Goal: Task Accomplishment & Management: Manage account settings

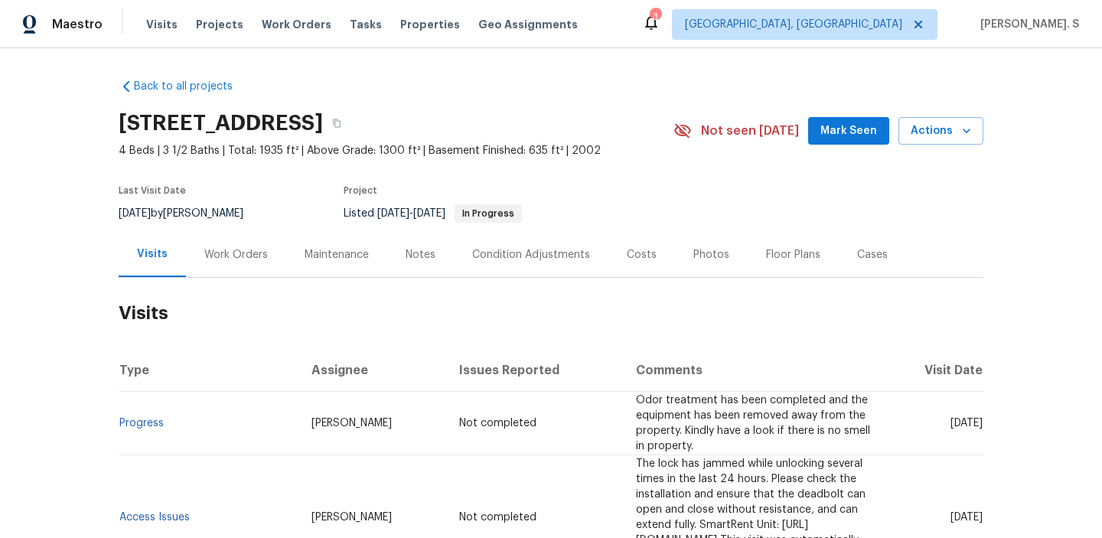
click at [288, 217] on div "Last Visit Date 8/12/2025 by Jason Bouque Project Listed 8/12/2025 - 8/22/2025 …" at bounding box center [378, 204] width 519 height 55
click at [278, 238] on div "Work Orders" at bounding box center [236, 254] width 100 height 45
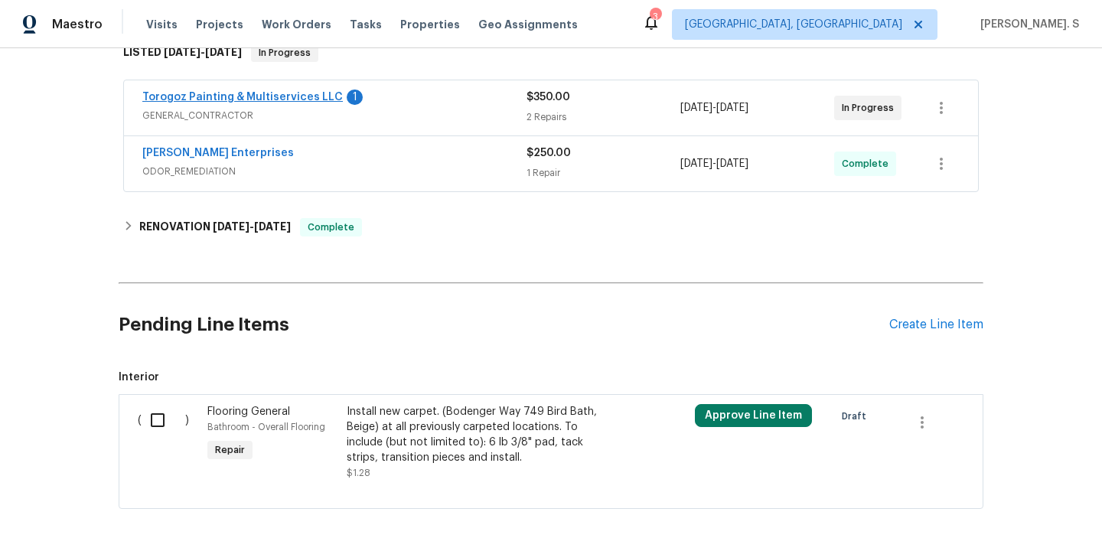
scroll to position [257, 0]
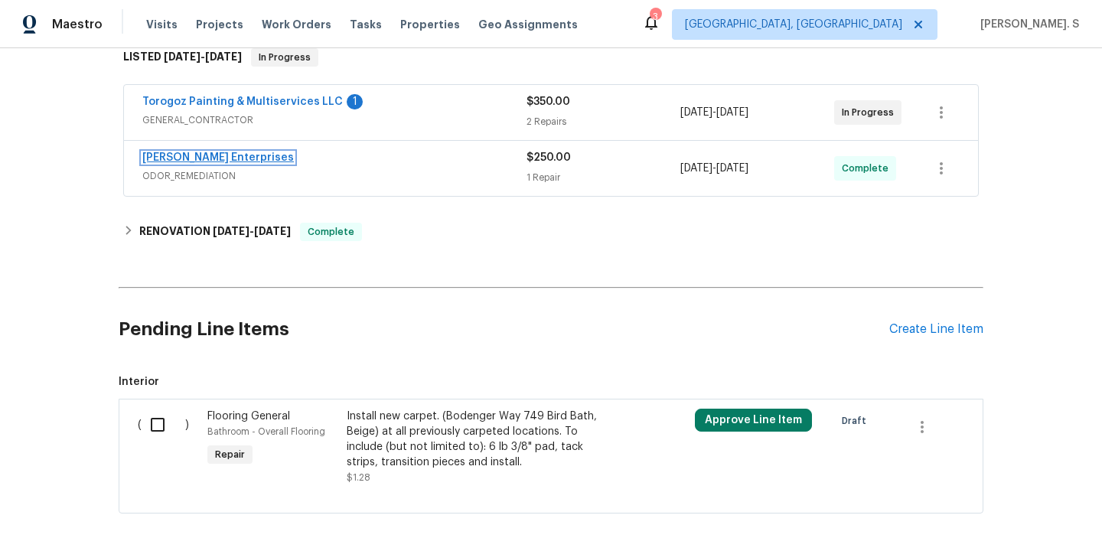
click at [241, 157] on link "Nordman Enterprises" at bounding box center [217, 157] width 151 height 11
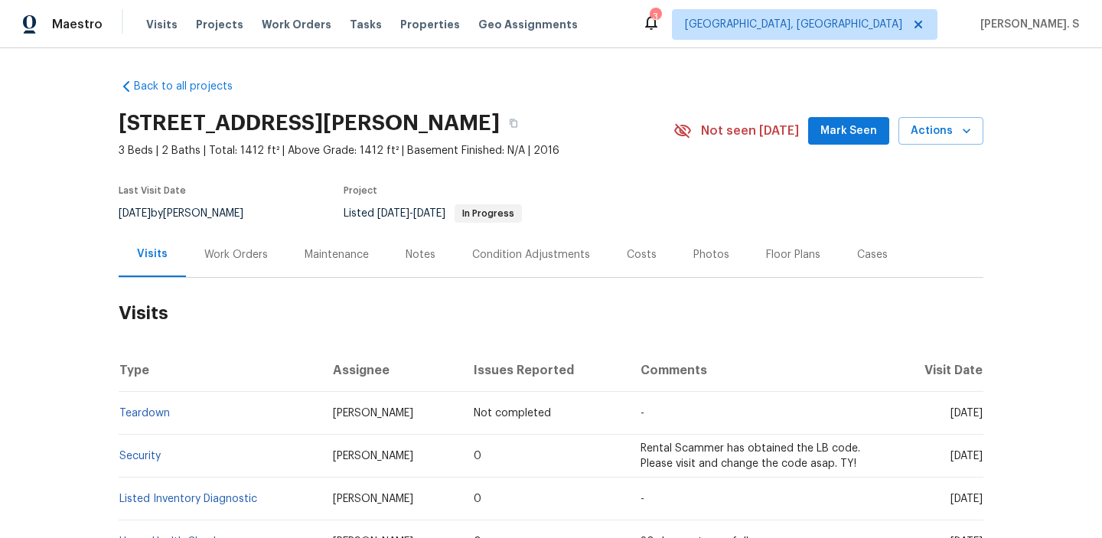
click at [278, 252] on div "Work Orders" at bounding box center [236, 254] width 100 height 45
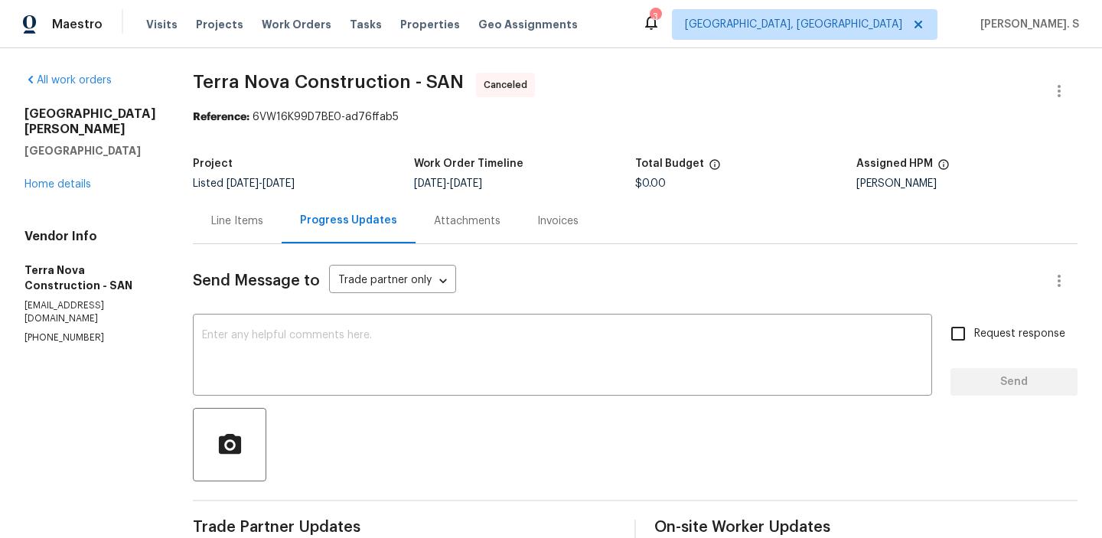
click at [44, 161] on div "13080 Camino Del Valle Poway, CA 92064 Home details" at bounding box center [90, 149] width 132 height 86
click at [44, 179] on link "Home details" at bounding box center [57, 184] width 67 height 11
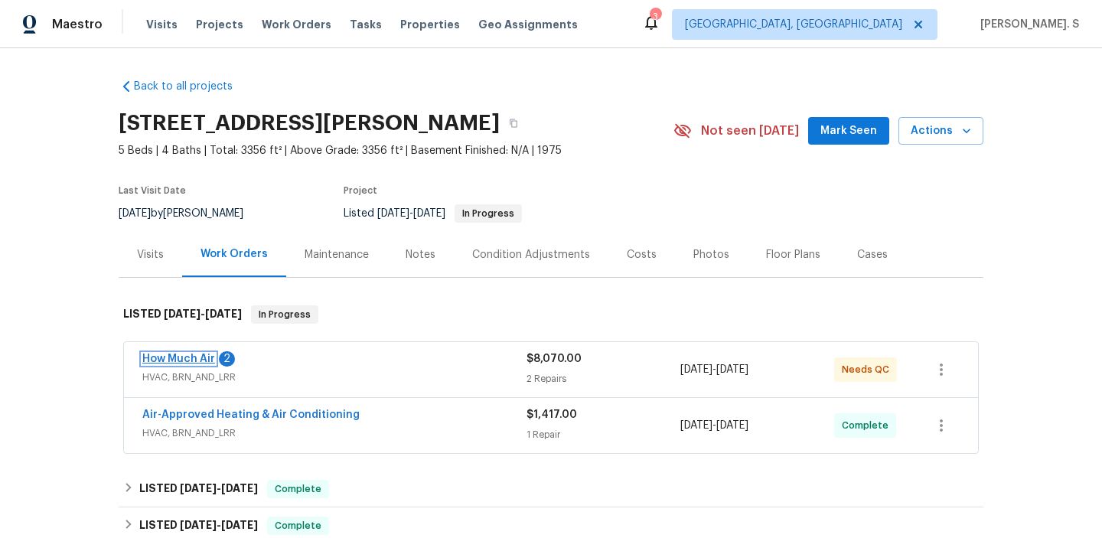
click at [189, 356] on link "How Much Air" at bounding box center [178, 358] width 73 height 11
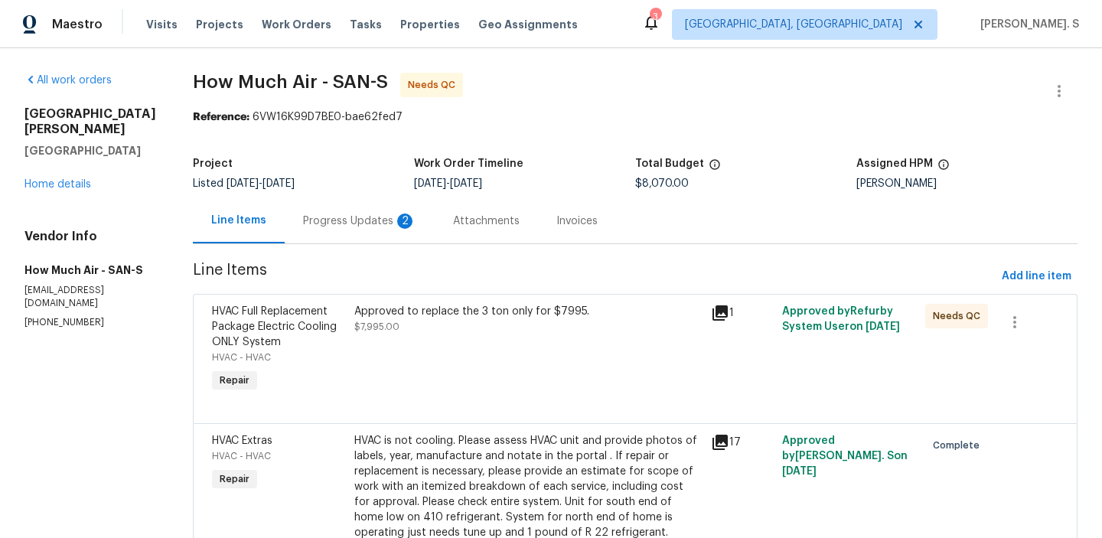
click at [337, 224] on div "Progress Updates 2" at bounding box center [359, 220] width 113 height 15
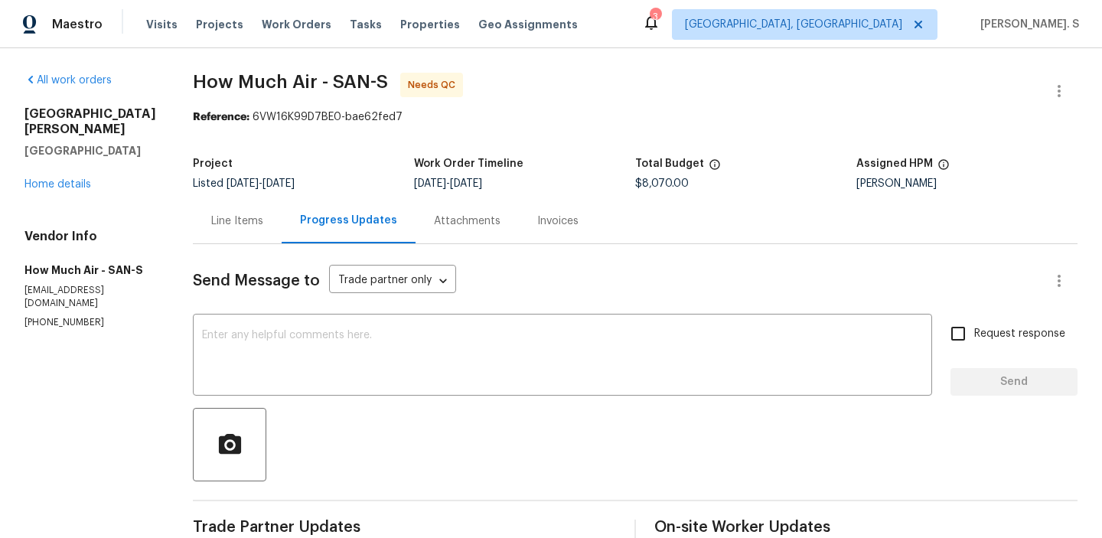
click at [232, 218] on div "Line Items" at bounding box center [237, 220] width 52 height 15
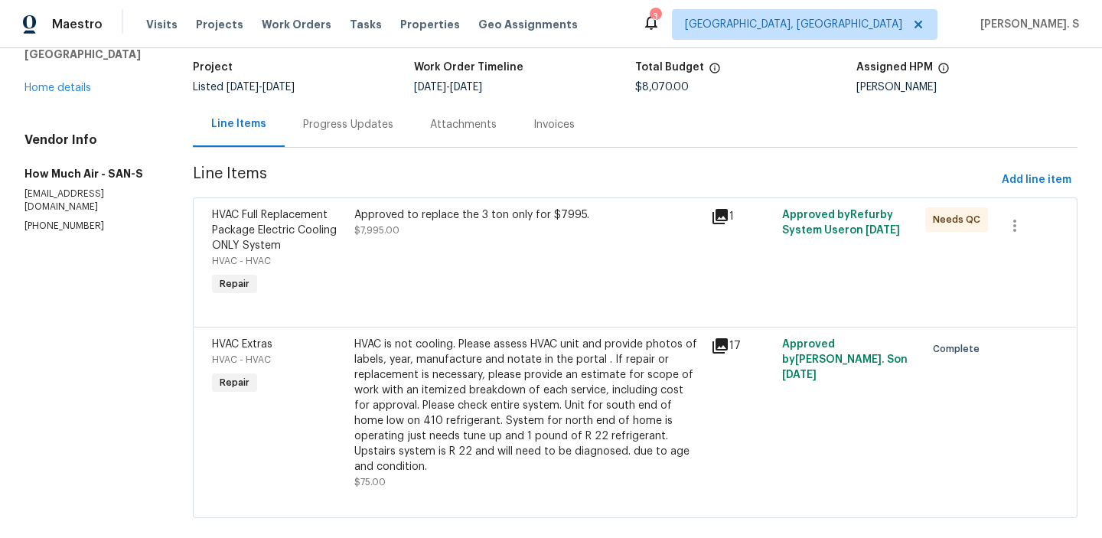
scroll to position [105, 0]
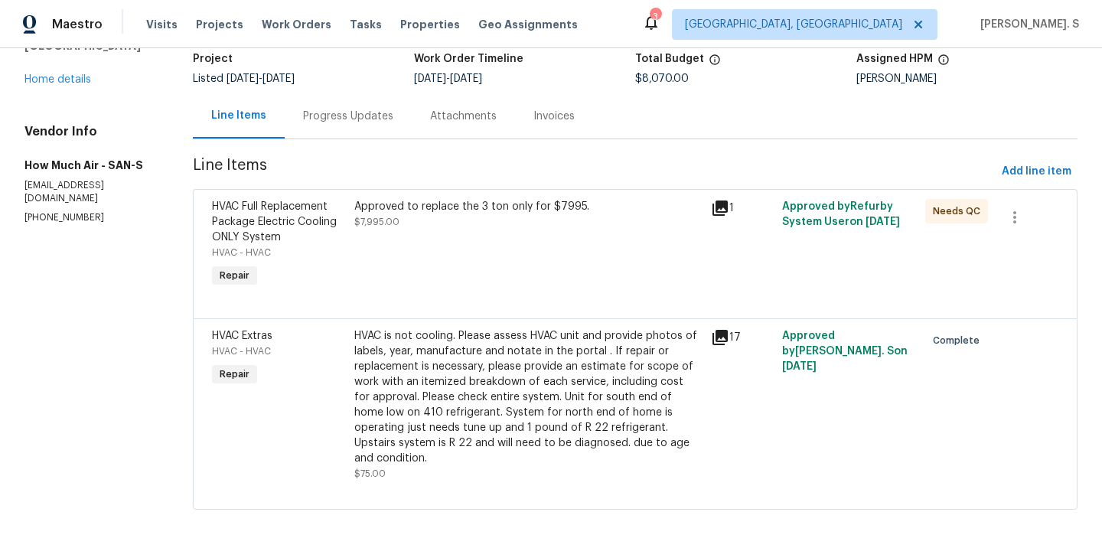
click at [554, 407] on div "HVAC is not cooling. Please assess HVAC unit and provide photos of labels, year…" at bounding box center [527, 397] width 347 height 138
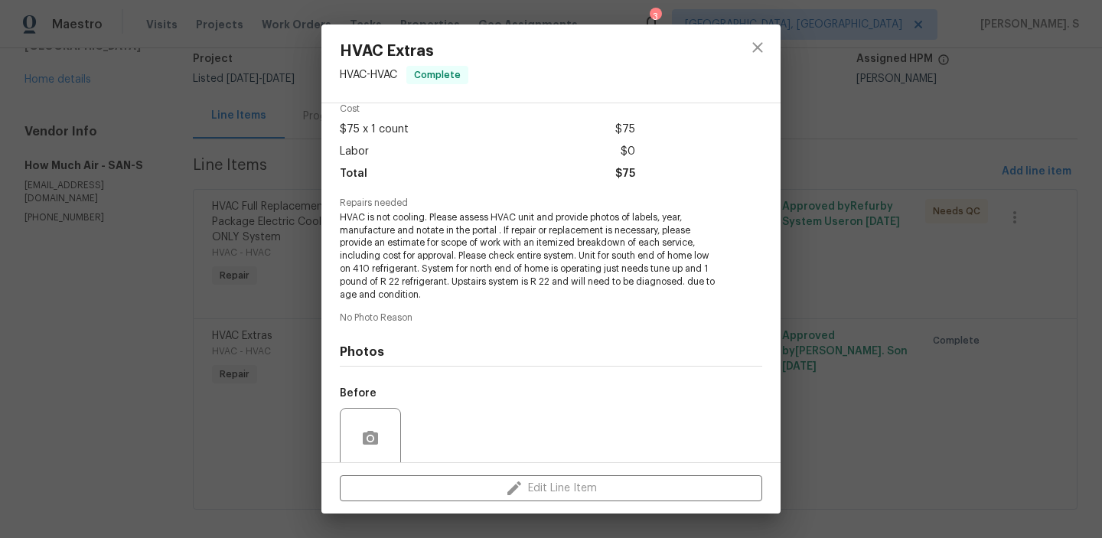
scroll to position [192, 0]
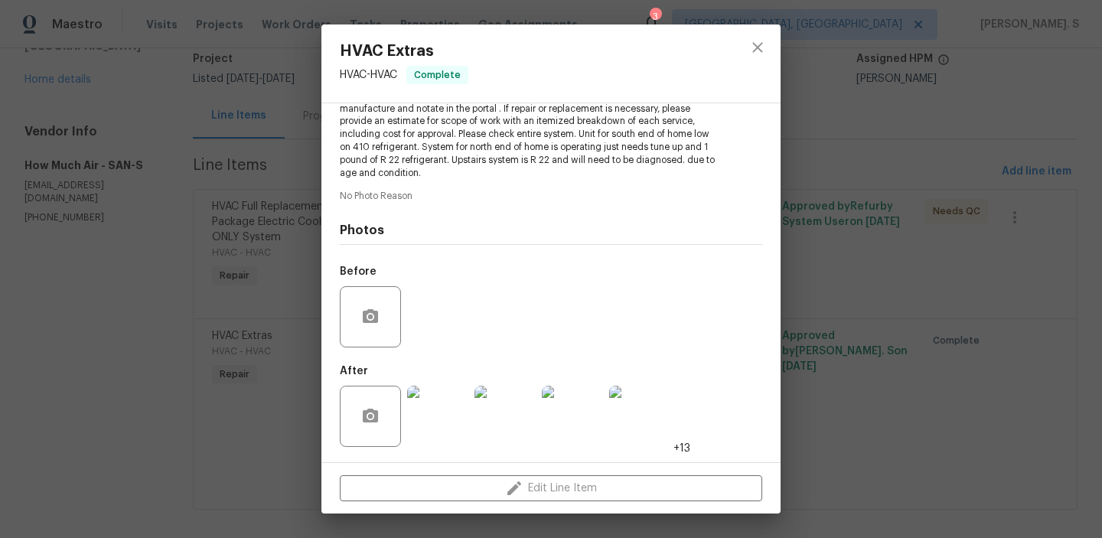
click at [284, 317] on div "HVAC Extras HVAC - HVAC Complete Vendor How Much Air Account Category Repairs C…" at bounding box center [551, 269] width 1102 height 538
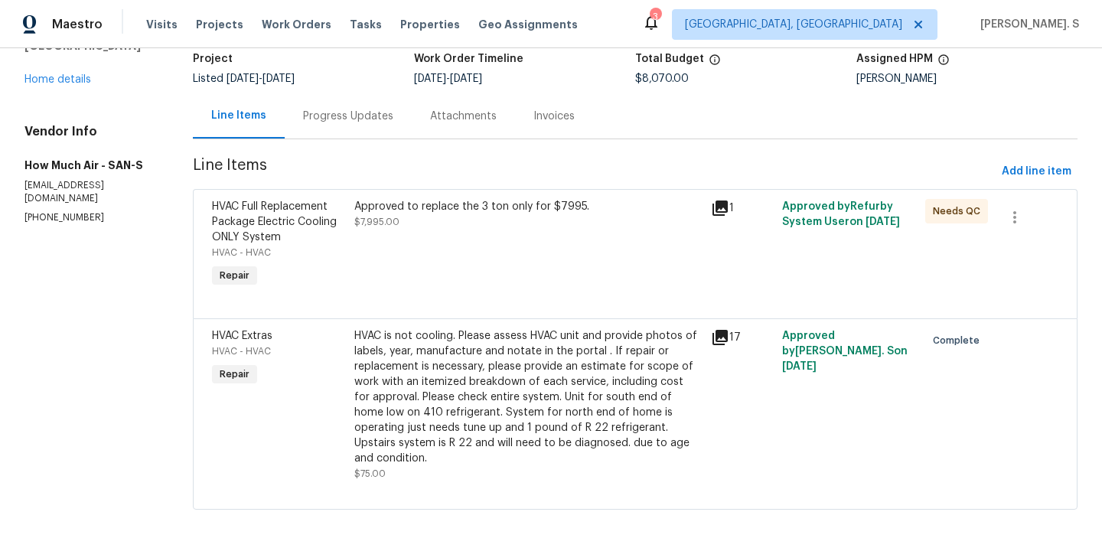
click at [493, 202] on div "Approved to replace the 3 ton only for $7995." at bounding box center [527, 206] width 347 height 15
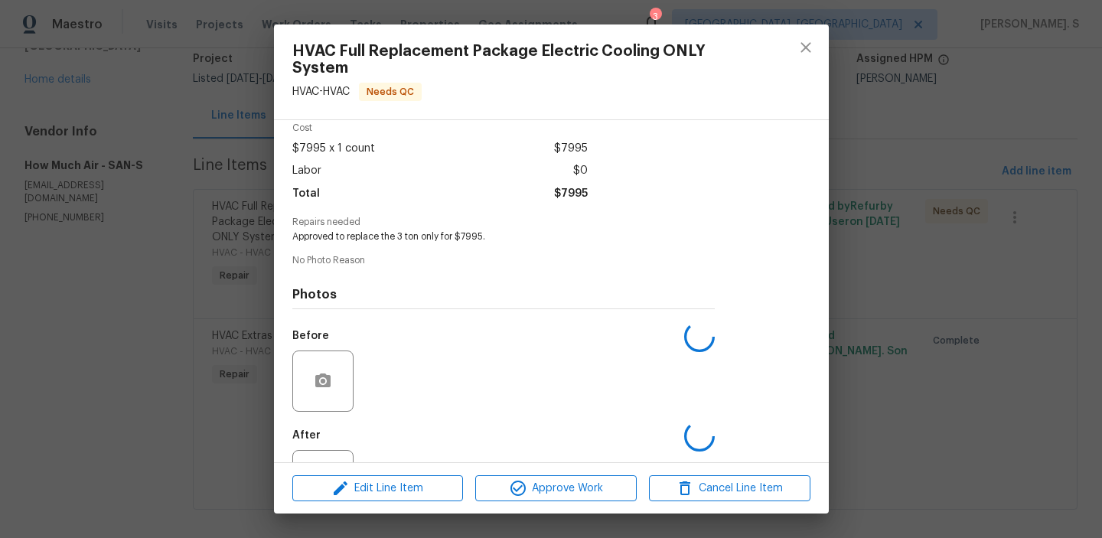
scroll to position [132, 0]
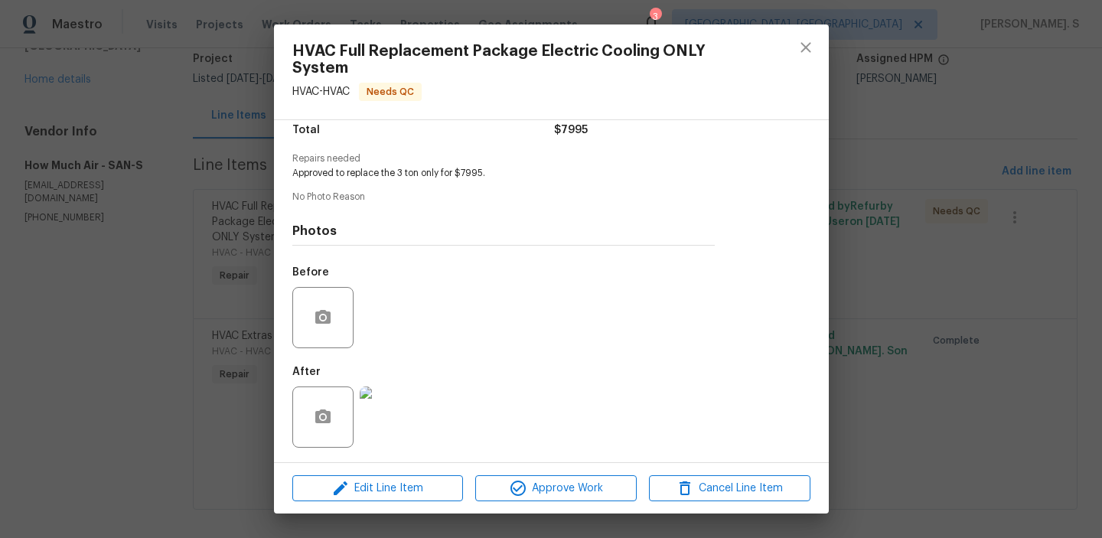
click at [396, 393] on img at bounding box center [390, 416] width 61 height 61
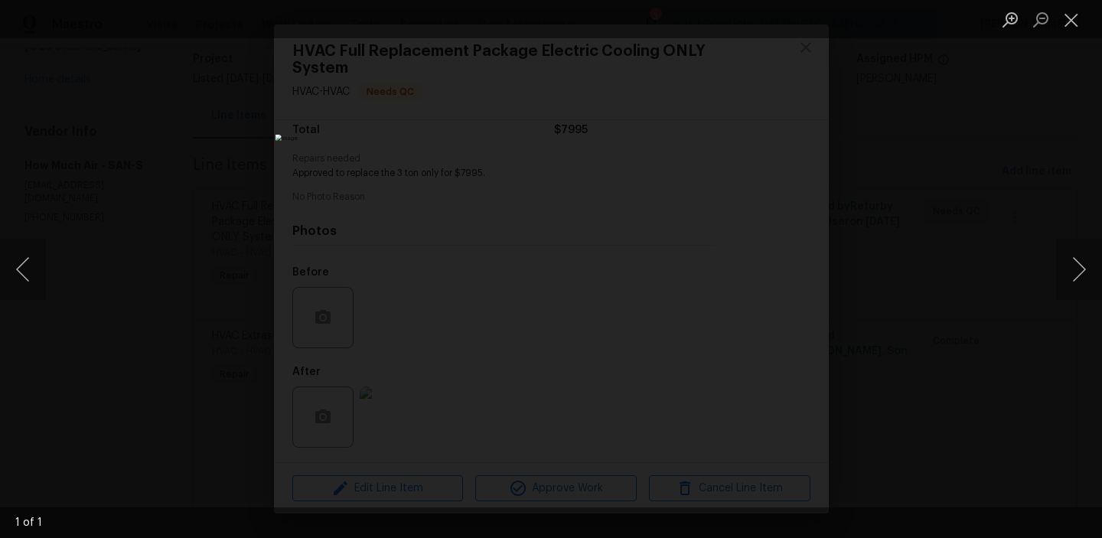
click at [1074, 34] on li "Lightbox" at bounding box center [1071, 19] width 31 height 38
click at [1072, 18] on button "Close lightbox" at bounding box center [1071, 19] width 31 height 27
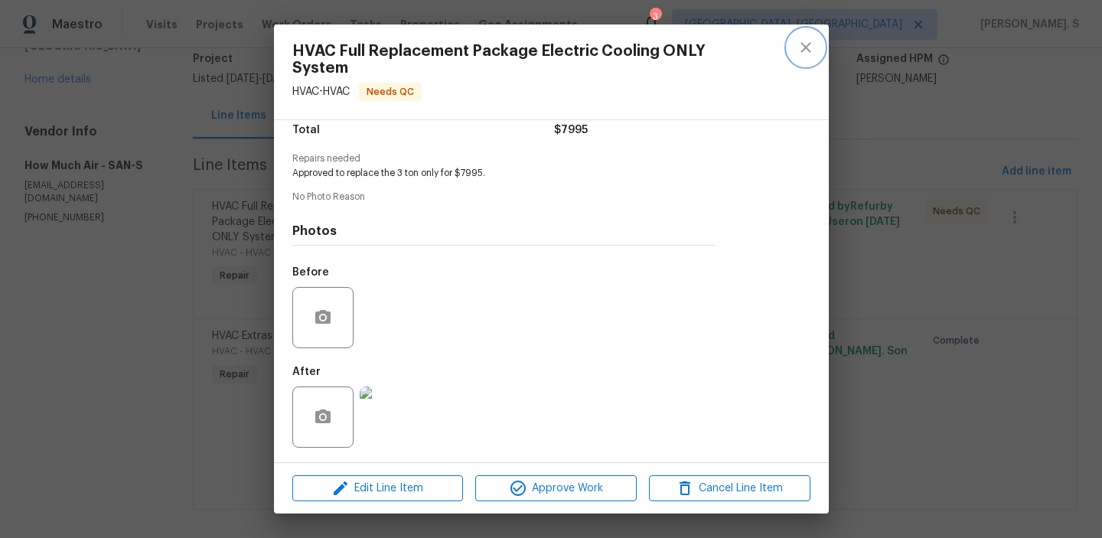
click at [787, 38] on button "close" at bounding box center [805, 47] width 37 height 37
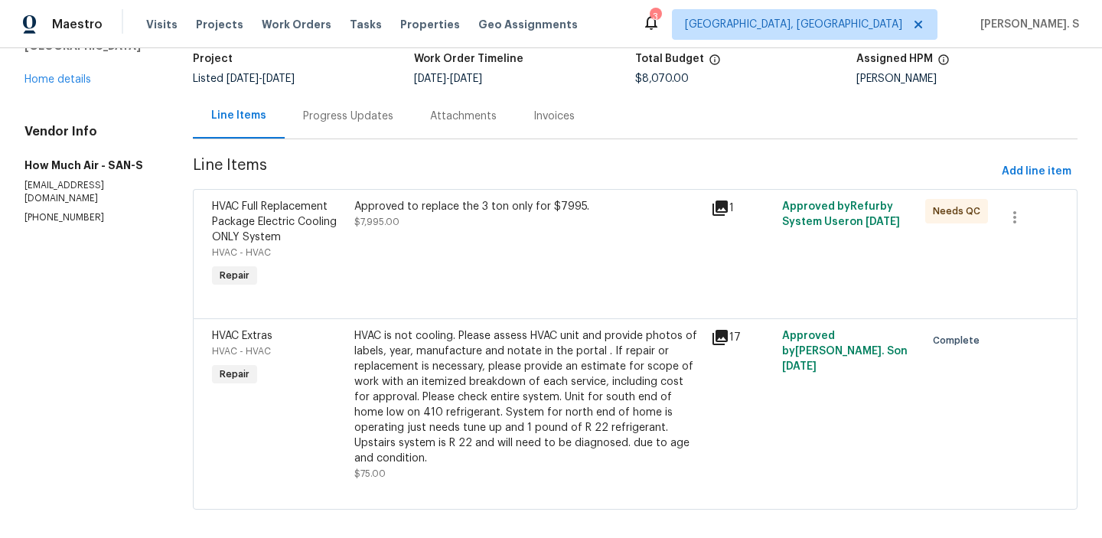
scroll to position [0, 0]
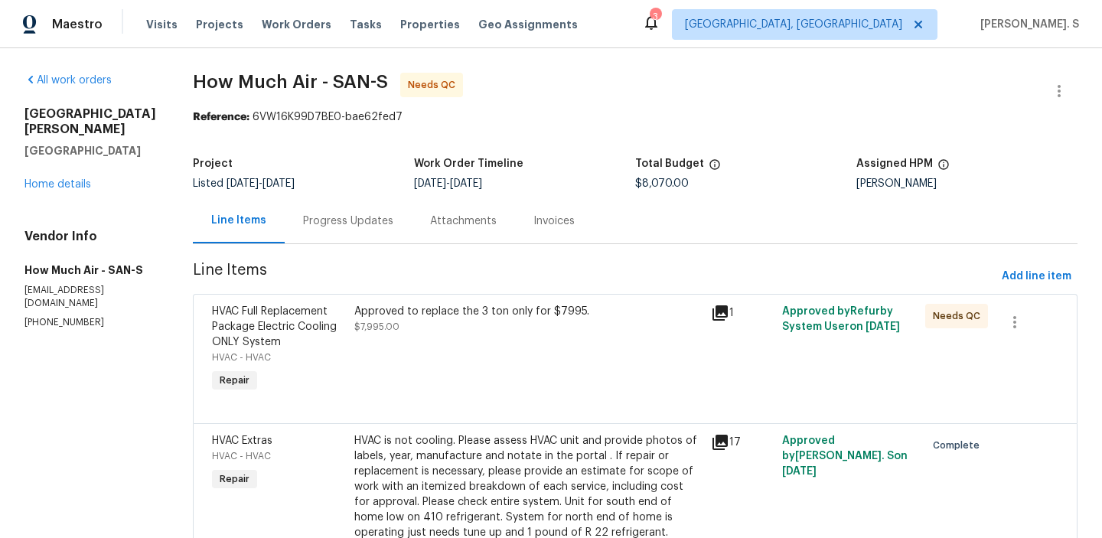
click at [327, 216] on div "Progress Updates" at bounding box center [348, 220] width 90 height 15
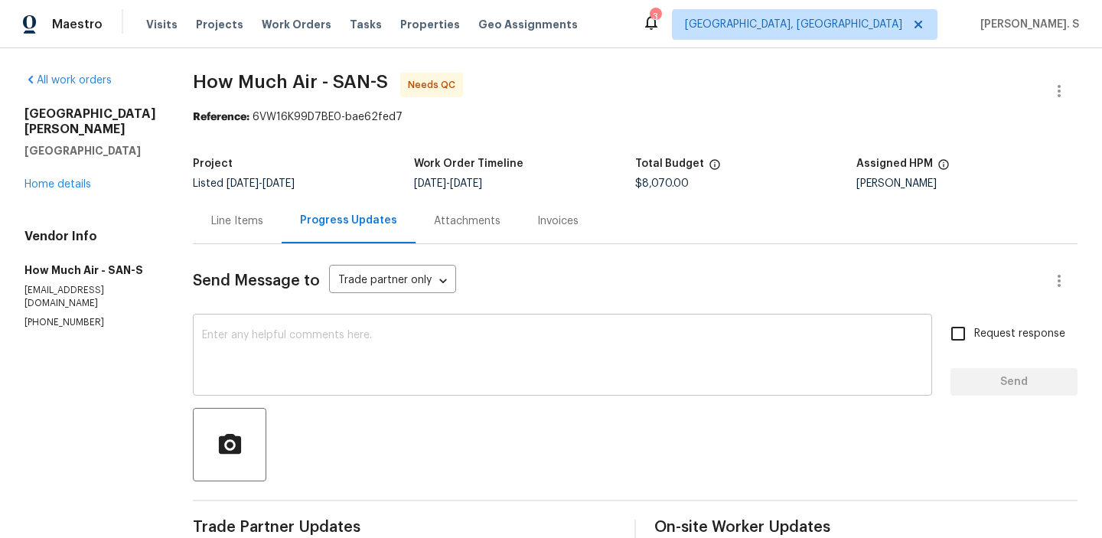
click at [369, 355] on textarea at bounding box center [562, 357] width 721 height 54
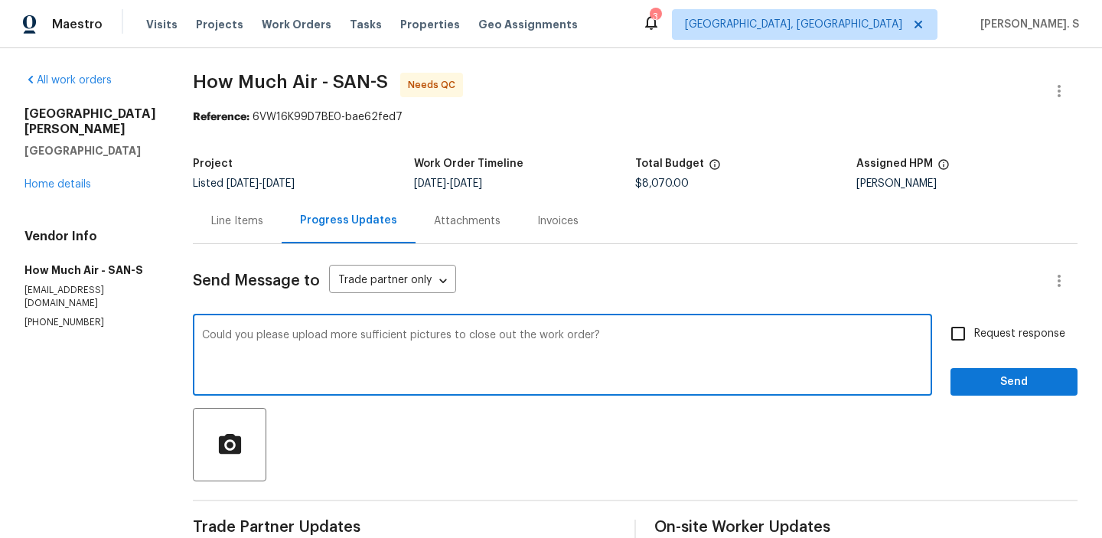
type textarea "Could you please upload more sufficient pictures to close out the work order?"
click at [965, 339] on input "Request response" at bounding box center [958, 333] width 32 height 32
checkbox input "true"
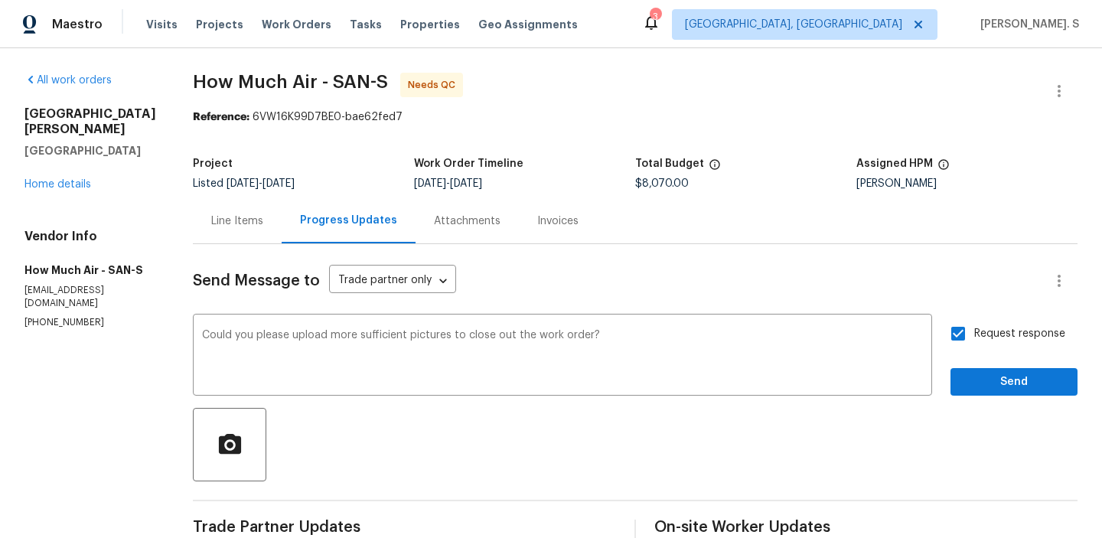
scroll to position [197, 0]
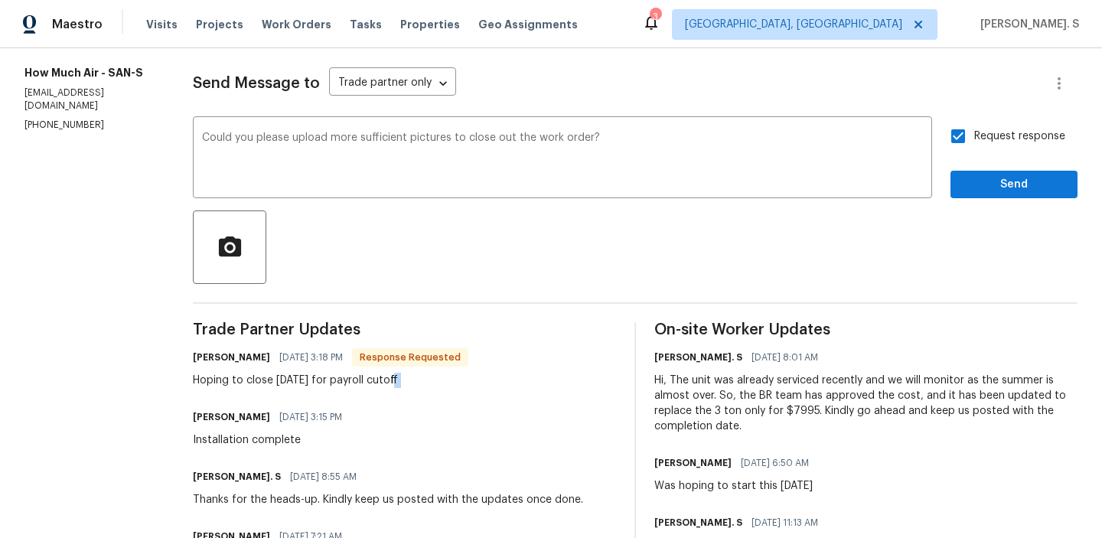
copy div "Hoping to close today for payroll cutoff"
click at [435, 137] on textarea "Could you please upload more sufficient pictures to close out the work order?" at bounding box center [562, 159] width 721 height 54
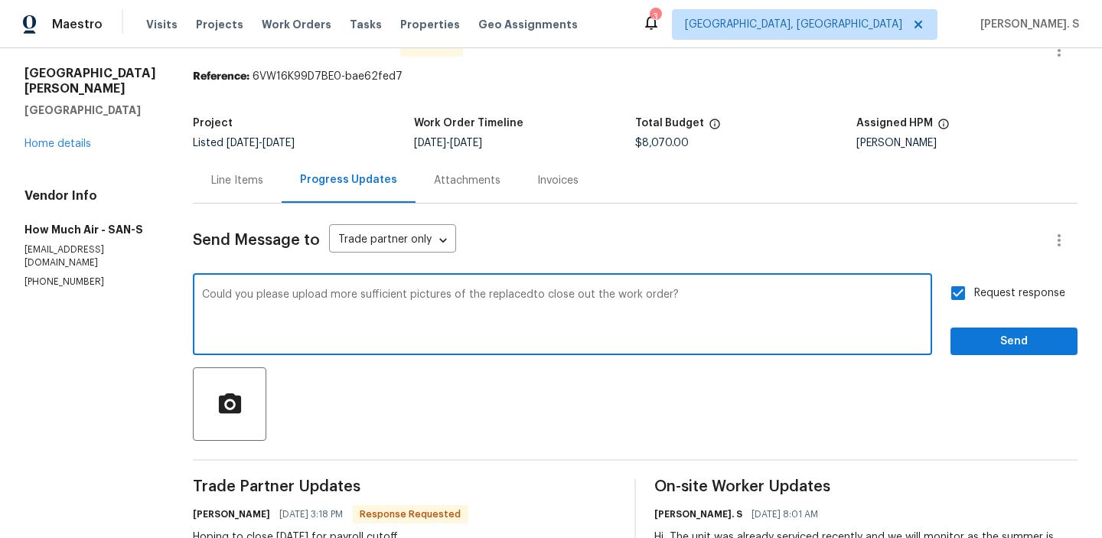
scroll to position [0, 0]
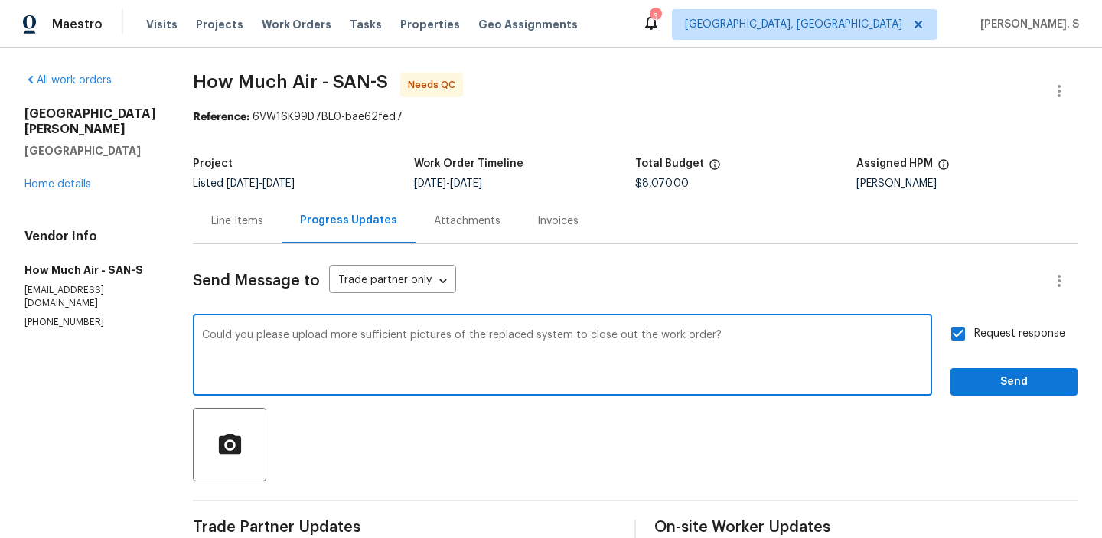
type textarea "Could you please upload more sufficient pictures of the replaced system to clos…"
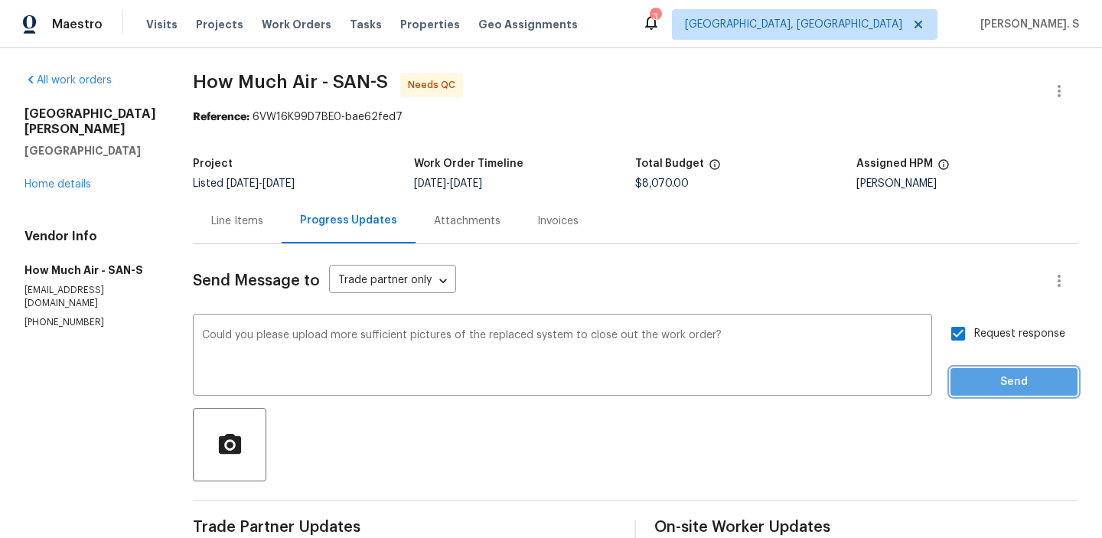
click at [986, 378] on span "Send" at bounding box center [1013, 382] width 103 height 19
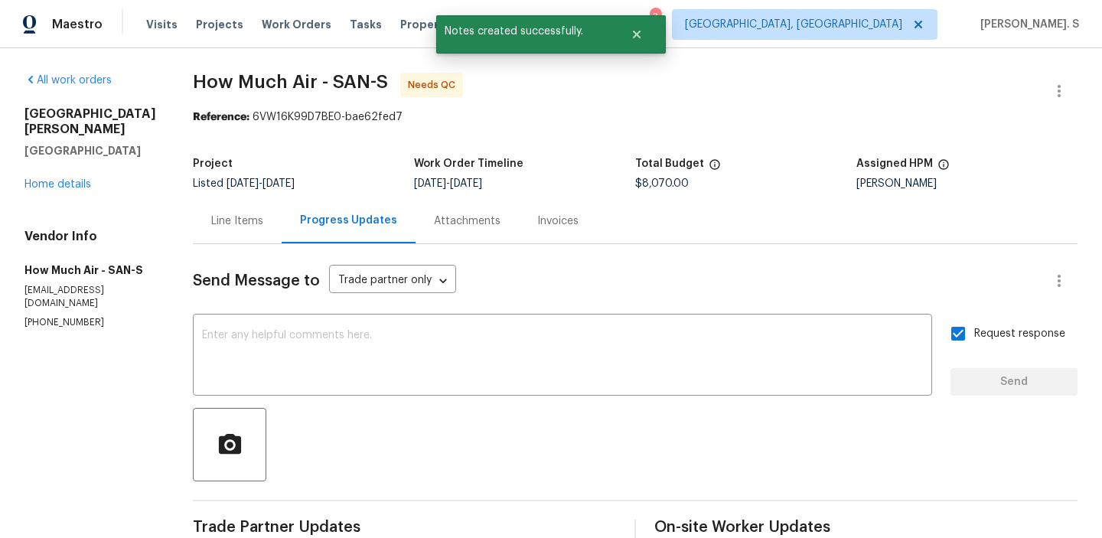
click at [216, 210] on div "Line Items" at bounding box center [237, 220] width 89 height 45
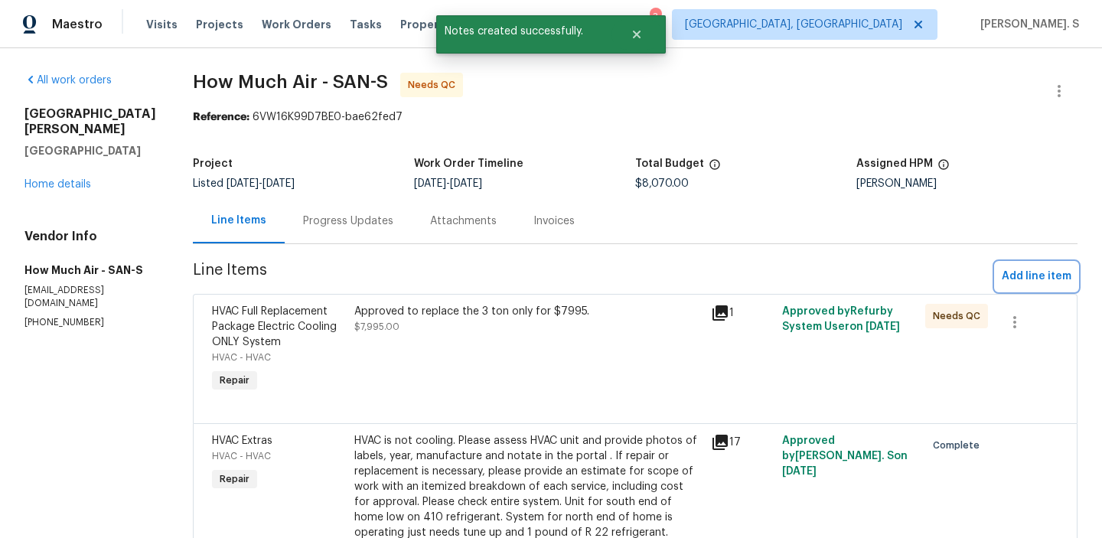
click at [1059, 279] on span "Add line item" at bounding box center [1036, 276] width 70 height 19
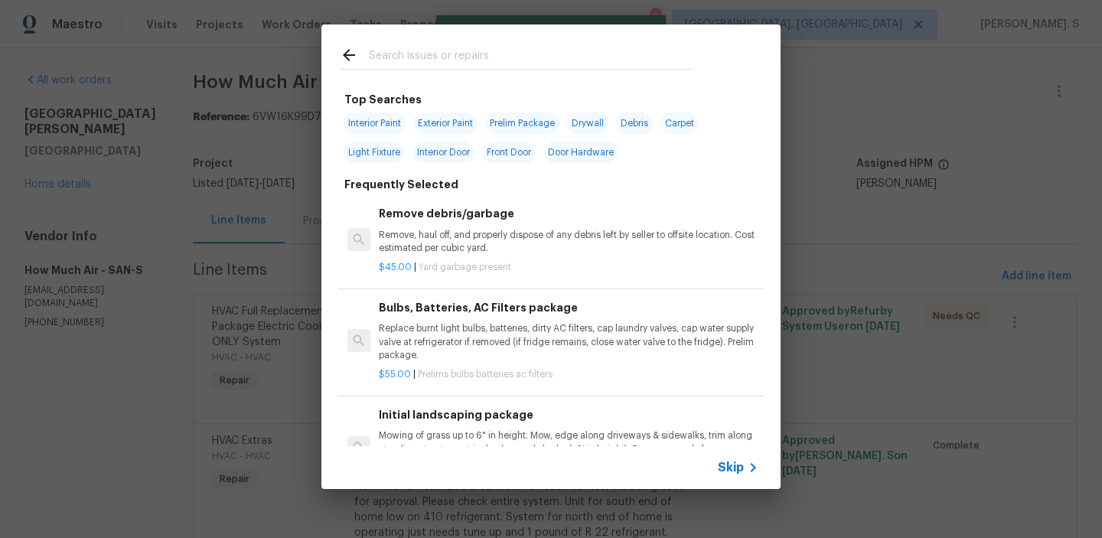
click at [545, 253] on p "Remove, haul off, and properly dispose of any debris left by seller to offsite …" at bounding box center [568, 242] width 379 height 26
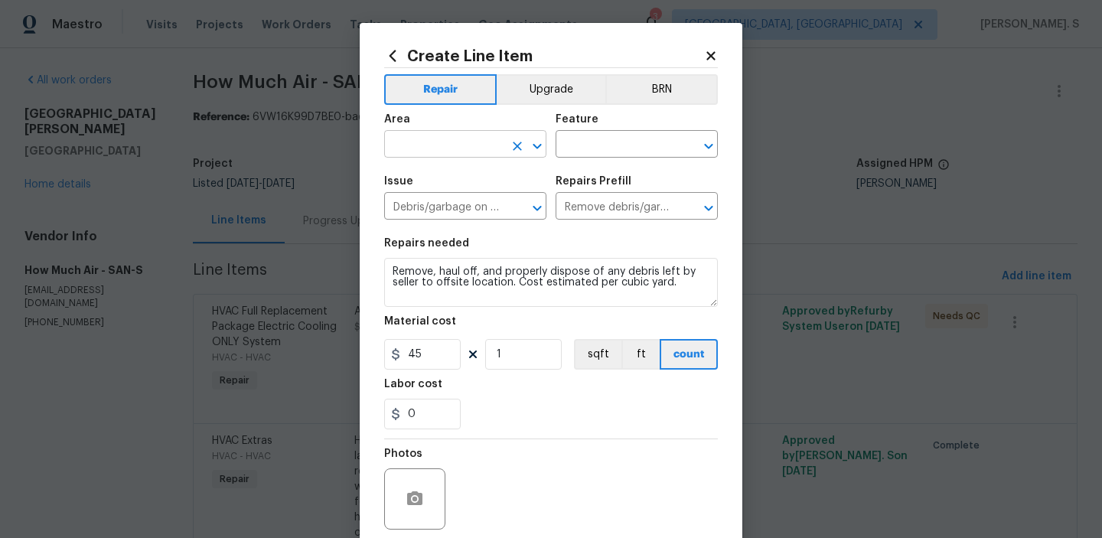
click at [542, 142] on icon "Open" at bounding box center [537, 146] width 18 height 18
click at [513, 179] on li "HVAC" at bounding box center [465, 180] width 162 height 25
click at [714, 157] on div "​" at bounding box center [636, 146] width 162 height 24
type input "HVAC"
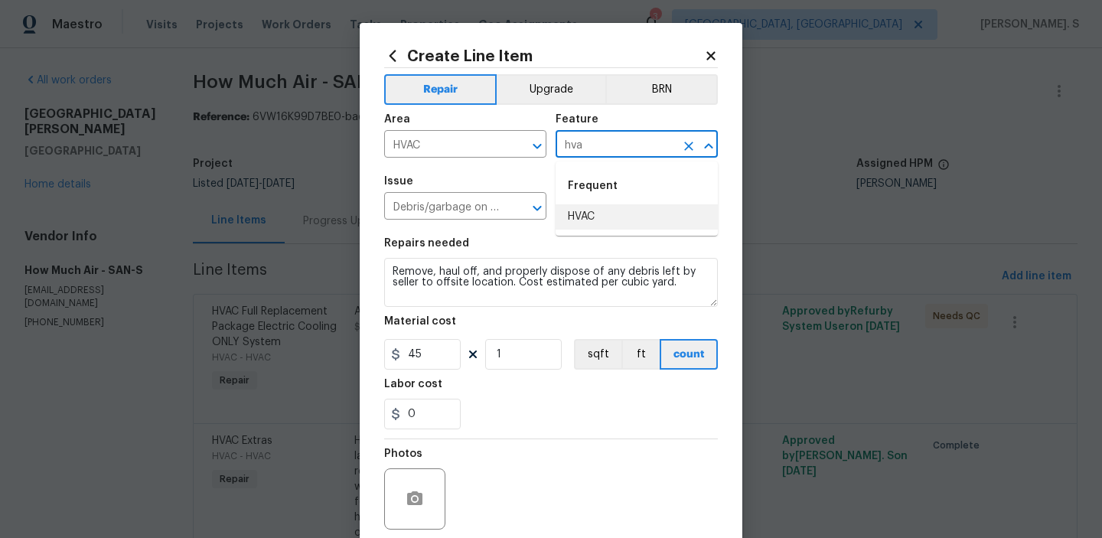
click at [645, 224] on li "HVAC" at bounding box center [636, 216] width 162 height 25
type input "HVAC"
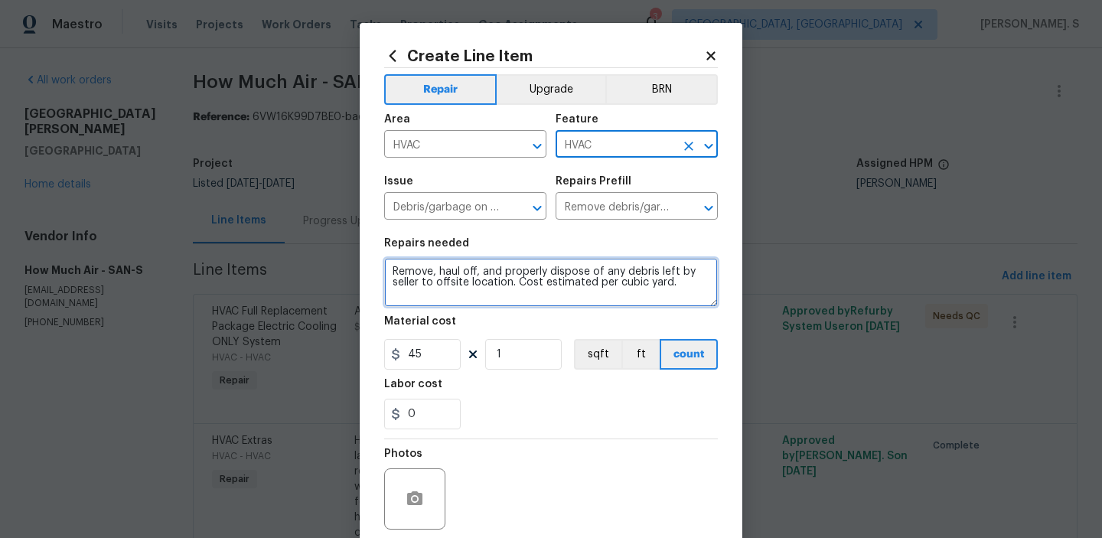
click at [561, 272] on textarea "Remove, haul off, and properly dispose of any debris left by seller to offsite …" at bounding box center [551, 282] width 334 height 49
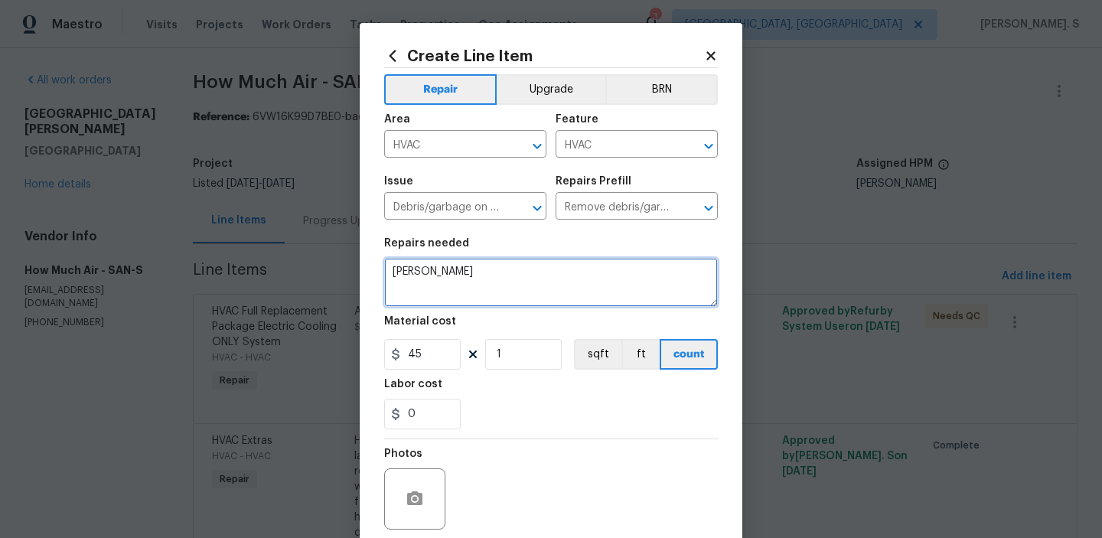
type textarea "X"
type textarea "Sufficient piture"
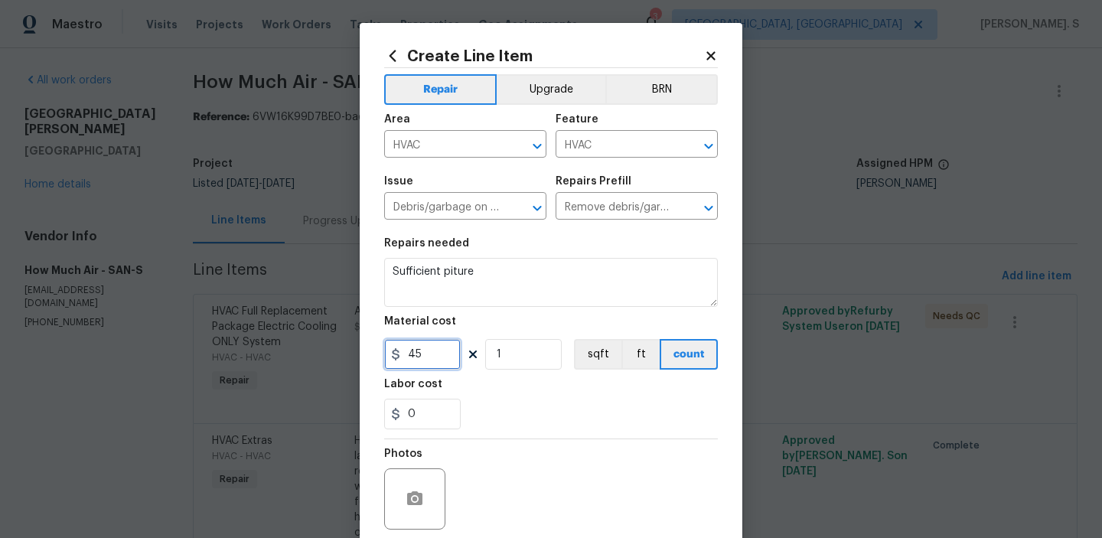
click at [438, 348] on input "45" at bounding box center [422, 354] width 76 height 31
type input "1"
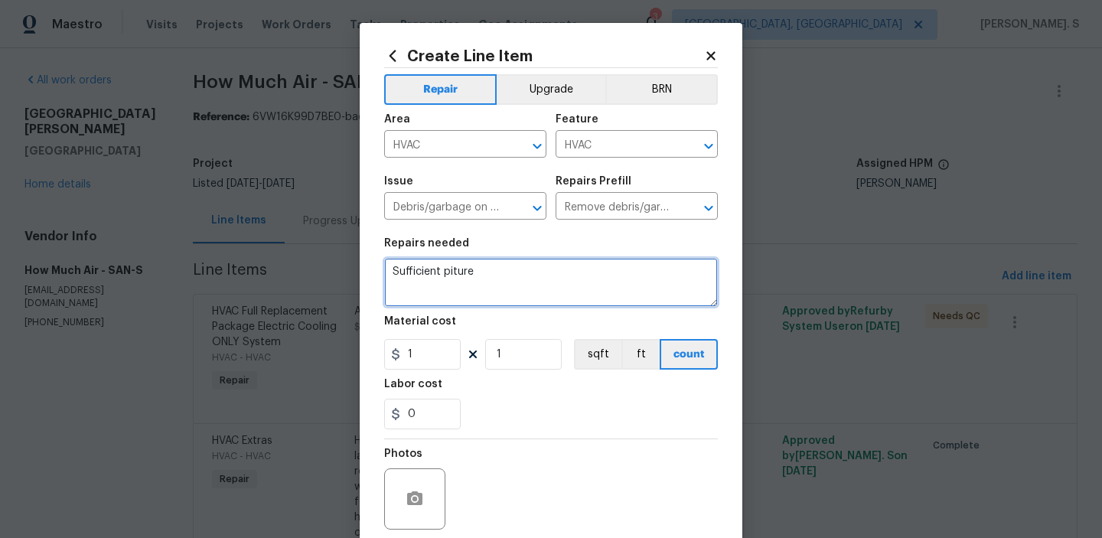
click at [513, 268] on textarea "Sufficient piture" at bounding box center [551, 282] width 334 height 49
click at [452, 271] on textarea "Sufficient pitures" at bounding box center [551, 282] width 334 height 49
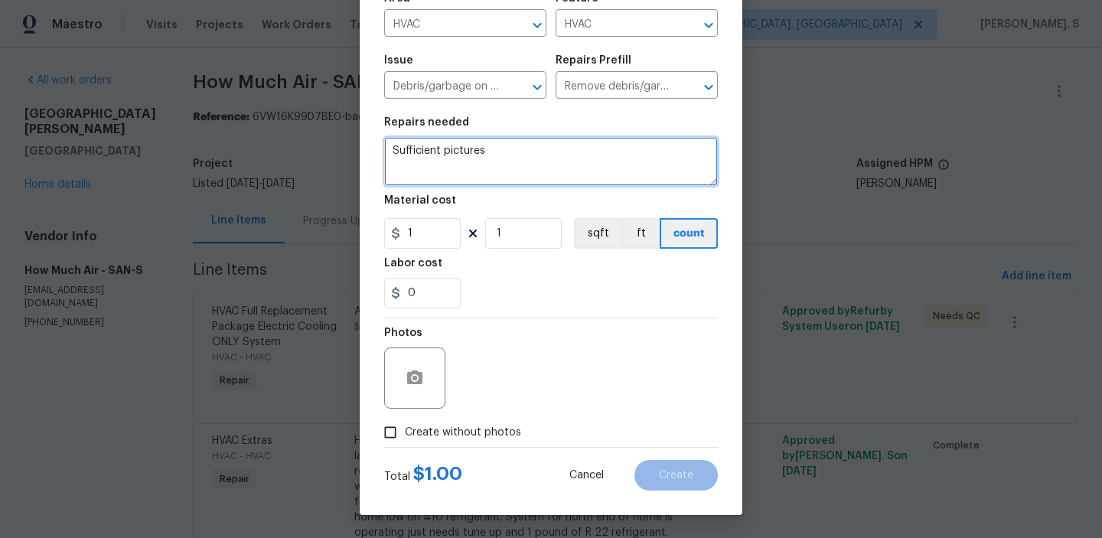
type textarea "Sufficient pictures"
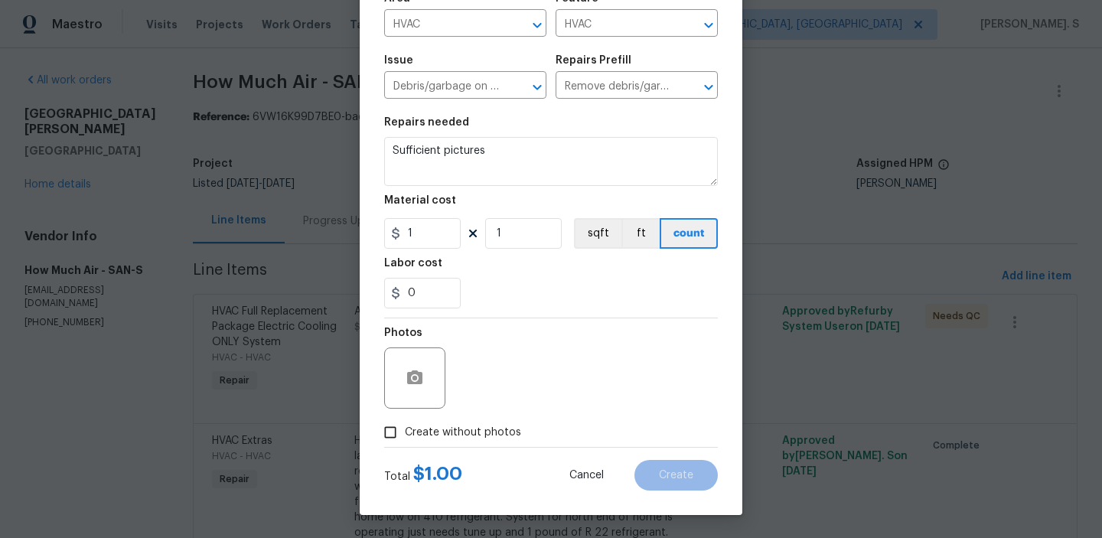
click at [495, 435] on span "Create without photos" at bounding box center [463, 433] width 116 height 16
click at [405, 435] on input "Create without photos" at bounding box center [390, 432] width 29 height 29
checkbox input "true"
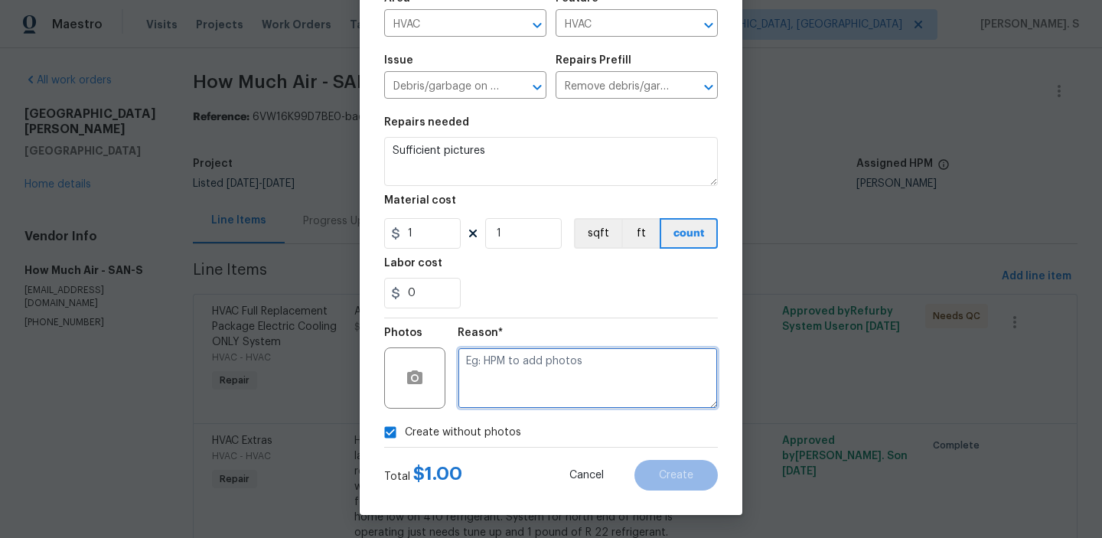
click at [558, 402] on textarea at bounding box center [587, 377] width 260 height 61
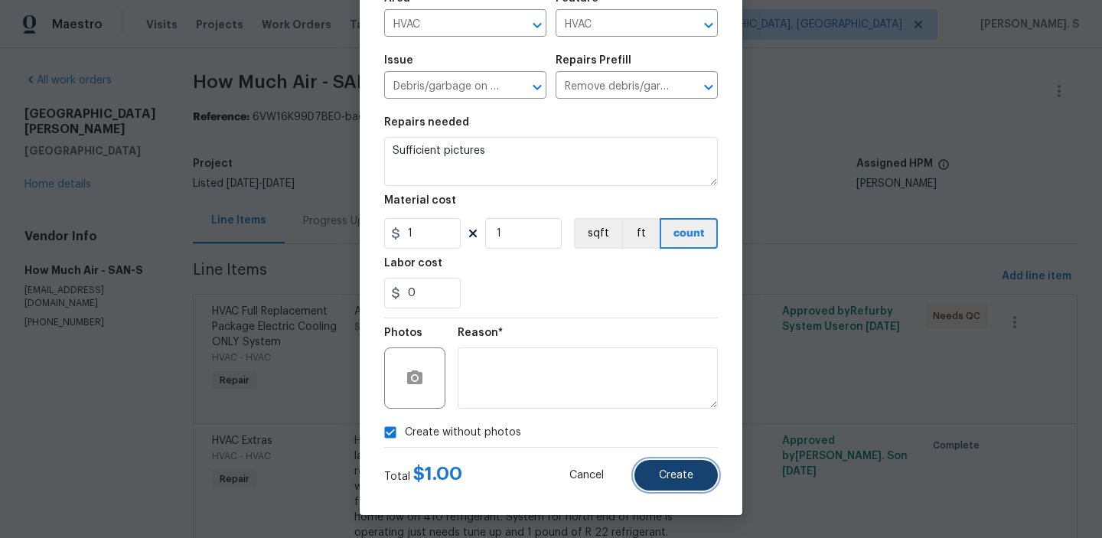
click at [659, 474] on span "Create" at bounding box center [676, 475] width 34 height 11
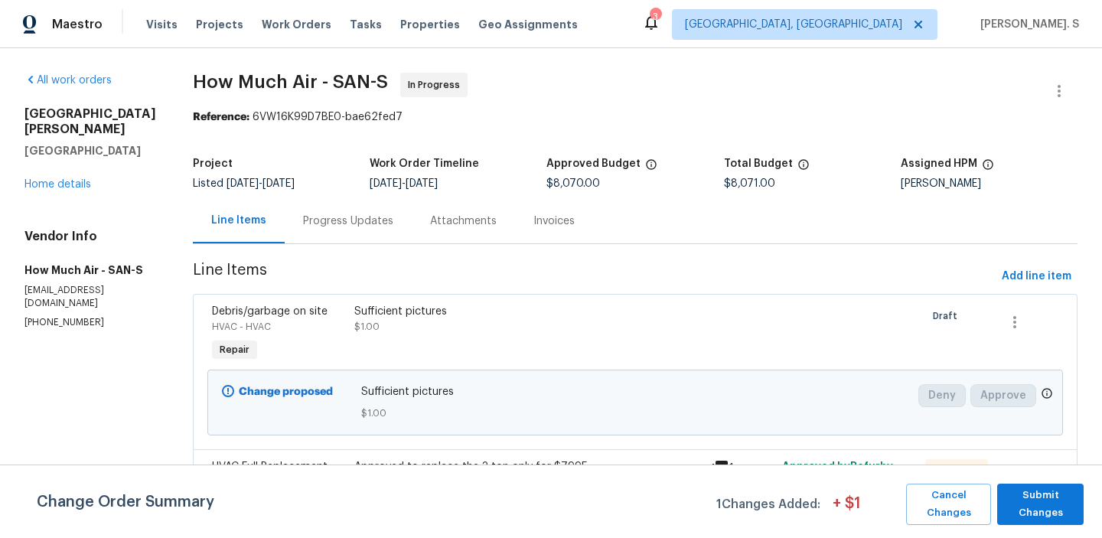
click at [339, 229] on div "Progress Updates" at bounding box center [348, 220] width 127 height 45
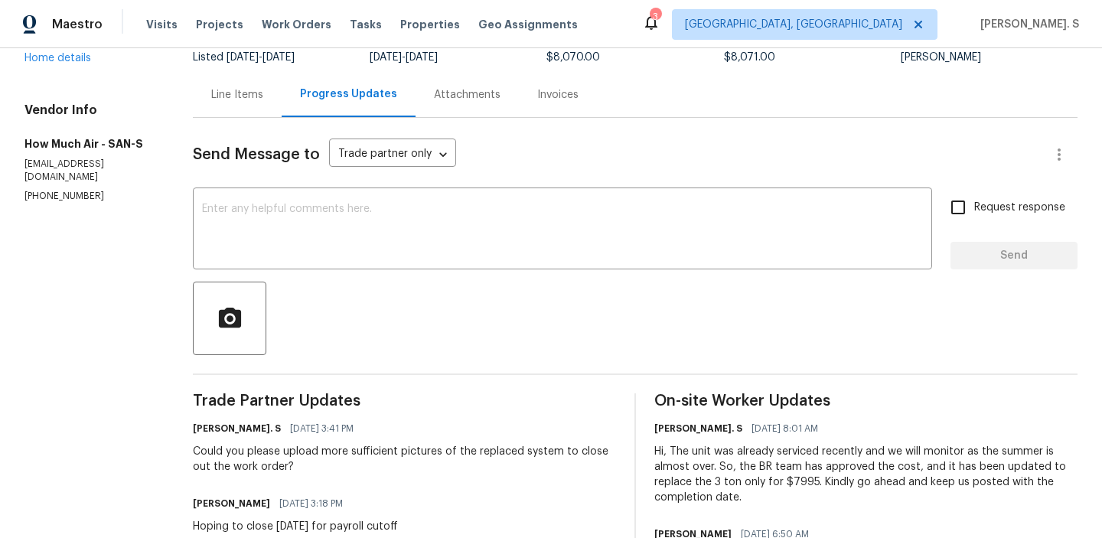
scroll to position [136, 0]
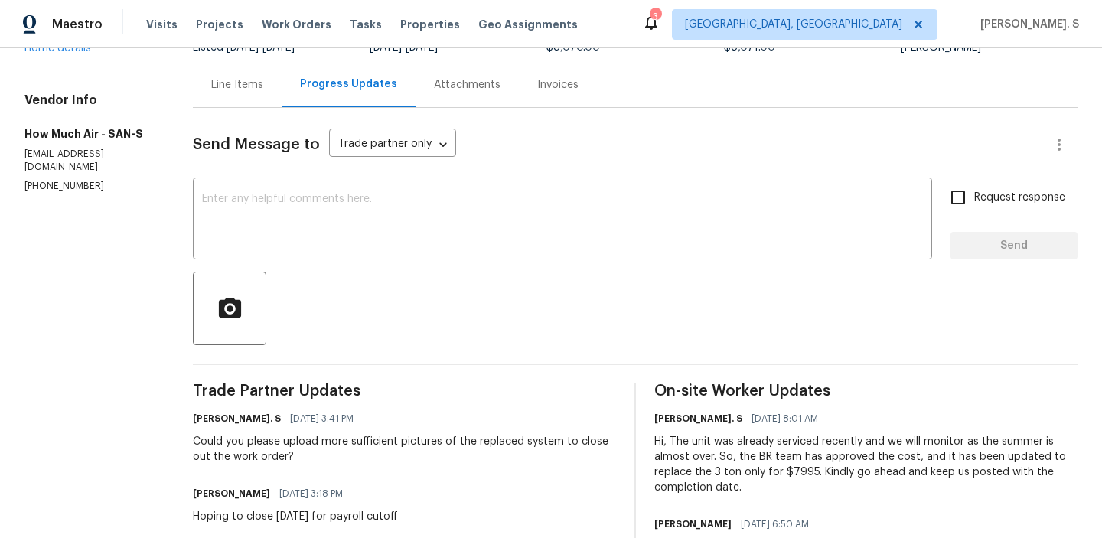
click at [345, 514] on div "Hoping to close today for payroll cutoff" at bounding box center [295, 516] width 205 height 15
copy div "Hoping to close today for payroll cutoff"
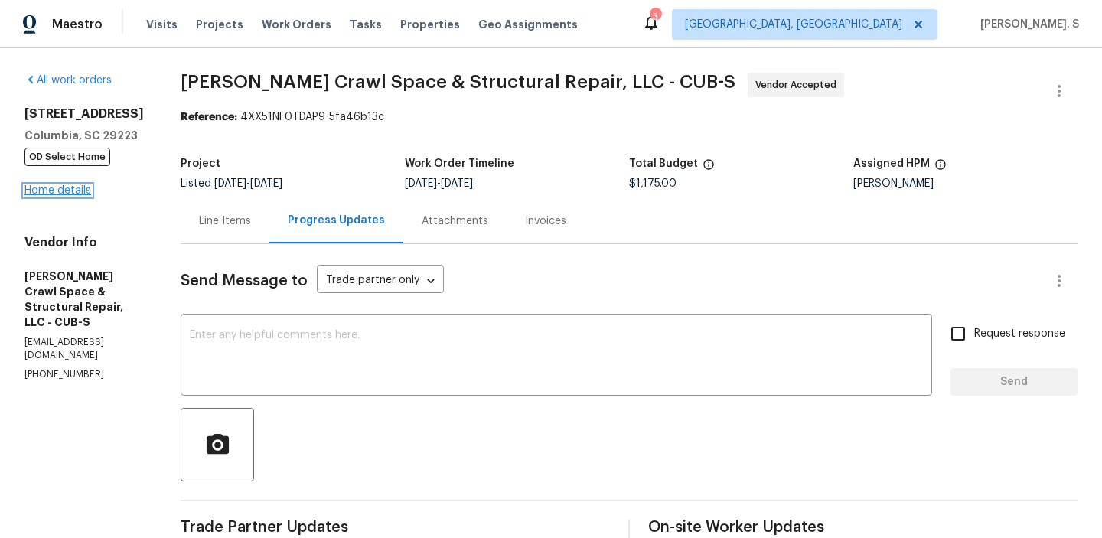
click at [61, 185] on link "Home details" at bounding box center [57, 190] width 67 height 11
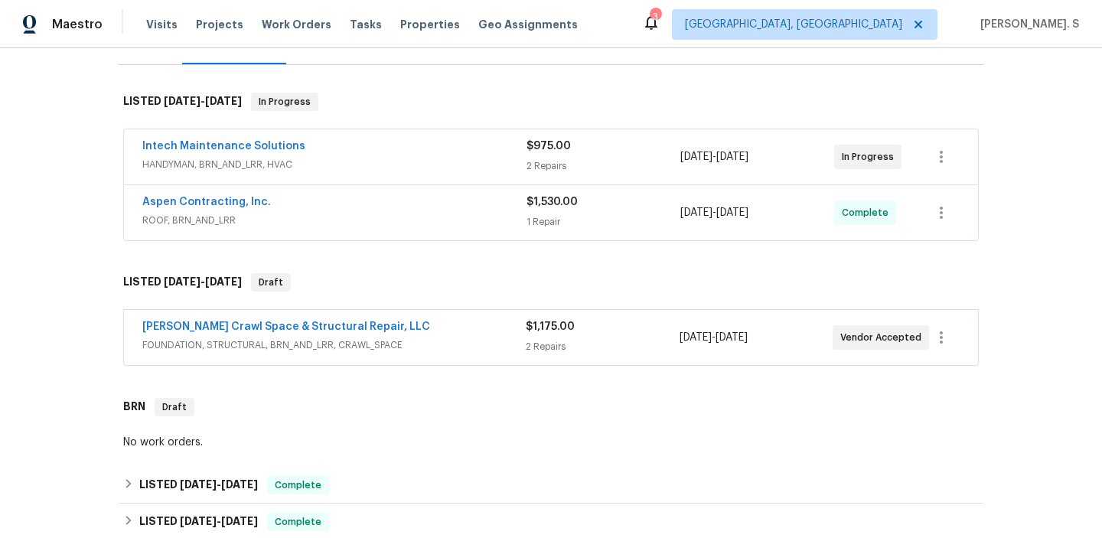
scroll to position [254, 0]
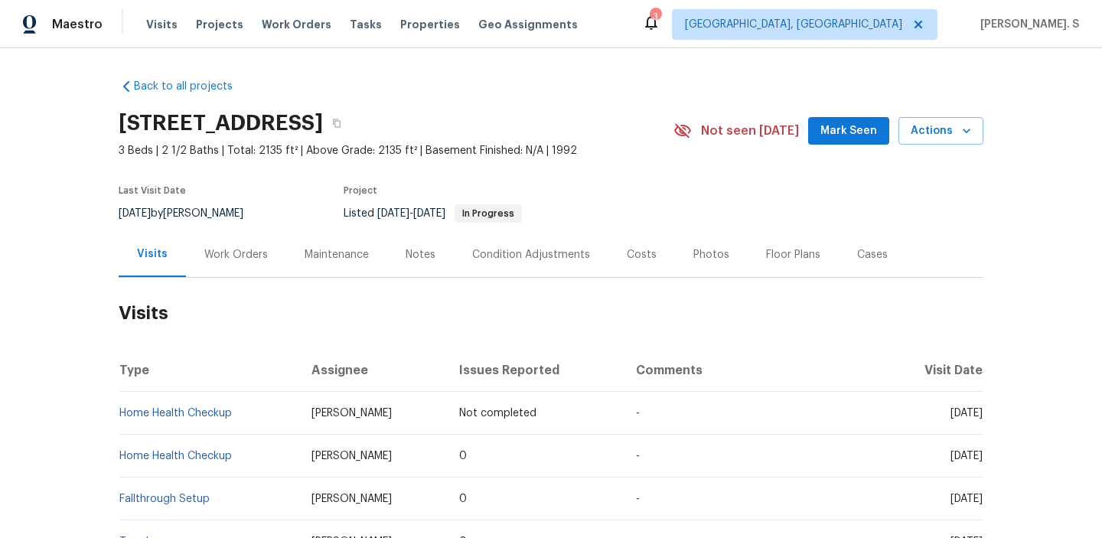
click at [239, 262] on div "Work Orders" at bounding box center [236, 254] width 100 height 45
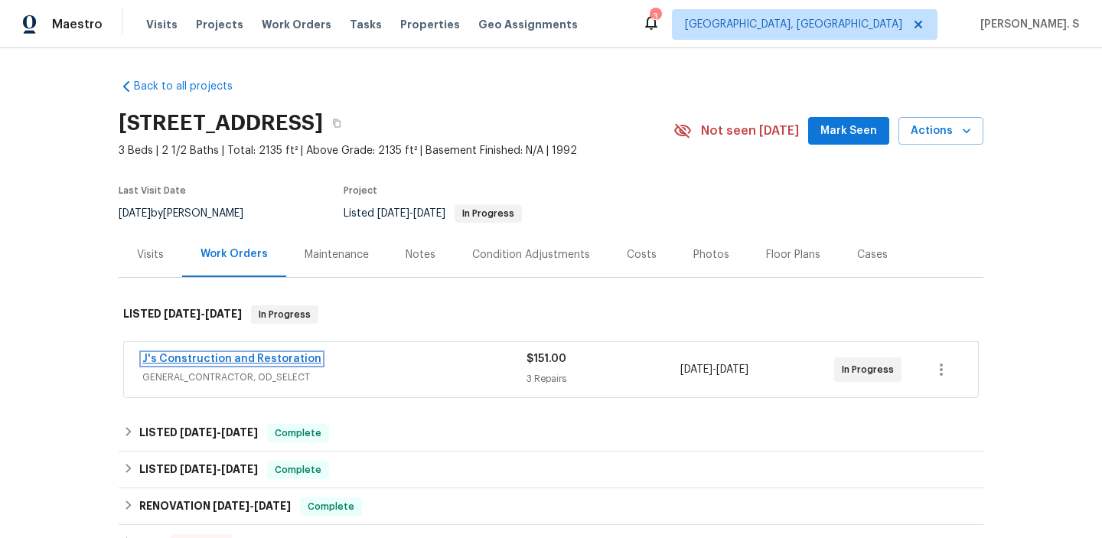
click at [297, 361] on link "J's Construction and Restoration" at bounding box center [231, 358] width 179 height 11
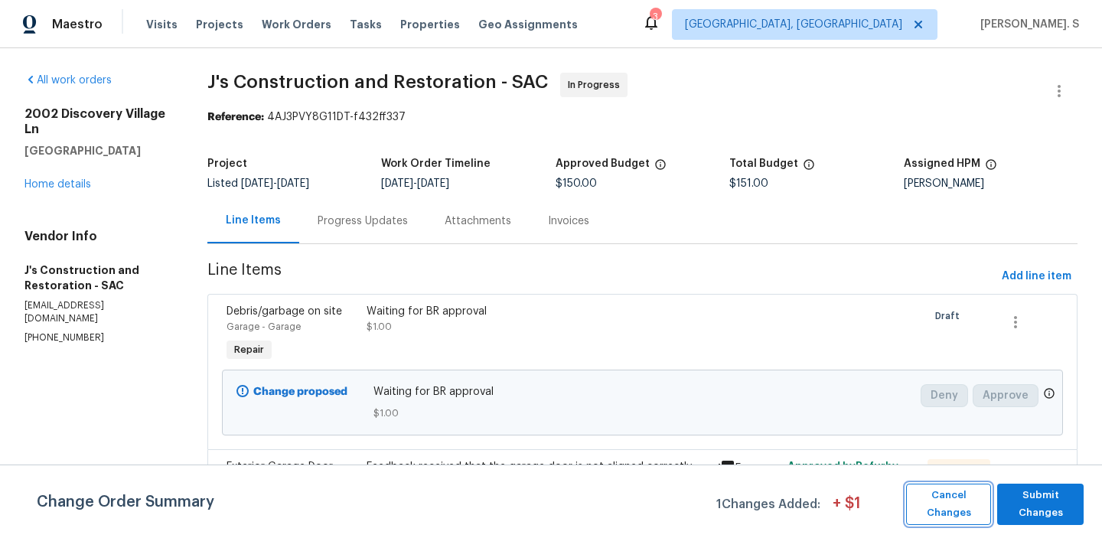
click at [984, 511] on button "Cancel Changes" at bounding box center [948, 503] width 85 height 41
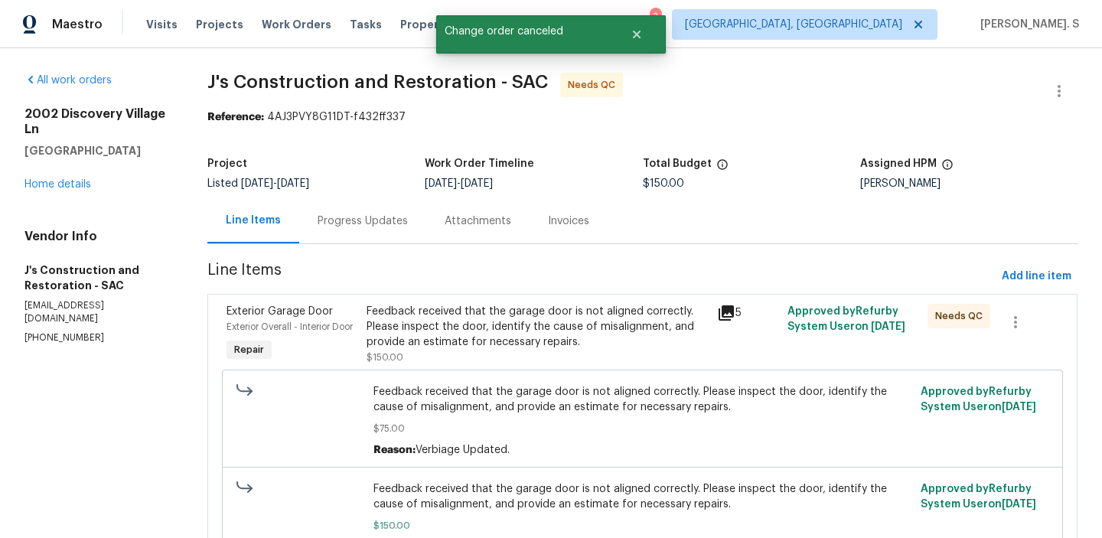
click at [366, 200] on div "Progress Updates" at bounding box center [362, 220] width 127 height 45
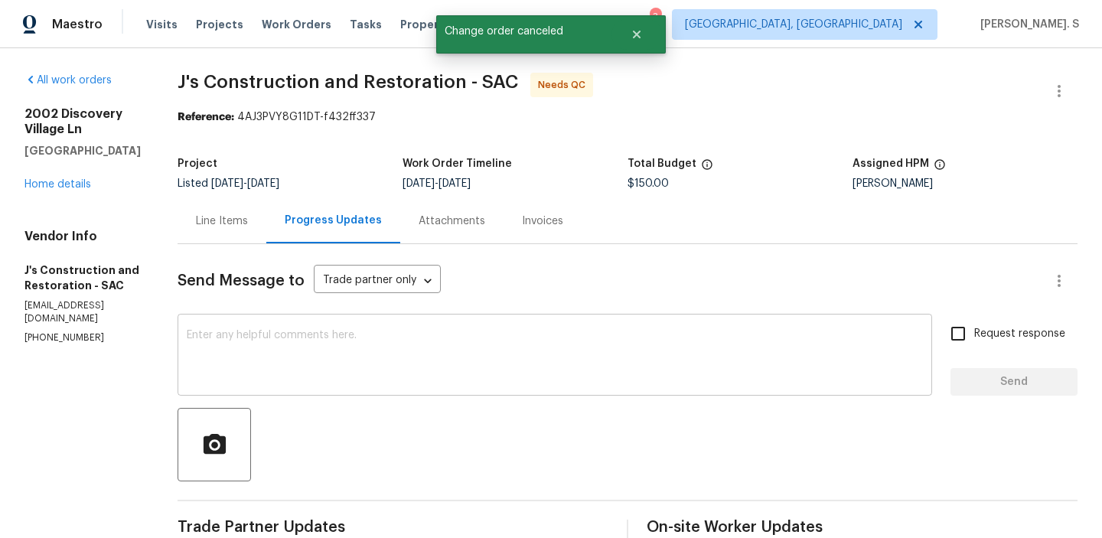
click at [447, 350] on textarea at bounding box center [555, 357] width 736 height 54
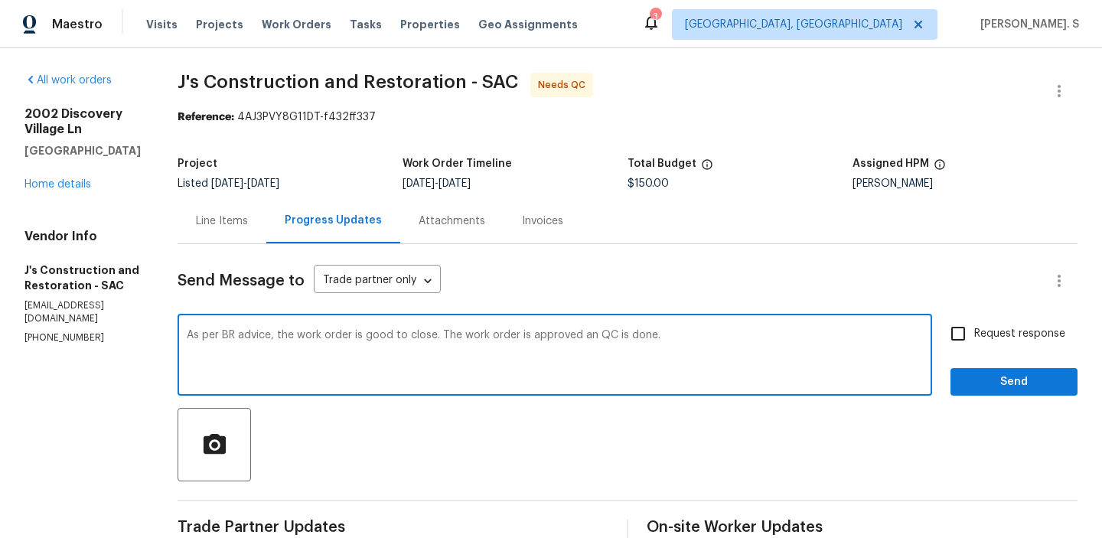
click at [447, 350] on textarea "As per BR advice, the work order is good to close. The work order is approved a…" at bounding box center [555, 357] width 736 height 54
type textarea "As per BR advice, the work order is good to close. The work order is approved a…"
click at [988, 321] on label "Request response" at bounding box center [1003, 333] width 123 height 32
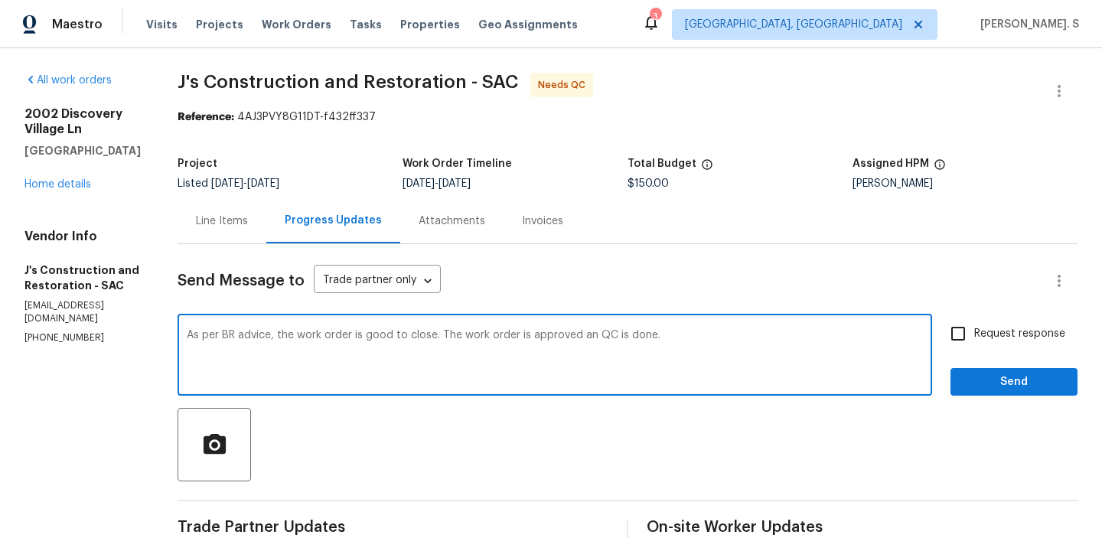
click at [974, 321] on input "Request response" at bounding box center [958, 333] width 32 height 32
checkbox input "true"
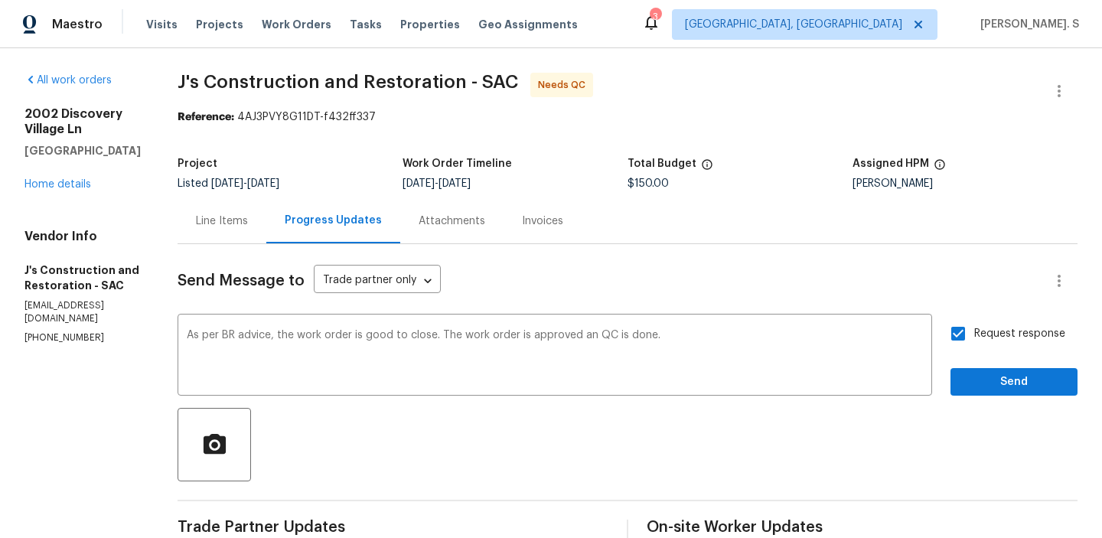
click at [985, 414] on div at bounding box center [627, 444] width 900 height 73
click at [996, 391] on button "Send" at bounding box center [1013, 382] width 127 height 28
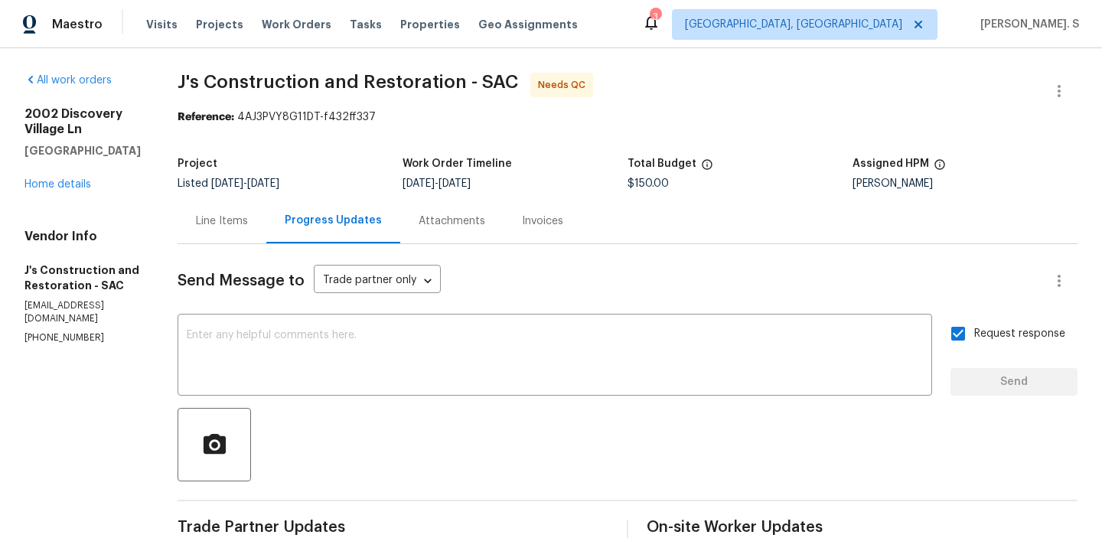
click at [233, 212] on div "Line Items" at bounding box center [221, 220] width 89 height 45
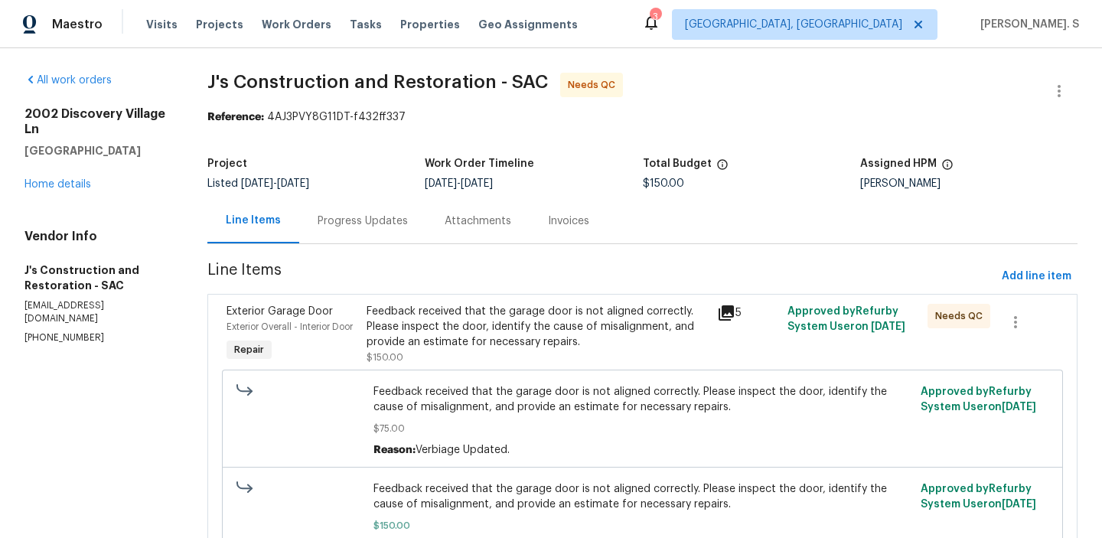
click at [516, 326] on div "Feedback received that the garage door is not aligned correctly. Please inspect…" at bounding box center [536, 327] width 341 height 46
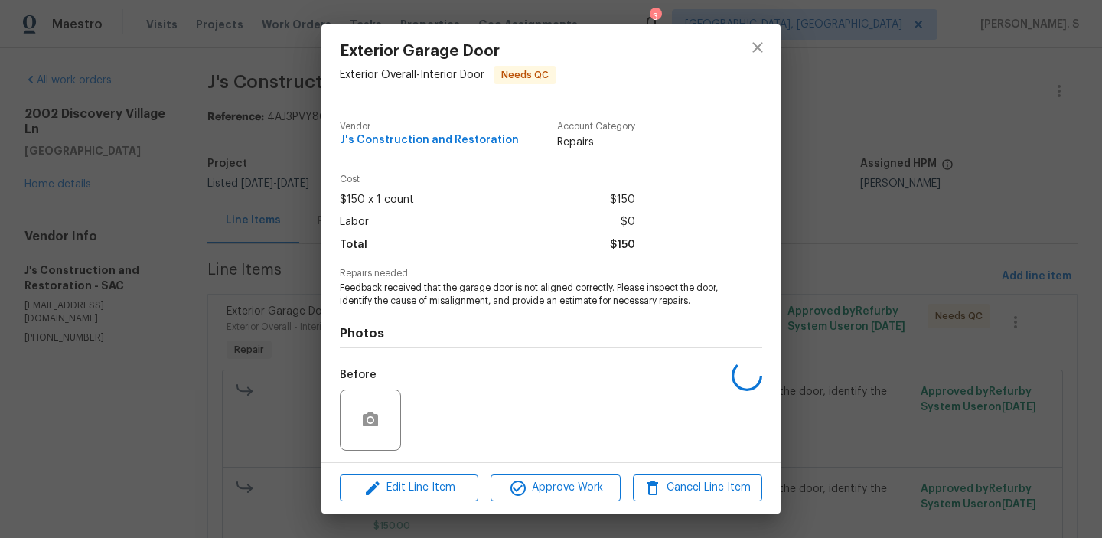
scroll to position [103, 0]
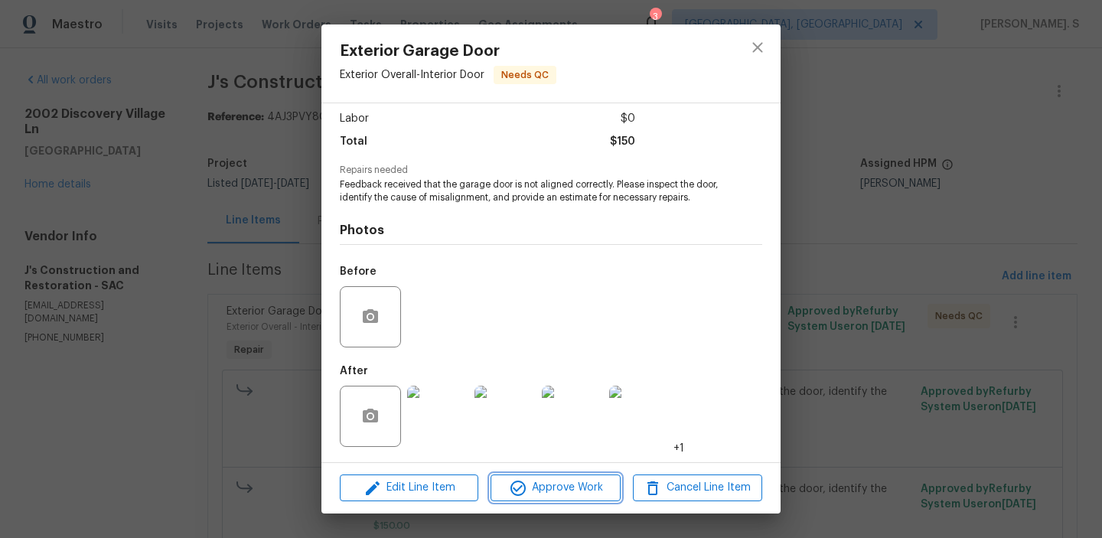
click at [600, 497] on button "Approve Work" at bounding box center [554, 487] width 129 height 27
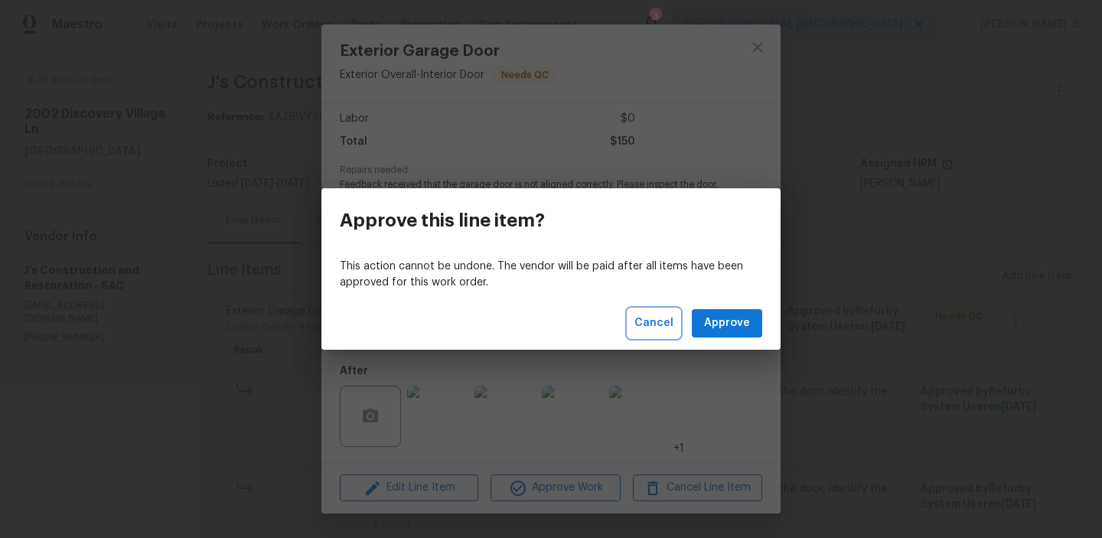
click at [657, 324] on span "Cancel" at bounding box center [653, 323] width 39 height 19
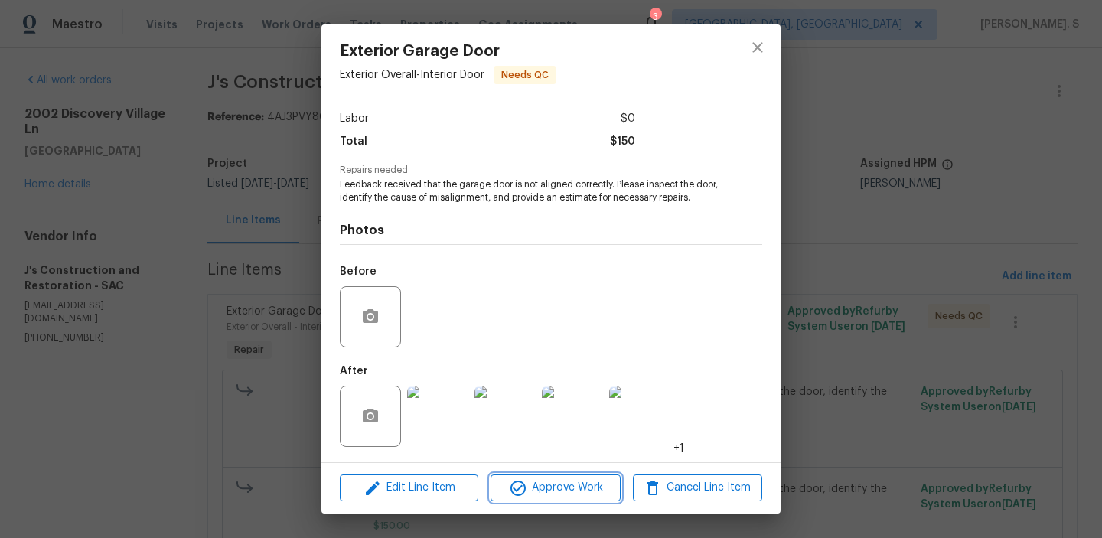
click at [563, 479] on span "Approve Work" at bounding box center [555, 487] width 120 height 19
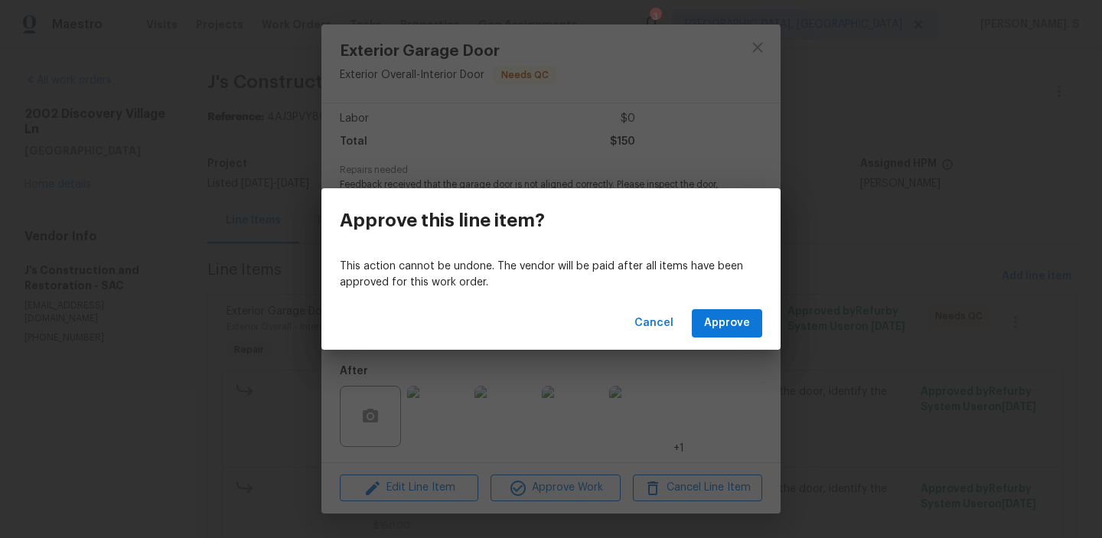
click at [722, 307] on div "Cancel Approve" at bounding box center [550, 323] width 459 height 53
click at [722, 314] on span "Approve" at bounding box center [727, 323] width 46 height 19
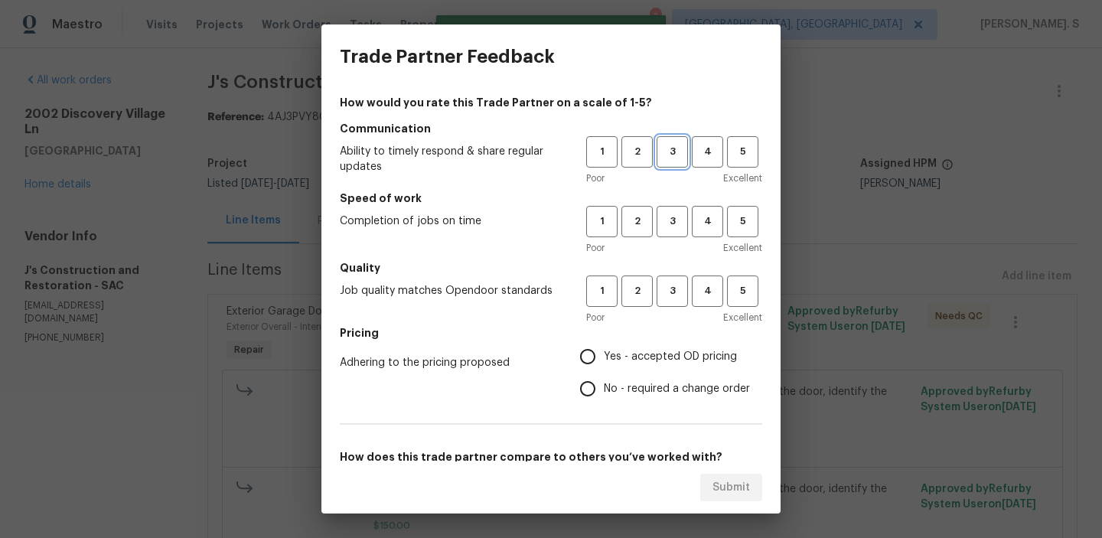
click at [669, 150] on span "3" at bounding box center [672, 152] width 28 height 18
click at [675, 233] on button "3" at bounding box center [671, 221] width 31 height 31
click at [672, 280] on button "3" at bounding box center [671, 290] width 31 height 31
click at [662, 389] on span "No - required a change order" at bounding box center [677, 389] width 146 height 16
click at [604, 389] on input "No - required a change order" at bounding box center [587, 389] width 32 height 32
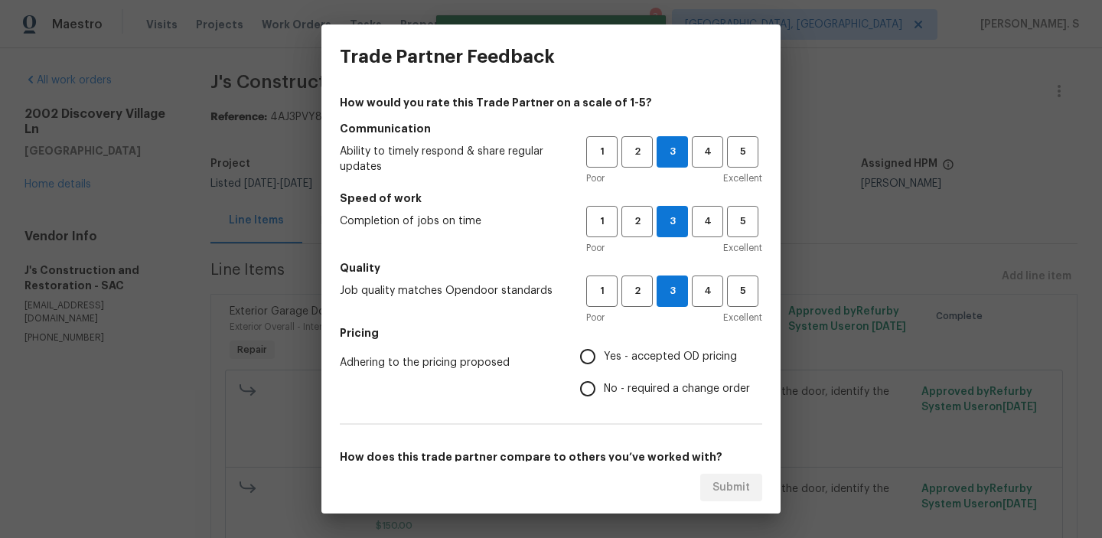
radio input "true"
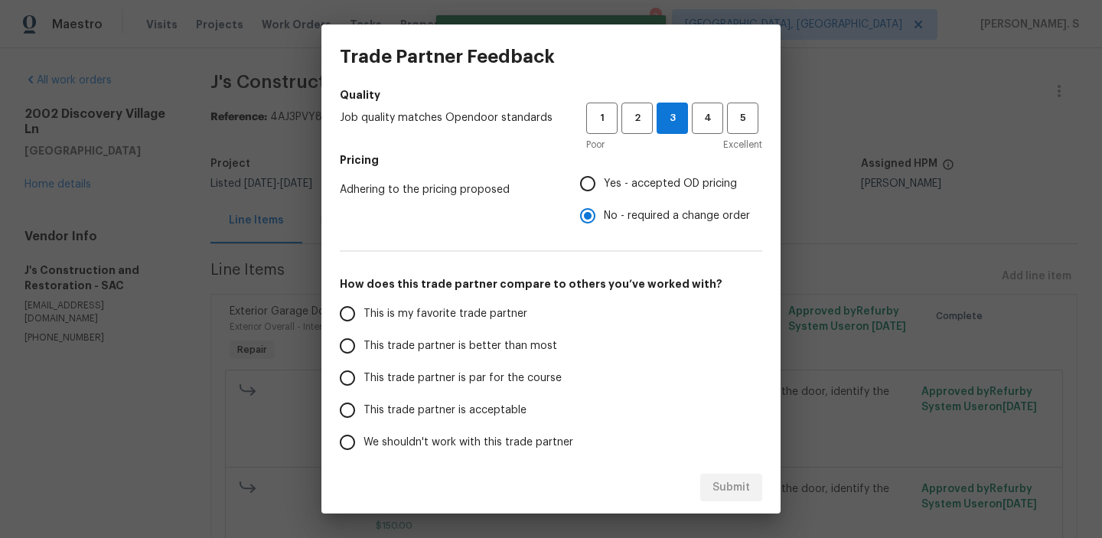
click at [564, 391] on label "This trade partner is par for the course" at bounding box center [452, 378] width 242 height 32
click at [363, 391] on input "This trade partner is par for the course" at bounding box center [347, 378] width 32 height 32
click at [751, 490] on button "Submit" at bounding box center [731, 488] width 62 height 28
radio input "true"
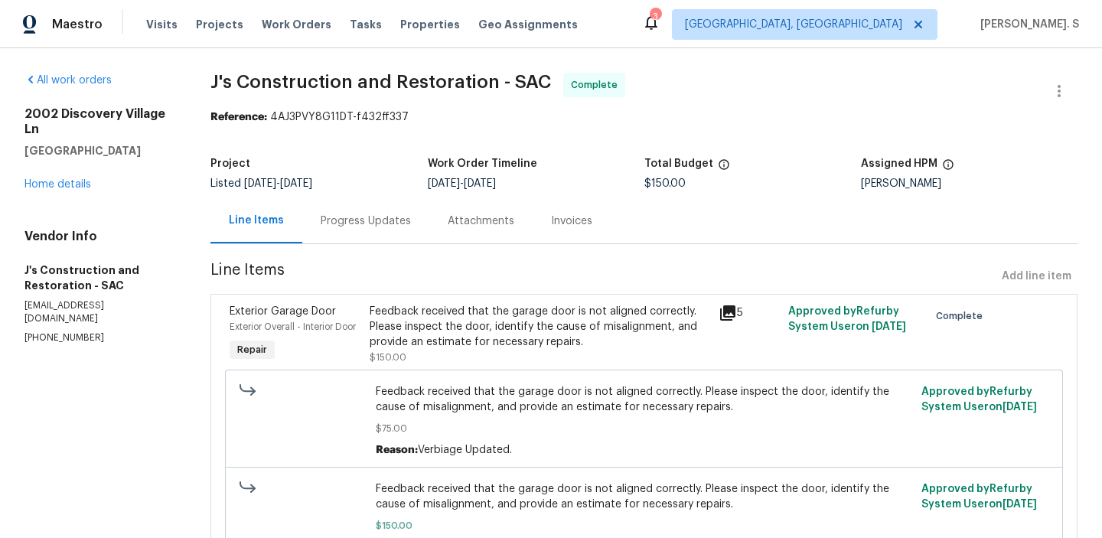
click at [367, 198] on div "Progress Updates" at bounding box center [365, 220] width 127 height 45
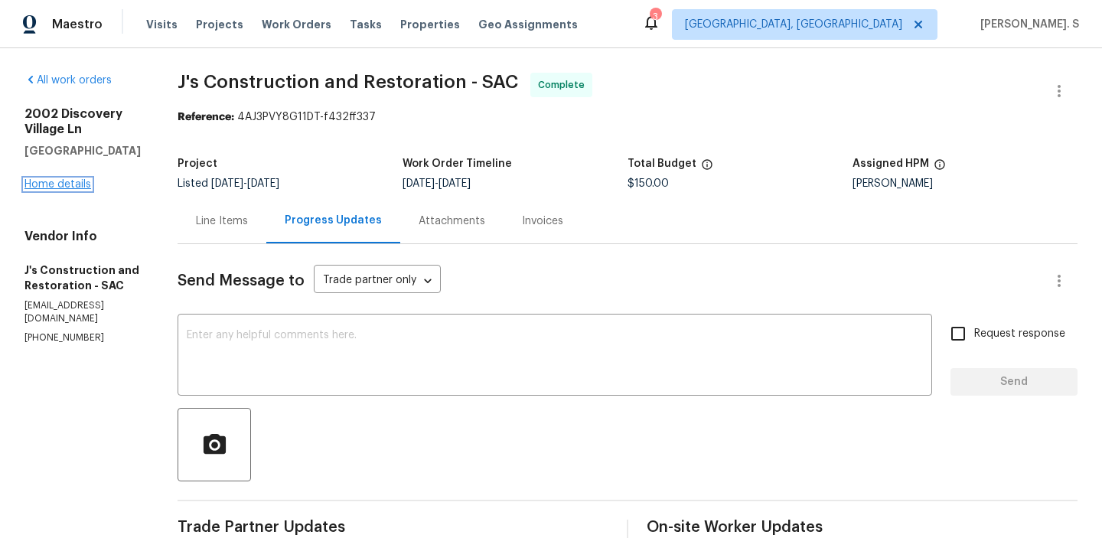
click at [44, 189] on link "Home details" at bounding box center [57, 184] width 67 height 11
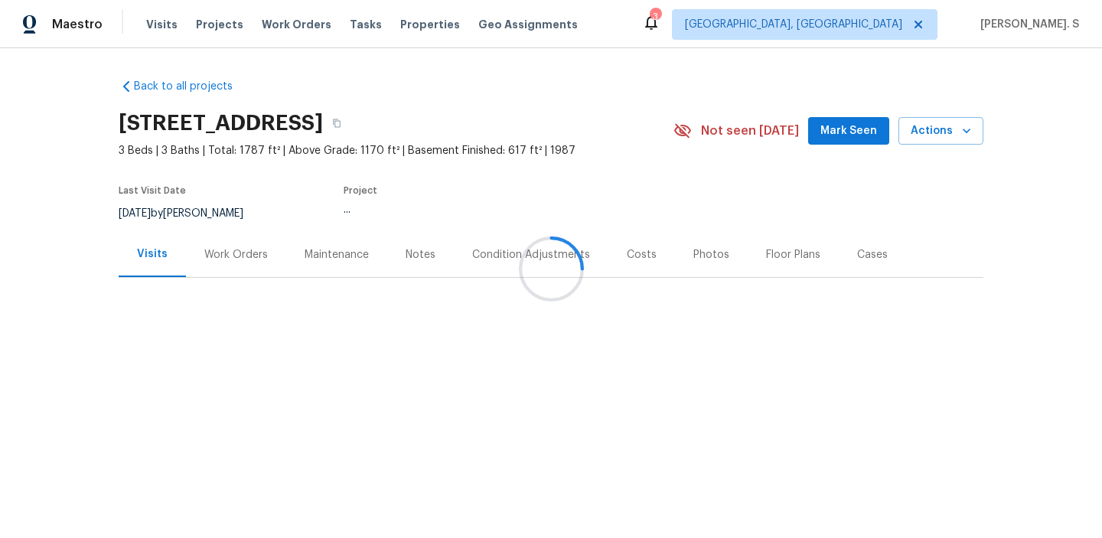
click at [218, 270] on div at bounding box center [551, 269] width 1102 height 538
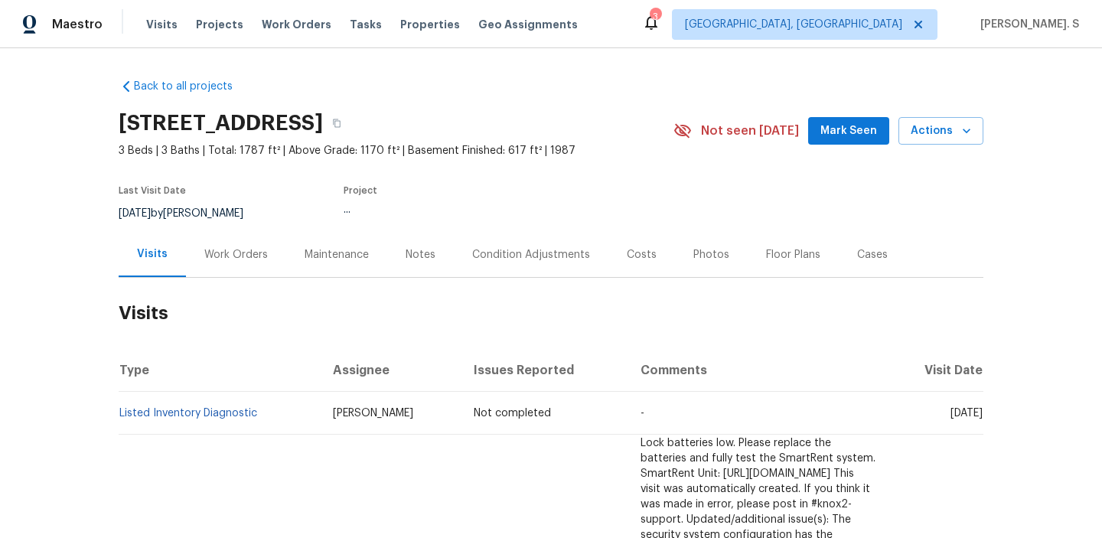
click at [218, 270] on div "Work Orders" at bounding box center [236, 254] width 100 height 45
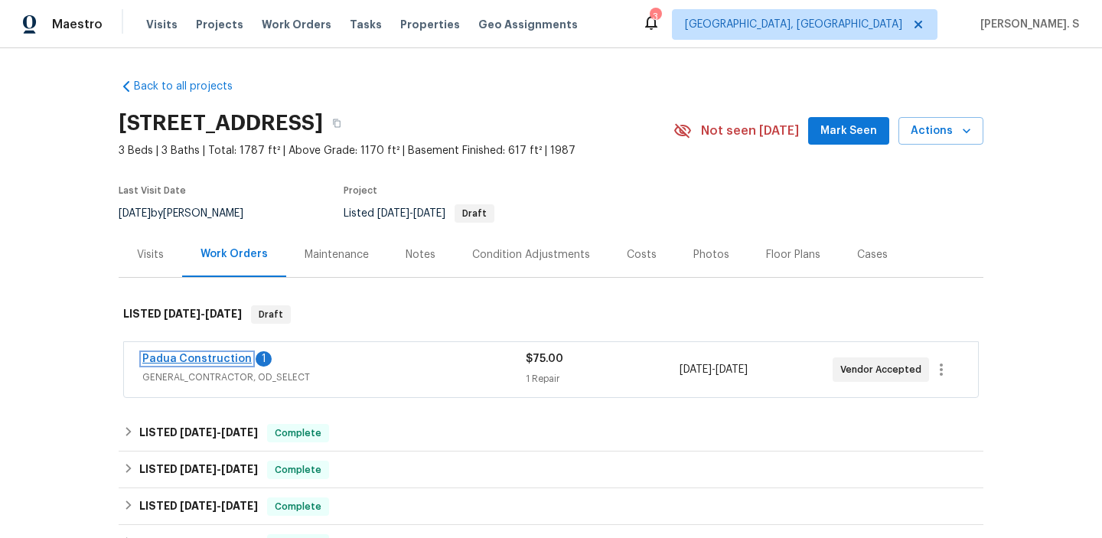
click at [232, 358] on link "Padua Construction" at bounding box center [196, 358] width 109 height 11
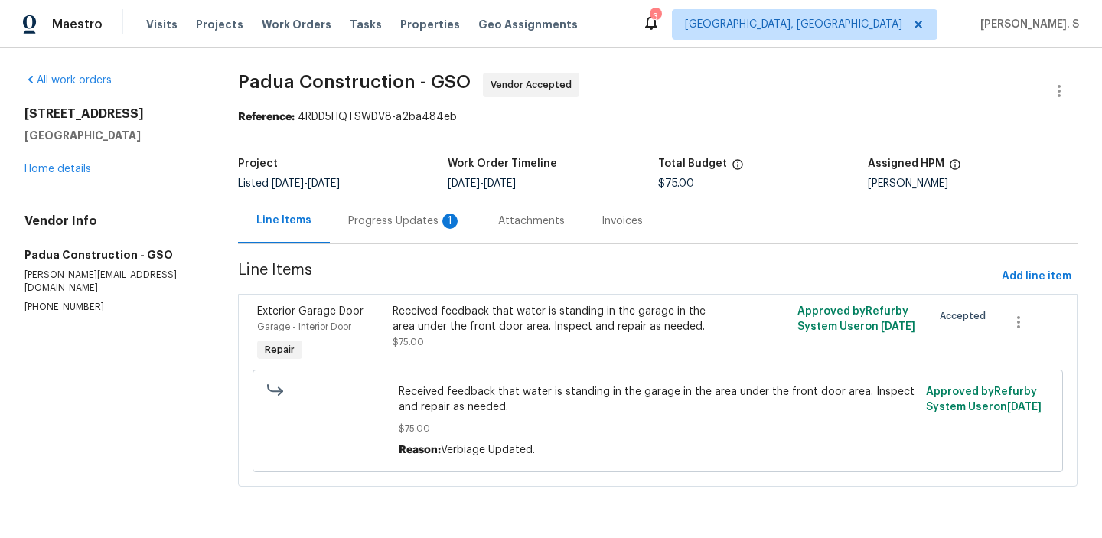
click at [368, 216] on div "Progress Updates 1" at bounding box center [404, 220] width 113 height 15
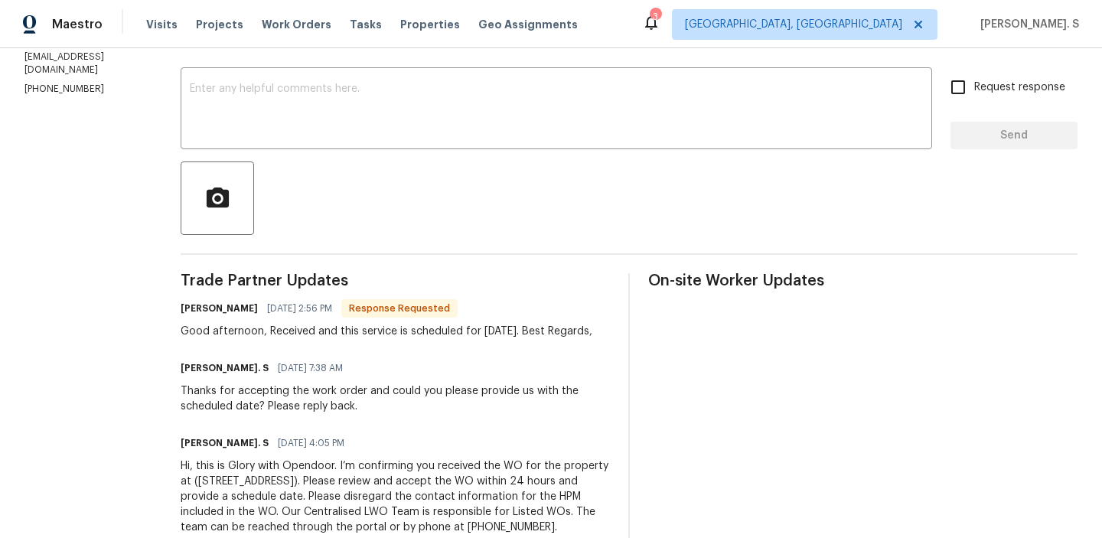
scroll to position [208, 0]
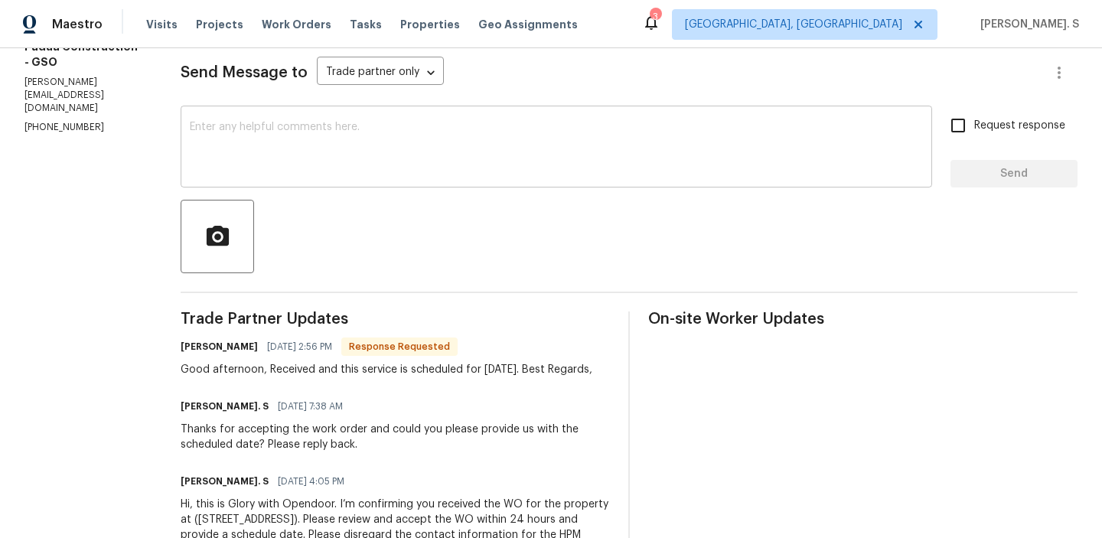
click at [352, 174] on textarea at bounding box center [556, 149] width 733 height 54
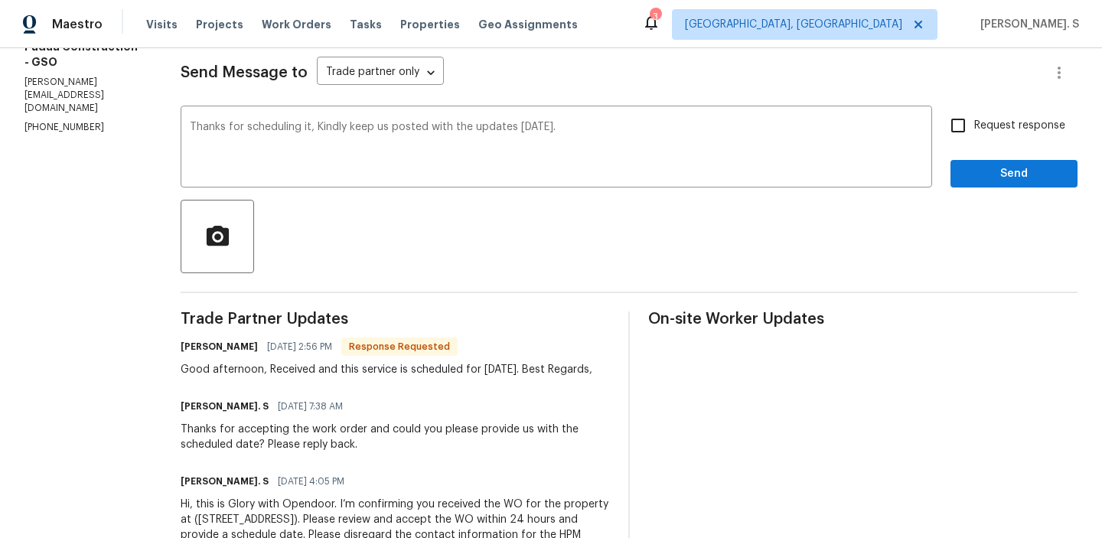
drag, startPoint x: 246, startPoint y: 367, endPoint x: 503, endPoint y: 369, distance: 257.8
click at [505, 369] on div "Good afternoon, Received and this service is scheduled for [DATE]. Best Regards," at bounding box center [387, 369] width 412 height 15
drag, startPoint x: 506, startPoint y: 366, endPoint x: 242, endPoint y: 362, distance: 264.0
click at [242, 362] on div "Good afternoon, Received and this service is scheduled for [DATE]. Best Regards," at bounding box center [387, 369] width 412 height 15
copy div "Received and this service is scheduled for [DATE]."
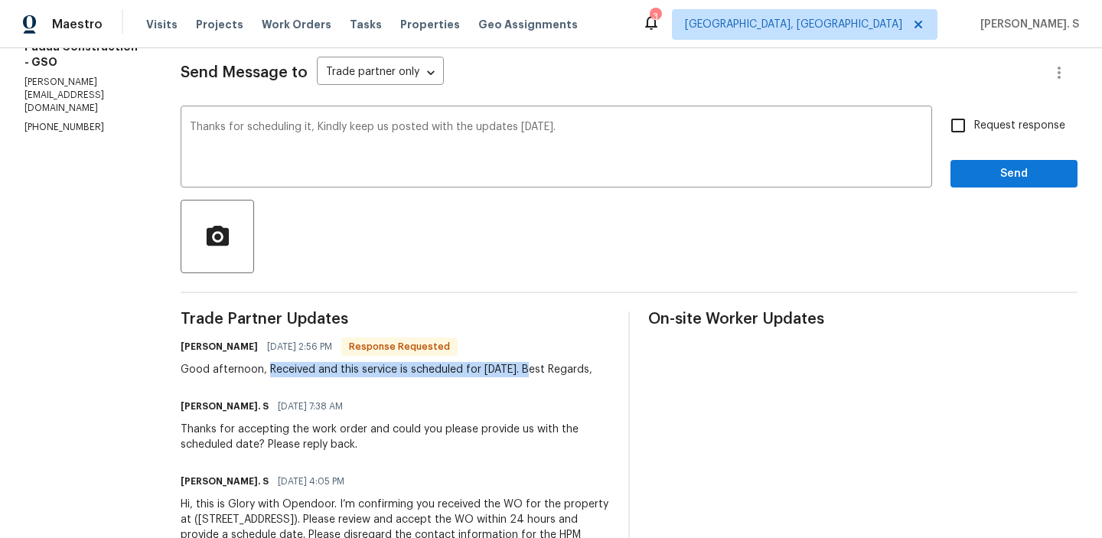
click at [0, 0] on div "i t . ," at bounding box center [0, 0] width 0 height 0
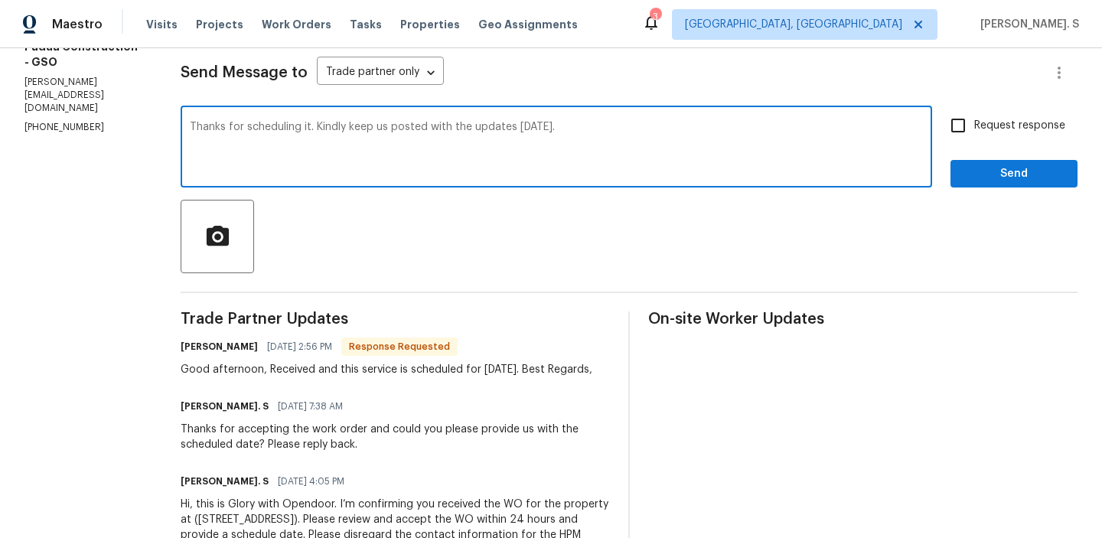
drag, startPoint x: 171, startPoint y: 129, endPoint x: 867, endPoint y: 127, distance: 695.3
click at [867, 127] on textarea "Thanks for scheduling it. Kindly keep us posted with the updates [DATE]." at bounding box center [556, 149] width 733 height 54
type textarea "Thanks for scheduling it. Kindly keep us posted with the updates [DATE]."
click at [1001, 119] on span "Request response" at bounding box center [1019, 126] width 91 height 16
click at [974, 119] on input "Request response" at bounding box center [958, 125] width 32 height 32
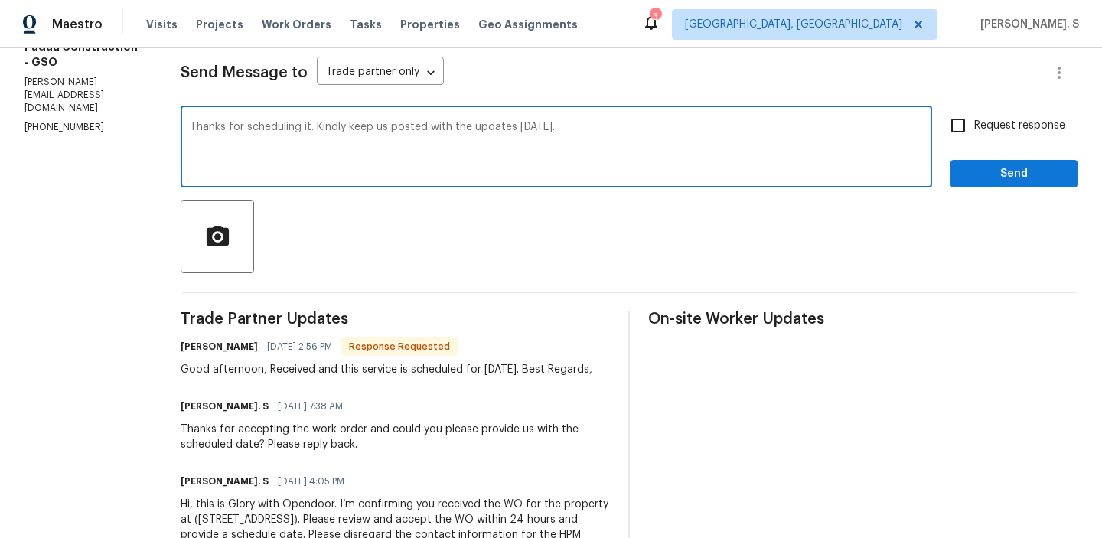
checkbox input "true"
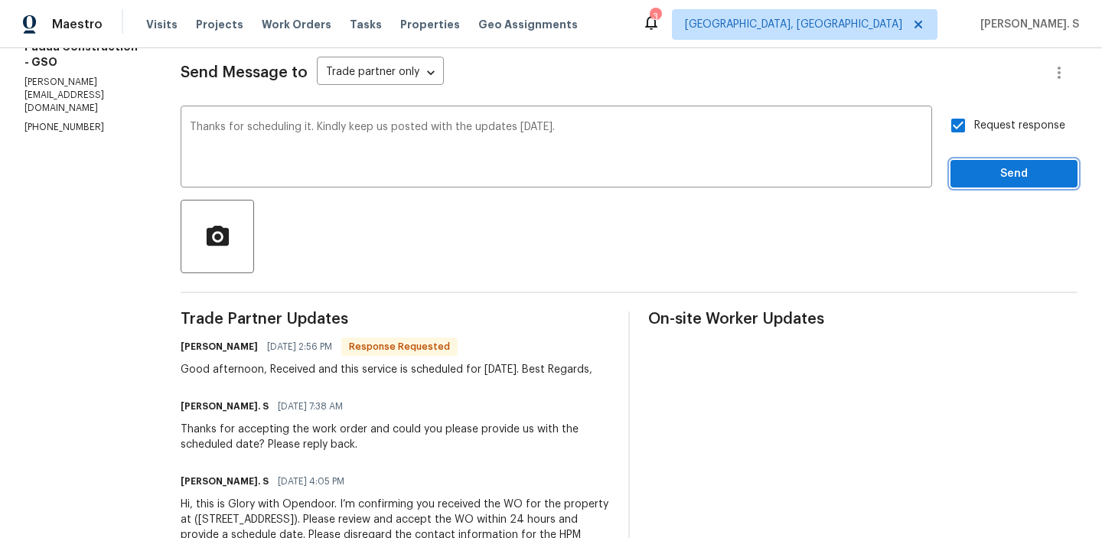
click at [997, 177] on span "Send" at bounding box center [1013, 173] width 103 height 19
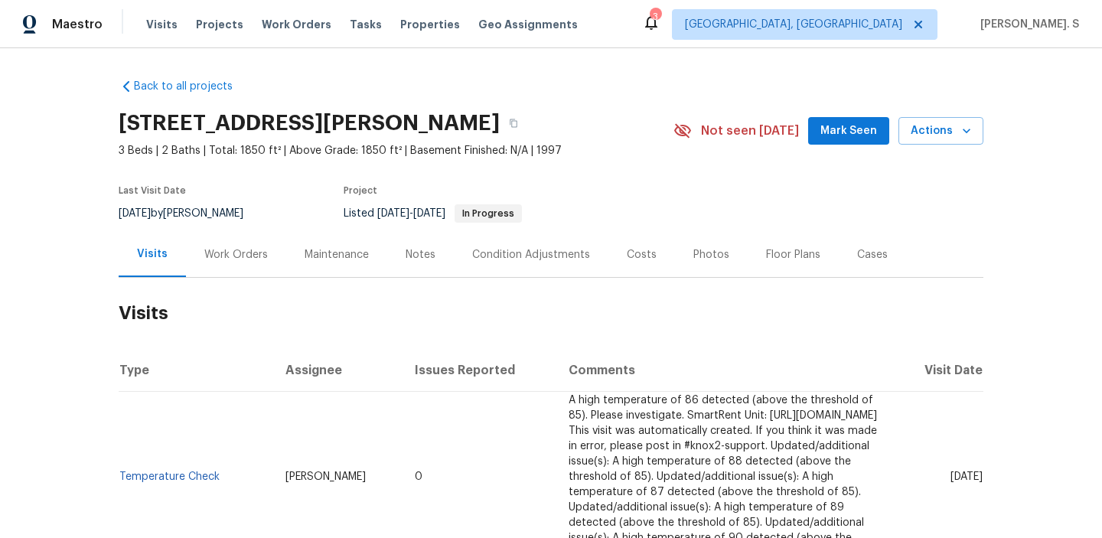
click at [244, 252] on div "Work Orders" at bounding box center [235, 254] width 63 height 15
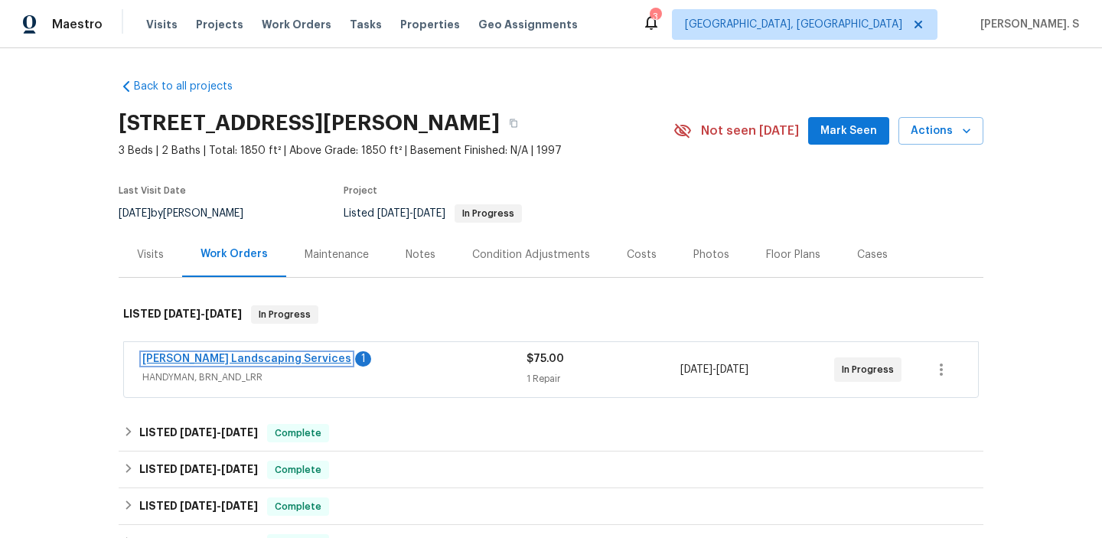
click at [255, 357] on link "[PERSON_NAME] Landscaping Services" at bounding box center [246, 358] width 209 height 11
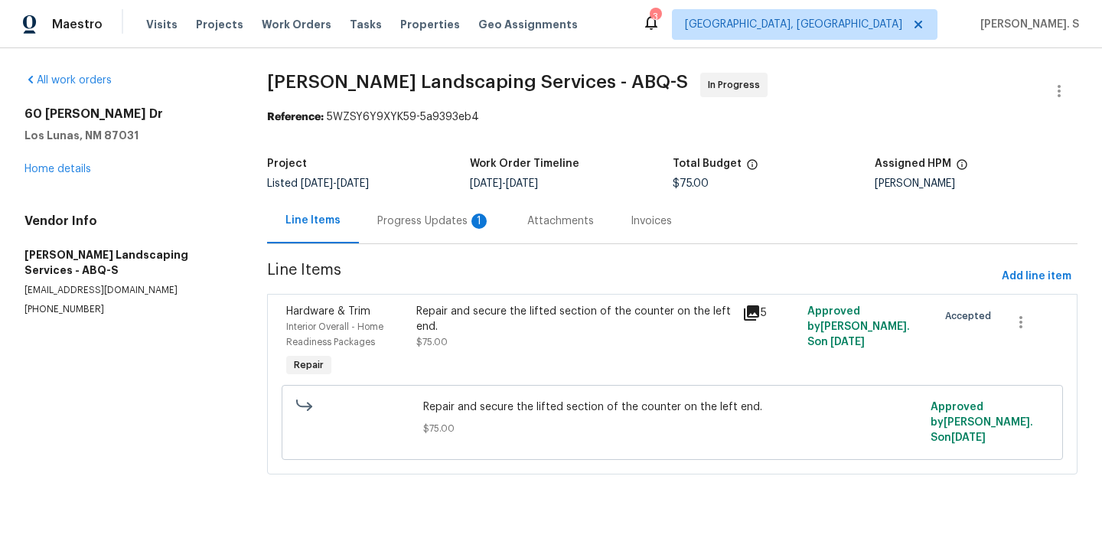
click at [405, 203] on div "Progress Updates 1" at bounding box center [434, 220] width 150 height 45
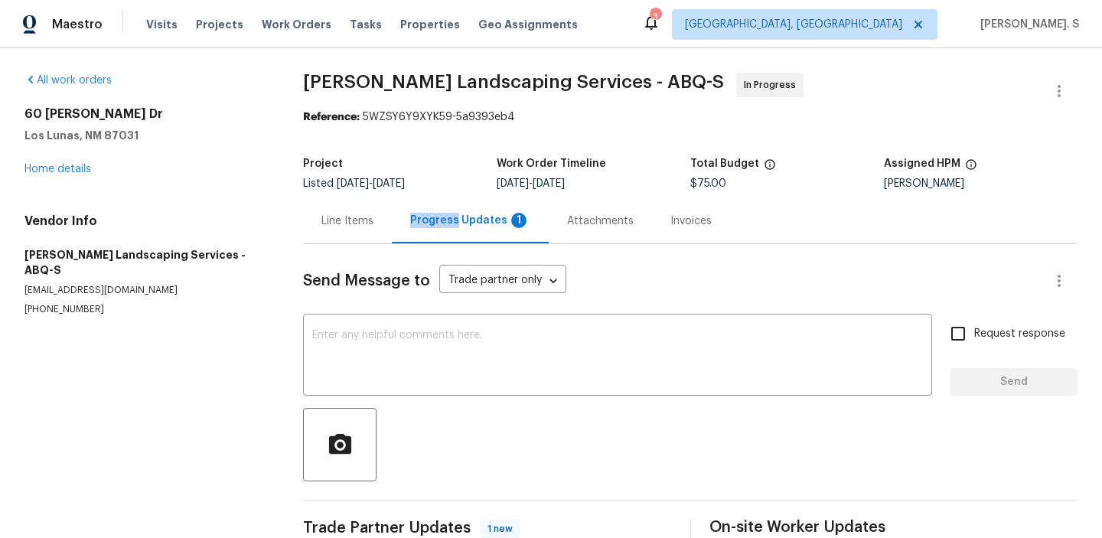
click at [405, 203] on div "Progress Updates 1" at bounding box center [470, 220] width 157 height 45
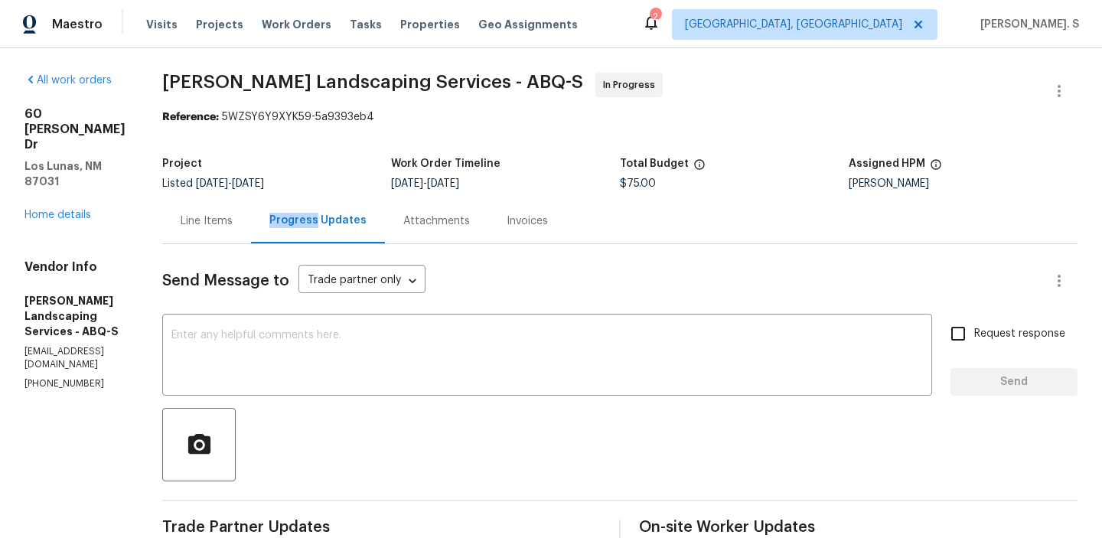
click at [296, 270] on div "Send Message to Trade partner only Trade partner only ​" at bounding box center [601, 280] width 878 height 37
click at [233, 216] on div "Line Items" at bounding box center [207, 220] width 52 height 15
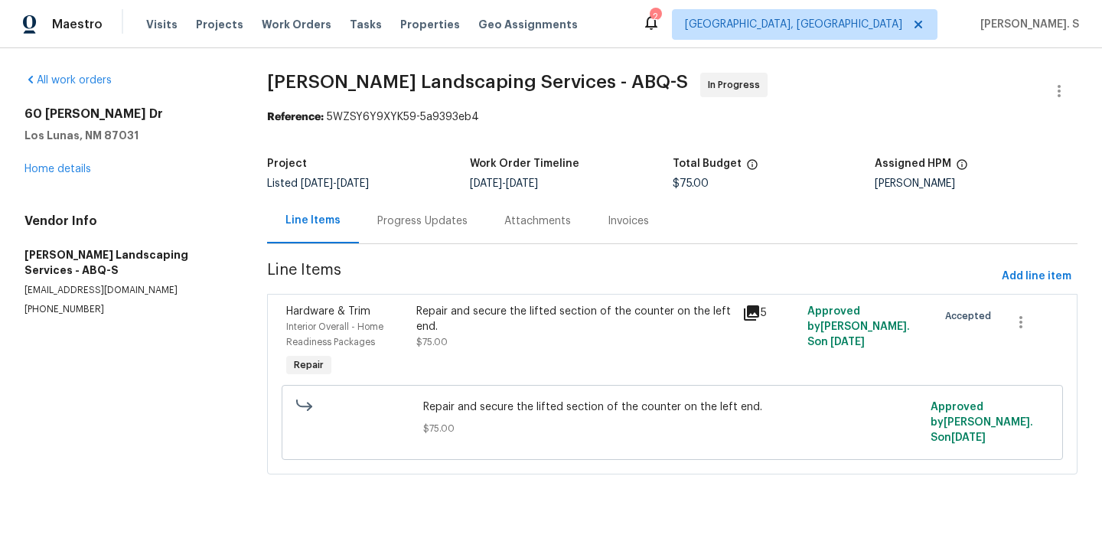
click at [513, 372] on div "Repair and secure the lifted section of the counter on the left end. $75.00" at bounding box center [574, 342] width 325 height 86
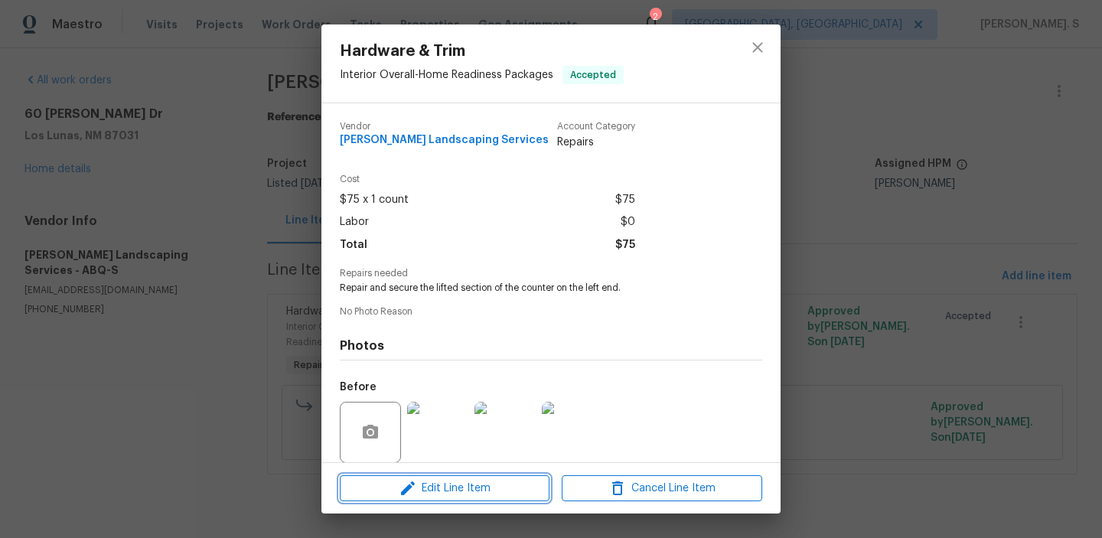
click at [473, 483] on span "Edit Line Item" at bounding box center [444, 488] width 200 height 19
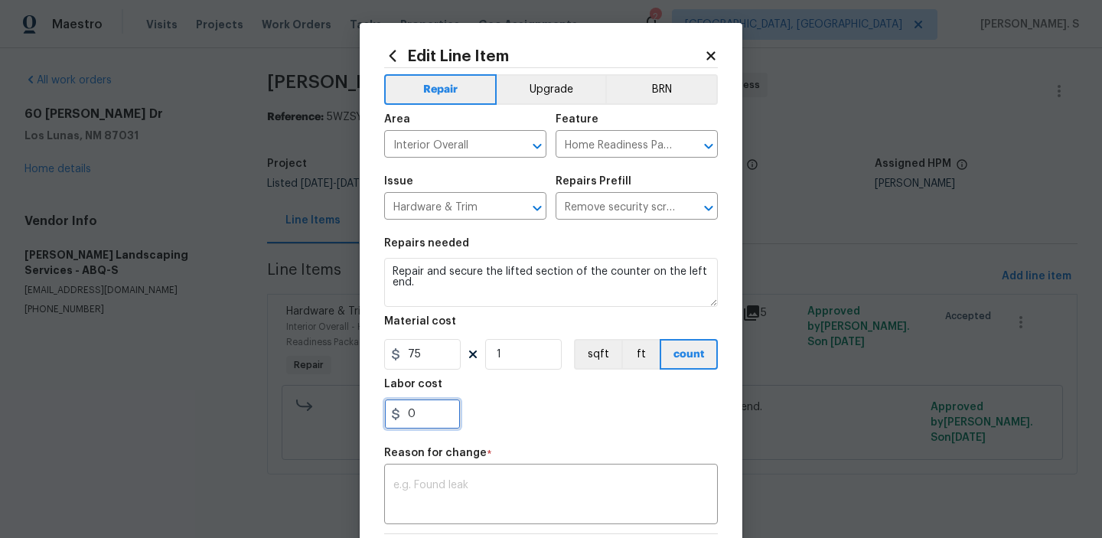
click at [454, 410] on input "0" at bounding box center [422, 414] width 76 height 31
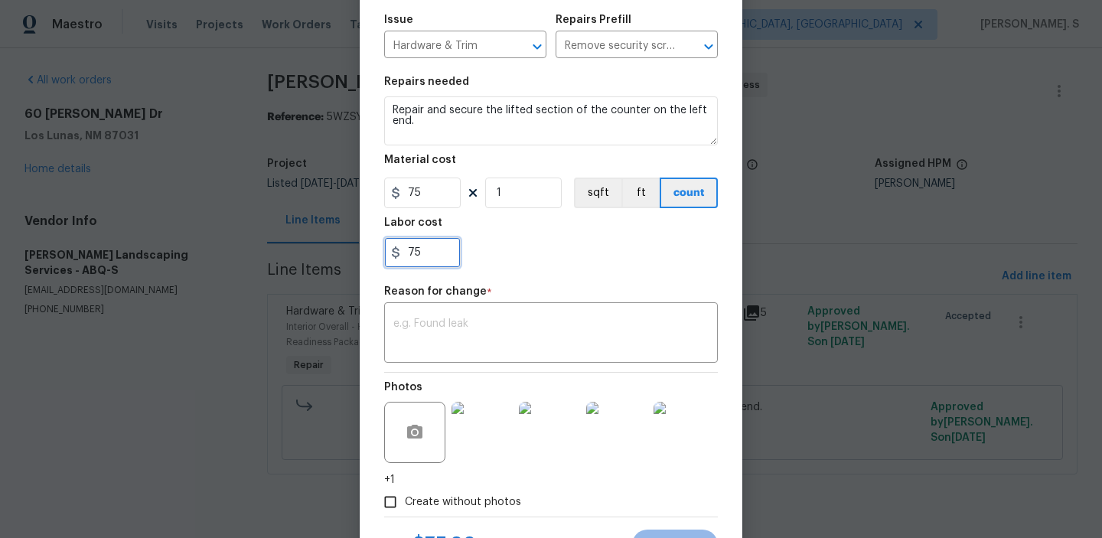
scroll to position [232, 0]
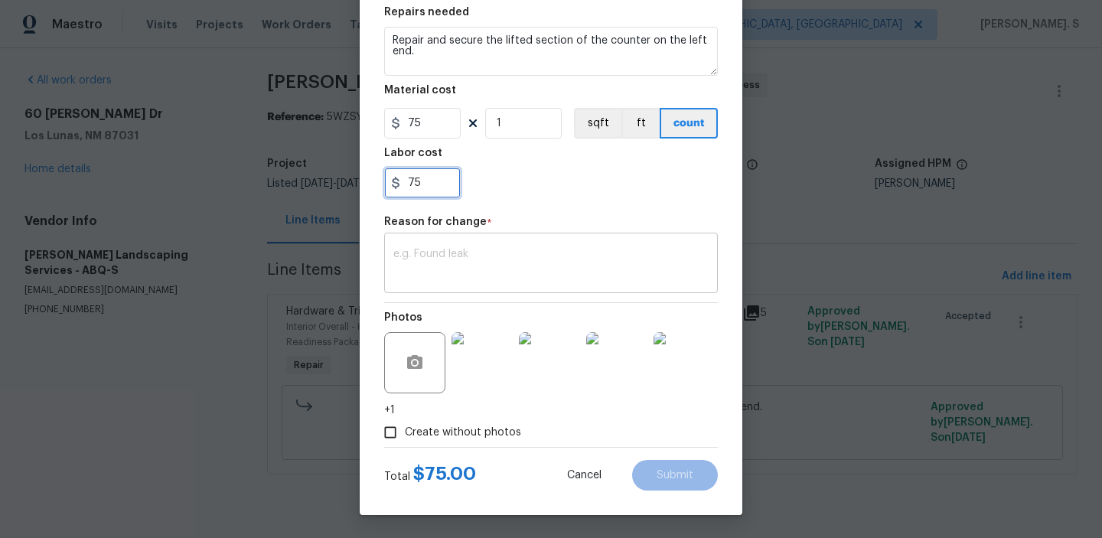
type input "75"
click at [459, 264] on textarea at bounding box center [550, 265] width 315 height 32
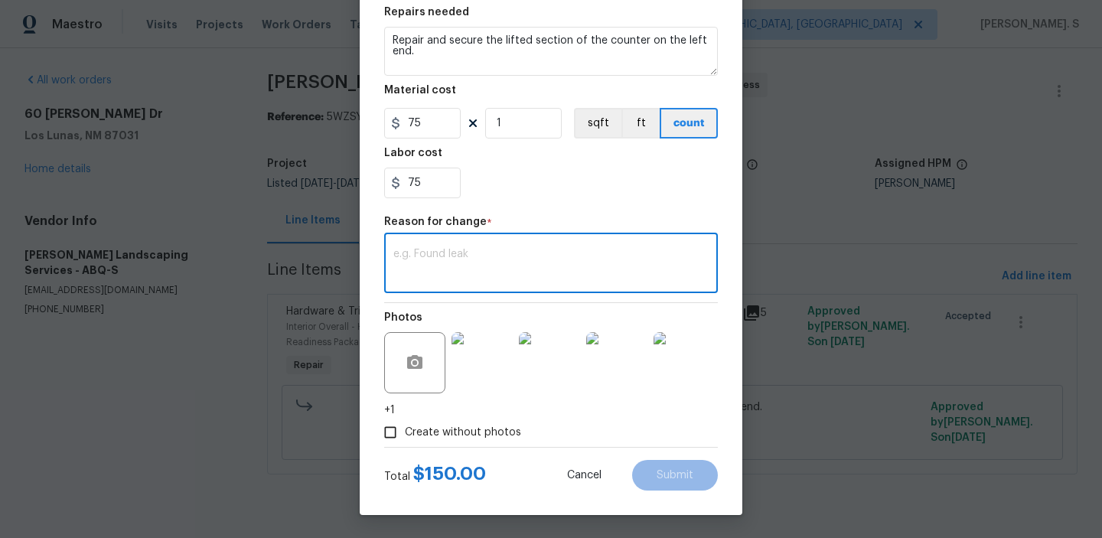
paste textarea "(GJ) Updated per vendor’s final cost"
type textarea "(GJ) Updated per vendor’s final cost"
click at [669, 480] on span "Submit" at bounding box center [674, 475] width 37 height 11
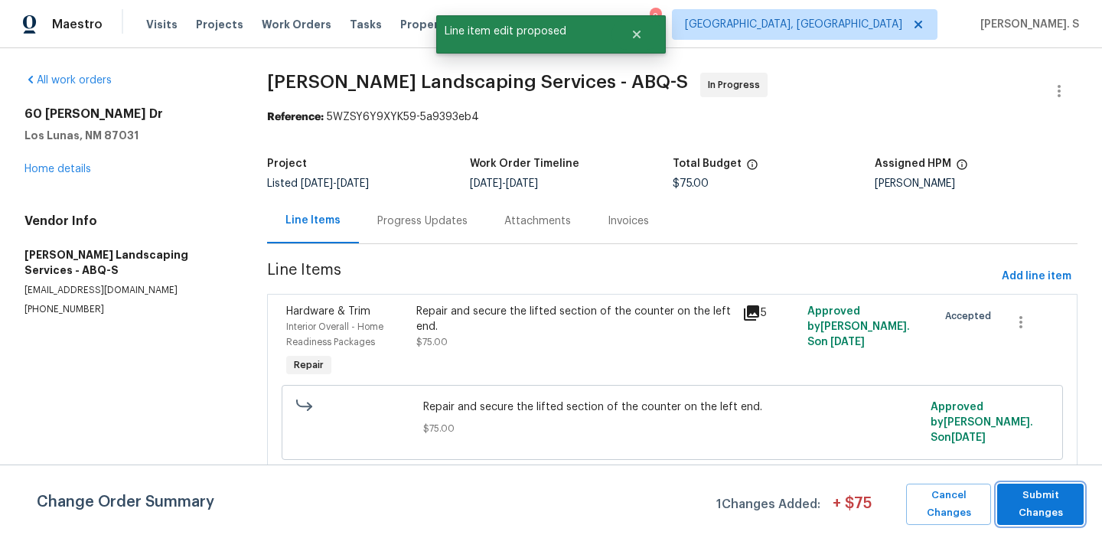
click at [1024, 514] on span "Submit Changes" at bounding box center [1039, 504] width 71 height 35
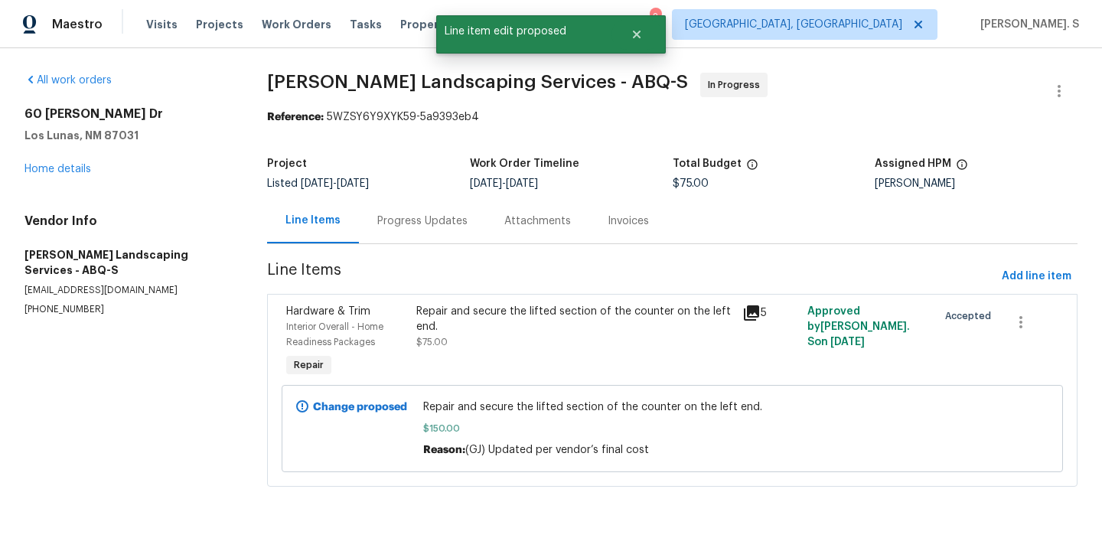
click at [426, 217] on div "Progress Updates" at bounding box center [422, 220] width 90 height 15
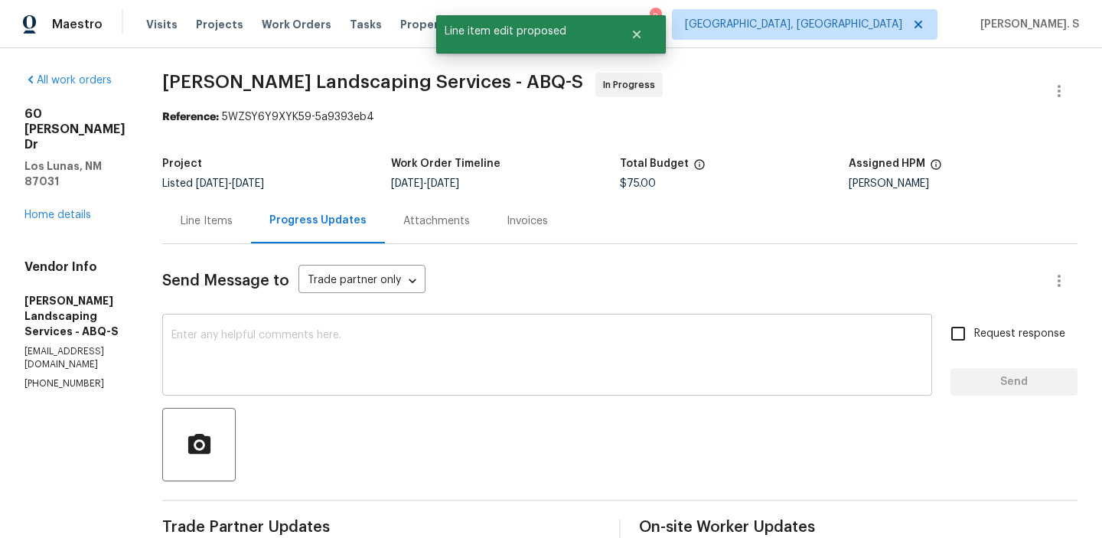
click at [439, 332] on textarea at bounding box center [546, 357] width 751 height 54
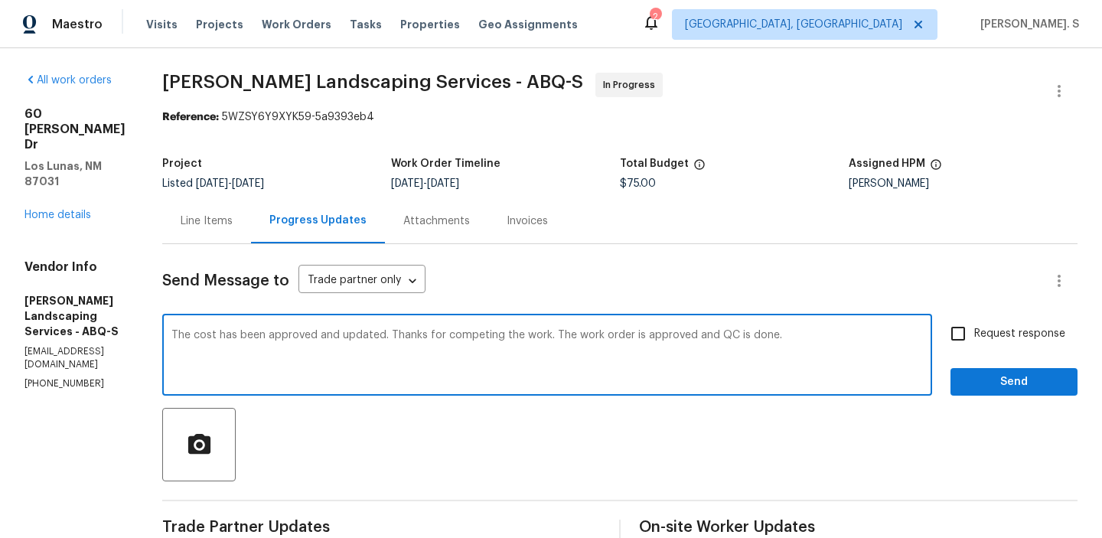
click at [0, 0] on div "Change the verb tense" at bounding box center [0, 0] width 0 height 0
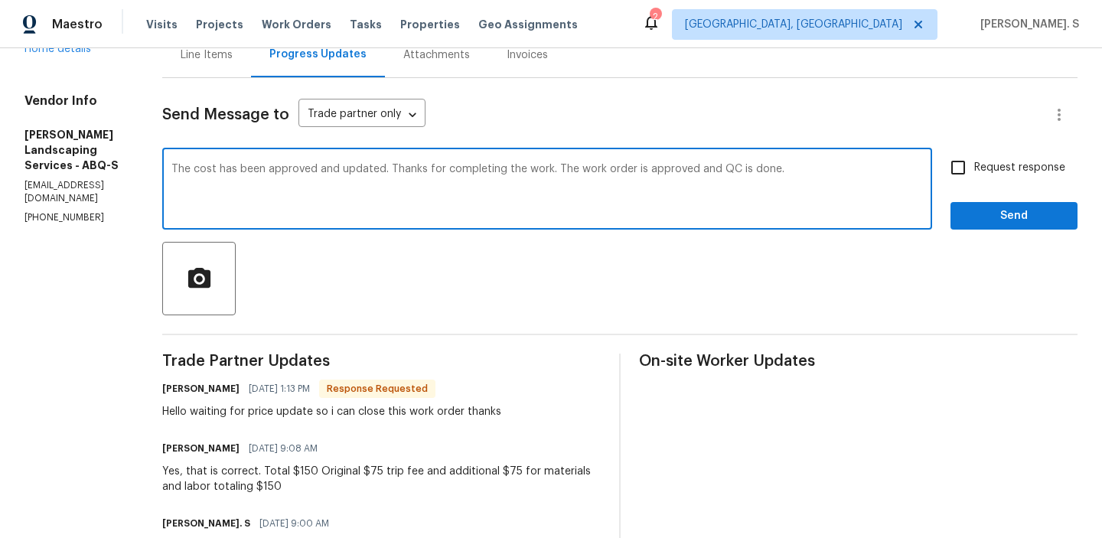
scroll to position [184, 0]
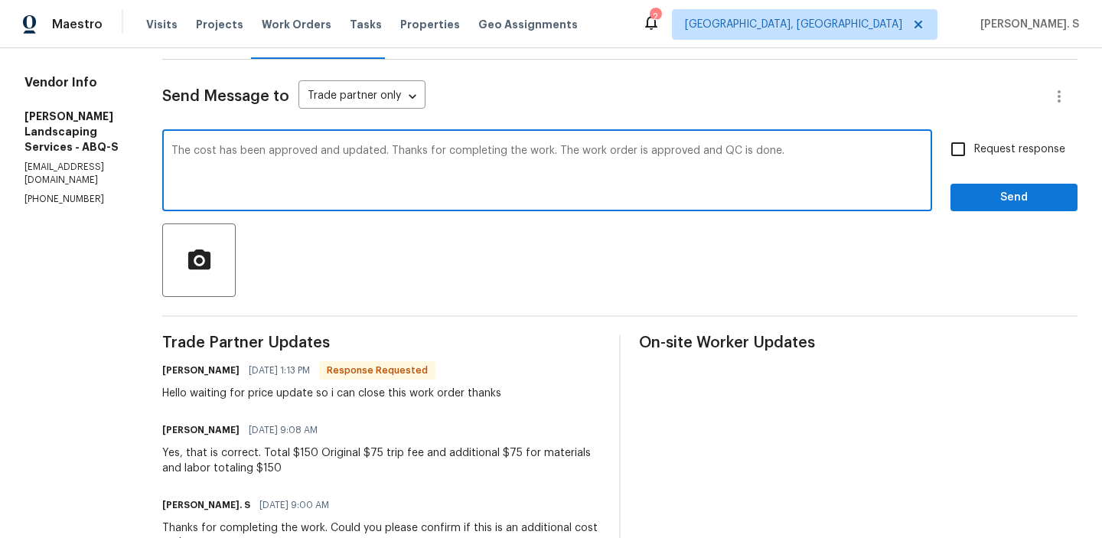
type textarea "The cost has been approved and updated. Thanks for completing the work. The wor…"
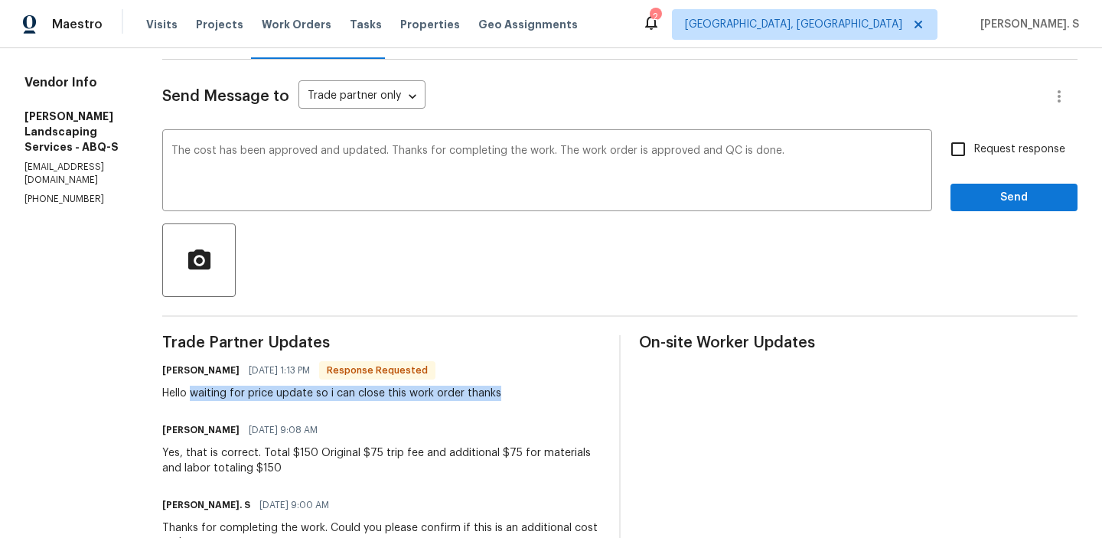
drag, startPoint x: 247, startPoint y: 395, endPoint x: 542, endPoint y: 383, distance: 295.5
click at [501, 383] on div "Josue Rodriguez 08/21/2025 1:13 PM Response Requested Hello waiting for price u…" at bounding box center [331, 380] width 339 height 41
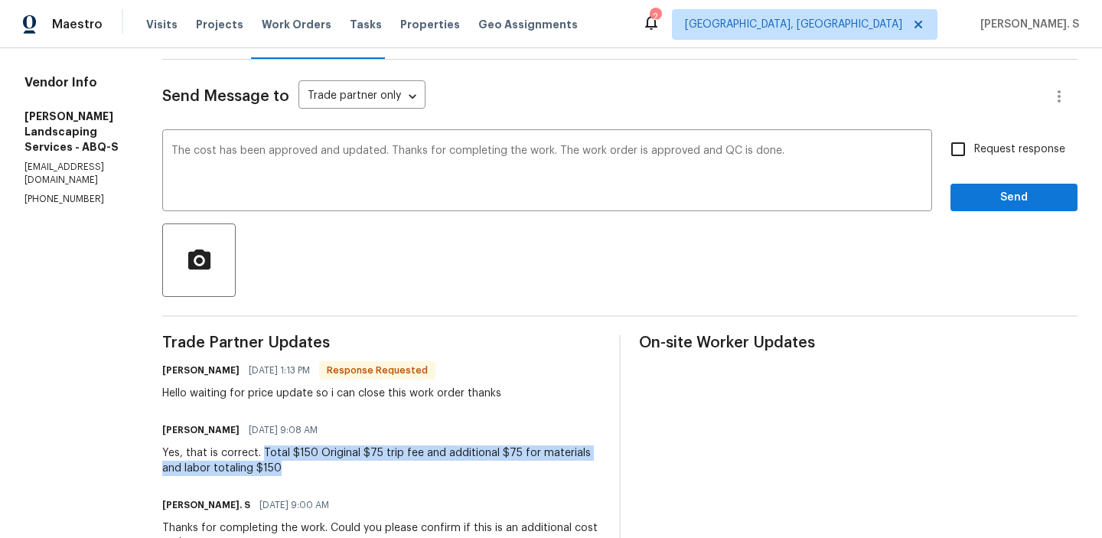
drag, startPoint x: 315, startPoint y: 451, endPoint x: 451, endPoint y: 466, distance: 137.0
click at [451, 466] on div "Yes, that is correct. Total $150 Original $75 trip fee and additional $75 for m…" at bounding box center [381, 460] width 438 height 31
copy div "Total $150 Original $75 trip fee and additional $75 for materials and labor tot…"
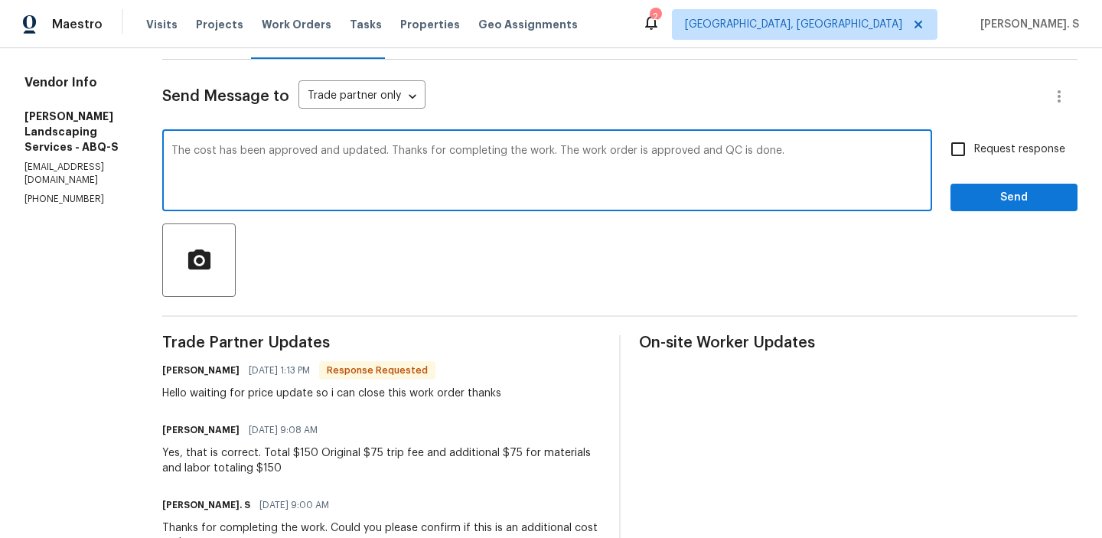
drag, startPoint x: 233, startPoint y: 152, endPoint x: 913, endPoint y: 176, distance: 680.5
click at [913, 176] on textarea "The cost has been approved and updated. Thanks for completing the work. The wor…" at bounding box center [546, 172] width 751 height 54
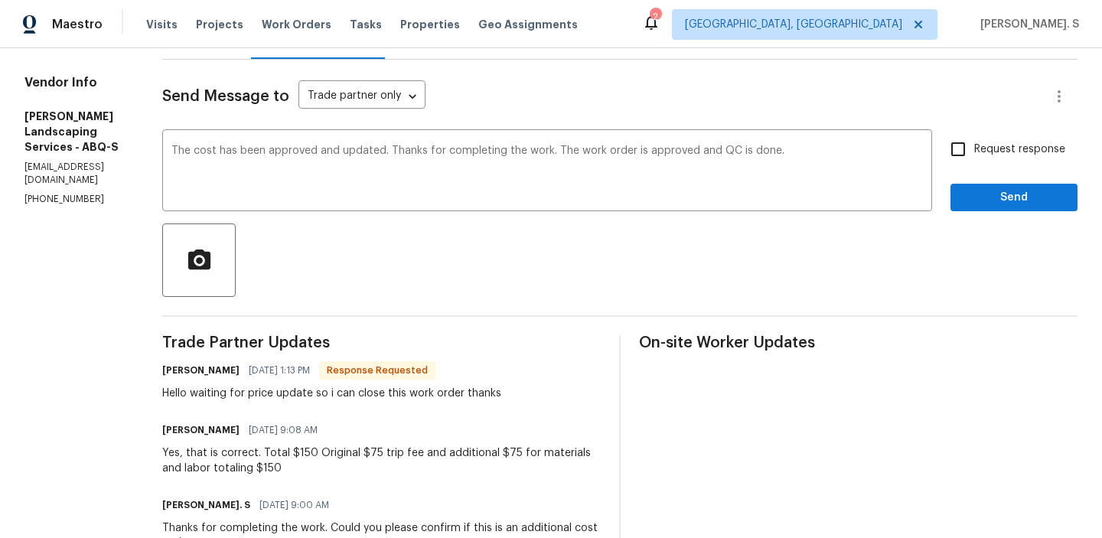
click at [959, 146] on input "Request response" at bounding box center [958, 149] width 32 height 32
checkbox input "true"
click at [978, 204] on span "Send" at bounding box center [1013, 197] width 103 height 19
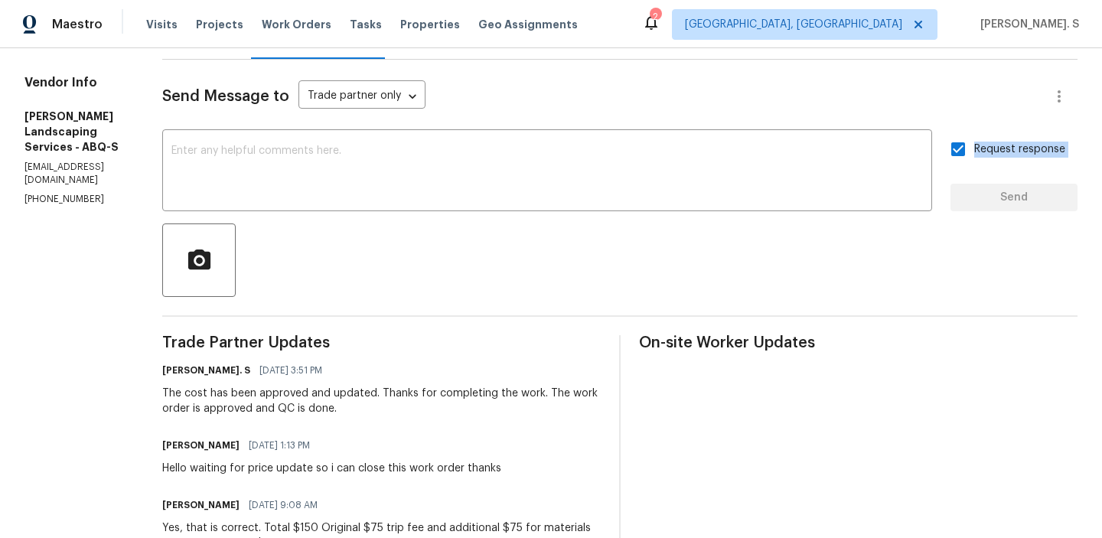
scroll to position [0, 0]
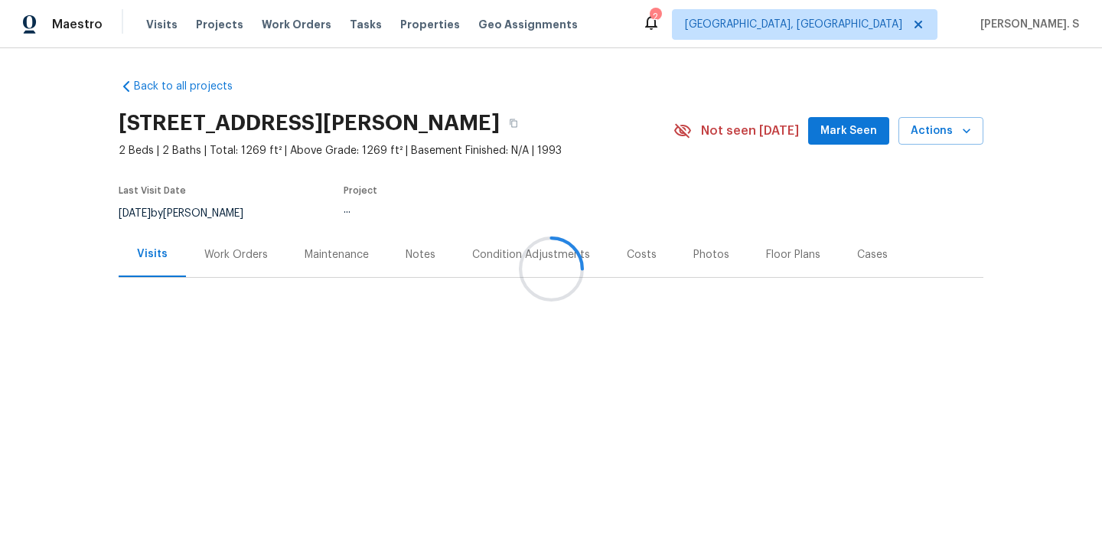
click at [200, 274] on div at bounding box center [551, 269] width 1102 height 538
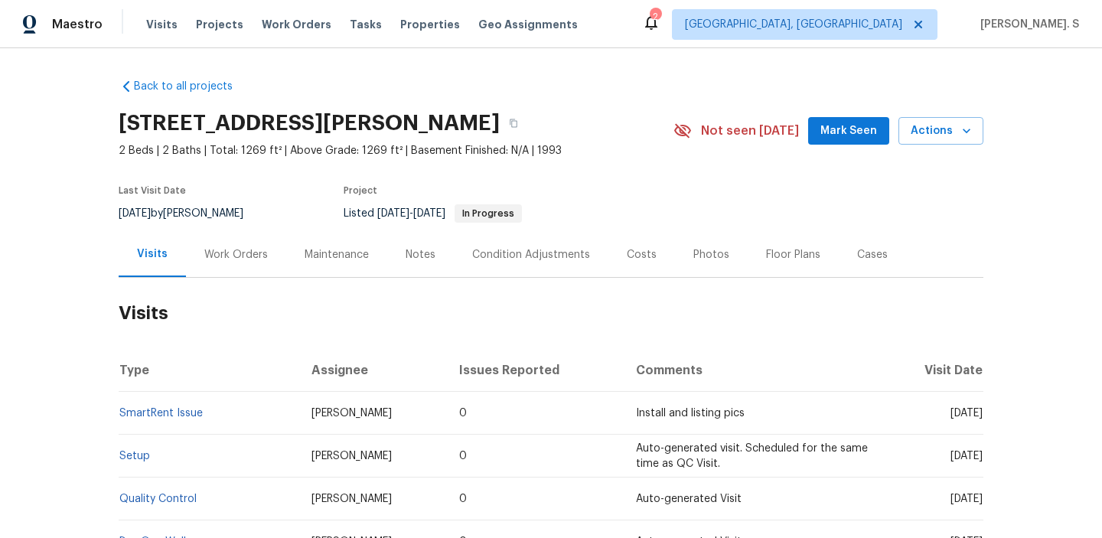
click at [200, 274] on div "Work Orders" at bounding box center [236, 254] width 100 height 45
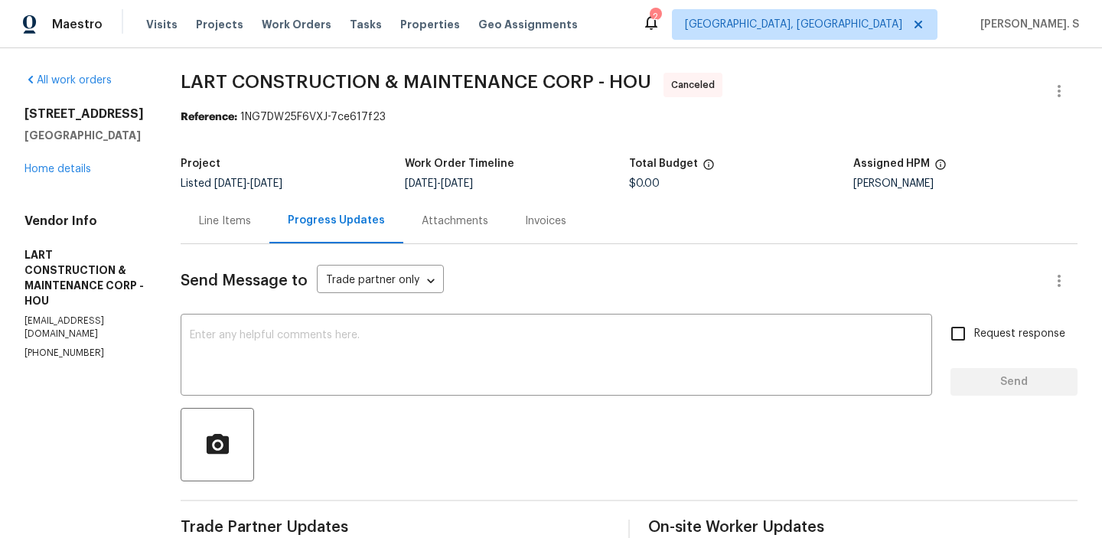
click at [466, 297] on div "Send Message to Trade partner only Trade partner only ​" at bounding box center [611, 280] width 860 height 37
click at [63, 196] on div "All work orders [STREET_ADDRESS] Home details Vendor Info LART CONSTRUCTION & M…" at bounding box center [83, 216] width 119 height 287
click at [54, 174] on link "Home details" at bounding box center [57, 169] width 67 height 11
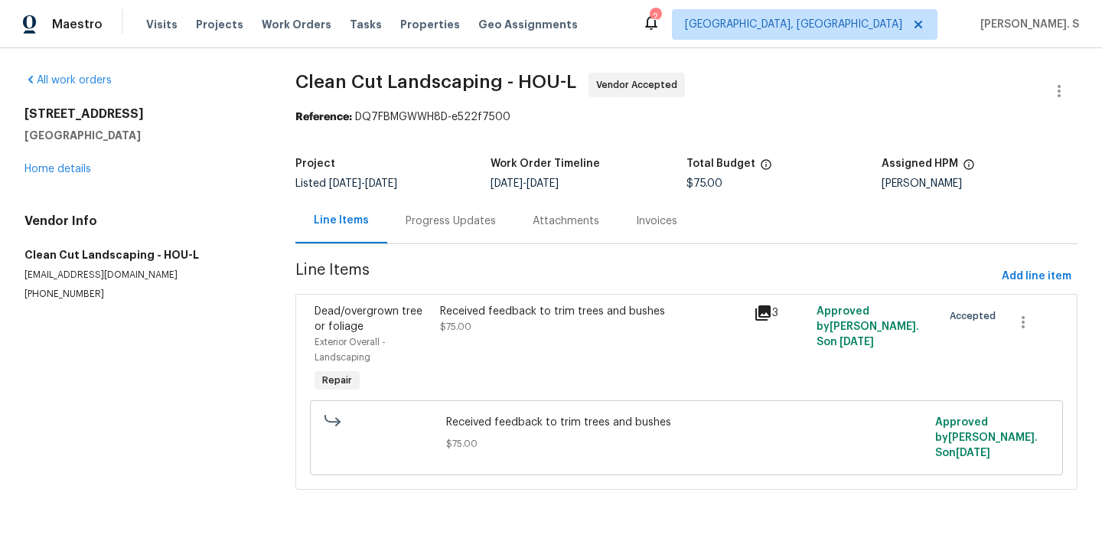
click at [448, 233] on div "Progress Updates" at bounding box center [450, 220] width 127 height 45
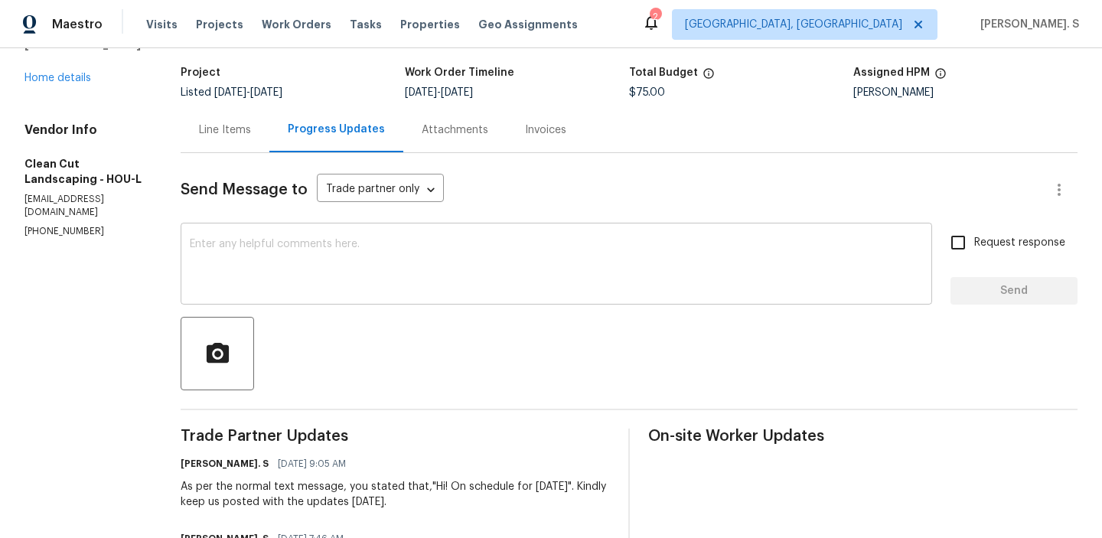
scroll to position [317, 0]
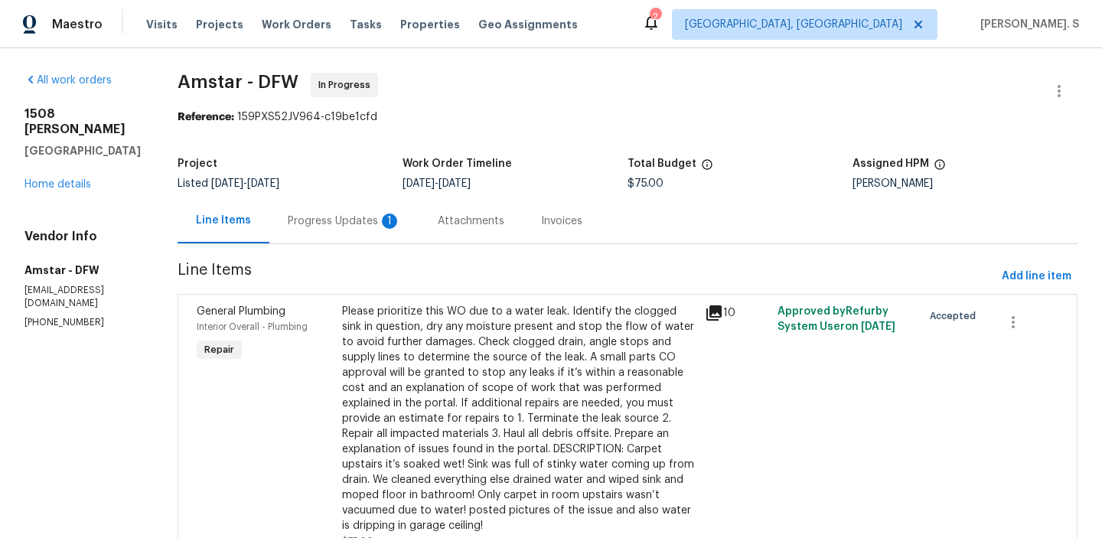
click at [386, 291] on section "Amstar - DFW In Progress Reference: 159PXS52JV964-c19be1cfd Project Listed [DAT…" at bounding box center [627, 334] width 900 height 522
click at [327, 225] on div "Progress Updates 1" at bounding box center [344, 220] width 113 height 15
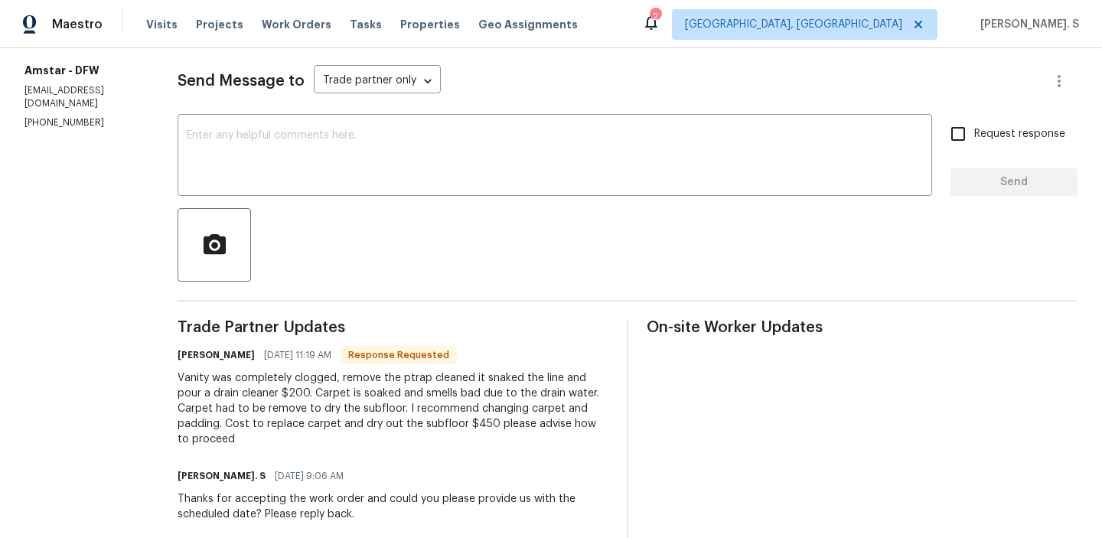
scroll to position [332, 0]
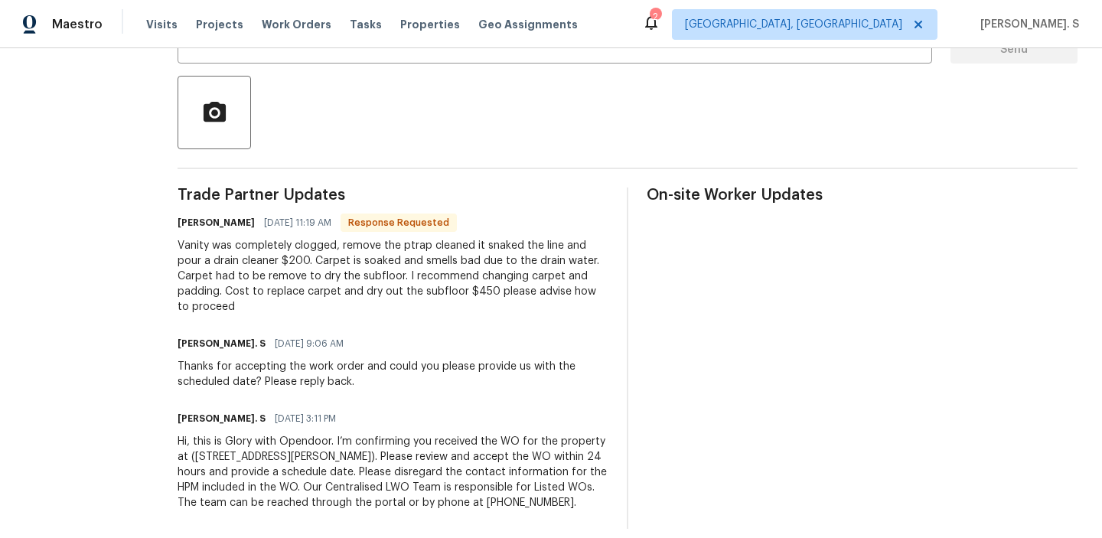
click at [311, 278] on div "Vanity was completely clogged, remove the ptrap cleaned it snaked the line and …" at bounding box center [392, 276] width 431 height 76
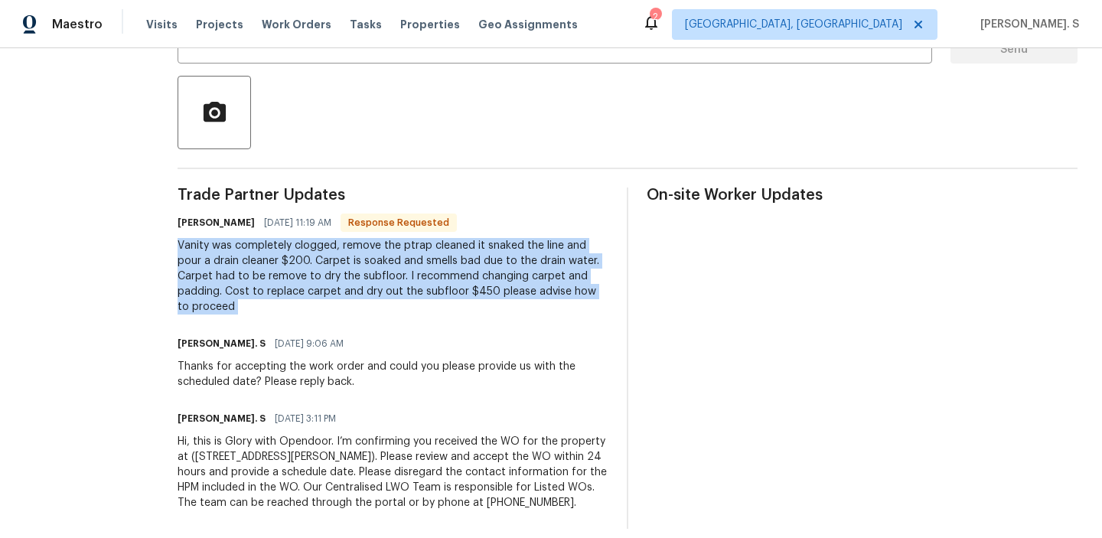
copy div "Vanity was completely clogged, remove the ptrap cleaned it snaked the line and …"
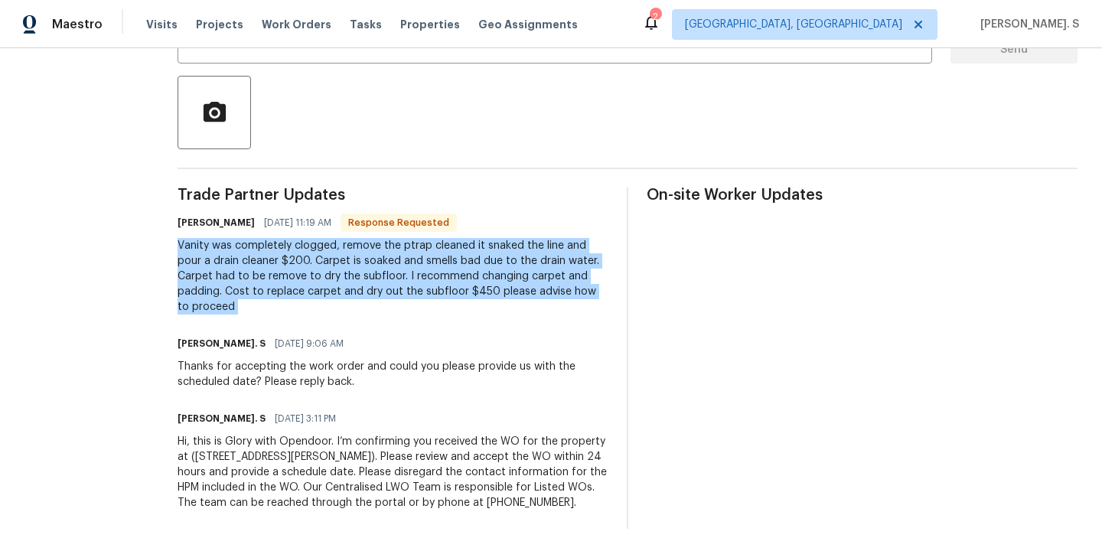
scroll to position [0, 0]
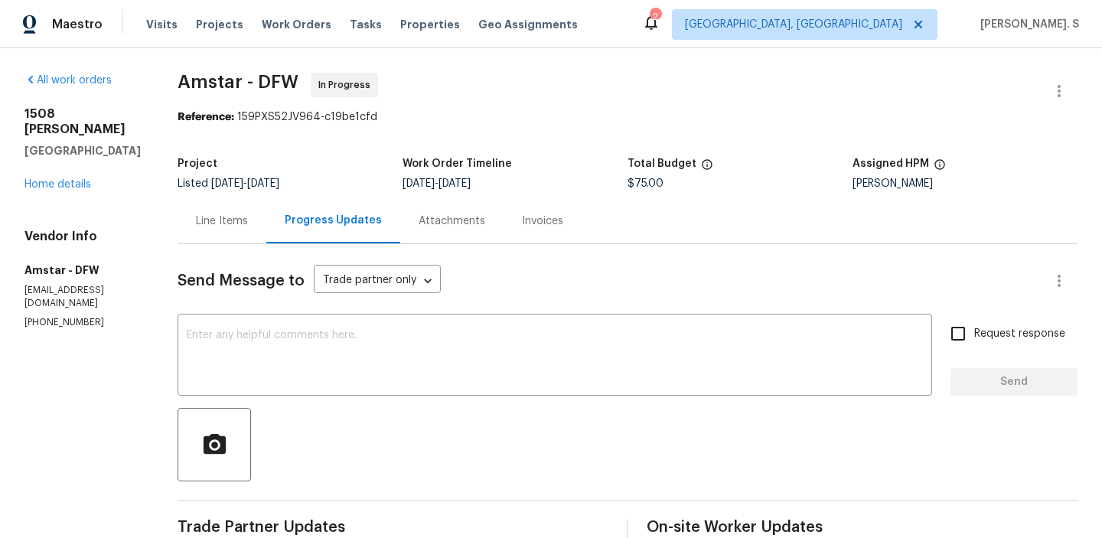
click at [221, 64] on div "All work orders 1508 Rosson Rd Little Elm, TX 75068 Home details Vendor Info Am…" at bounding box center [551, 466] width 1102 height 837
copy span "Amstar - DFW"
click at [183, 229] on div "Line Items" at bounding box center [221, 220] width 89 height 45
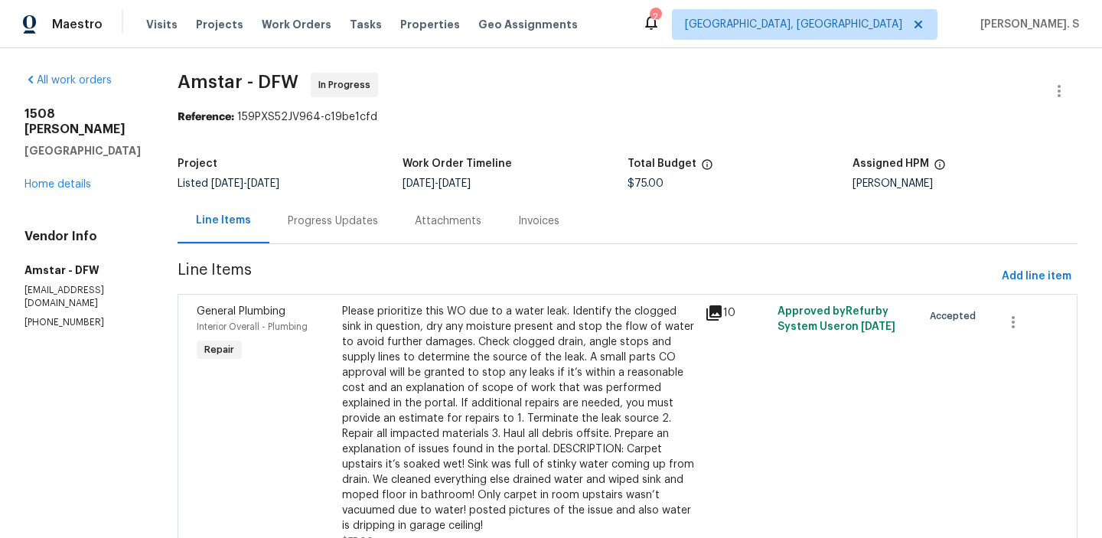
click at [555, 394] on div "Please prioritize this WO due to a water leak. Identify the clogged sink in que…" at bounding box center [518, 418] width 353 height 229
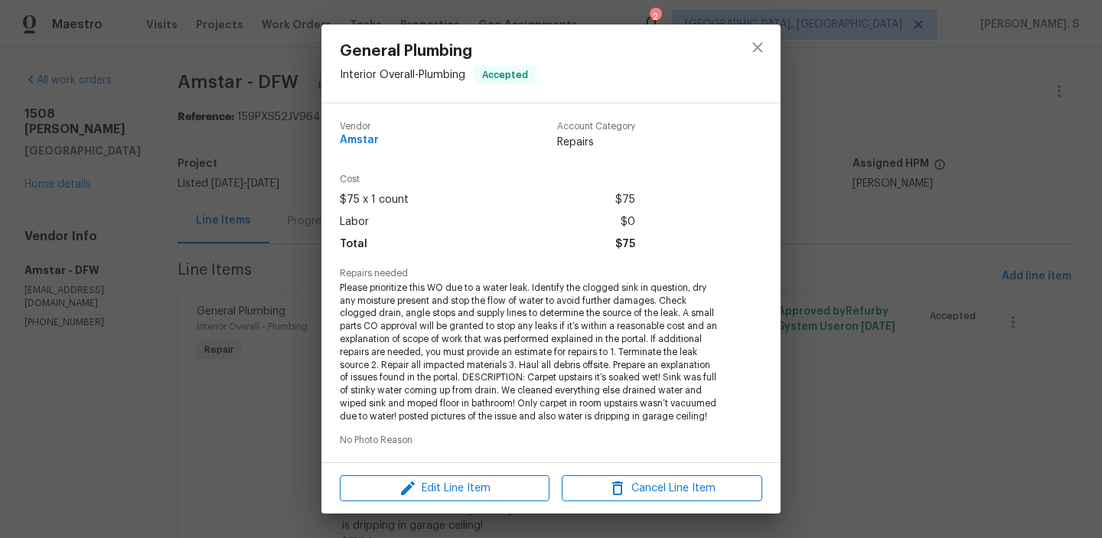
click at [542, 312] on span "Please prioritize this WO due to a water leak. Identify the clogged sink in que…" at bounding box center [530, 353] width 380 height 142
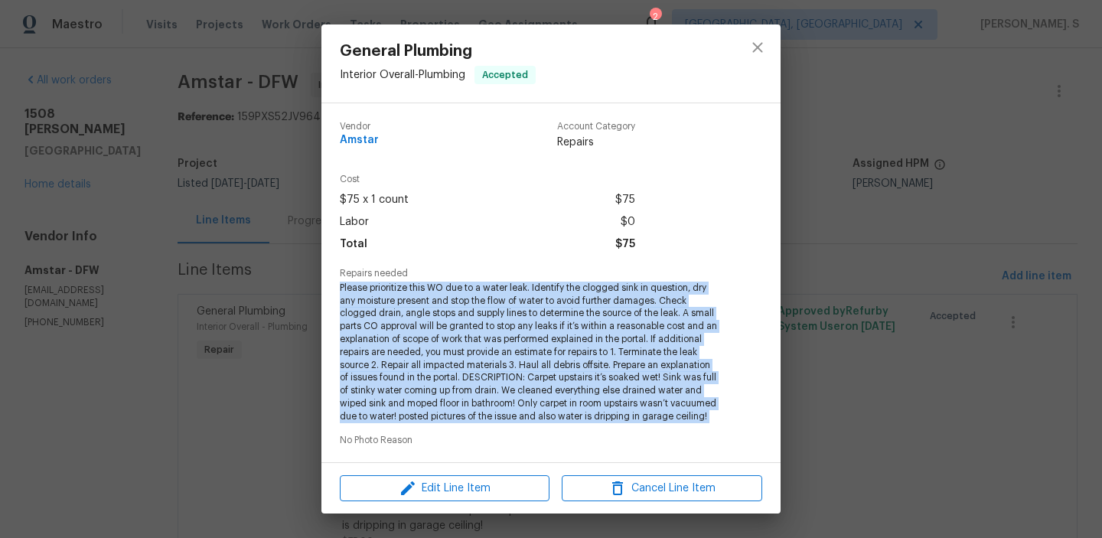
click at [542, 312] on span "Please prioritize this WO due to a water leak. Identify the clogged sink in que…" at bounding box center [530, 353] width 380 height 142
copy span "Please prioritize this WO due to a water leak. Identify the clogged sink in que…"
click at [758, 47] on icon "close" at bounding box center [757, 47] width 10 height 10
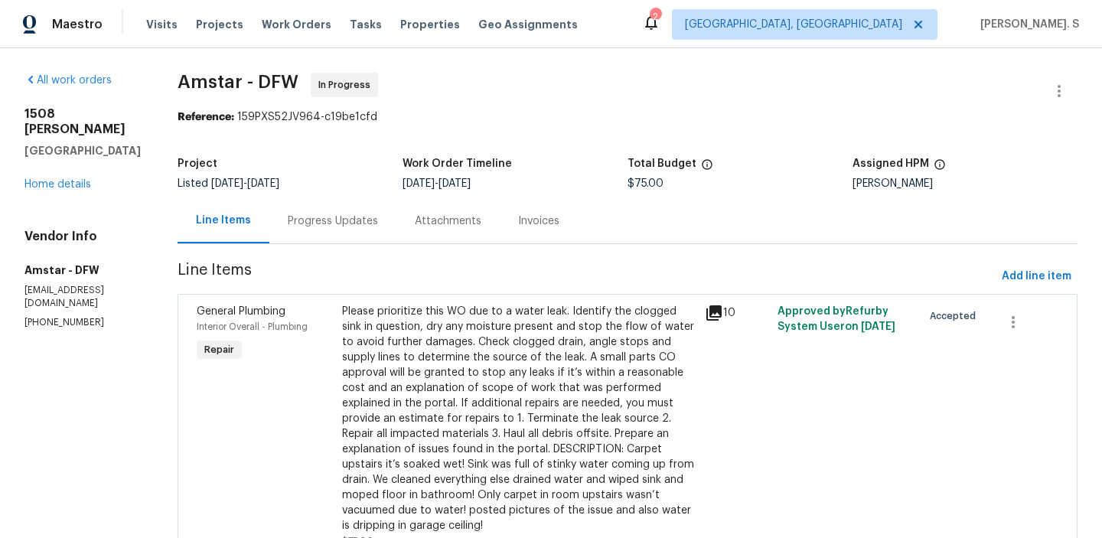
click at [758, 47] on div "Maestro Visits Projects Work Orders Tasks Properties Geo Assignments 2 Albuquer…" at bounding box center [551, 24] width 1102 height 48
click at [601, 373] on div "Please prioritize this WO due to a water leak. Identify the clogged sink in que…" at bounding box center [518, 418] width 353 height 229
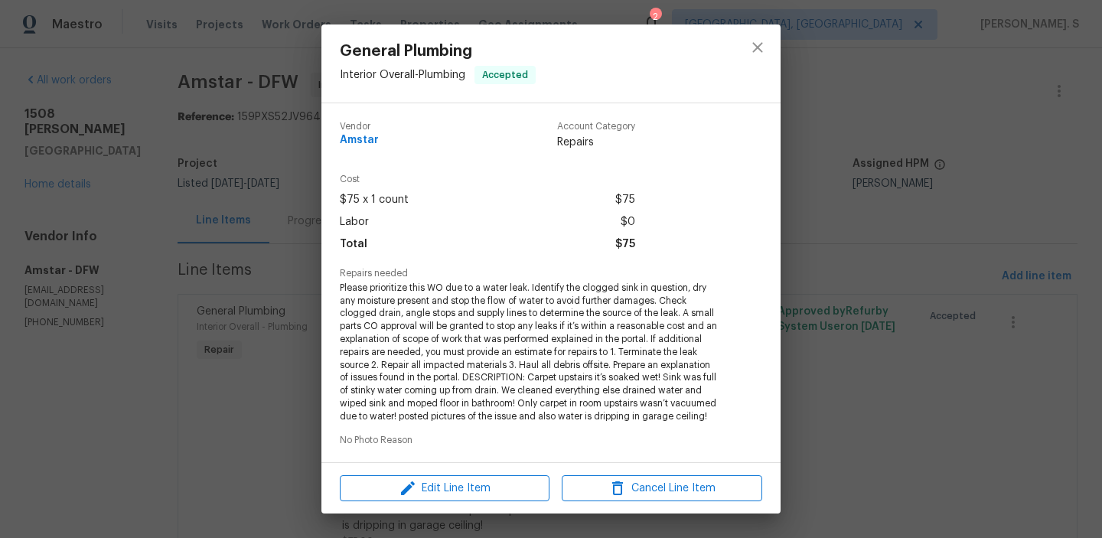
click at [561, 311] on span "Please prioritize this WO due to a water leak. Identify the clogged sink in que…" at bounding box center [530, 353] width 380 height 142
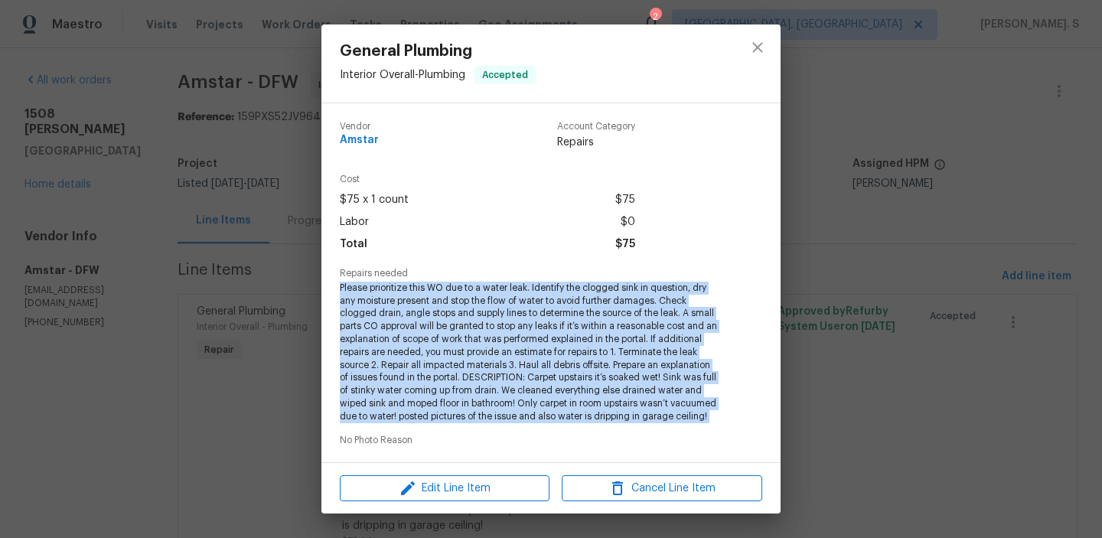
copy span "Please prioritize this WO due to a water leak. Identify the clogged sink in que…"
click at [760, 41] on icon "close" at bounding box center [757, 47] width 18 height 18
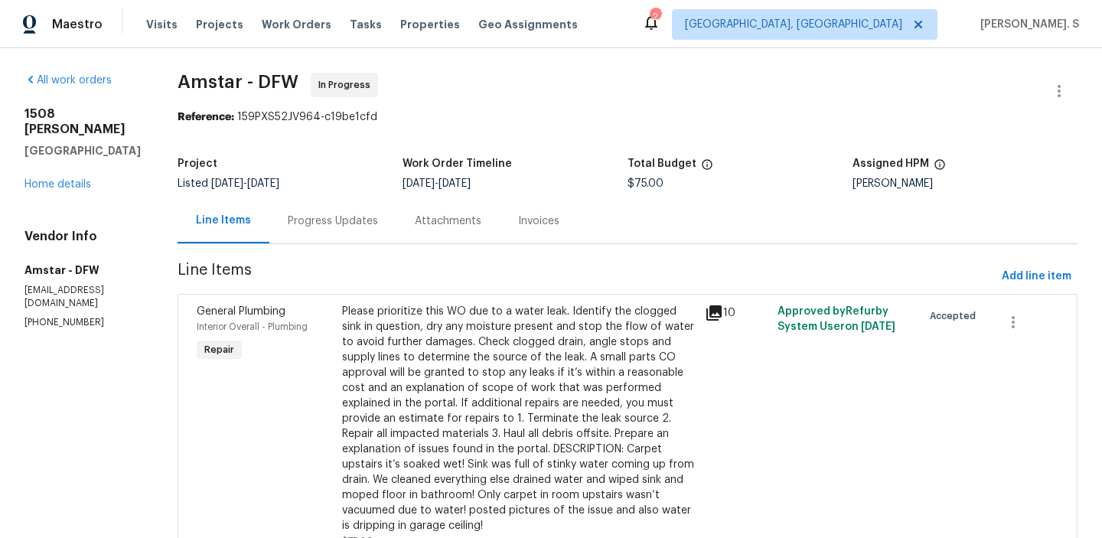
click at [332, 222] on div "Progress Updates" at bounding box center [333, 220] width 90 height 15
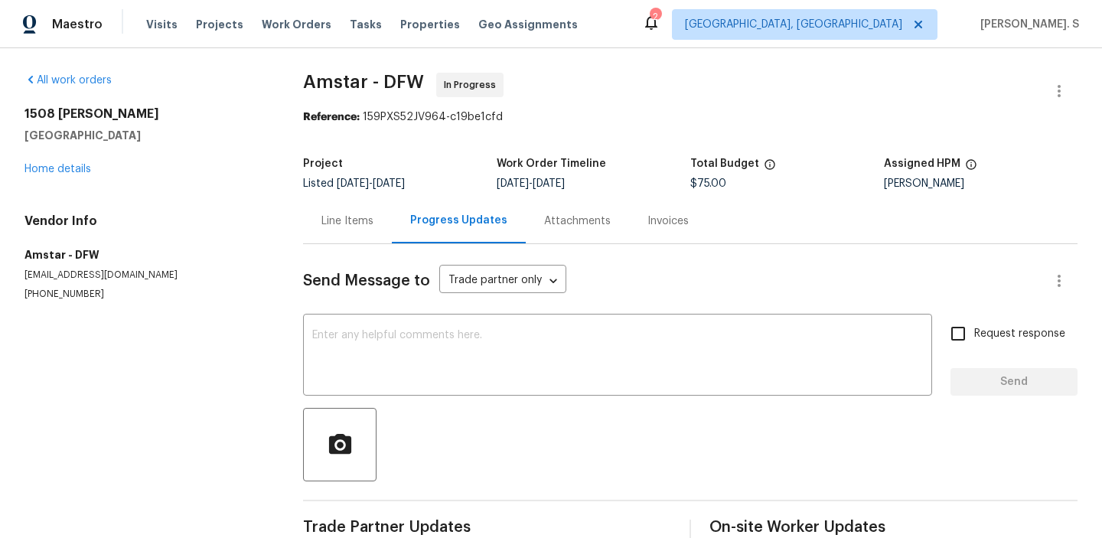
click at [354, 311] on div "Send Message to Trade partner only Trade partner only ​ x ​ Request response Se…" at bounding box center [690, 395] width 774 height 303
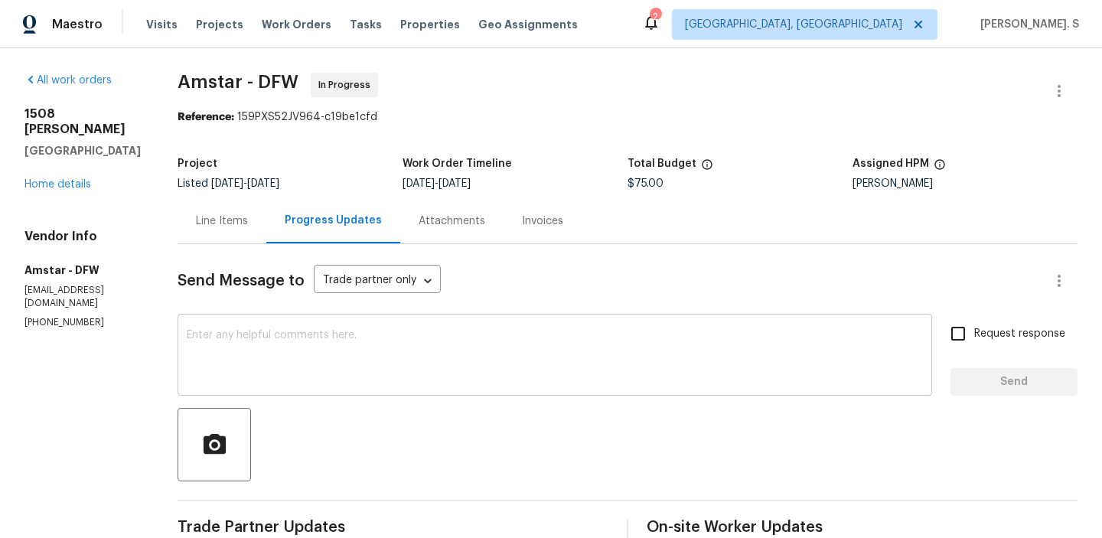
click at [355, 338] on textarea at bounding box center [555, 357] width 736 height 54
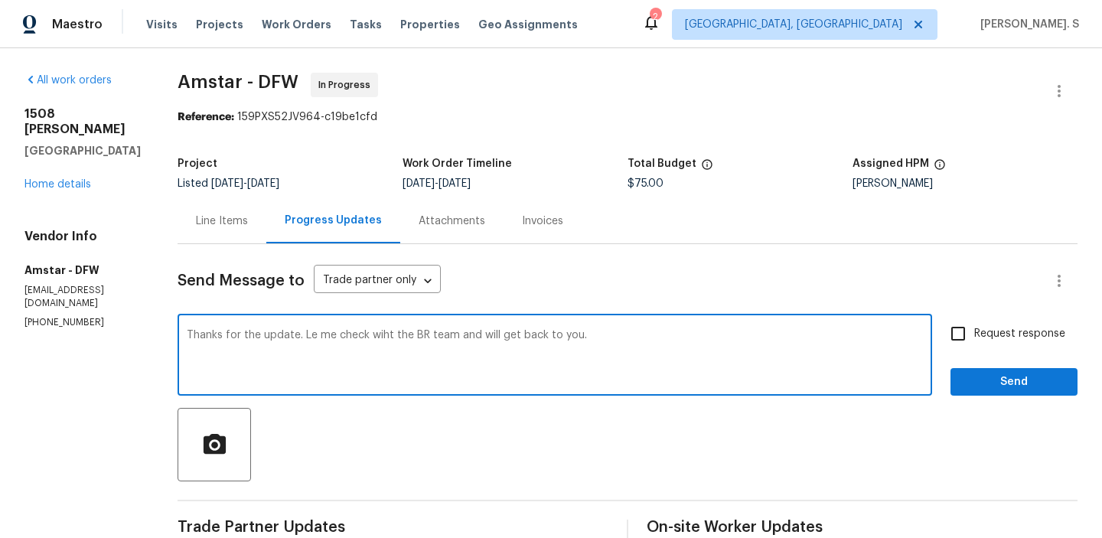
type textarea "Thanks for the update. Le me check wiht the BR team and will get back to you."
click at [973, 331] on input "Request response" at bounding box center [958, 333] width 32 height 32
checkbox input "true"
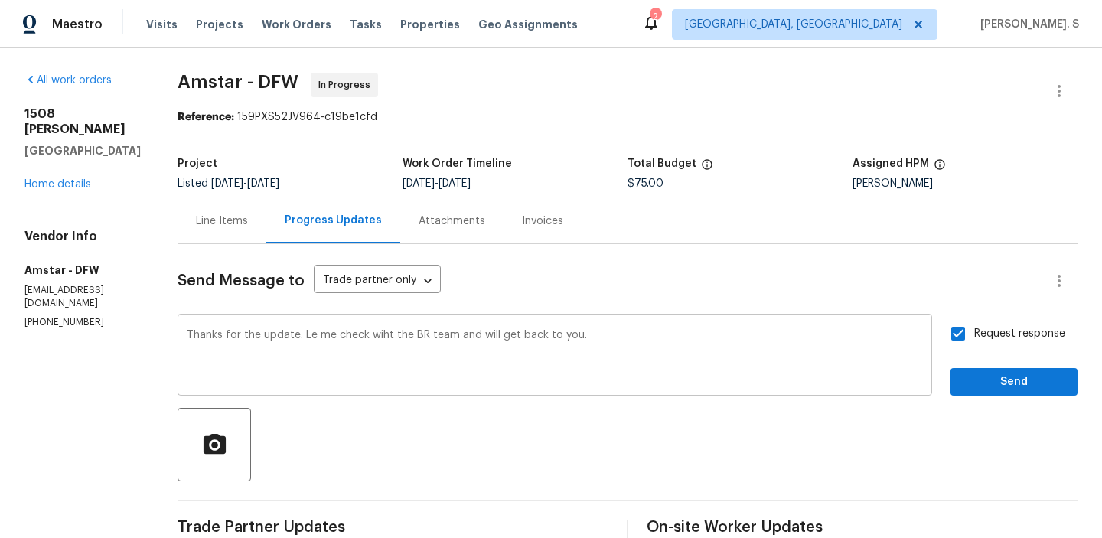
click at [392, 366] on textarea "Thanks for the update. Le me check wiht the BR team and will get back to you." at bounding box center [555, 357] width 736 height 54
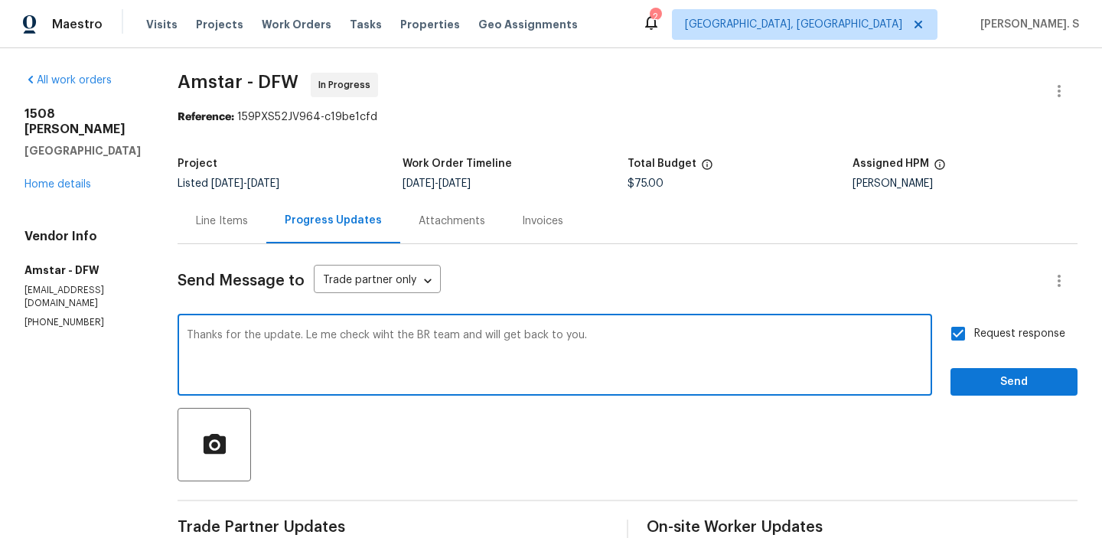
click at [0, 0] on div "with" at bounding box center [0, 0] width 0 height 0
click at [0, 0] on div "Let" at bounding box center [0, 0] width 0 height 0
click at [0, 0] on div "will" at bounding box center [0, 0] width 0 height 0
type textarea "Thanks for the update. Let me check with the BR team and get back to you."
click at [962, 382] on button "Send" at bounding box center [1013, 382] width 127 height 28
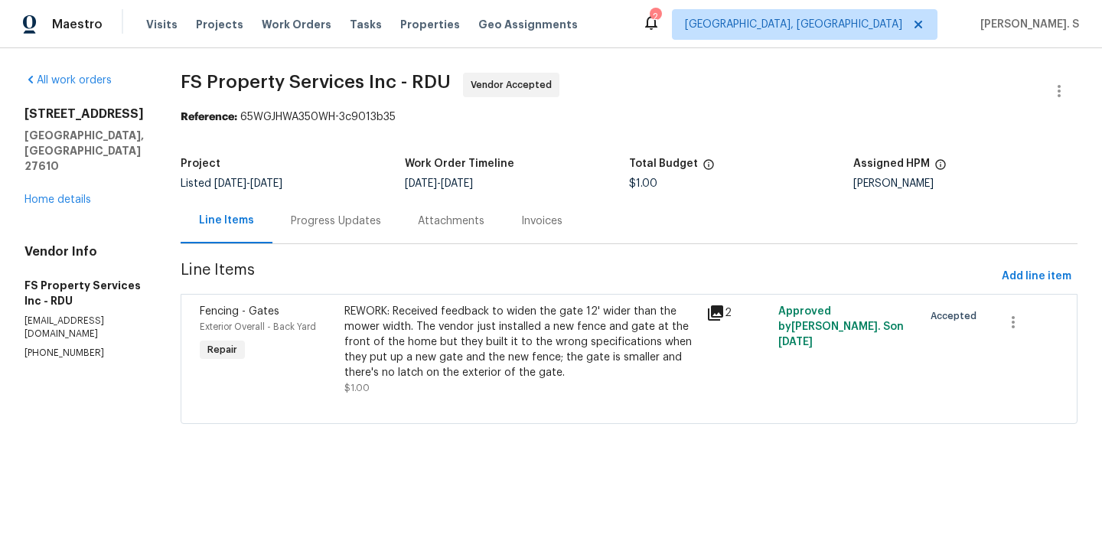
click at [346, 228] on div "Progress Updates" at bounding box center [336, 220] width 90 height 15
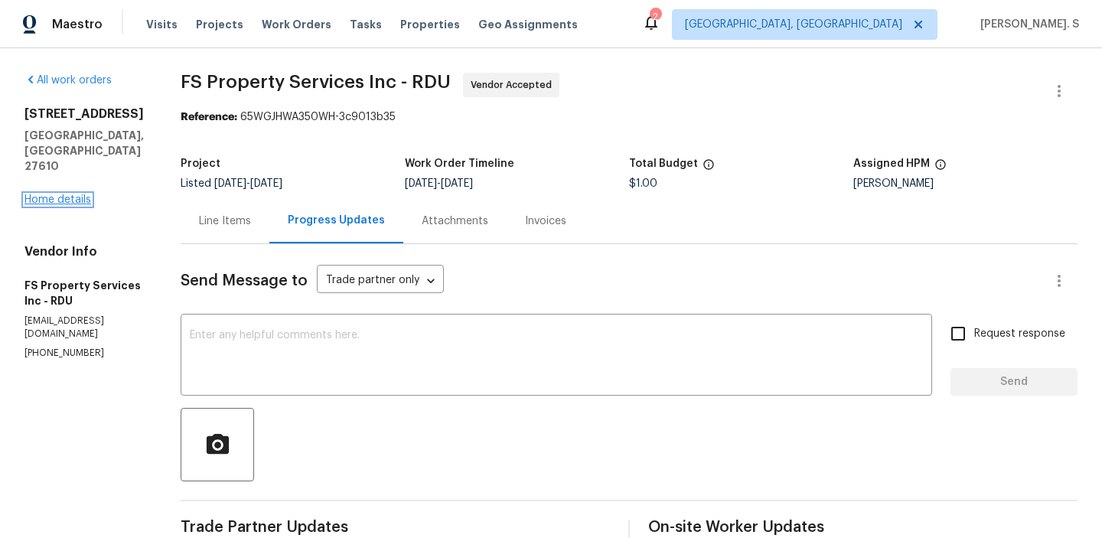
click at [80, 194] on link "Home details" at bounding box center [57, 199] width 67 height 11
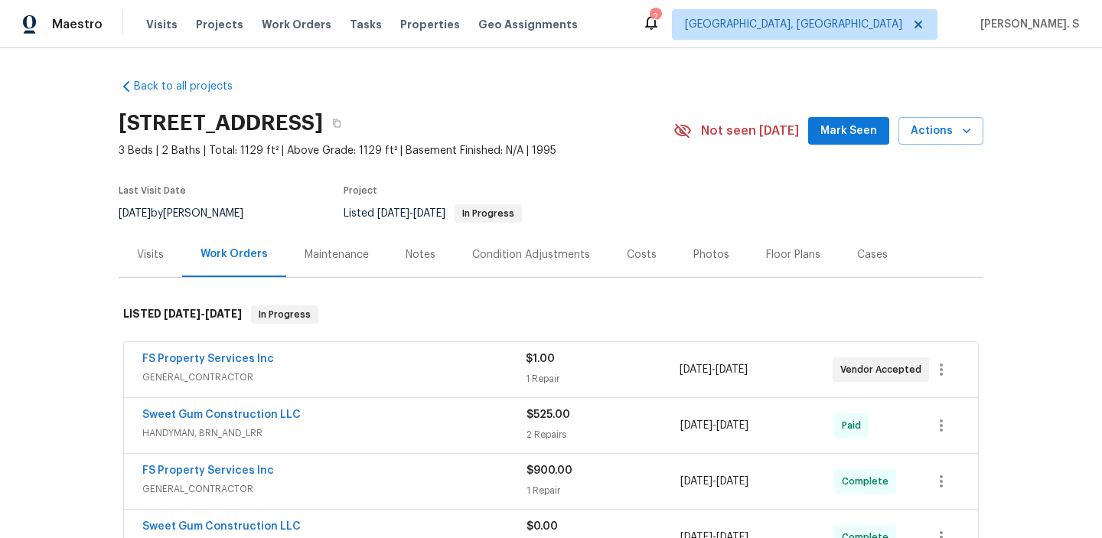
click at [233, 405] on div "Sweet Gum Construction LLC HANDYMAN, BRN_AND_LRR $525.00 2 Repairs 7/24/2025 - …" at bounding box center [551, 425] width 854 height 55
click at [236, 415] on link "Sweet Gum Construction LLC" at bounding box center [221, 414] width 158 height 11
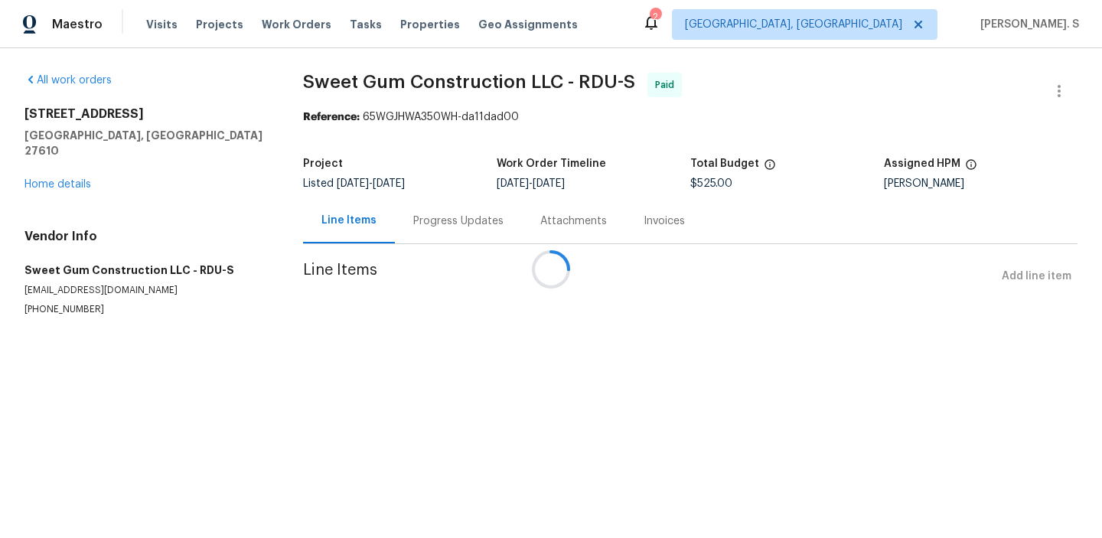
click at [434, 214] on div at bounding box center [551, 269] width 1102 height 538
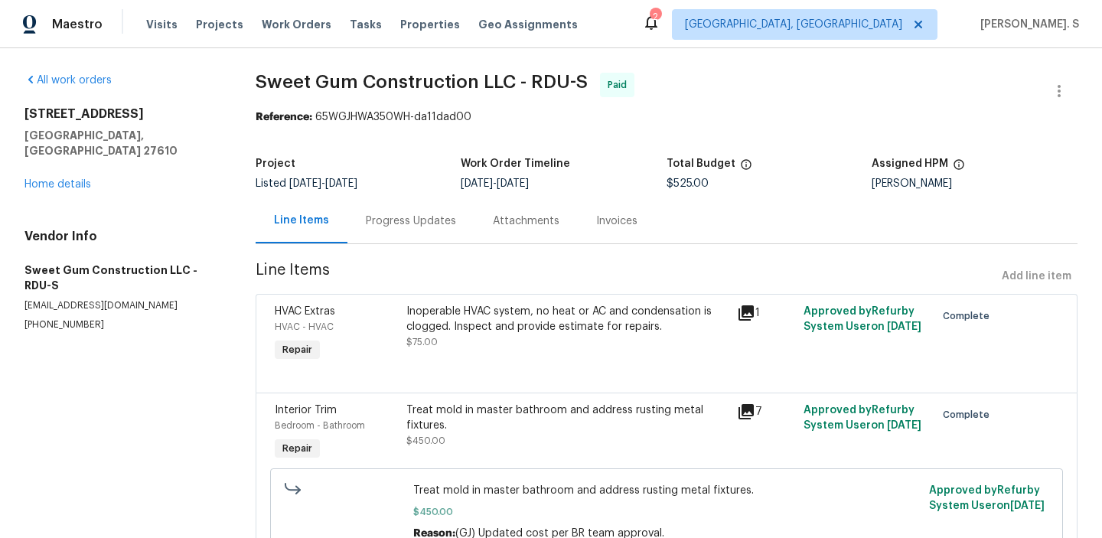
click at [434, 214] on div "Progress Updates" at bounding box center [411, 220] width 90 height 15
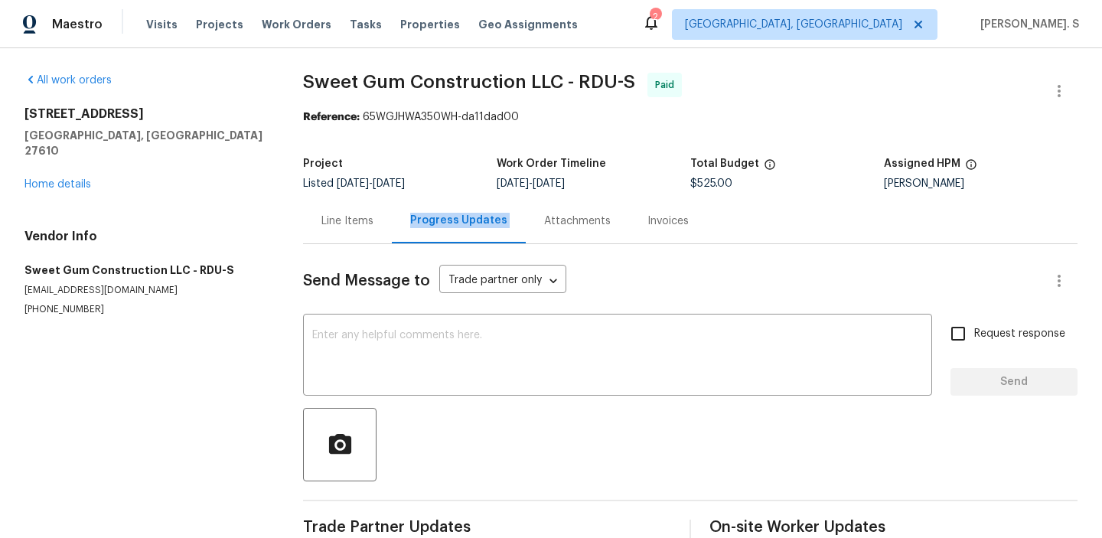
click at [434, 214] on div "Progress Updates" at bounding box center [458, 220] width 97 height 15
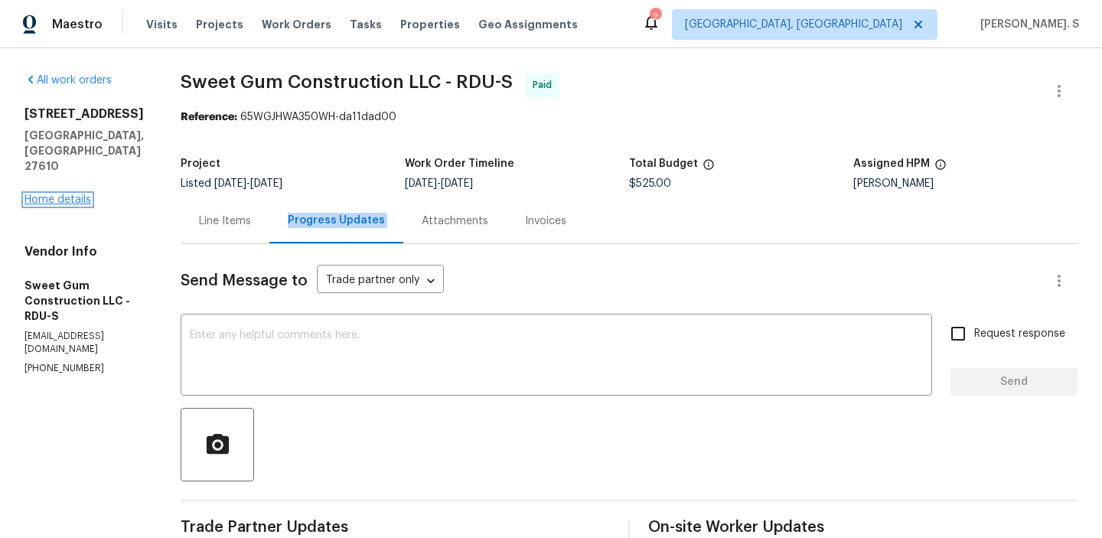
click at [66, 194] on link "Home details" at bounding box center [57, 199] width 67 height 11
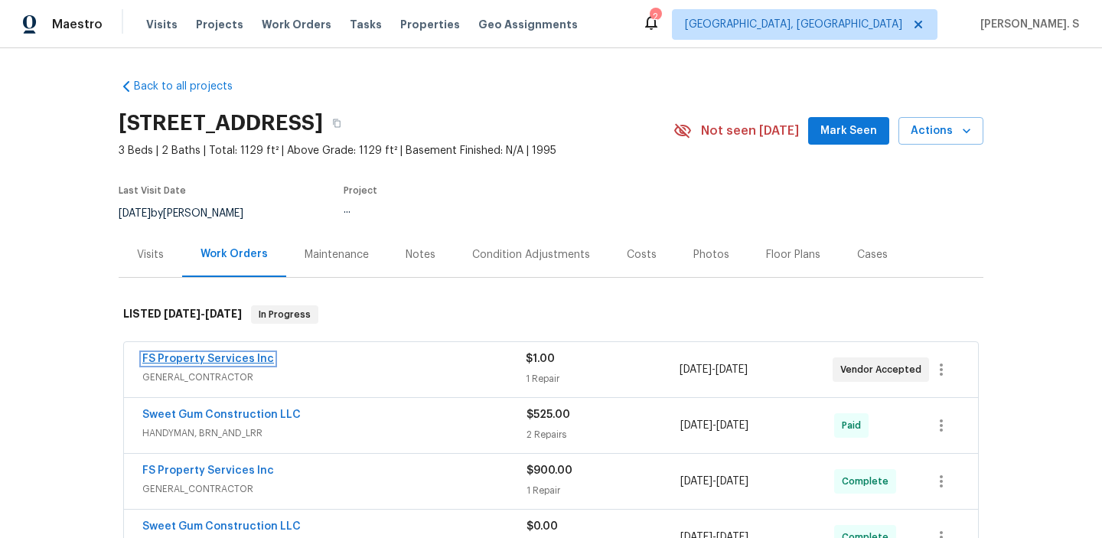
click at [240, 361] on link "FS Property Services Inc" at bounding box center [208, 358] width 132 height 11
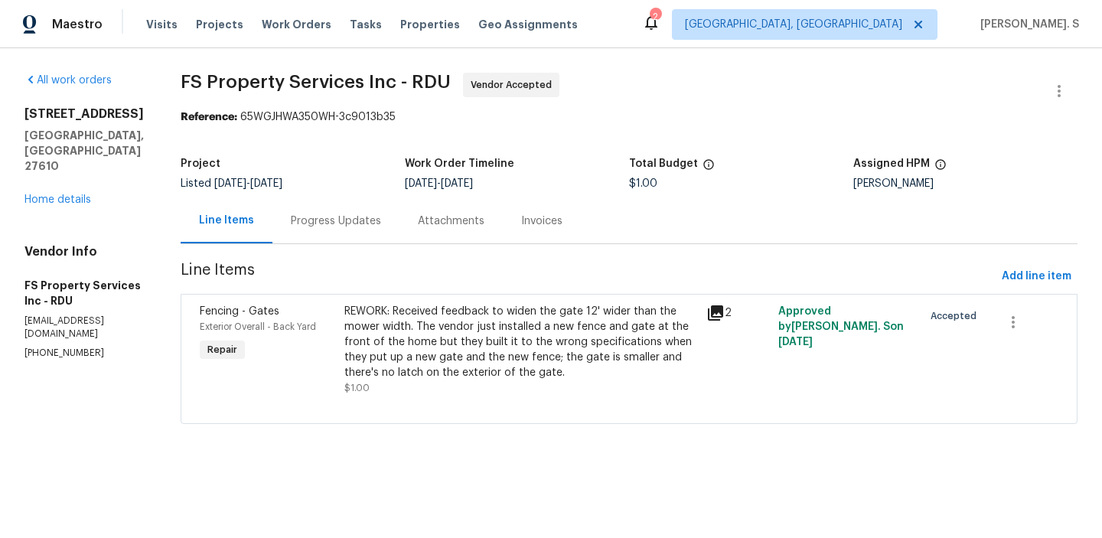
click at [437, 221] on div "Attachments" at bounding box center [450, 220] width 103 height 45
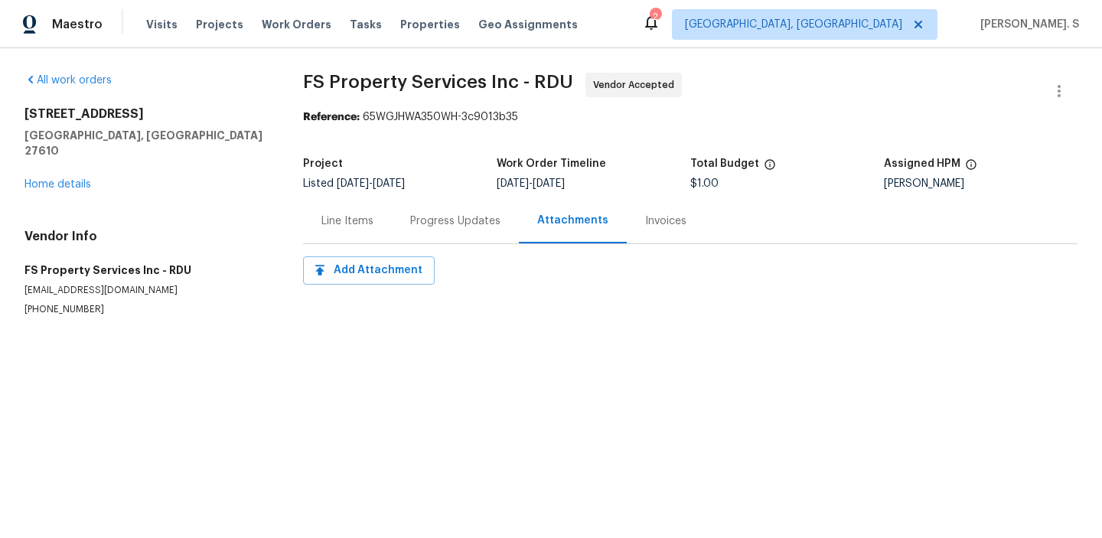
click at [431, 221] on div "Progress Updates" at bounding box center [455, 220] width 90 height 15
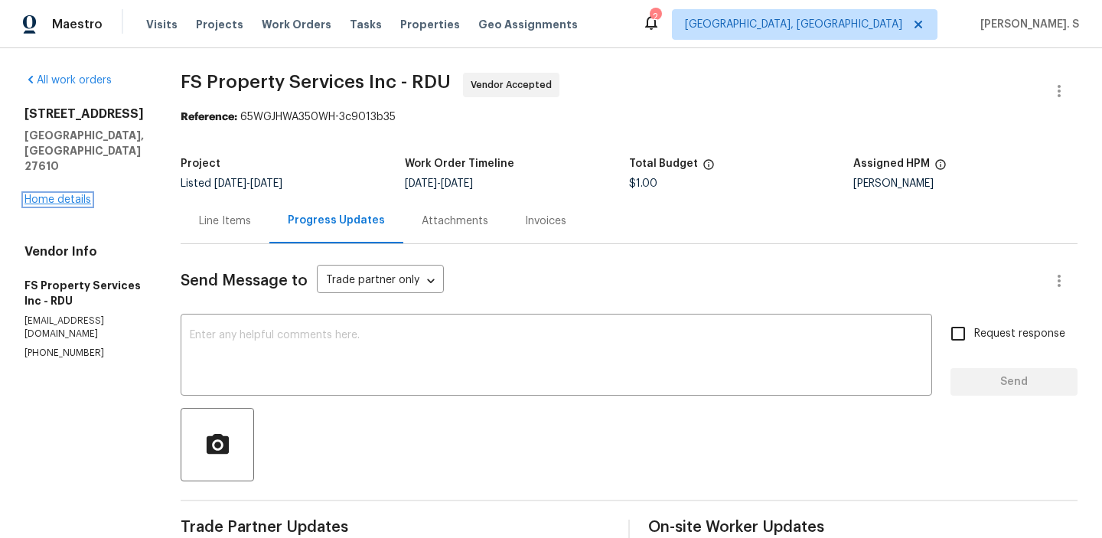
click at [54, 194] on link "Home details" at bounding box center [57, 199] width 67 height 11
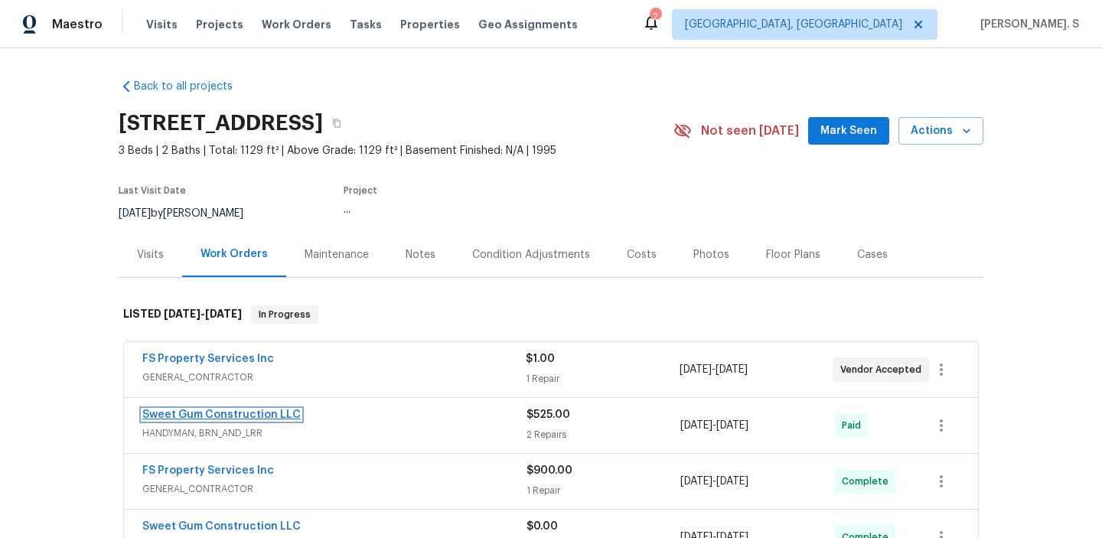
click at [195, 410] on link "Sweet Gum Construction LLC" at bounding box center [221, 414] width 158 height 11
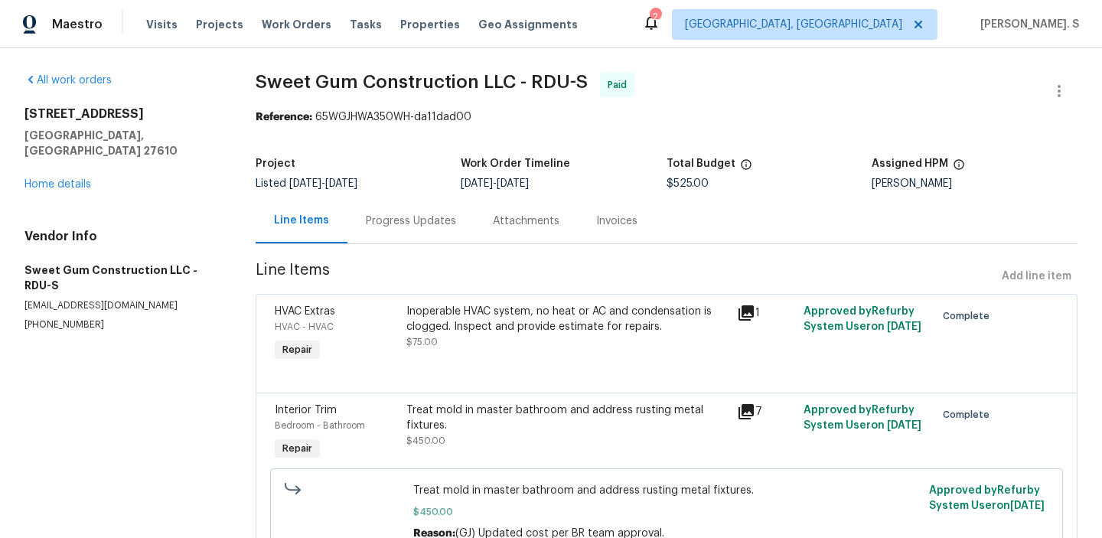
click at [379, 229] on div "Progress Updates" at bounding box center [410, 220] width 127 height 45
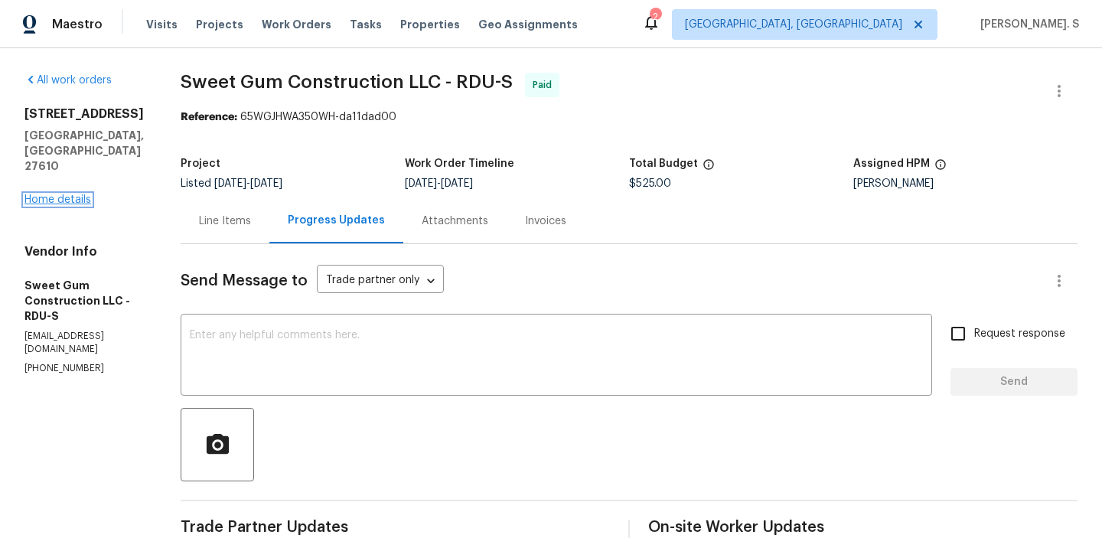
click at [73, 194] on link "Home details" at bounding box center [57, 199] width 67 height 11
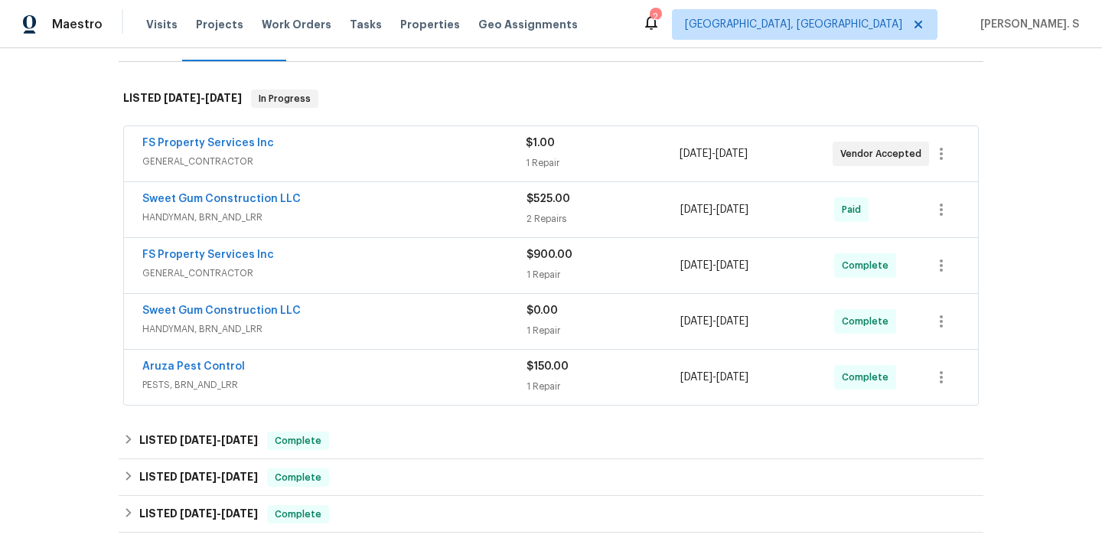
scroll to position [399, 0]
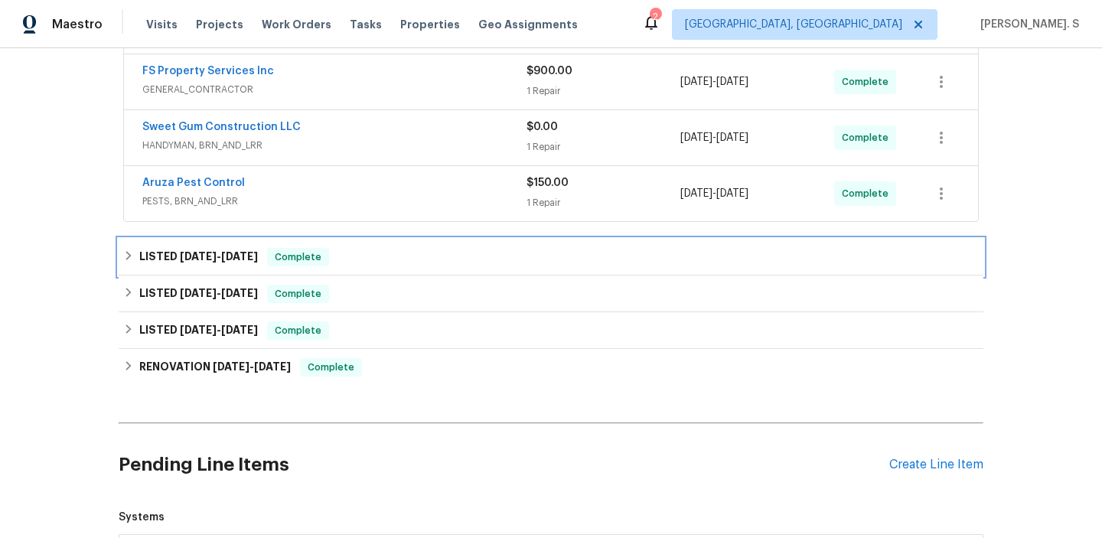
click at [219, 259] on span "6/11/25 - 6/13/25" at bounding box center [219, 256] width 78 height 11
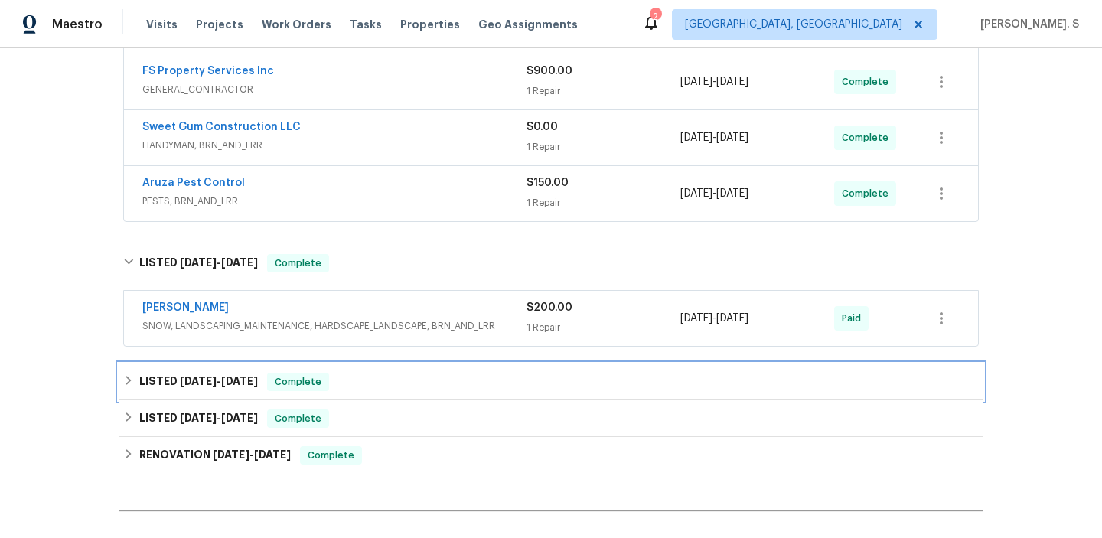
click at [211, 390] on h6 "LISTED 12/2/24 - 12/4/24" at bounding box center [198, 382] width 119 height 18
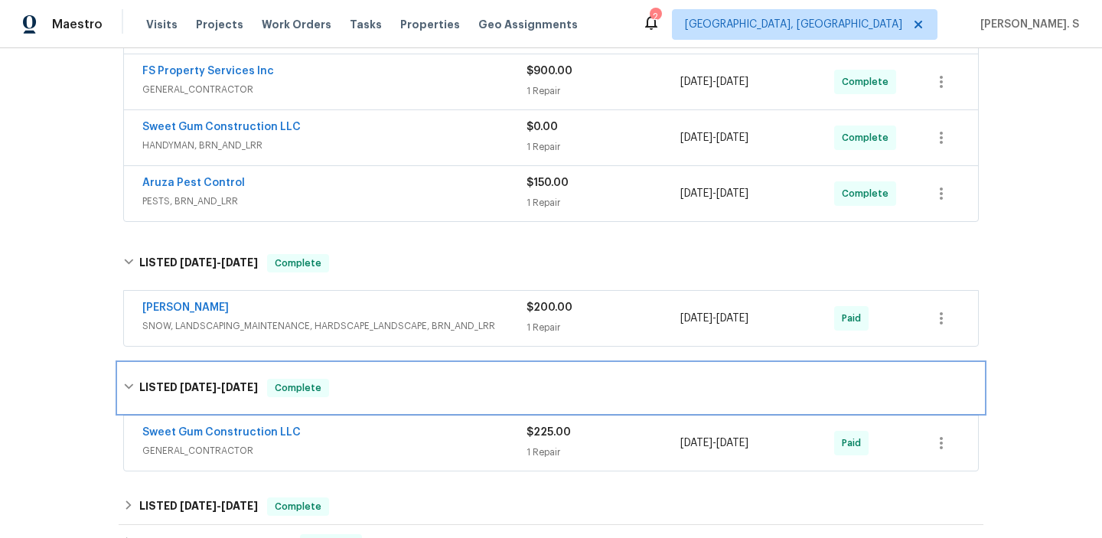
scroll to position [408, 0]
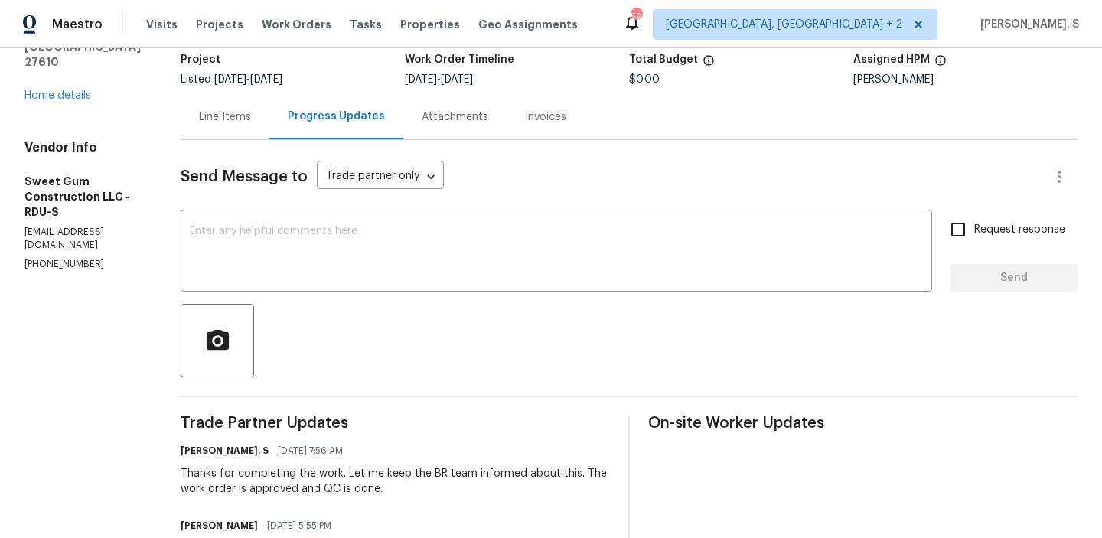
scroll to position [137, 0]
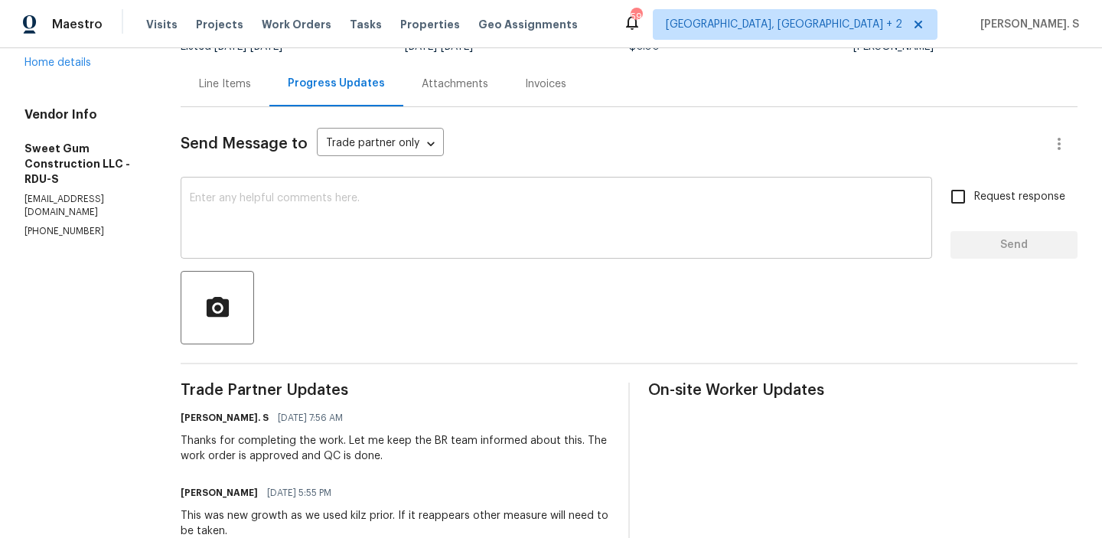
click at [493, 182] on div "x ​" at bounding box center [556, 220] width 751 height 78
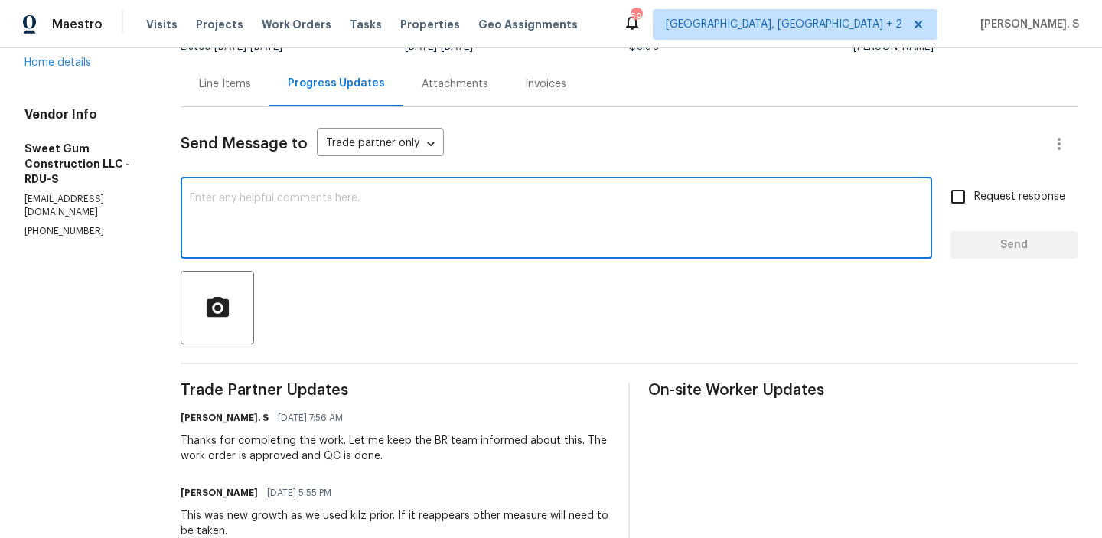
click at [472, 197] on textarea at bounding box center [556, 220] width 733 height 54
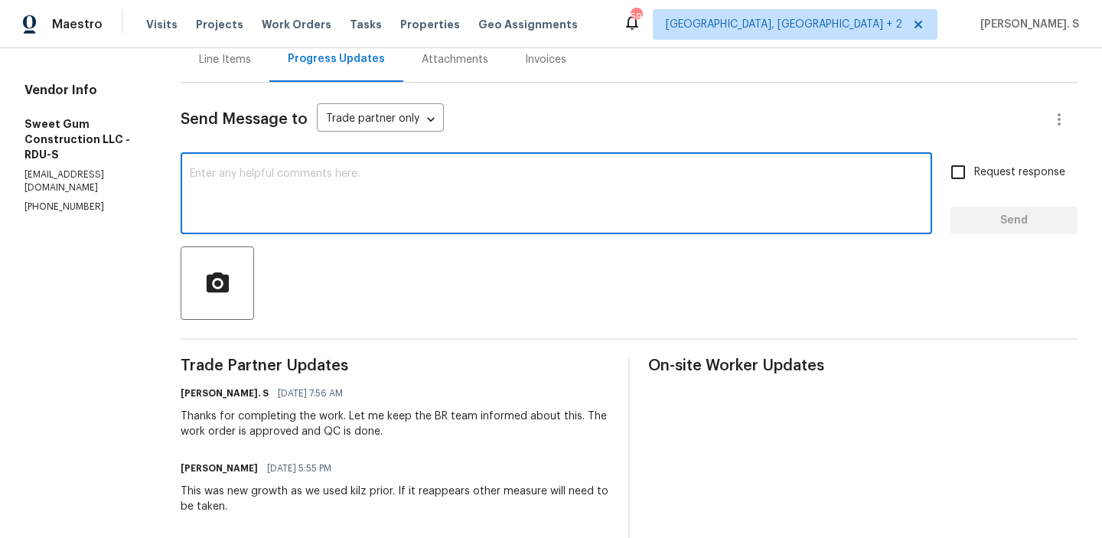
click at [472, 197] on textarea at bounding box center [556, 195] width 733 height 54
paste textarea "Please have TP treat with Clorox bleach first."
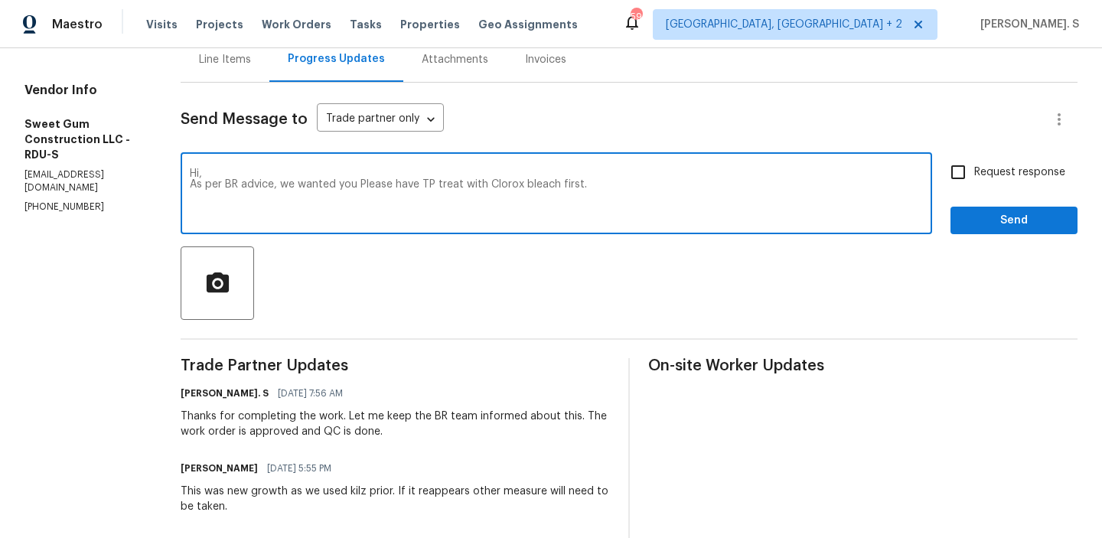
drag, startPoint x: 389, startPoint y: 183, endPoint x: 466, endPoint y: 184, distance: 76.5
click at [466, 184] on textarea "Hi, As per BR advice, we wanted you Please have TP treat with Clorox bleach fir…" at bounding box center [556, 195] width 733 height 54
click at [561, 191] on textarea "Hi, As per BR advice, we wanted you treat with Clorox bleach first." at bounding box center [556, 195] width 733 height 54
click at [547, 187] on textarea "Hi, As per BR advice, we wanted you treat with Clorox bleach first." at bounding box center [556, 195] width 733 height 54
click at [0, 0] on span "to" at bounding box center [0, 0] width 0 height 0
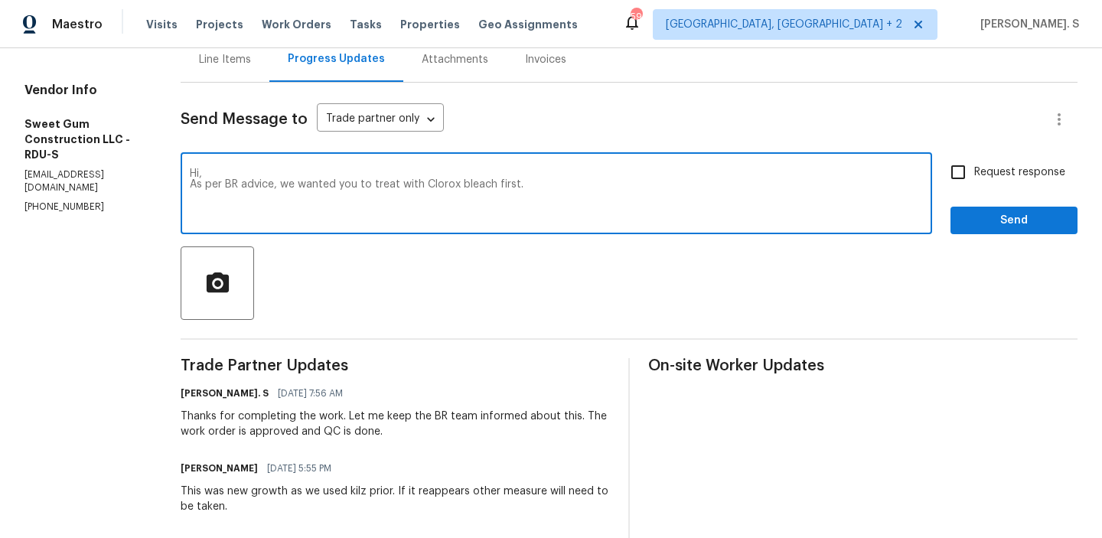
click at [584, 191] on textarea "Hi, As per BR advice, we wanted you to treat with Clorox bleach first." at bounding box center [556, 195] width 733 height 54
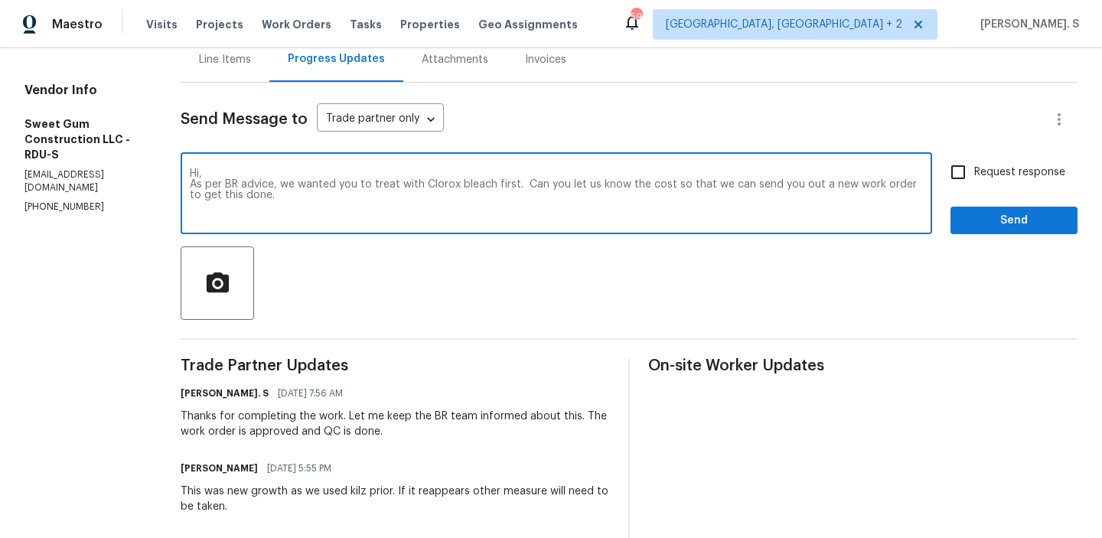
click at [584, 191] on textarea "Hi, As per BR advice, we wanted you to treat with Clorox bleach first. Can you …" at bounding box center [556, 195] width 733 height 54
type textarea "Hi, As per BR advice, we wanted you to treat with Clorox bleach first. Can you …"
click at [965, 187] on input "Request response" at bounding box center [958, 172] width 32 height 32
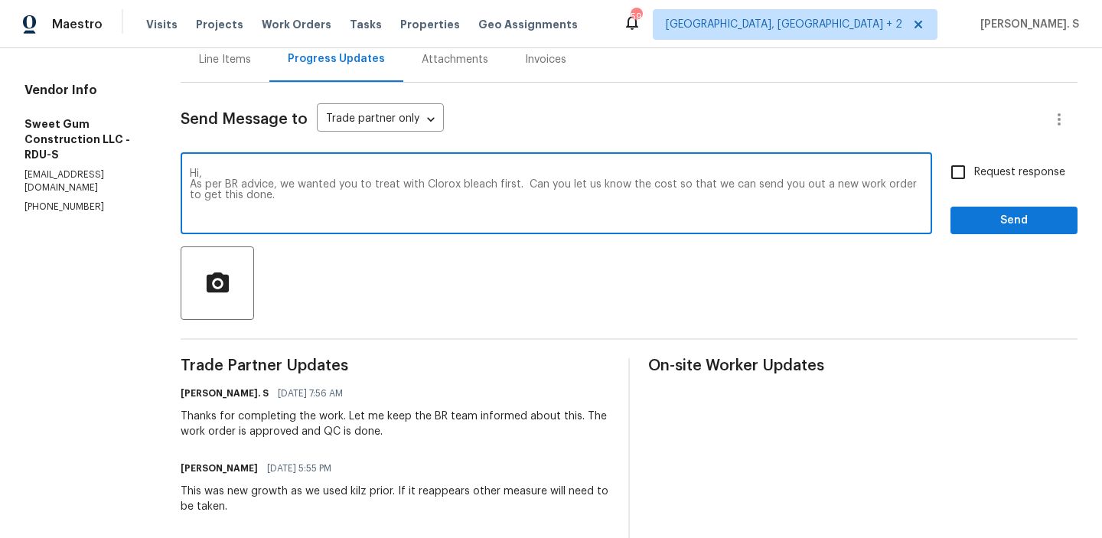
checkbox input "true"
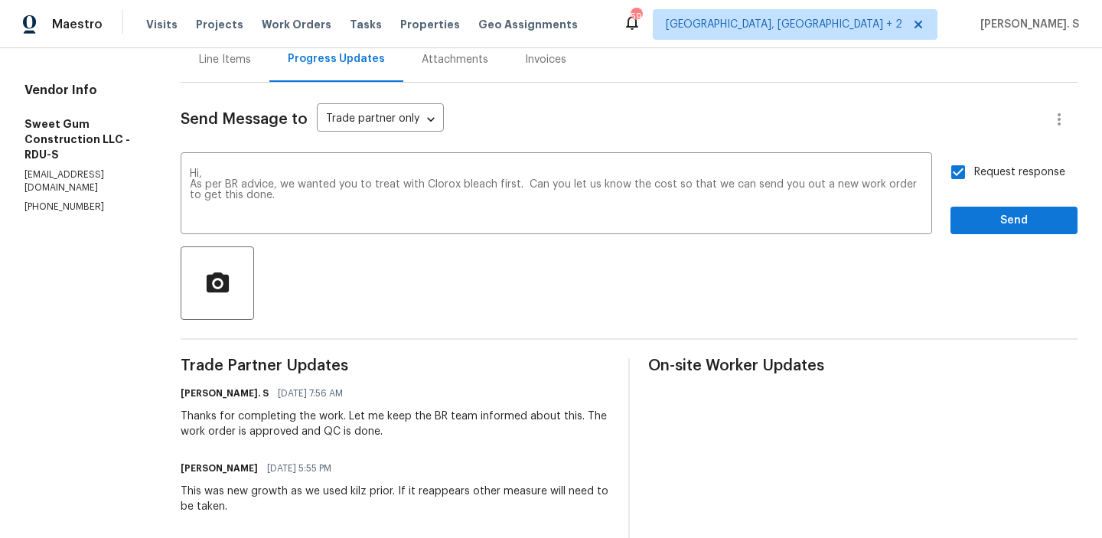
click at [978, 247] on div at bounding box center [629, 282] width 897 height 73
click at [995, 220] on span "Send" at bounding box center [1013, 220] width 103 height 19
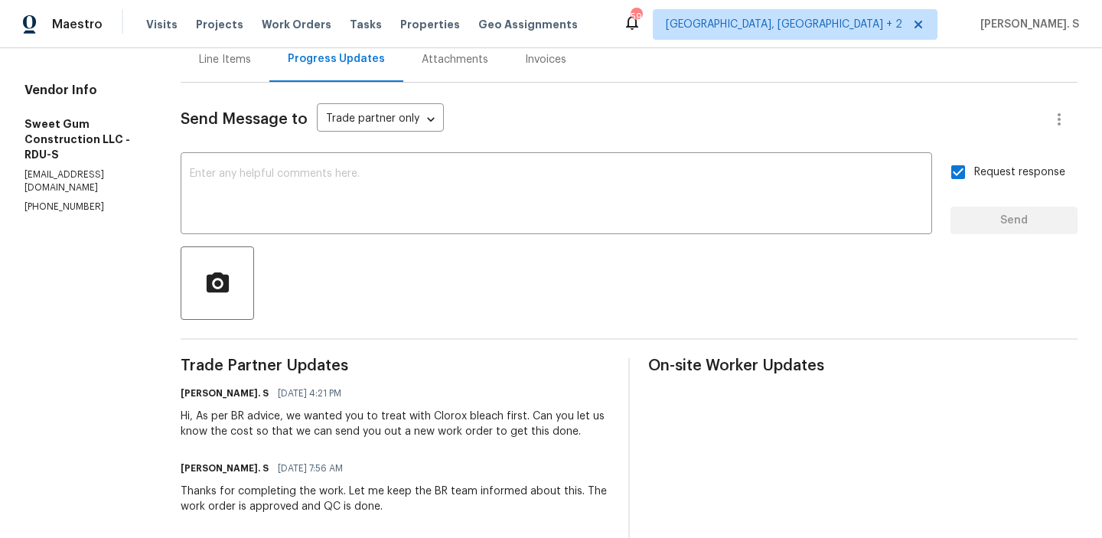
scroll to position [0, 0]
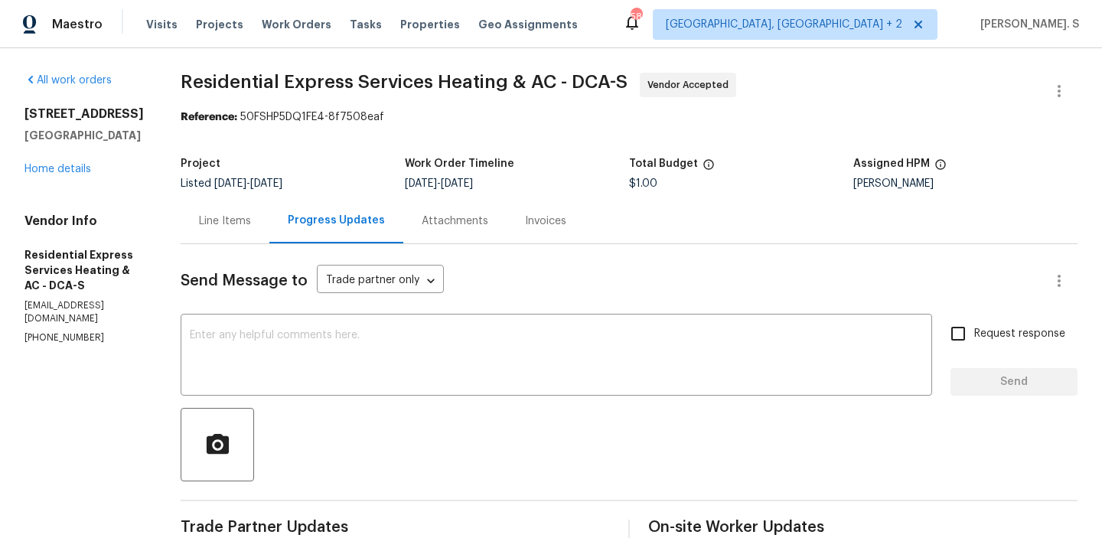
scroll to position [245, 0]
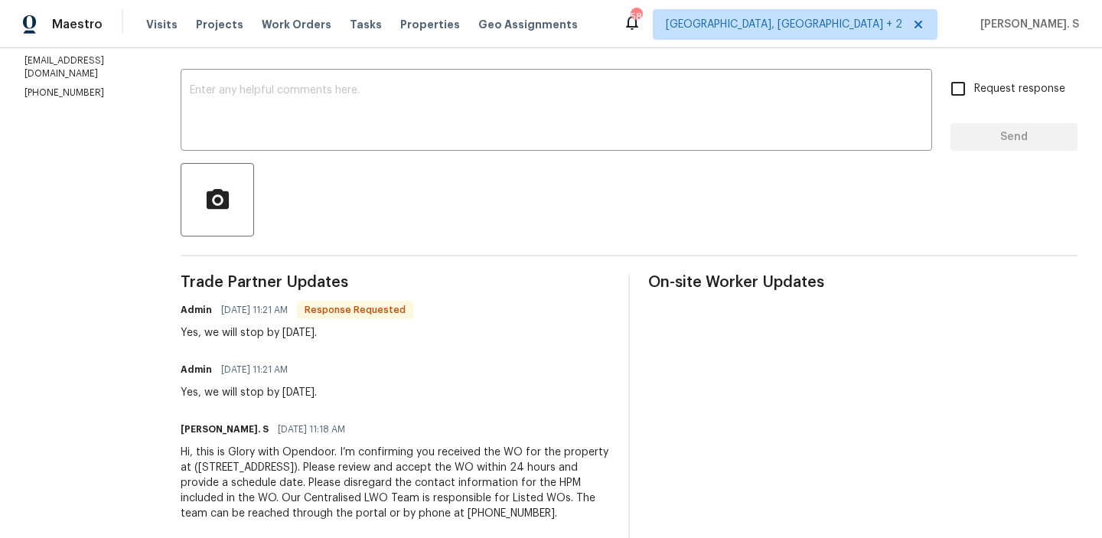
click at [469, 160] on div "Send Message to Trade partner only Trade partner only ​ x ​ Request response Se…" at bounding box center [629, 269] width 897 height 540
click at [465, 95] on textarea at bounding box center [556, 112] width 733 height 54
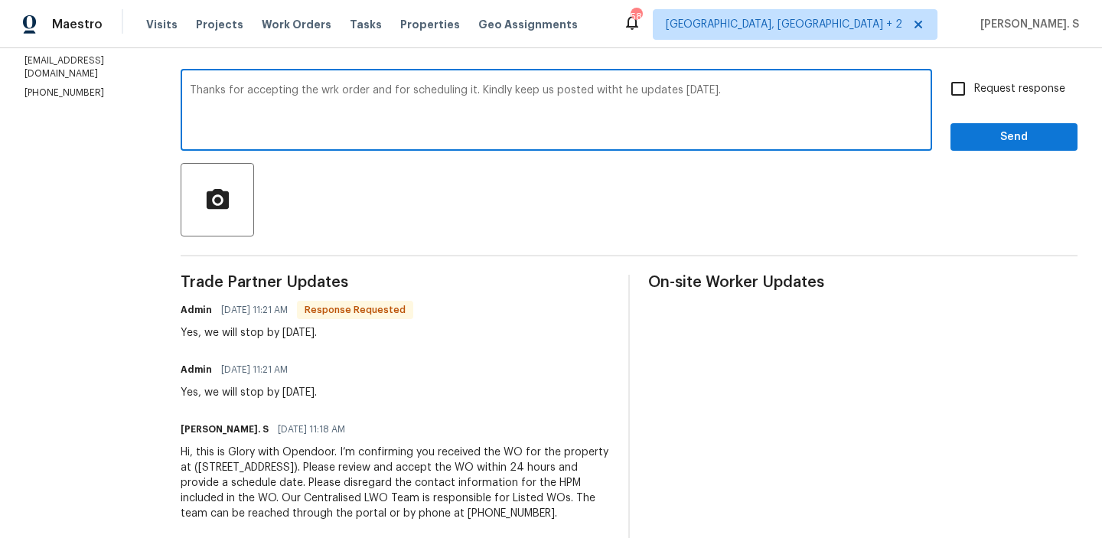
click at [0, 0] on div "Correct the spelling error" at bounding box center [0, 0] width 0 height 0
click at [608, 88] on textarea "Thanks for accepting the work order and for scheduling it. Kindly keep us poste…" at bounding box center [556, 112] width 733 height 54
click at [0, 0] on div "Replace with" at bounding box center [0, 0] width 0 height 0
type textarea "Thanks for accepting the work order and for scheduling it. Kindly keep us poste…"
click at [288, 334] on div "Yes, we will stop by [DATE]." at bounding box center [297, 332] width 233 height 15
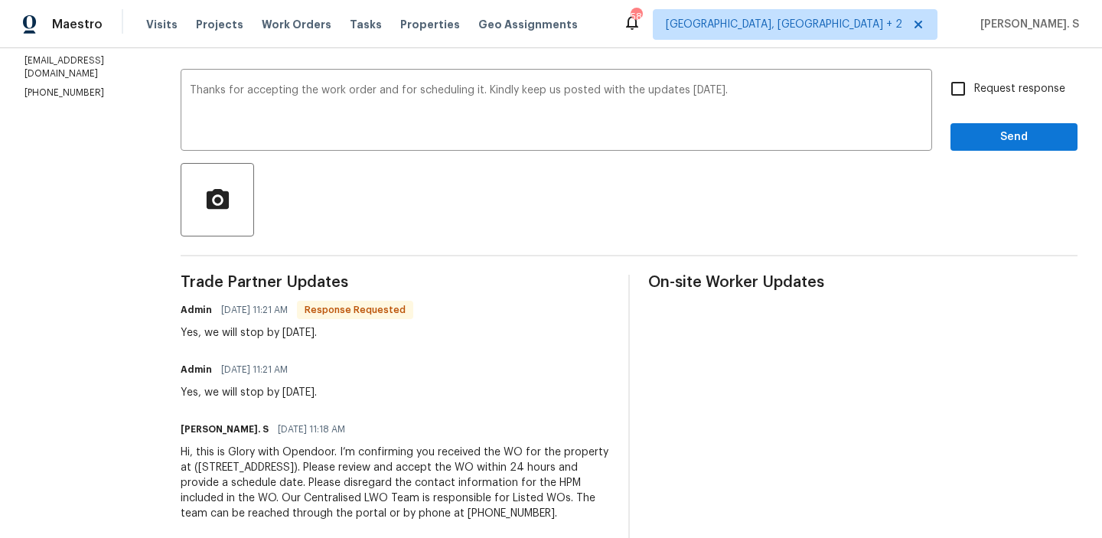
click at [288, 334] on div "Yes, we will stop by [DATE]." at bounding box center [297, 332] width 233 height 15
copy div "Yes, we will stop by [DATE]."
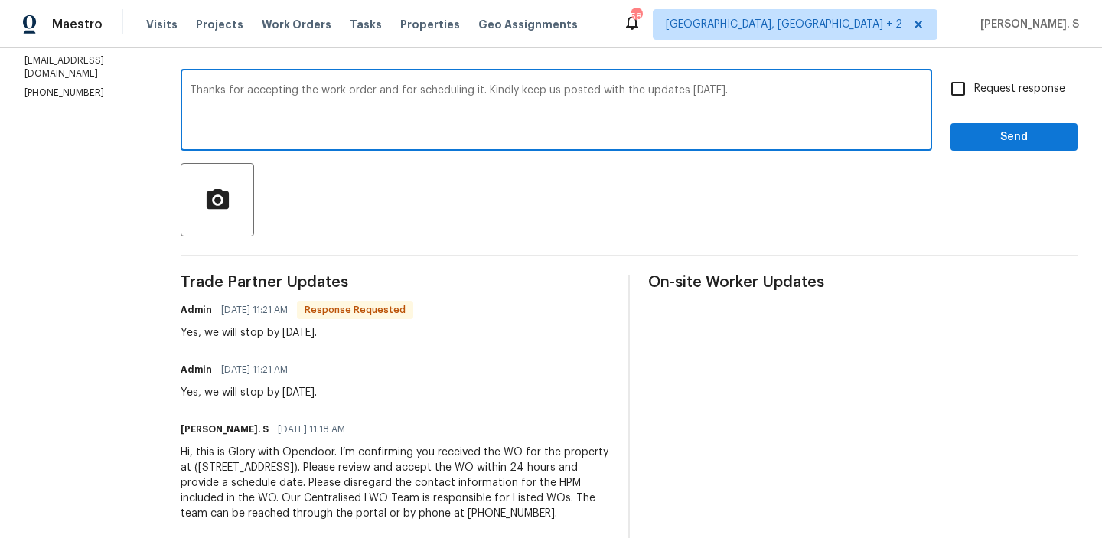
drag, startPoint x: 196, startPoint y: 93, endPoint x: 753, endPoint y: 103, distance: 557.0
click at [753, 103] on textarea "Thanks for accepting the work order and for scheduling it. Kindly keep us poste…" at bounding box center [556, 112] width 733 height 54
click at [1001, 88] on span "Request response" at bounding box center [1019, 89] width 91 height 16
click at [974, 88] on input "Request response" at bounding box center [958, 89] width 32 height 32
checkbox input "true"
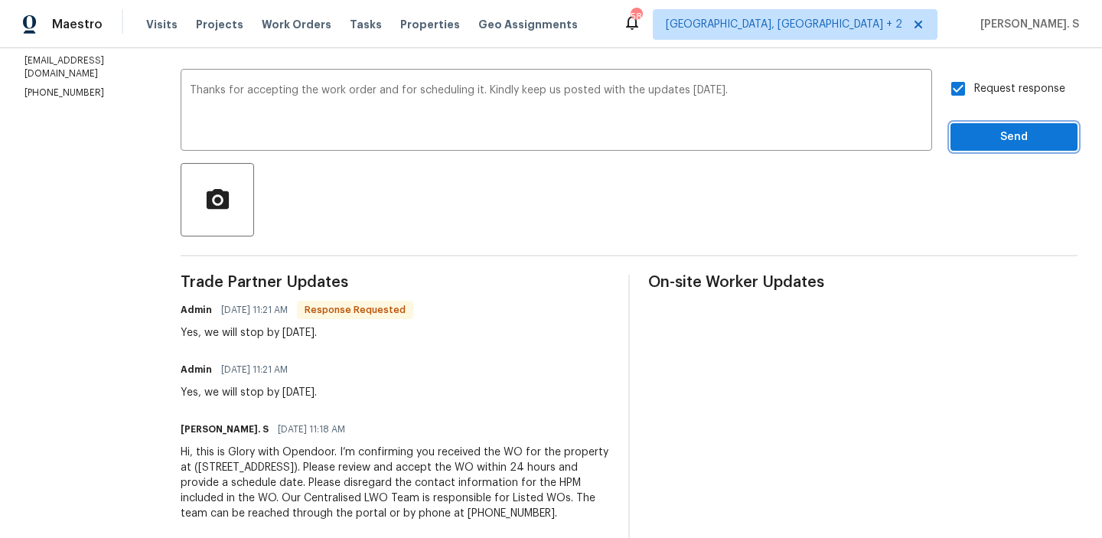
click at [988, 132] on span "Send" at bounding box center [1013, 137] width 103 height 19
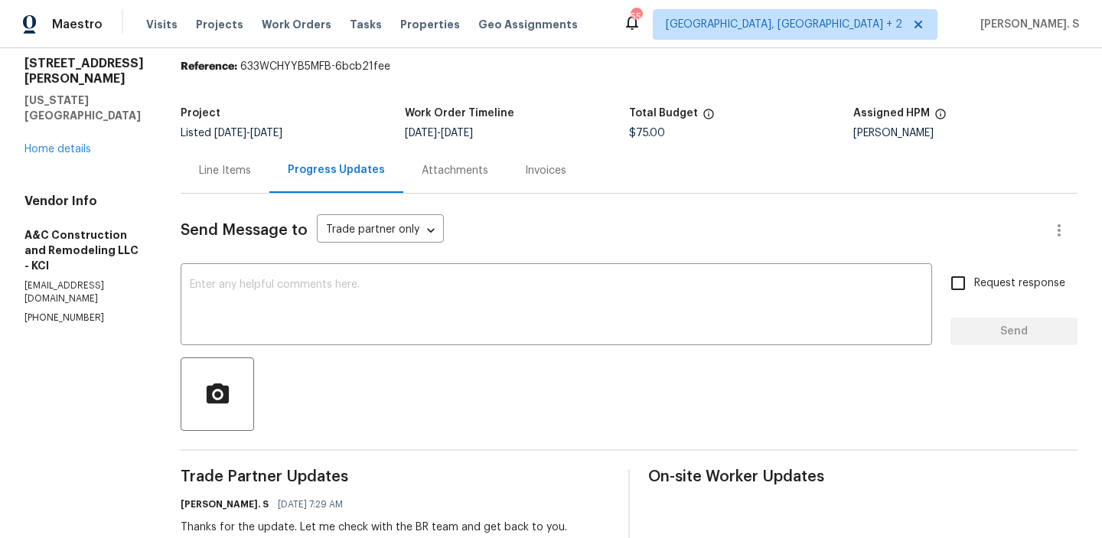
scroll to position [24, 0]
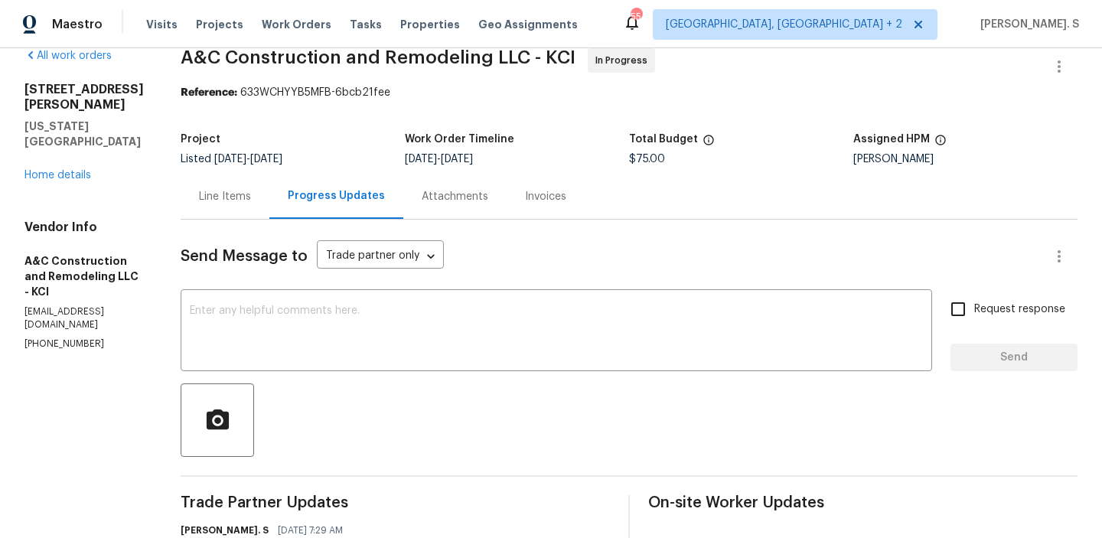
click at [60, 134] on div "[STREET_ADDRESS][PERSON_NAME][US_STATE] Home details" at bounding box center [83, 132] width 119 height 101
click at [63, 170] on link "Home details" at bounding box center [57, 175] width 67 height 11
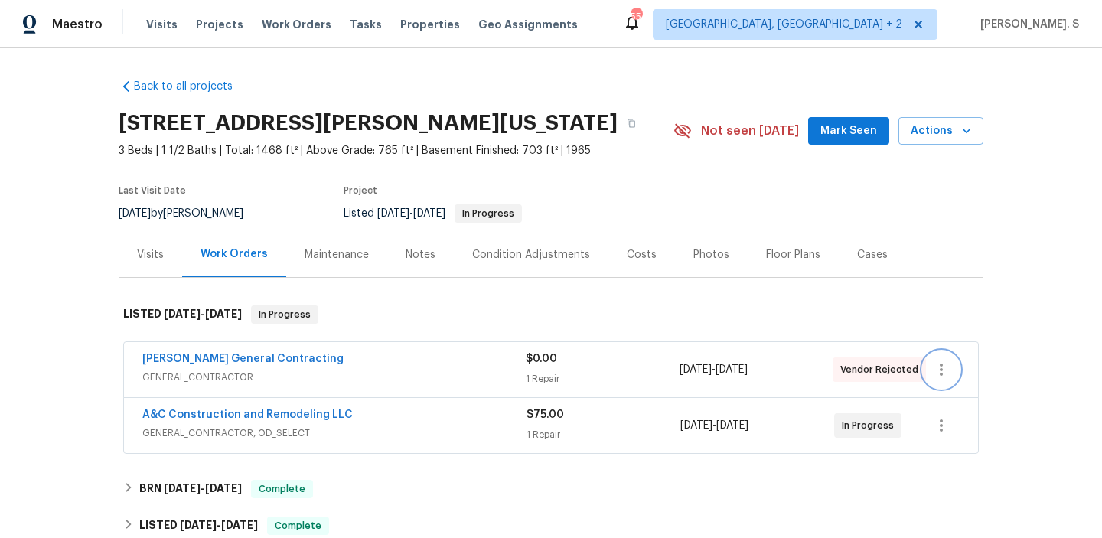
click at [942, 360] on icon "button" at bounding box center [941, 369] width 18 height 18
click at [936, 379] on li "Edit" at bounding box center [1005, 369] width 165 height 25
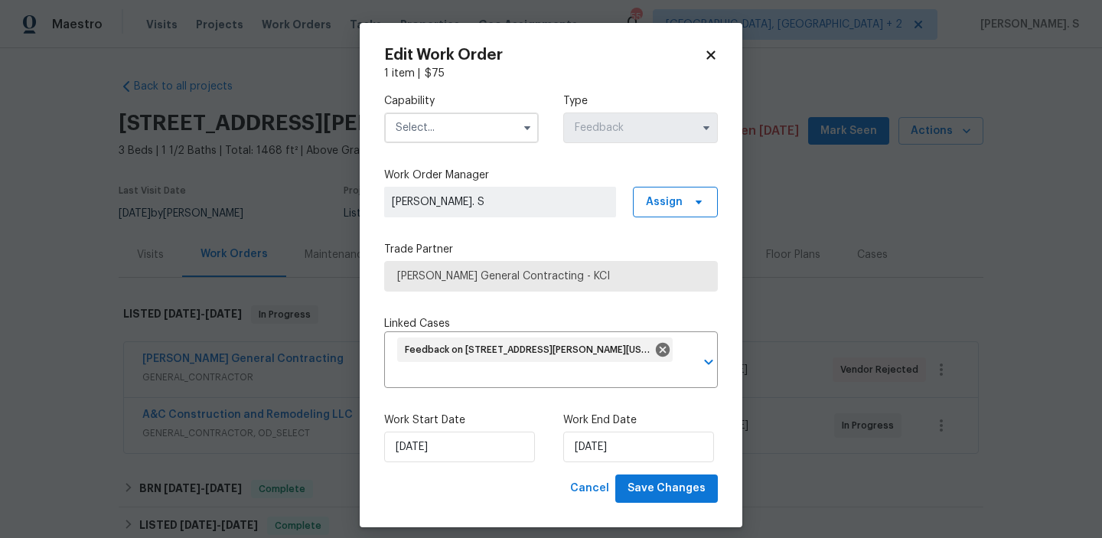
click at [473, 116] on input "text" at bounding box center [461, 127] width 155 height 31
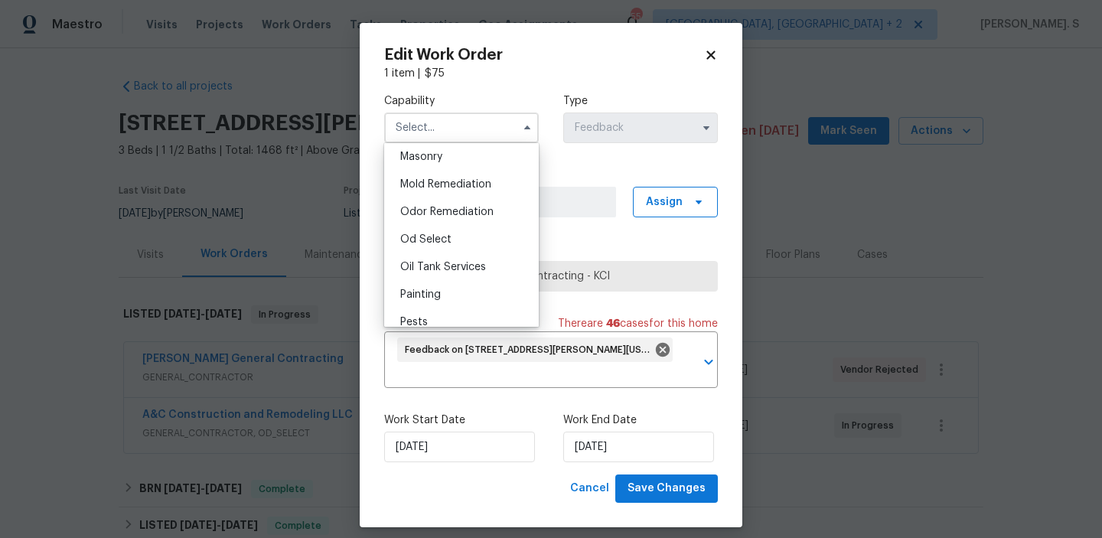
scroll to position [1128, 0]
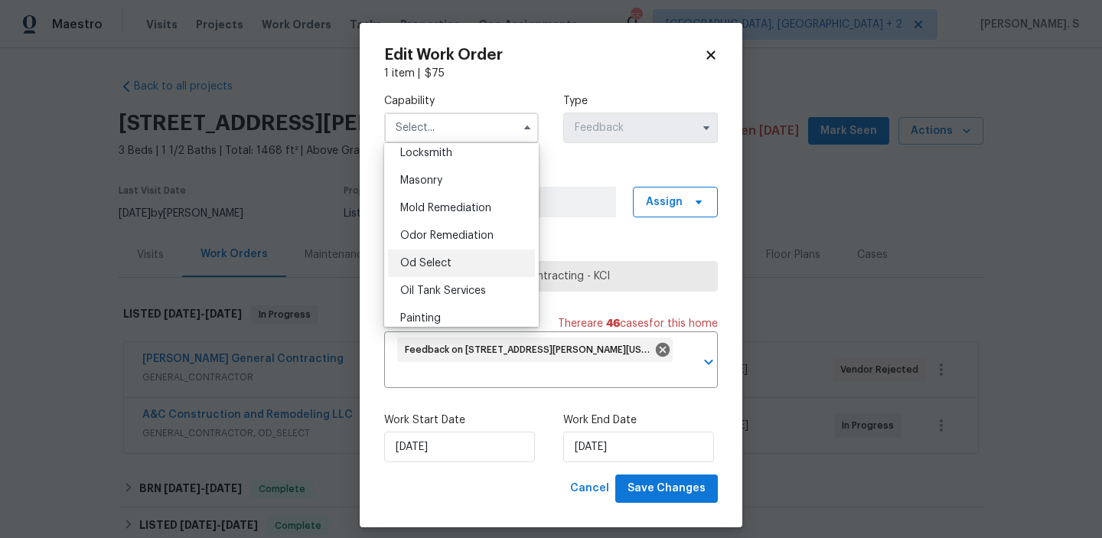
click at [464, 262] on div "Od Select" at bounding box center [461, 263] width 147 height 28
type input "Od Select"
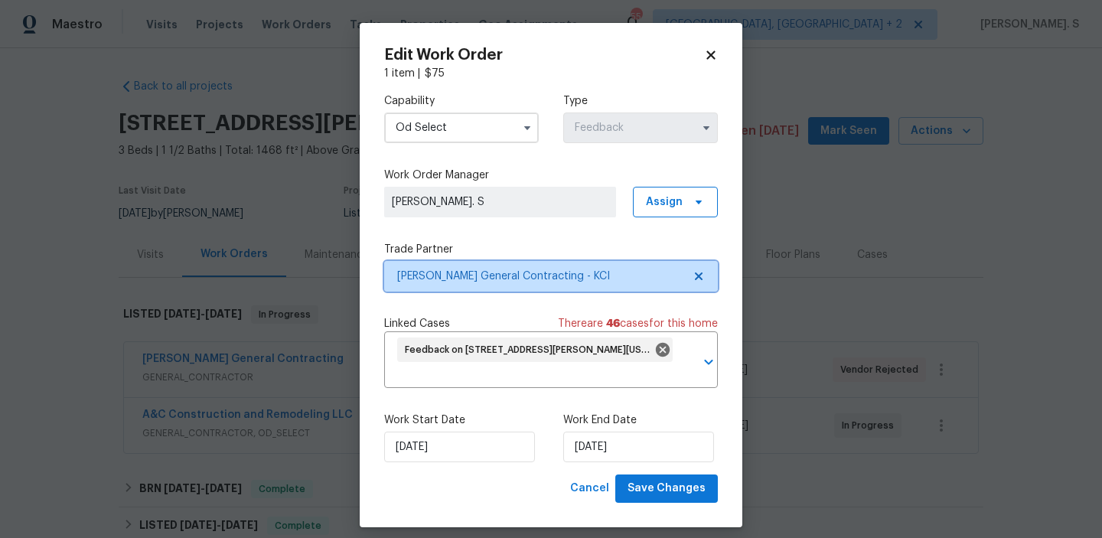
click at [702, 272] on icon at bounding box center [699, 276] width 8 height 8
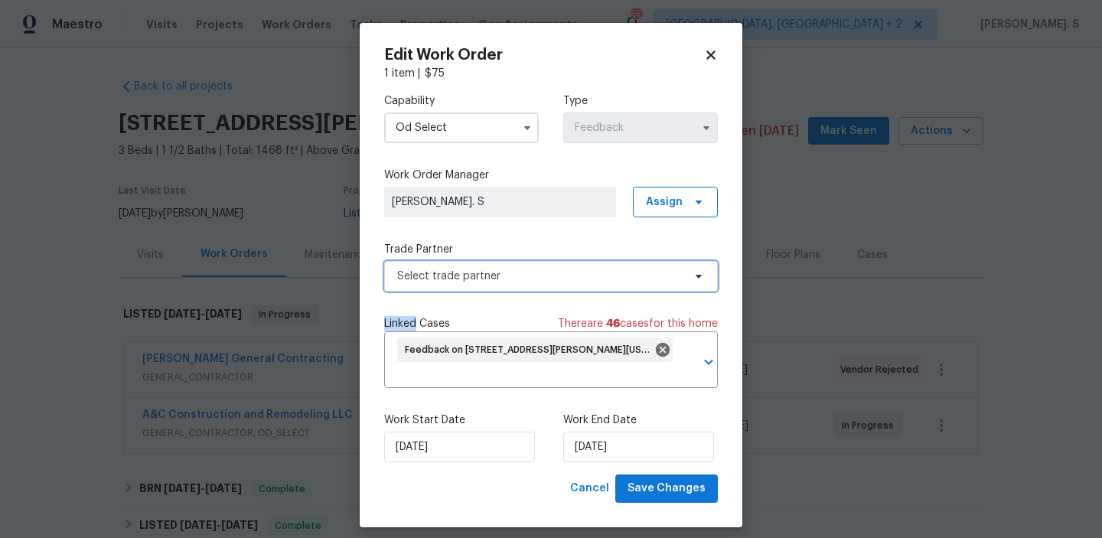
click at [702, 272] on icon at bounding box center [698, 276] width 12 height 12
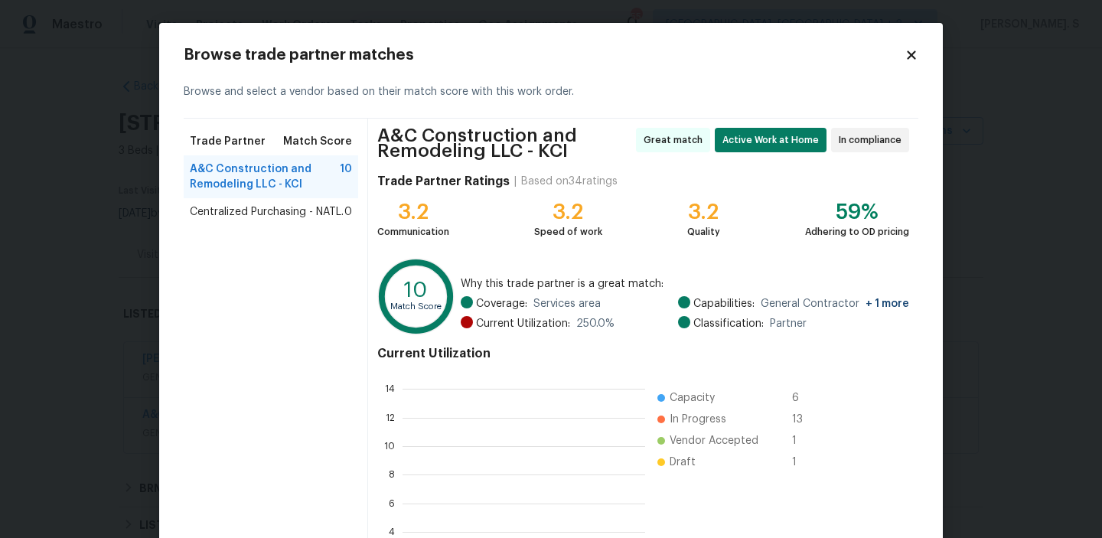
scroll to position [214, 242]
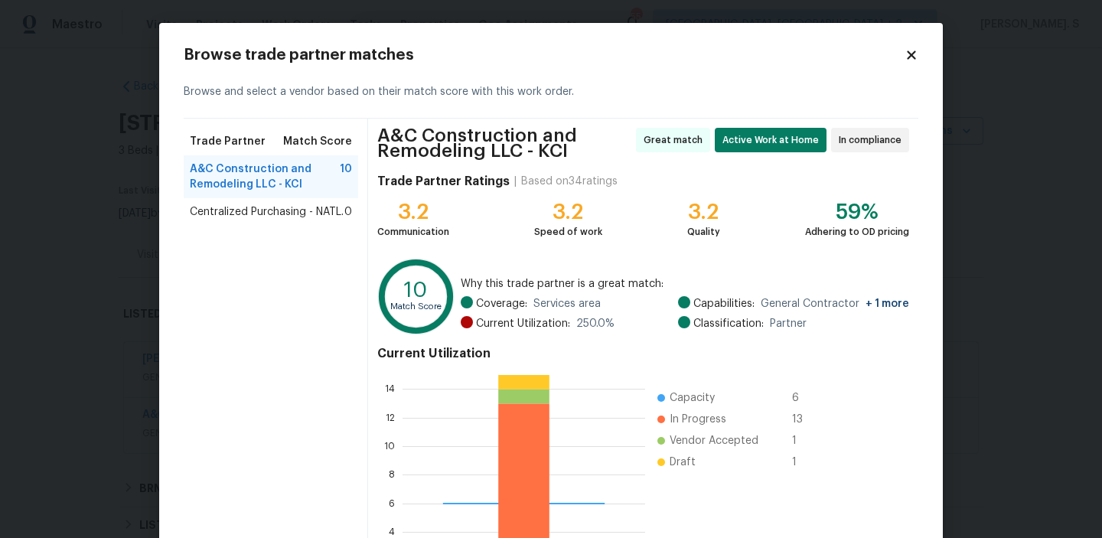
click at [275, 213] on span "Centralized Purchasing - NATL." at bounding box center [267, 211] width 154 height 15
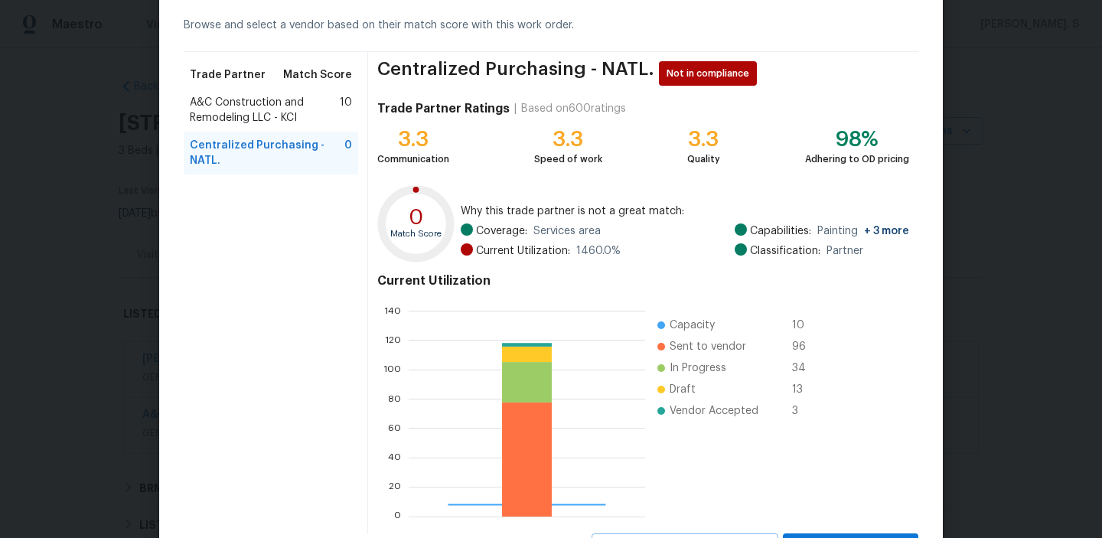
scroll to position [137, 0]
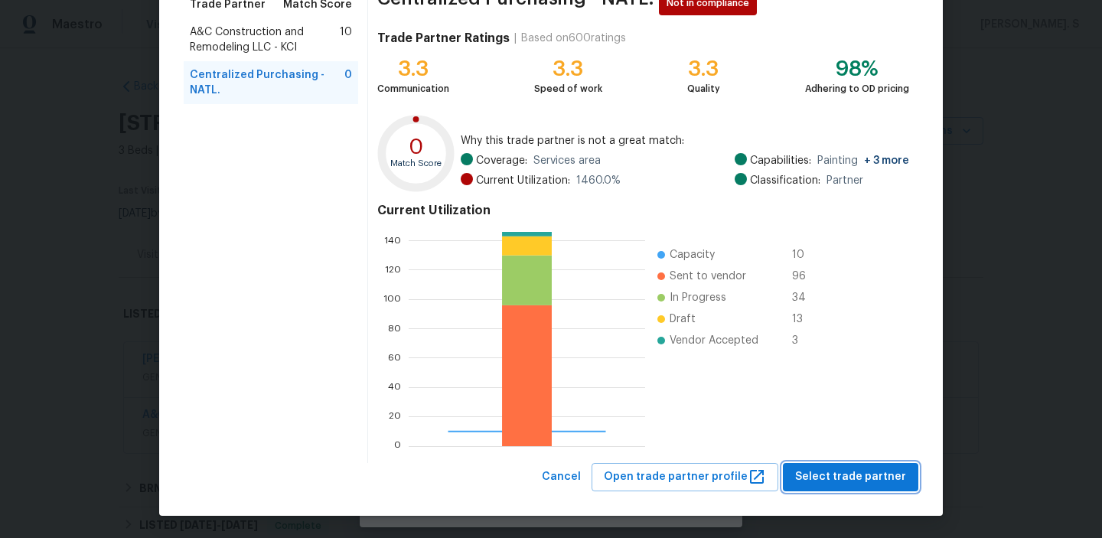
click at [850, 474] on span "Select trade partner" at bounding box center [850, 476] width 111 height 19
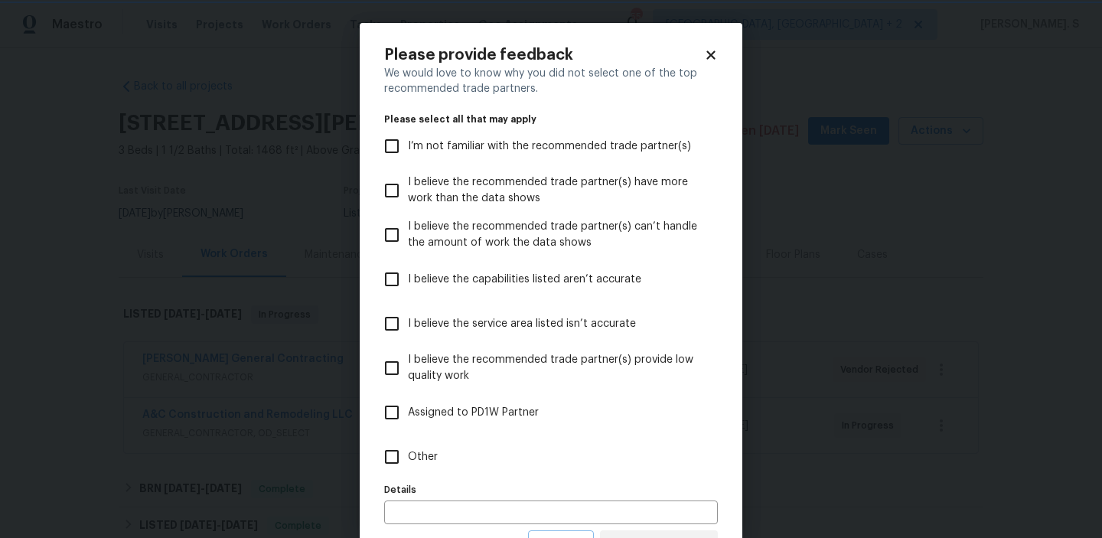
scroll to position [0, 0]
click at [439, 457] on label "Other" at bounding box center [541, 456] width 330 height 44
click at [408, 457] on input "Other" at bounding box center [392, 457] width 32 height 32
checkbox input "true"
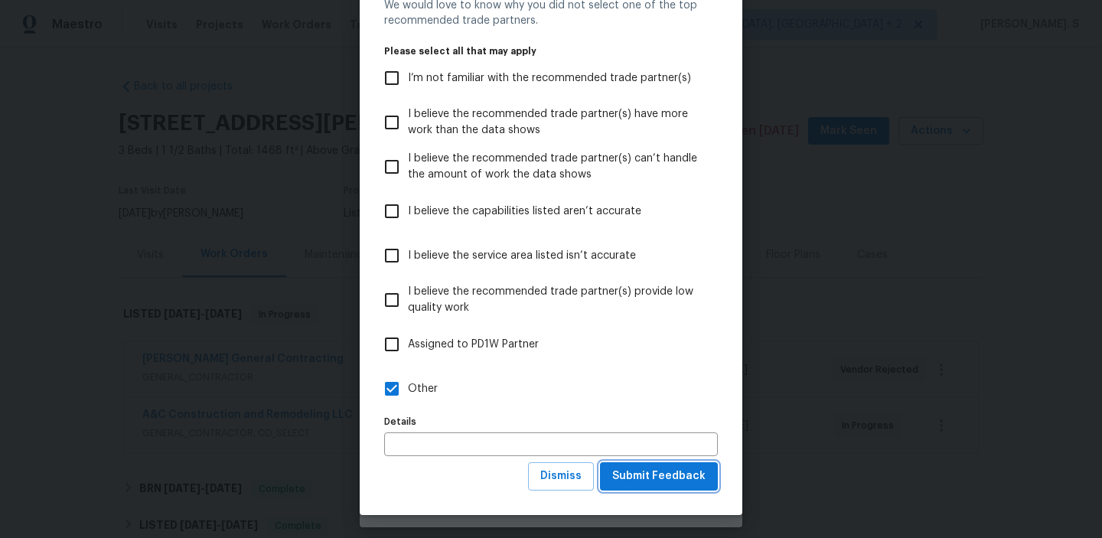
click at [633, 486] on button "Submit Feedback" at bounding box center [659, 476] width 118 height 28
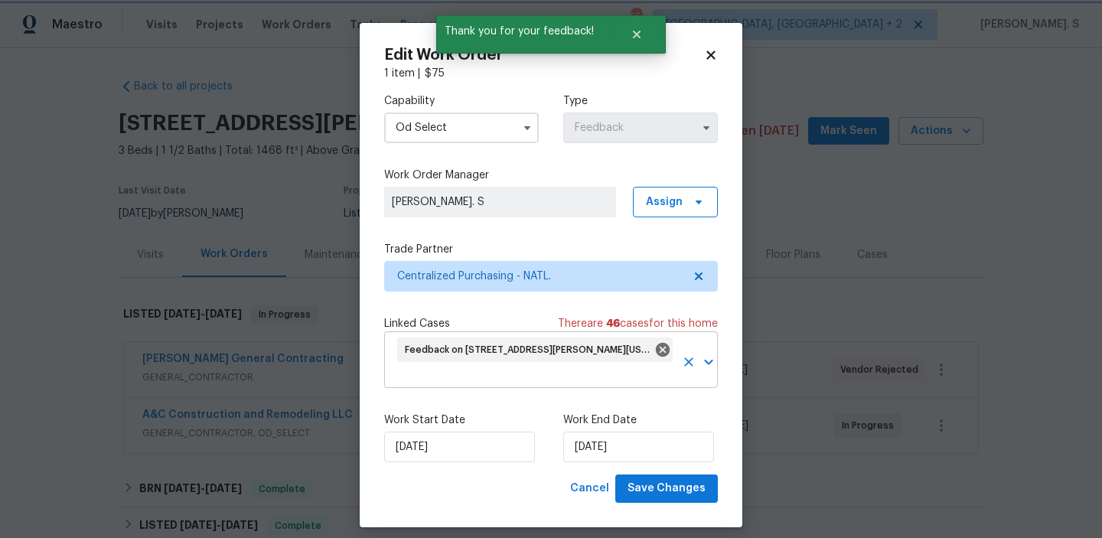
scroll to position [0, 0]
click at [656, 488] on span "Save Changes" at bounding box center [666, 488] width 78 height 19
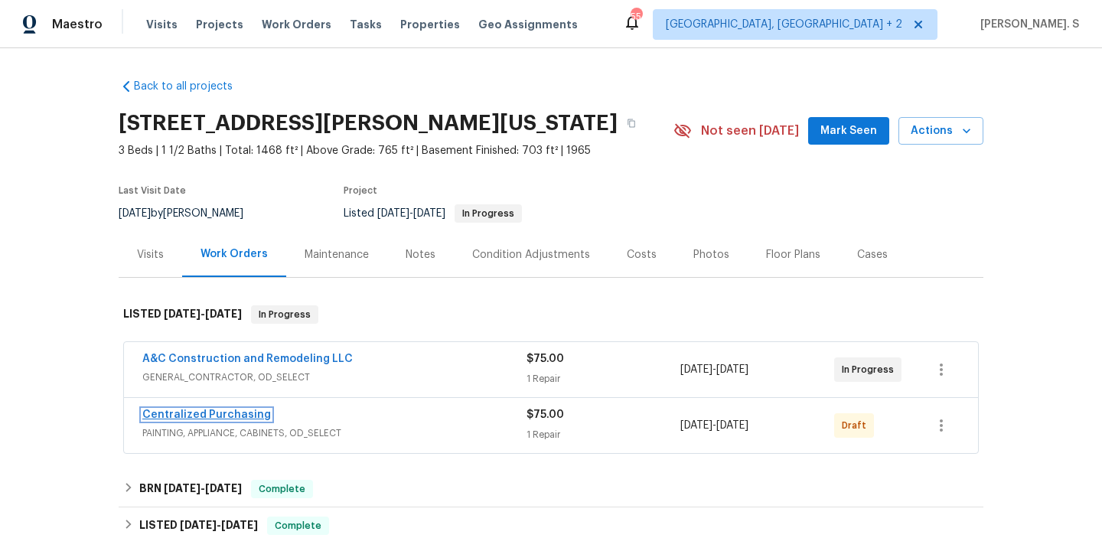
click at [197, 418] on link "Centralized Purchasing" at bounding box center [206, 414] width 129 height 11
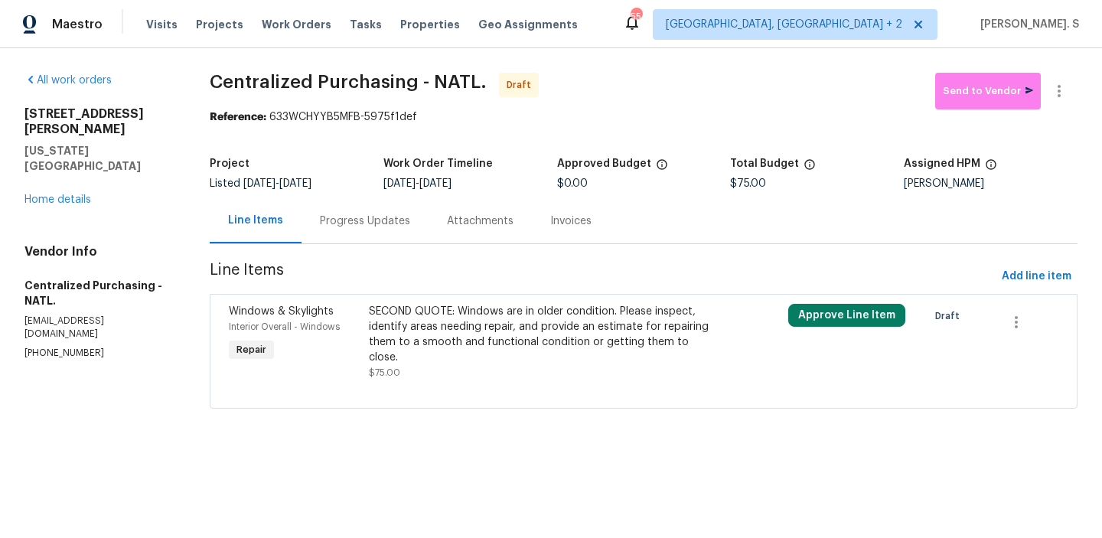
click at [470, 337] on div "SECOND QUOTE: Windows are in older condition. Please inspect, identify areas ne…" at bounding box center [539, 334] width 340 height 61
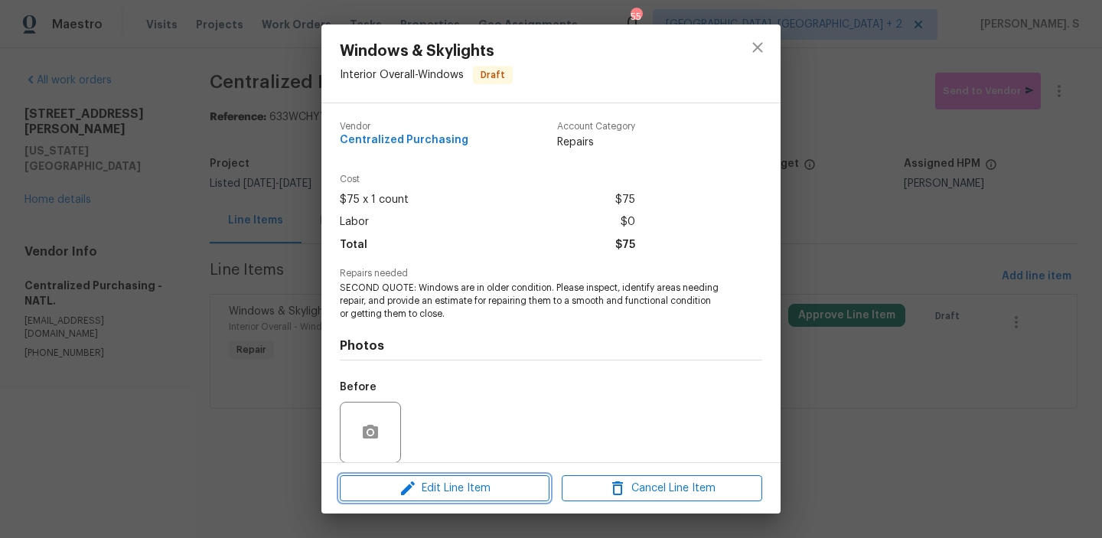
click at [441, 488] on span "Edit Line Item" at bounding box center [444, 488] width 200 height 19
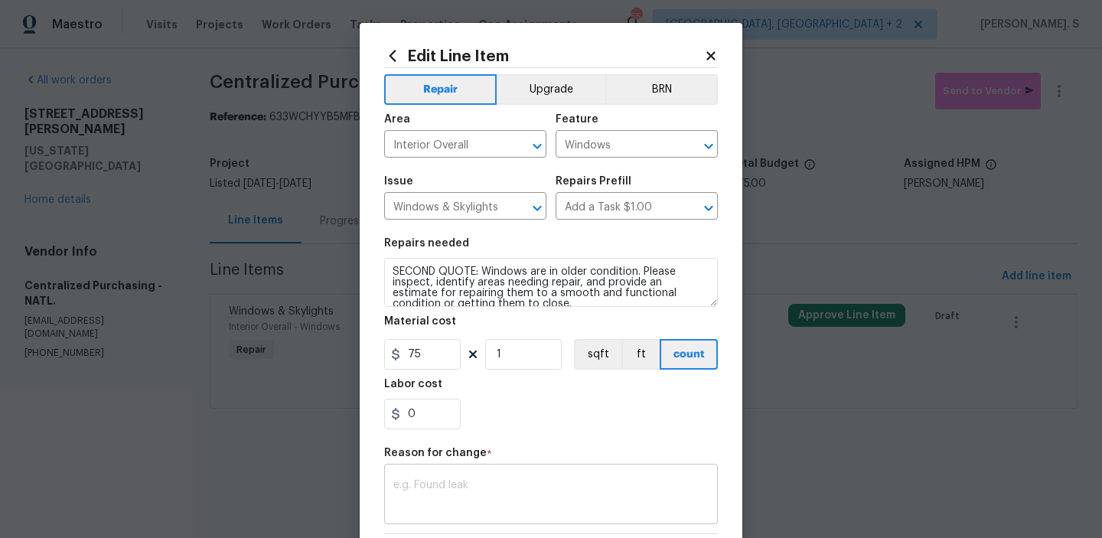
click at [443, 493] on textarea at bounding box center [550, 496] width 315 height 32
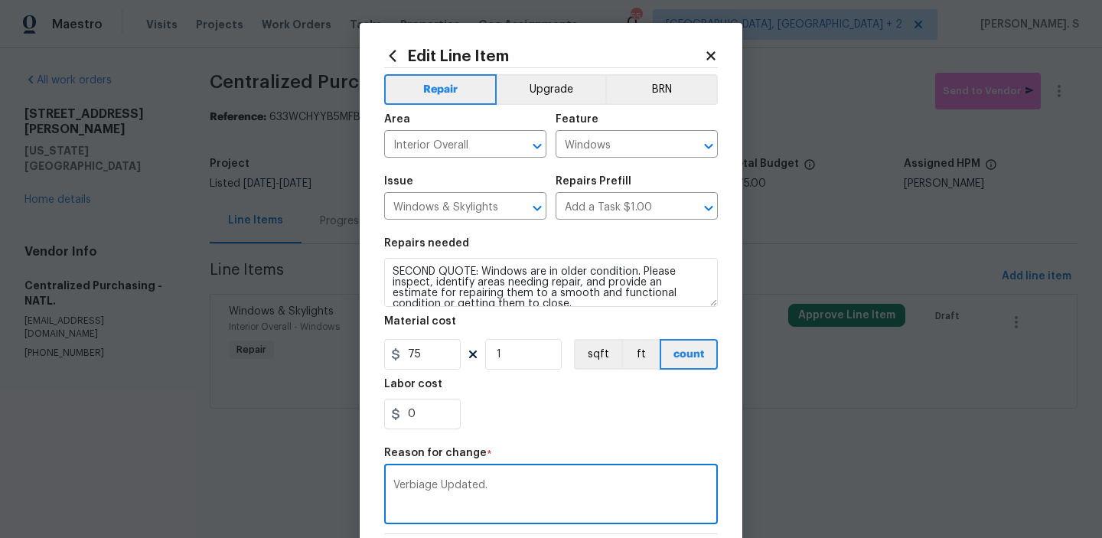
scroll to position [216, 0]
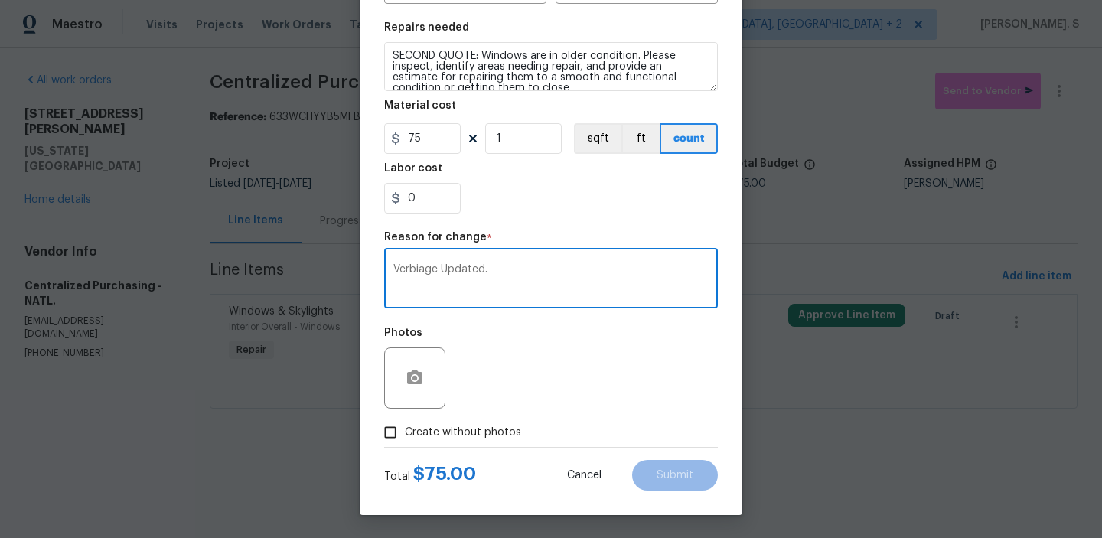
type textarea "Verbiage Updated."
click at [462, 415] on div "Photos" at bounding box center [551, 367] width 334 height 99
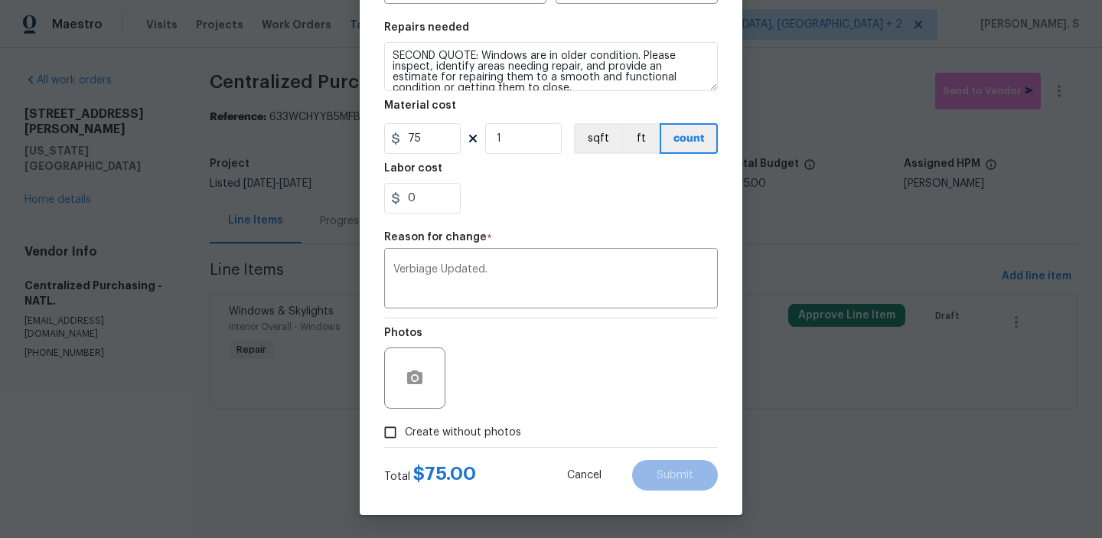
click at [463, 431] on span "Create without photos" at bounding box center [463, 433] width 116 height 16
click at [405, 431] on input "Create without photos" at bounding box center [390, 432] width 29 height 29
checkbox input "true"
click at [526, 413] on div "Reason*" at bounding box center [587, 367] width 260 height 99
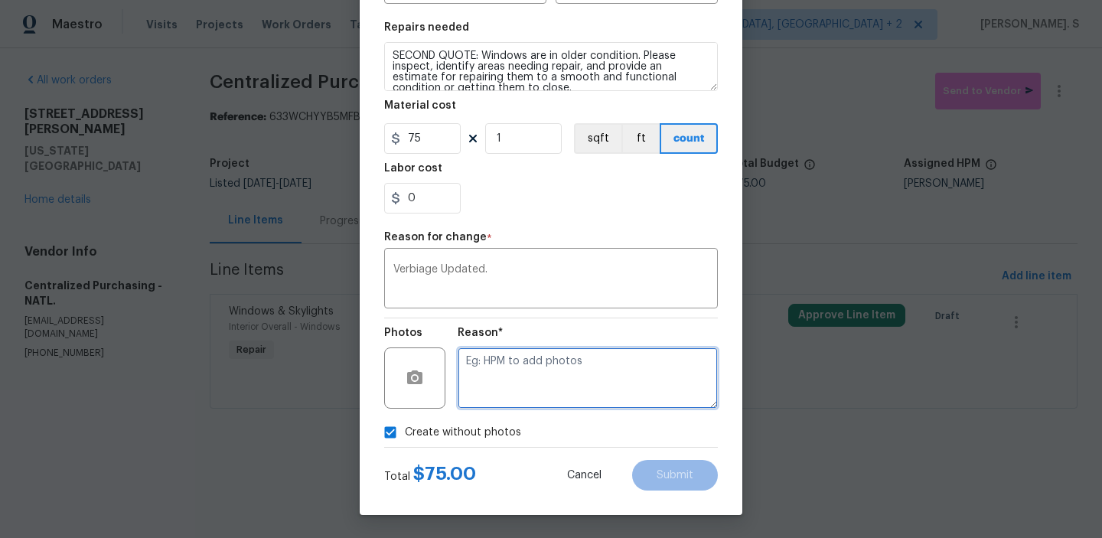
click at [556, 388] on textarea at bounding box center [587, 377] width 260 height 61
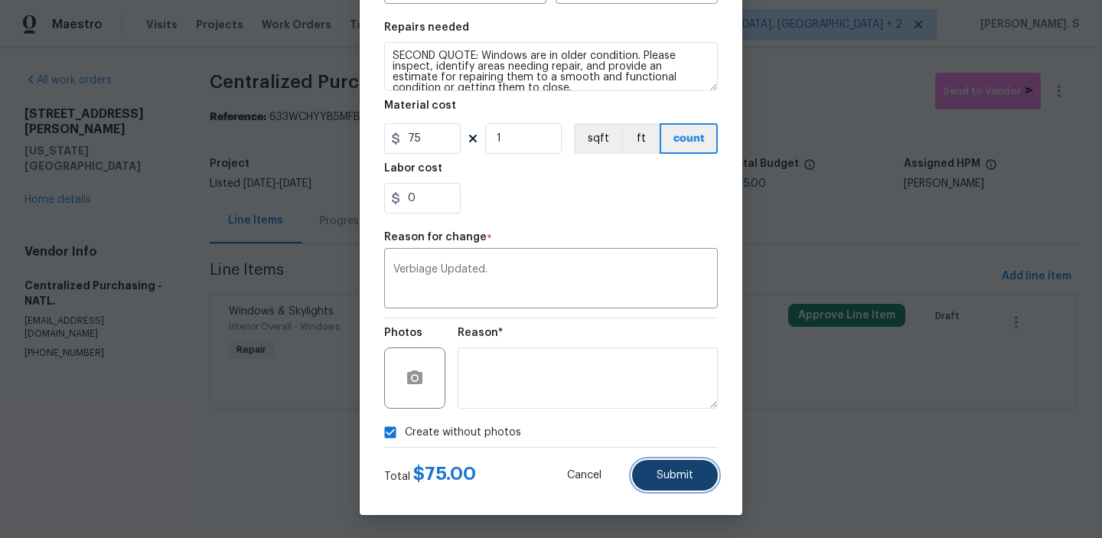
click at [661, 484] on button "Submit" at bounding box center [675, 475] width 86 height 31
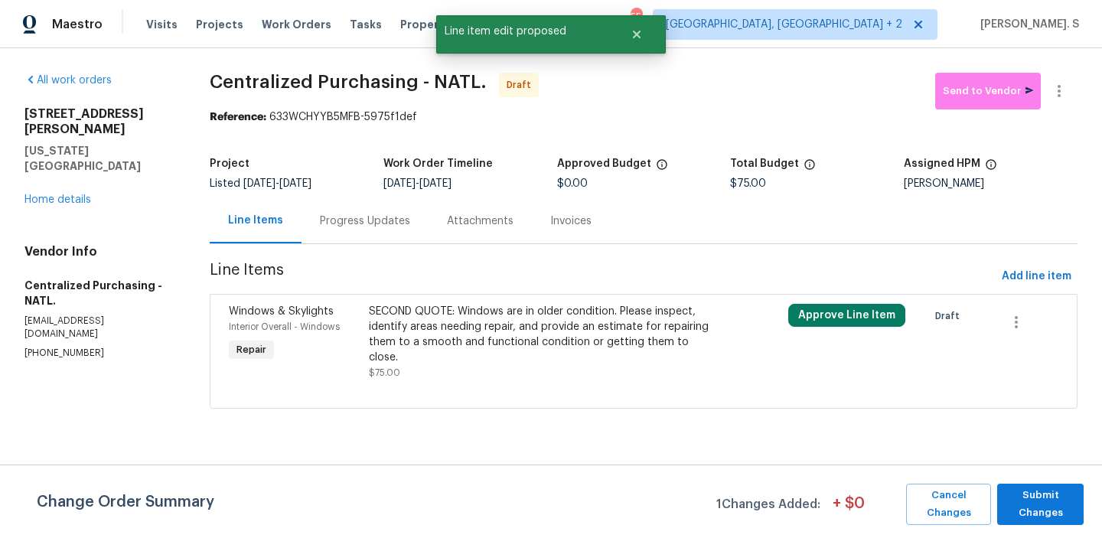
scroll to position [0, 0]
click at [1037, 518] on span "Submit Changes" at bounding box center [1039, 504] width 71 height 35
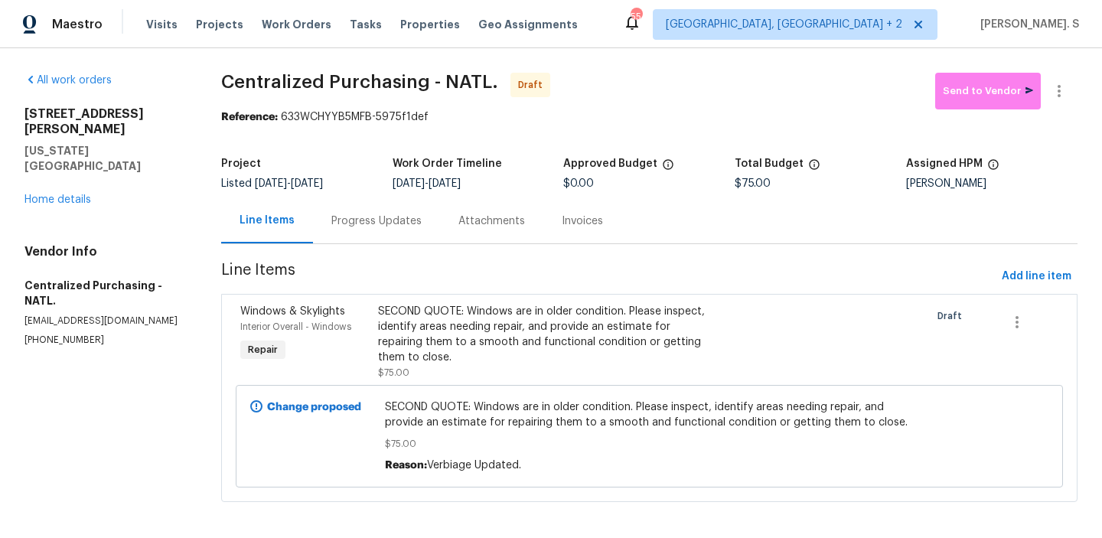
click at [388, 217] on div "Progress Updates" at bounding box center [376, 220] width 90 height 15
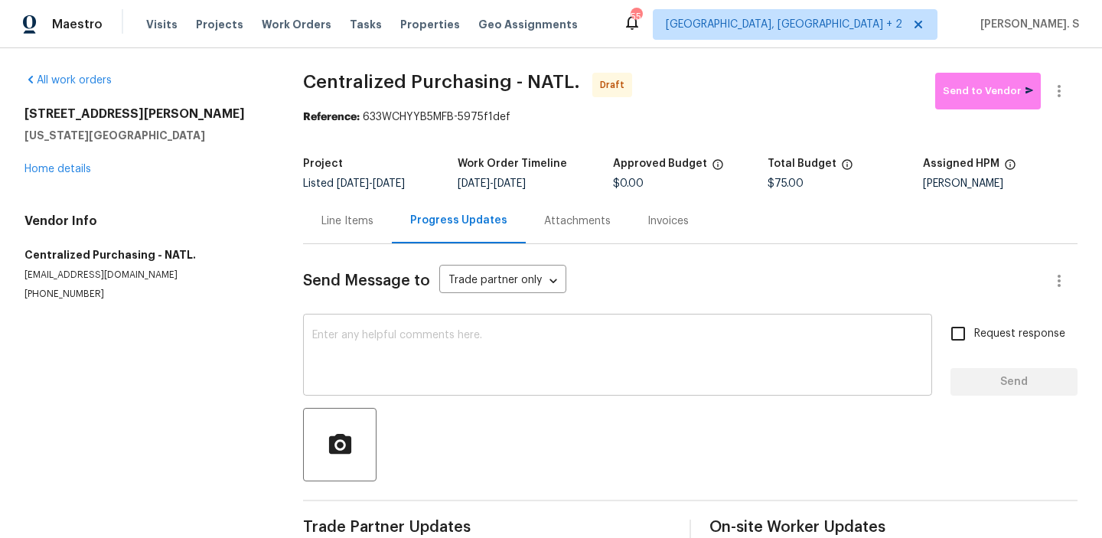
click at [413, 392] on div "x ​" at bounding box center [617, 356] width 629 height 78
paste textarea "Hi, this is Glory with Opendoor. I’m confirming you received the WO for the pro…"
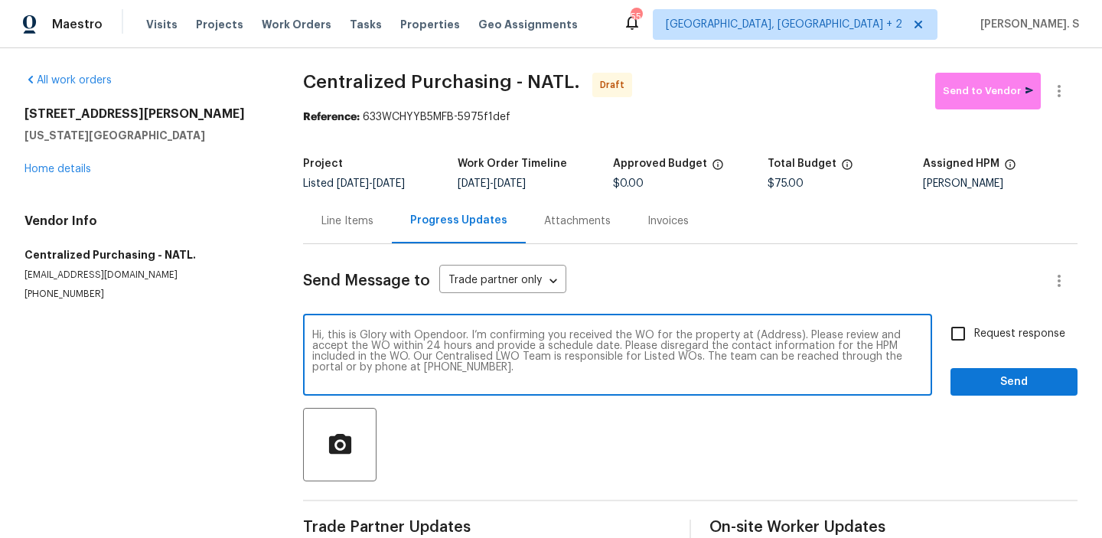
click at [780, 336] on textarea "Hi, this is Glory with Opendoor. I’m confirming you received the WO for the pro…" at bounding box center [617, 357] width 610 height 54
paste textarea "[STREET_ADDRESS][PERSON_NAME][US_STATE]"
type textarea "Hi, this is Glory with Opendoor. I’m confirming you received the WO for the pro…"
click at [1057, 103] on button "button" at bounding box center [1058, 91] width 37 height 37
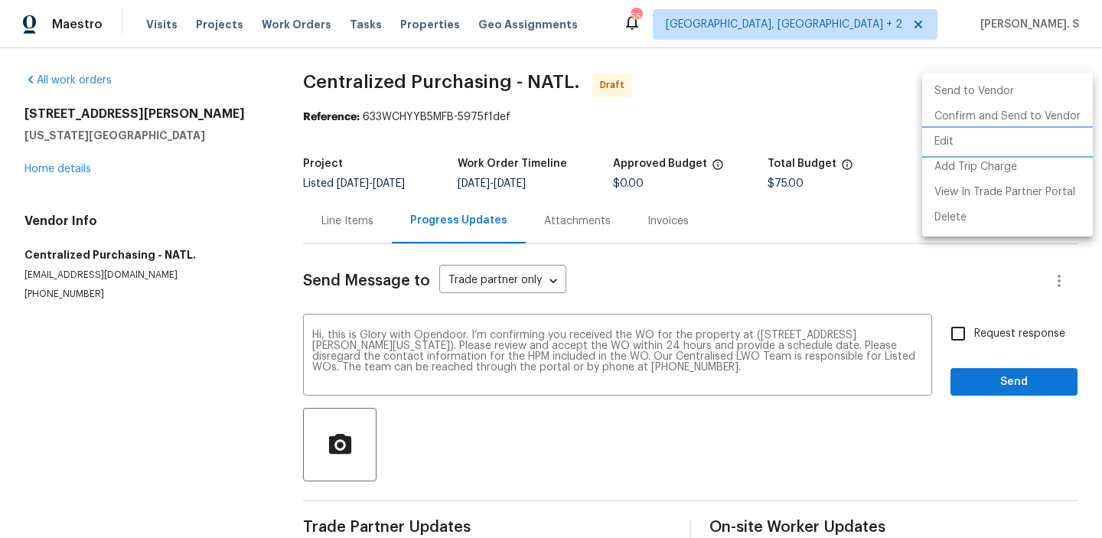
click at [995, 138] on li "Edit" at bounding box center [1007, 141] width 171 height 25
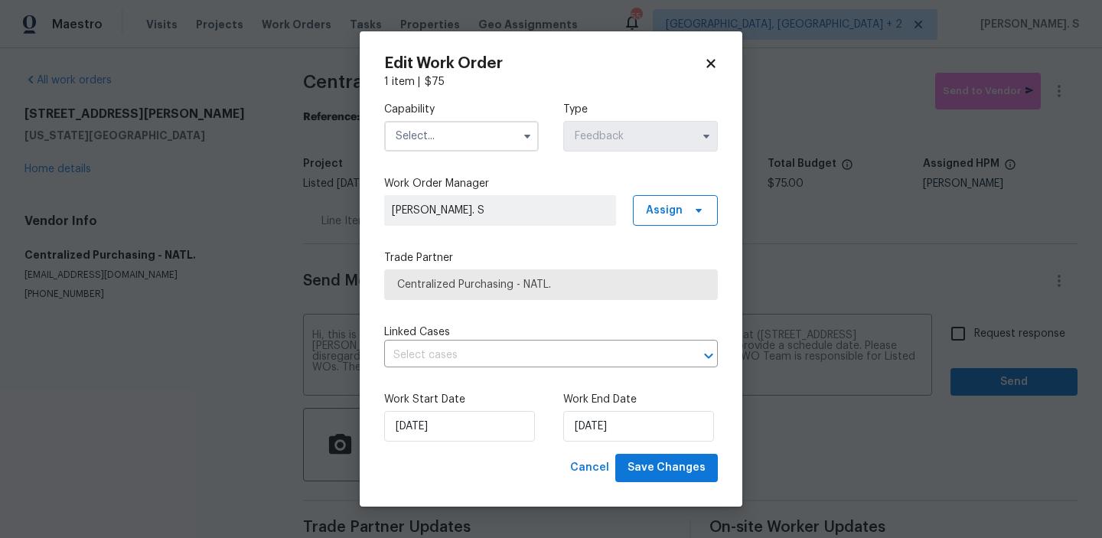
click at [454, 129] on input "text" at bounding box center [461, 136] width 155 height 31
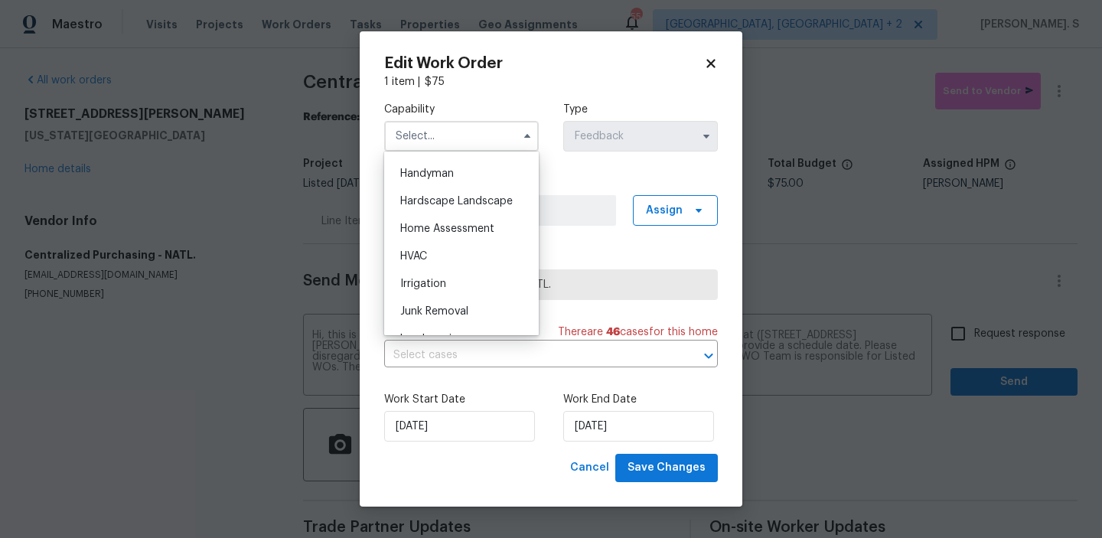
scroll to position [795, 0]
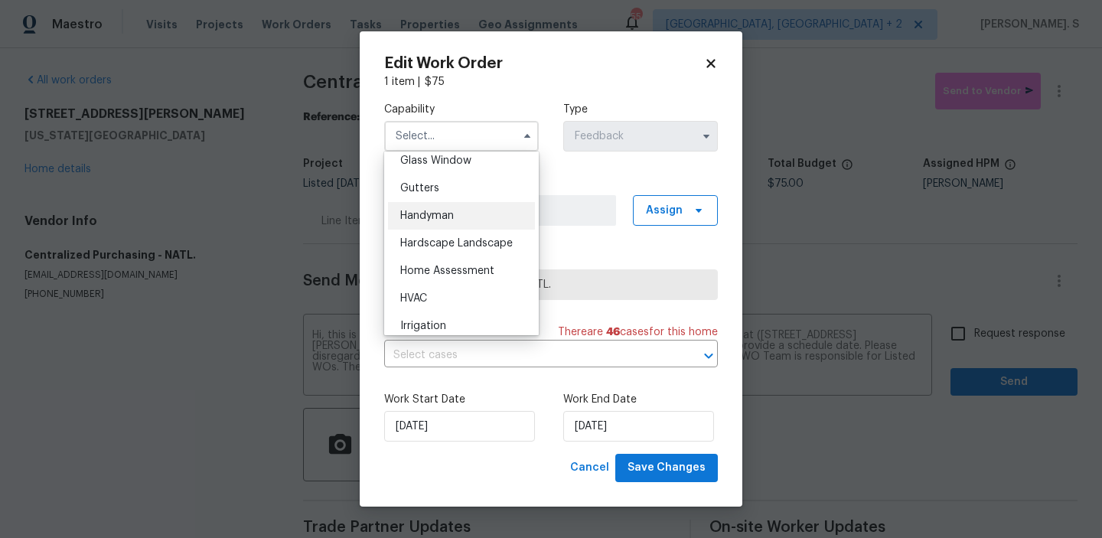
click at [424, 216] on span "Handyman" at bounding box center [427, 215] width 54 height 11
type input "Handyman"
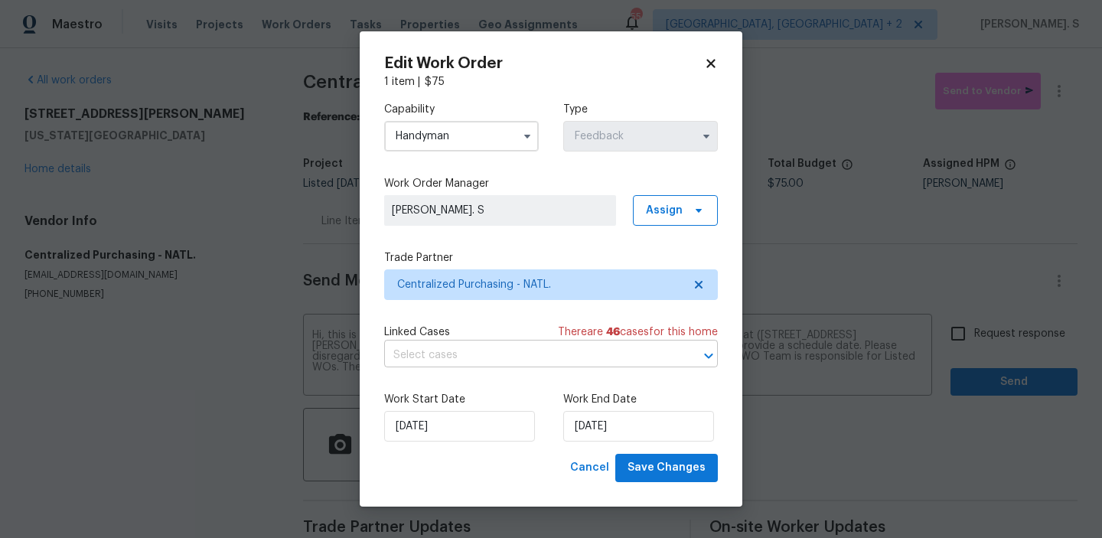
click at [488, 366] on input "text" at bounding box center [529, 355] width 291 height 24
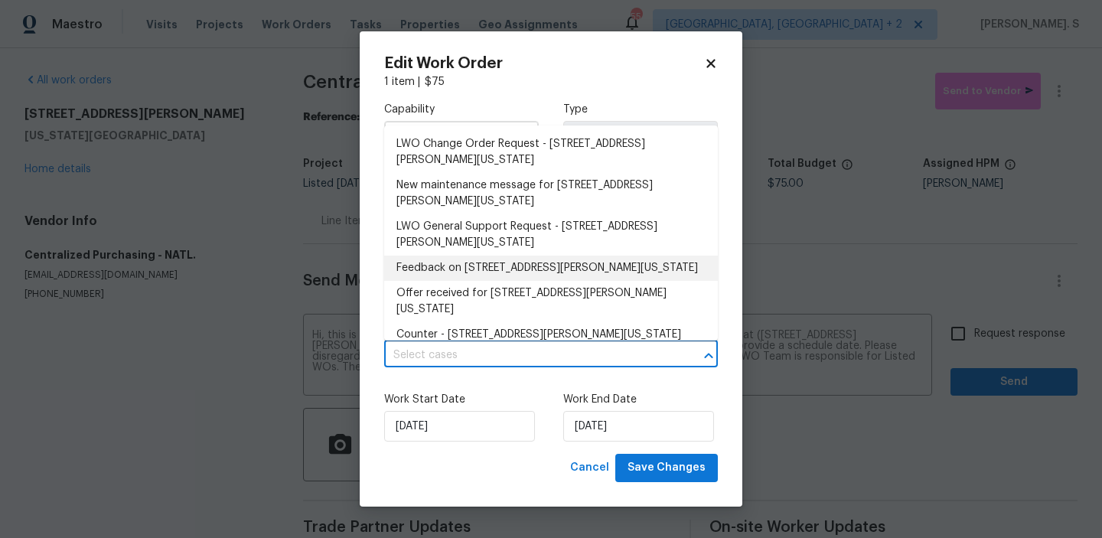
click at [508, 259] on li "Feedback on [STREET_ADDRESS][PERSON_NAME][US_STATE]" at bounding box center [551, 267] width 334 height 25
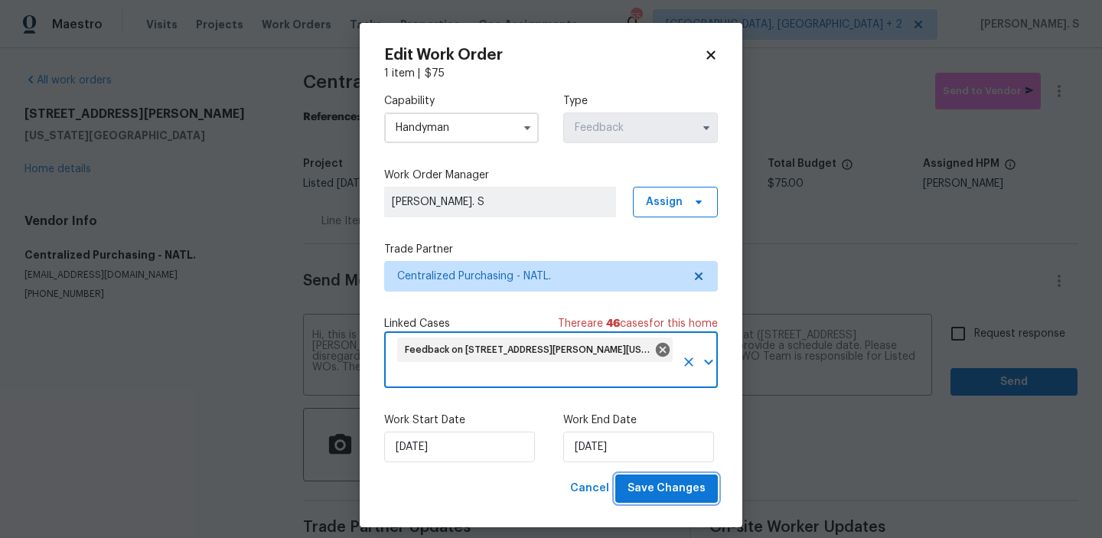
click at [643, 494] on span "Save Changes" at bounding box center [666, 488] width 78 height 19
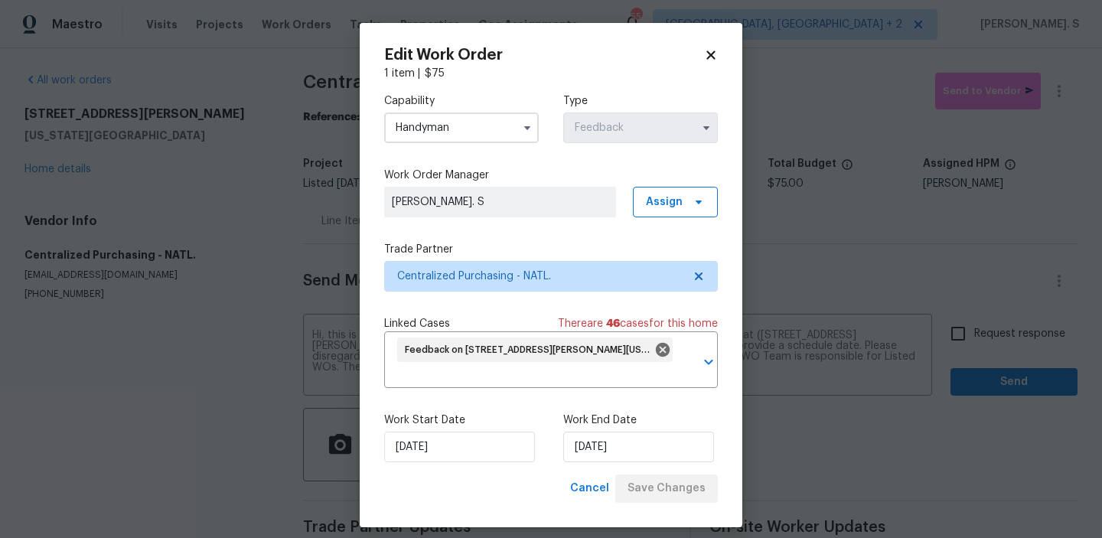
click at [960, 340] on body "Maestro Visits Projects Work Orders Tasks Properties Geo Assignments 55 Albuque…" at bounding box center [551, 269] width 1102 height 538
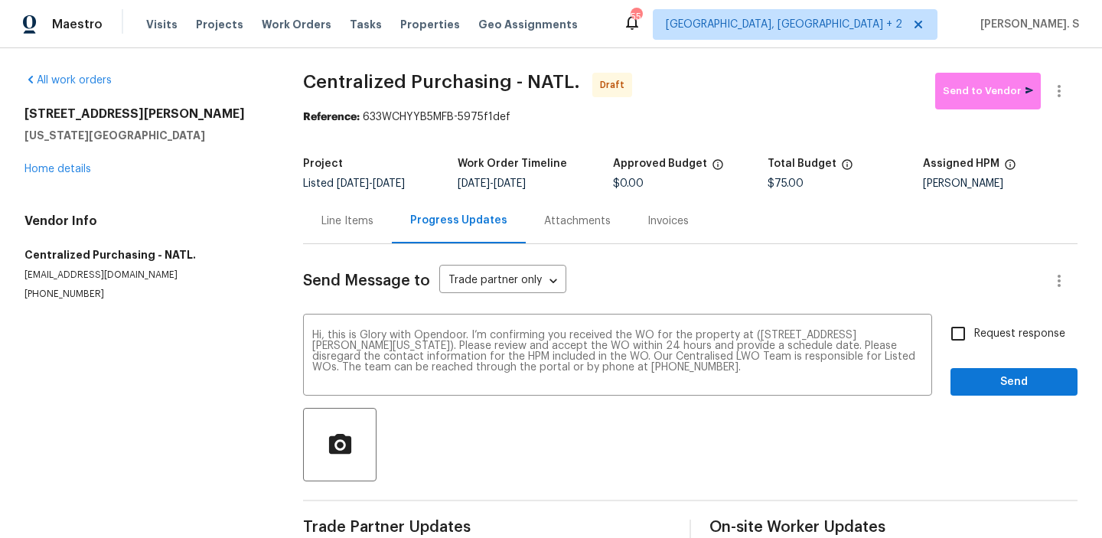
click at [960, 340] on input "Request response" at bounding box center [958, 333] width 32 height 32
checkbox input "true"
click at [978, 392] on button "Send" at bounding box center [1013, 382] width 127 height 28
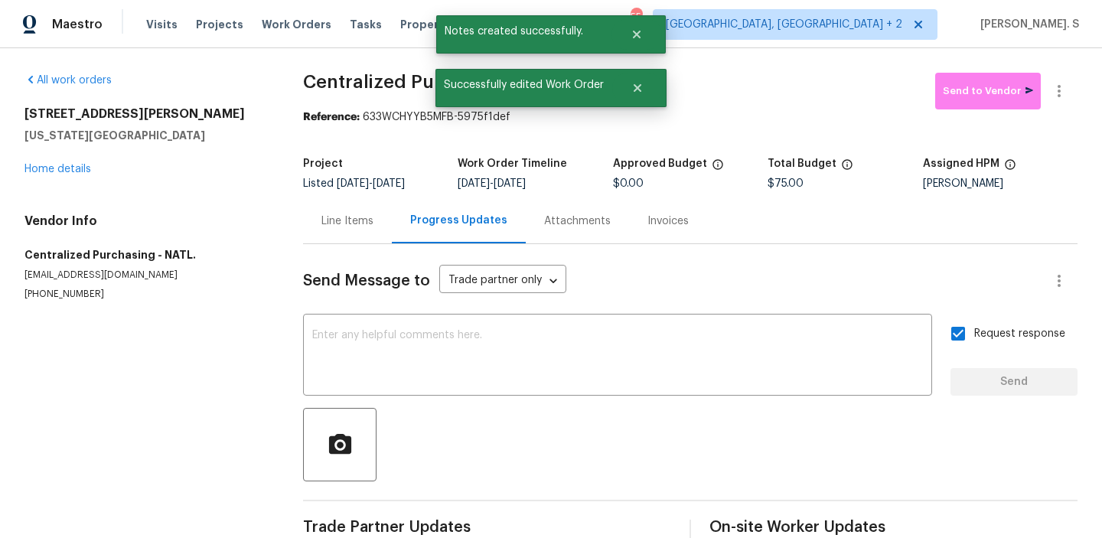
click at [1078, 89] on div "All work orders 9624 Ditman Way Kansas City, MO 64134 Home details Vendor Info …" at bounding box center [551, 308] width 1102 height 520
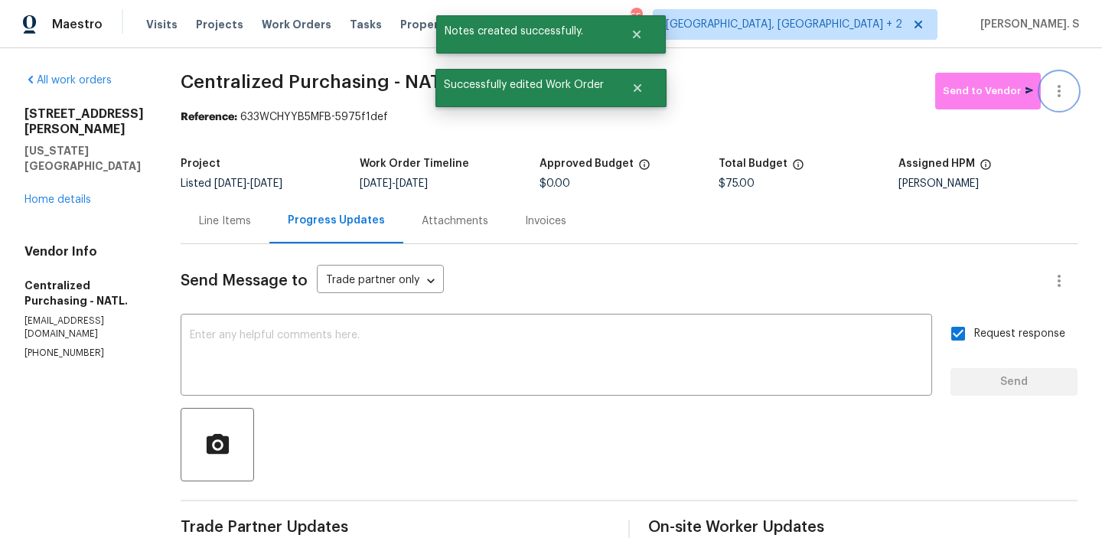
click at [1054, 89] on icon "button" at bounding box center [1059, 91] width 18 height 18
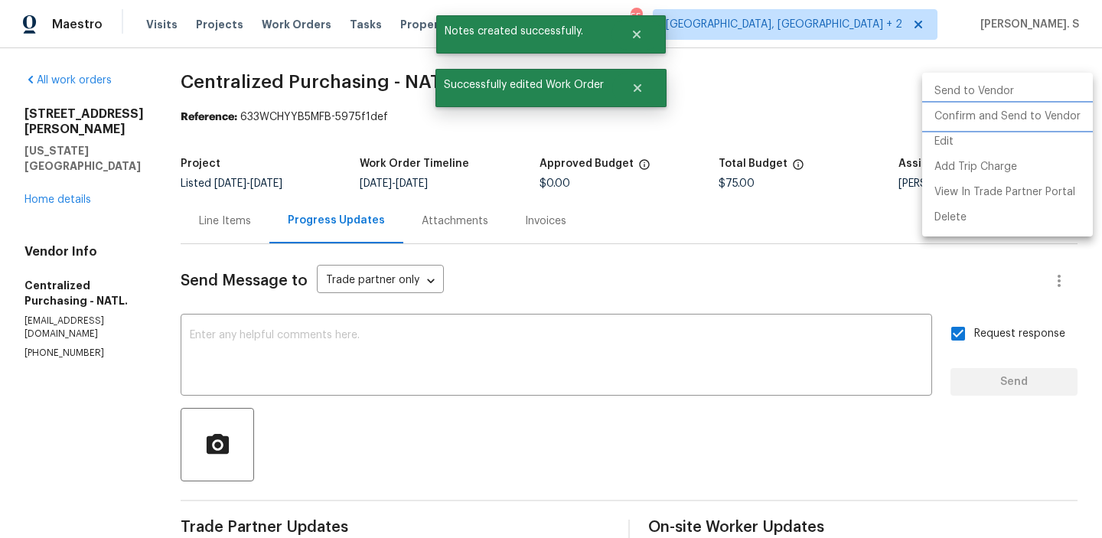
click at [1052, 122] on li "Confirm and Send to Vendor" at bounding box center [1007, 116] width 171 height 25
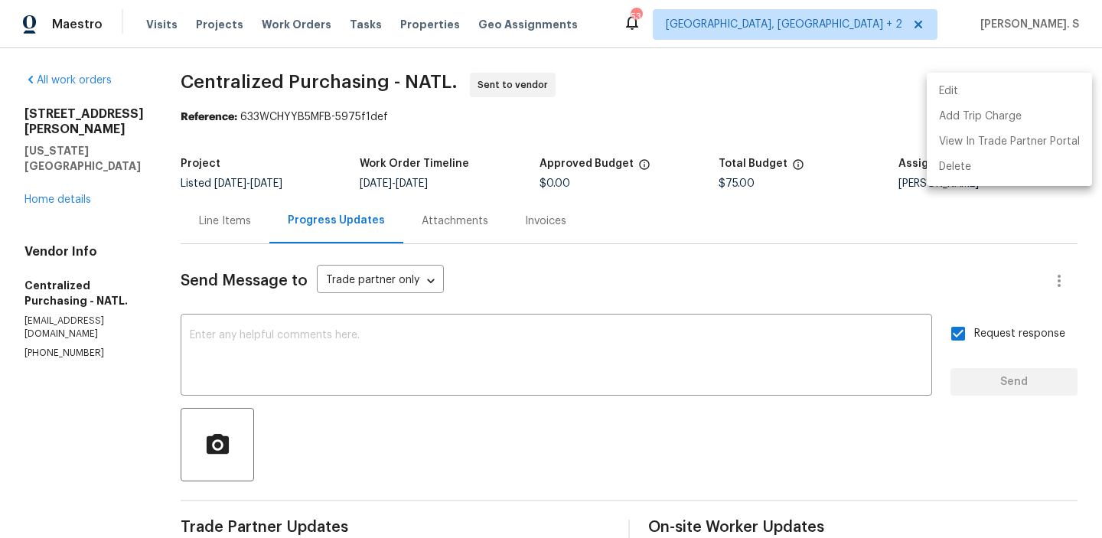
click at [403, 69] on div at bounding box center [551, 269] width 1102 height 538
click at [403, 69] on div "Edit Add Trip Charge View In Trade Partner Portal Delete" at bounding box center [551, 269] width 1102 height 538
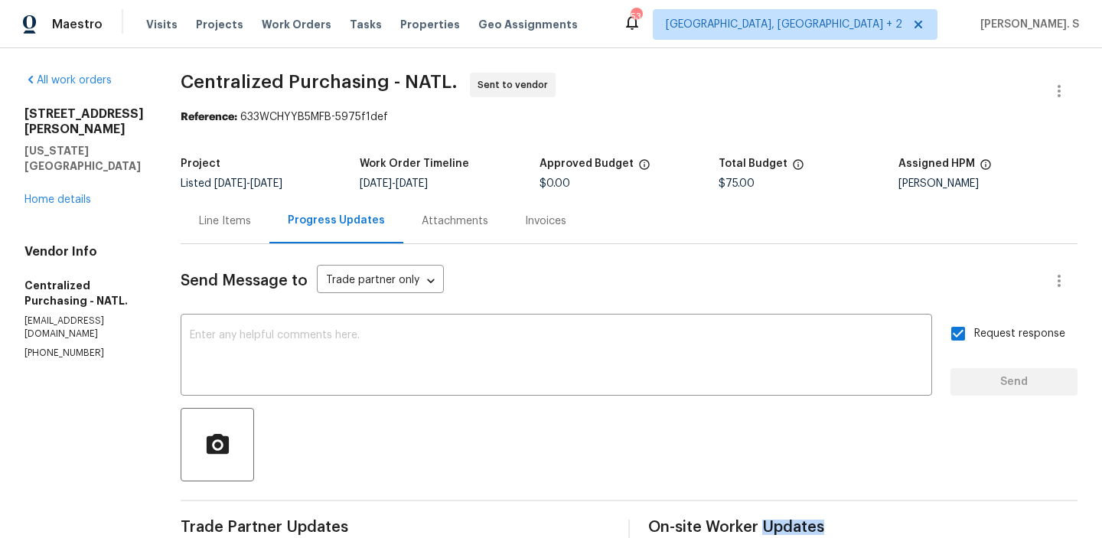
click at [403, 69] on div "All work orders 9624 Ditman Way Kansas City, MO 64134 Home details Vendor Info …" at bounding box center [551, 376] width 1102 height 656
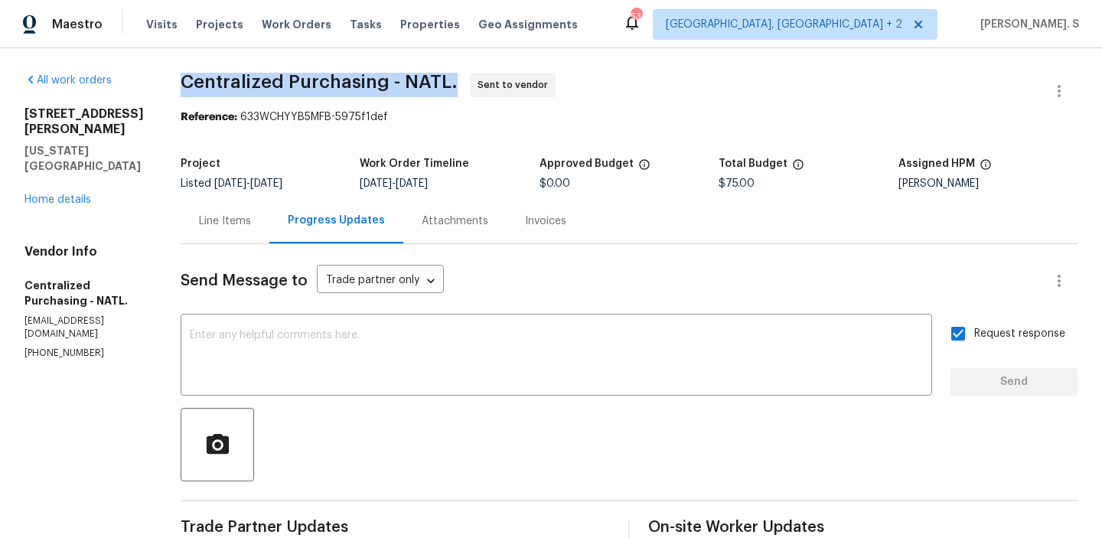
copy span "Centralized Purchasing - NATL."
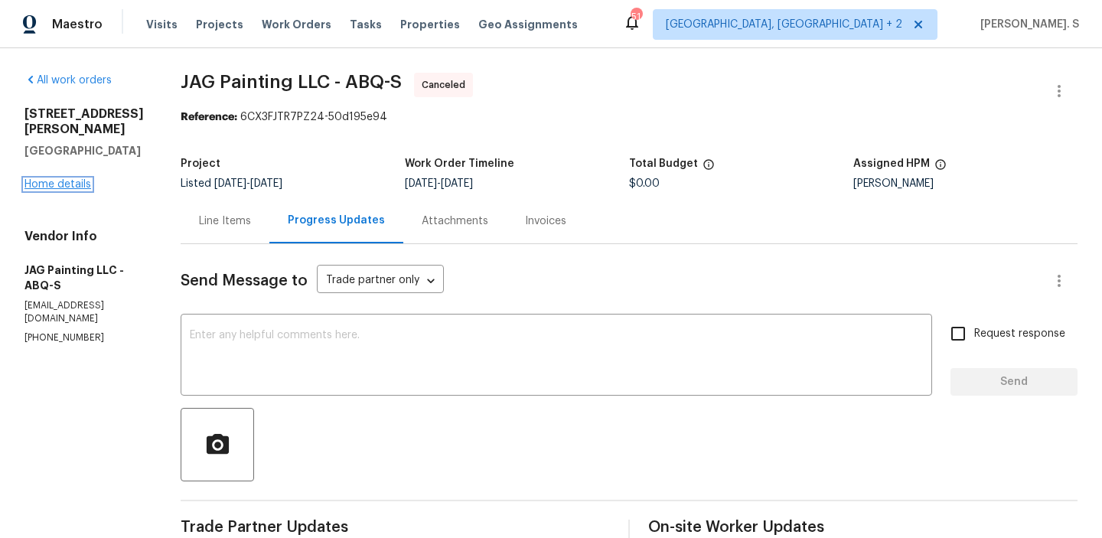
click at [51, 190] on link "Home details" at bounding box center [57, 184] width 67 height 11
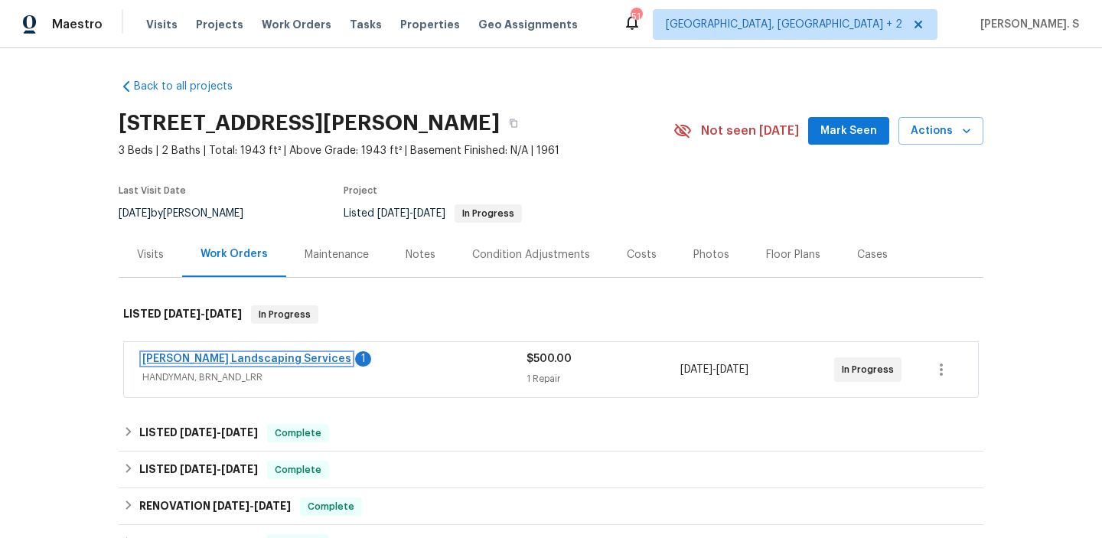
click at [273, 360] on link "[PERSON_NAME] Landscaping Services" at bounding box center [246, 358] width 209 height 11
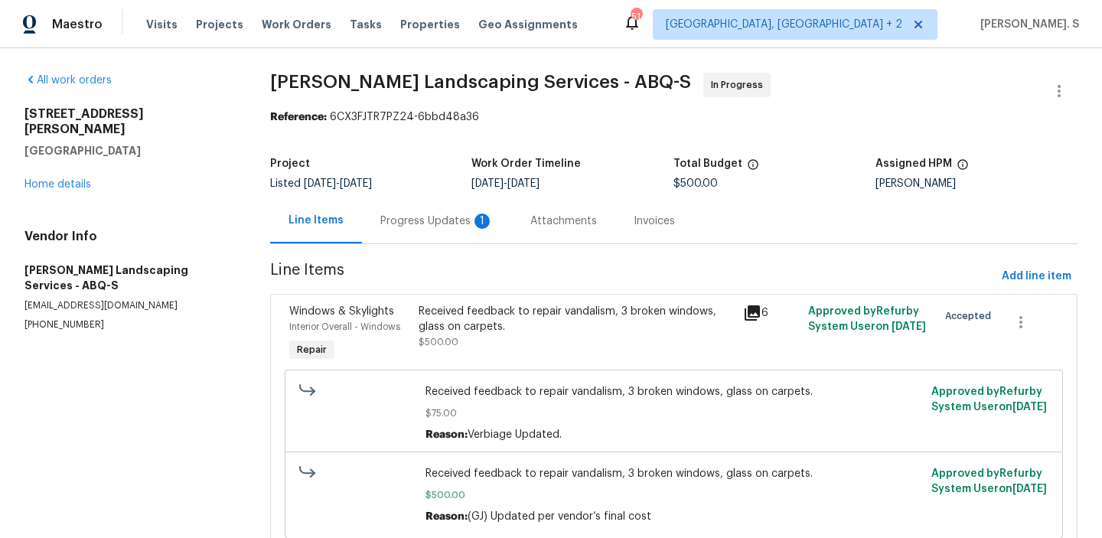
click at [448, 238] on div "Progress Updates 1" at bounding box center [437, 220] width 150 height 45
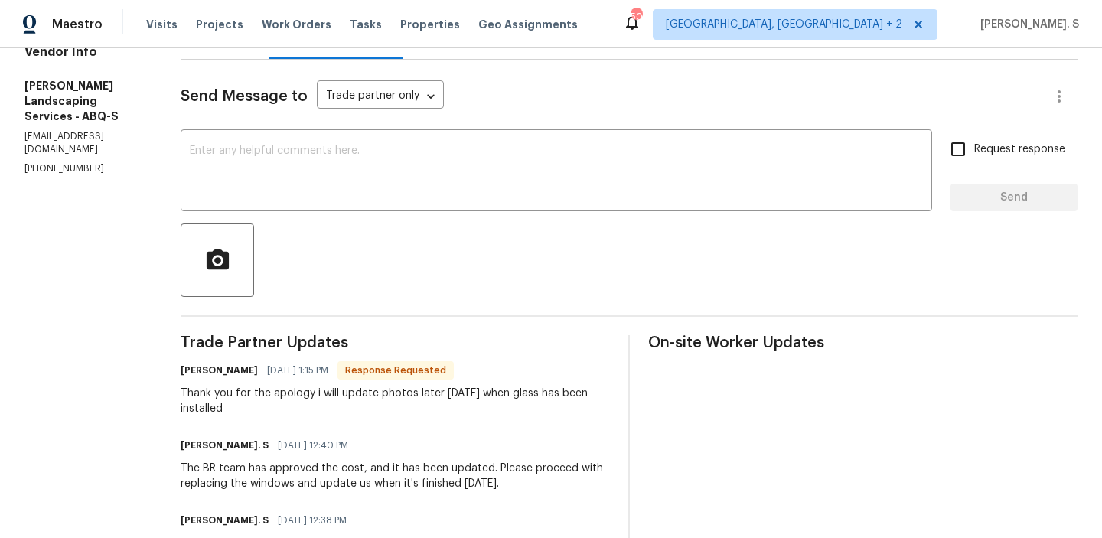
scroll to position [177, 0]
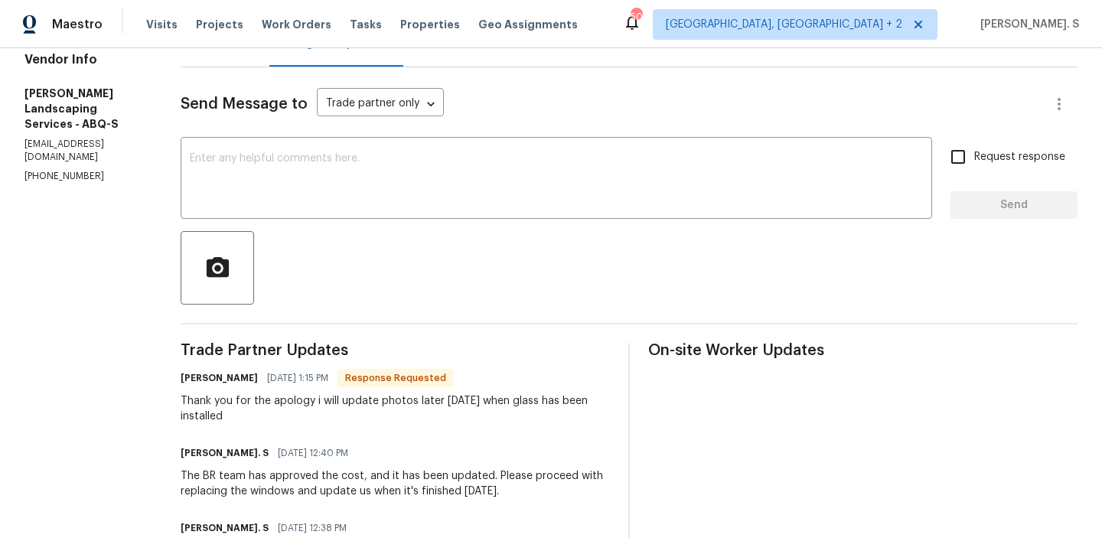
click at [405, 186] on textarea at bounding box center [556, 180] width 733 height 54
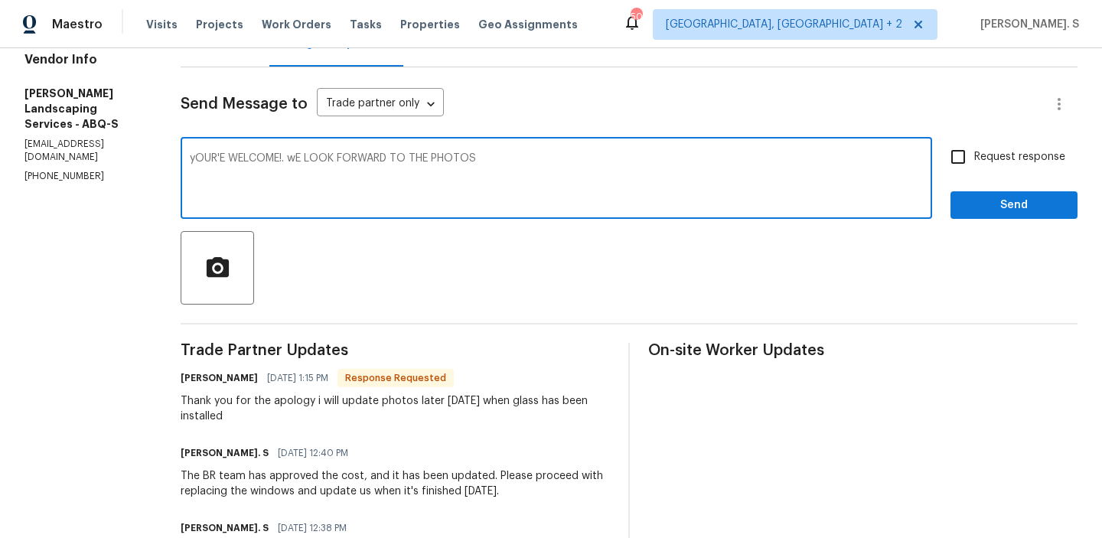
drag, startPoint x: 218, startPoint y: 154, endPoint x: 775, endPoint y: 155, distance: 556.9
click at [775, 154] on div "yOUR'E WELCOME!. wE LOOK FORWARD TO THE PHOTOS x ​" at bounding box center [556, 180] width 751 height 78
drag, startPoint x: 576, startPoint y: 174, endPoint x: 204, endPoint y: 168, distance: 371.8
click at [202, 168] on div "All work orders [STREET_ADDRESS][PERSON_NAME] Home details Vendor Info [PERSON_…" at bounding box center [551, 545] width 1102 height 1348
drag, startPoint x: 226, startPoint y: 161, endPoint x: 871, endPoint y: 195, distance: 645.0
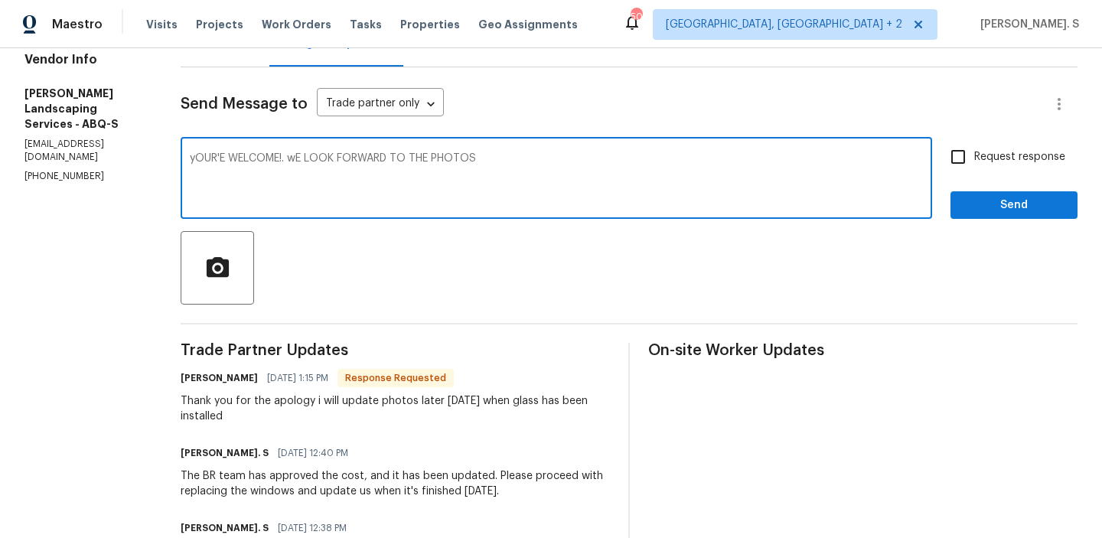
click at [861, 194] on textarea "yOUR'E WELCOME!. wE LOOK FORWARD TO THE PHOTOS" at bounding box center [556, 180] width 733 height 54
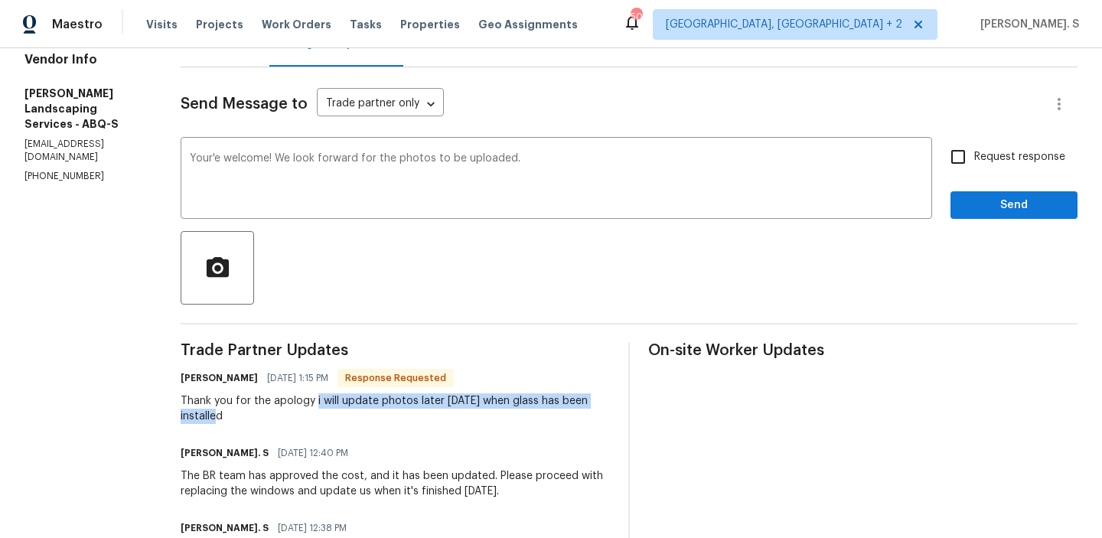
drag, startPoint x: 348, startPoint y: 401, endPoint x: 398, endPoint y: 427, distance: 56.1
copy div "i will update photos later [DATE] when glass has been installed"
click at [0, 0] on div "Replace with" at bounding box center [0, 0] width 0 height 0
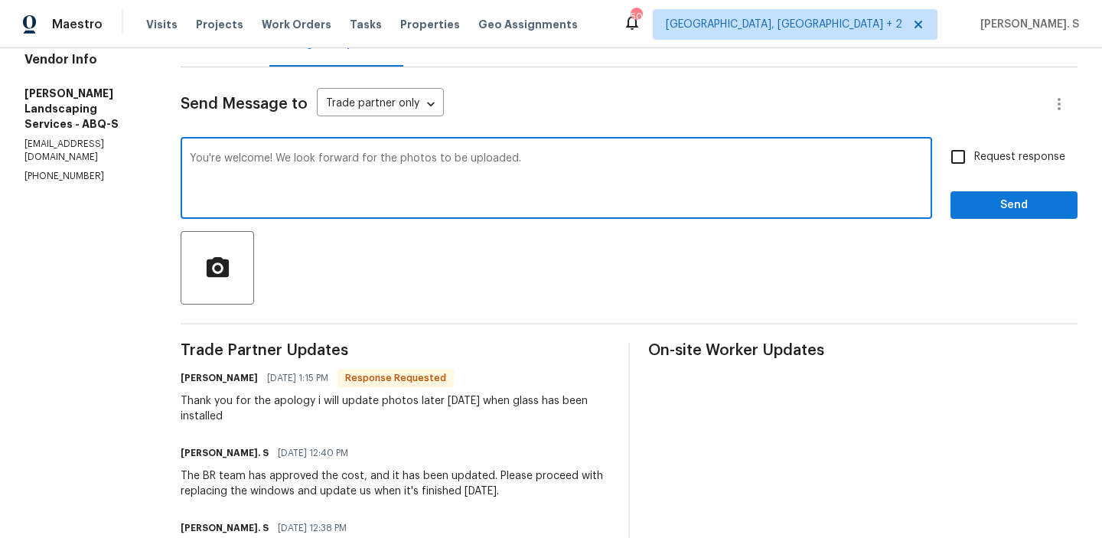
click at [0, 0] on div "Fix the preposition" at bounding box center [0, 0] width 0 height 0
click at [0, 0] on div "being" at bounding box center [0, 0] width 0 height 0
type textarea "You're welcome! We look forward to the photos being uploaded."
click at [961, 167] on input "Request response" at bounding box center [958, 157] width 32 height 32
checkbox input "true"
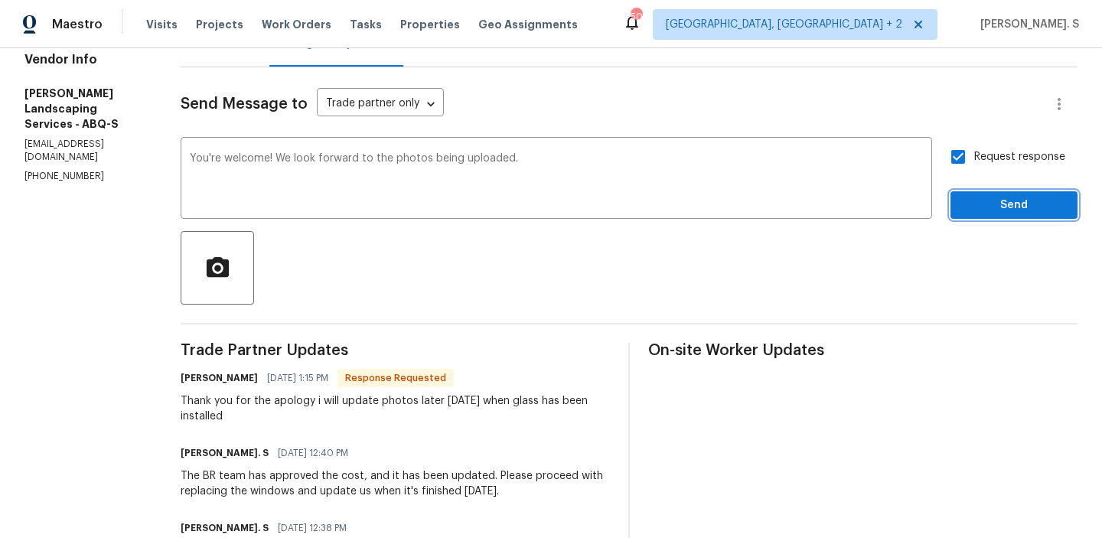
click at [983, 207] on span "Send" at bounding box center [1013, 205] width 103 height 19
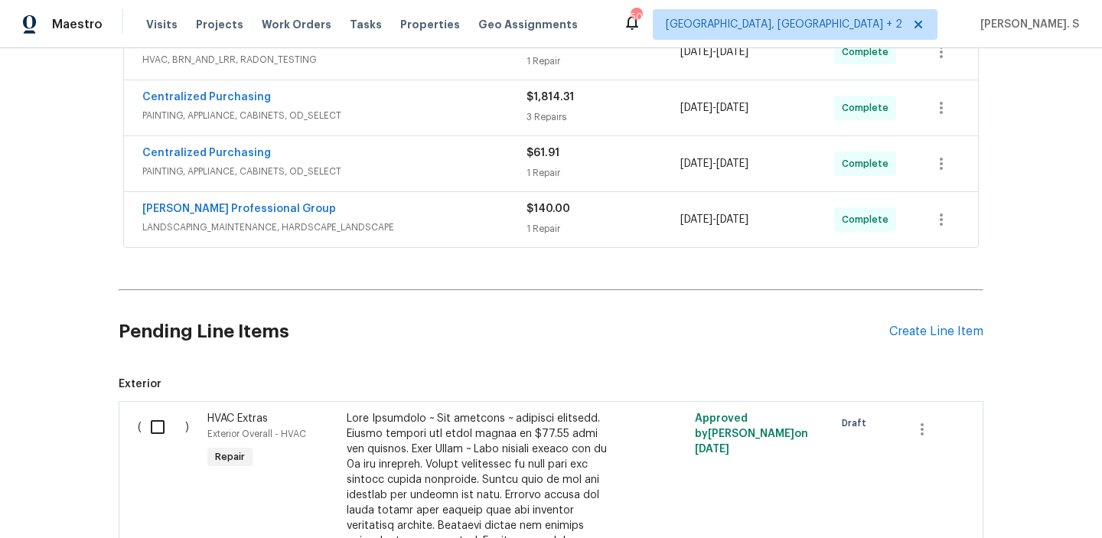
scroll to position [523, 0]
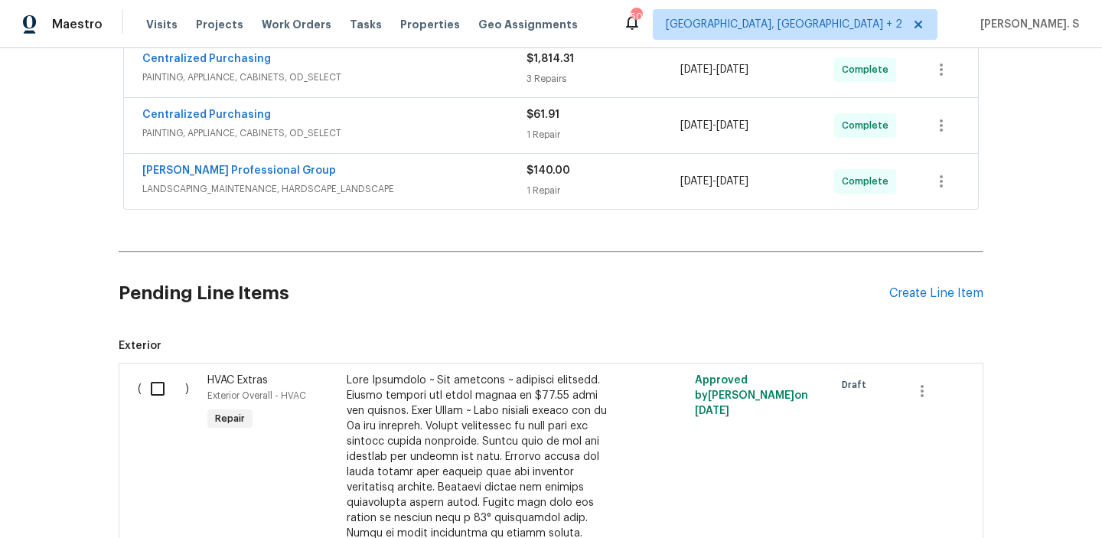
click at [939, 301] on div "Pending Line Items Create Line Item" at bounding box center [551, 293] width 864 height 71
click at [939, 291] on div "Create Line Item" at bounding box center [936, 293] width 94 height 15
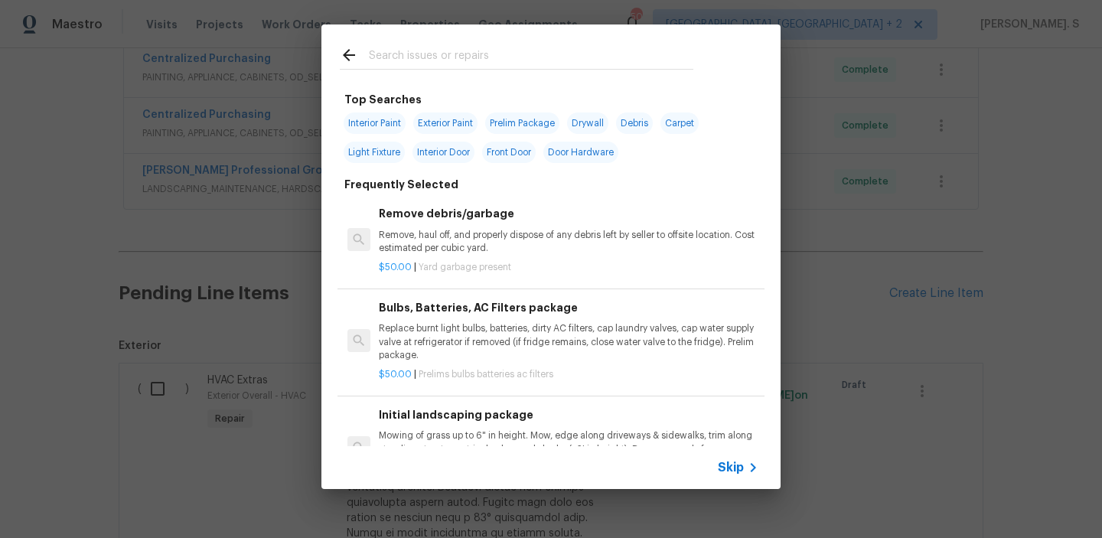
click at [534, 228] on div "Remove debris/garbage Remove, haul off, and properly dispose of any debris left…" at bounding box center [568, 230] width 379 height 50
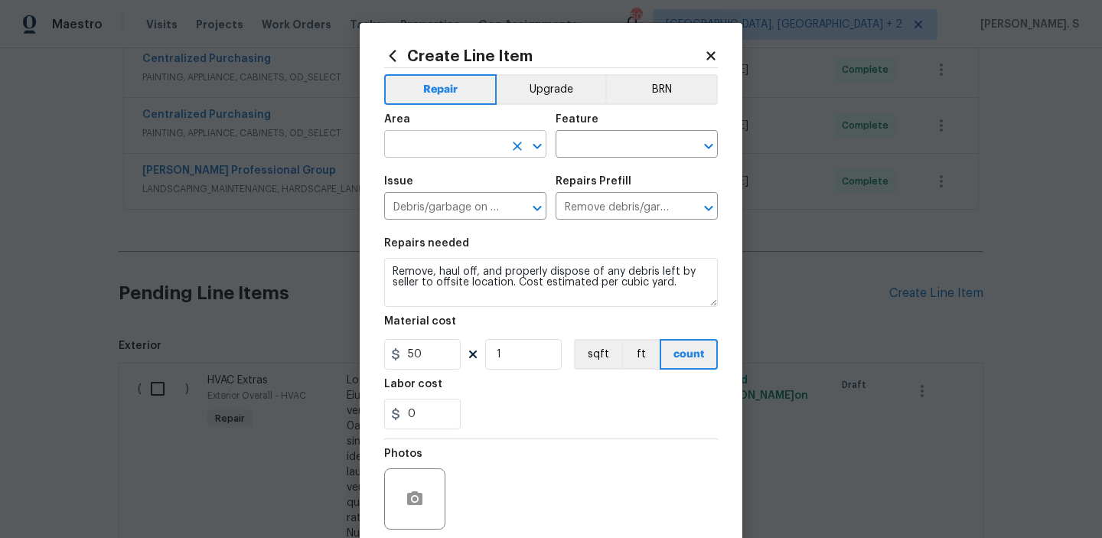
click at [533, 145] on icon "Open" at bounding box center [536, 145] width 8 height 5
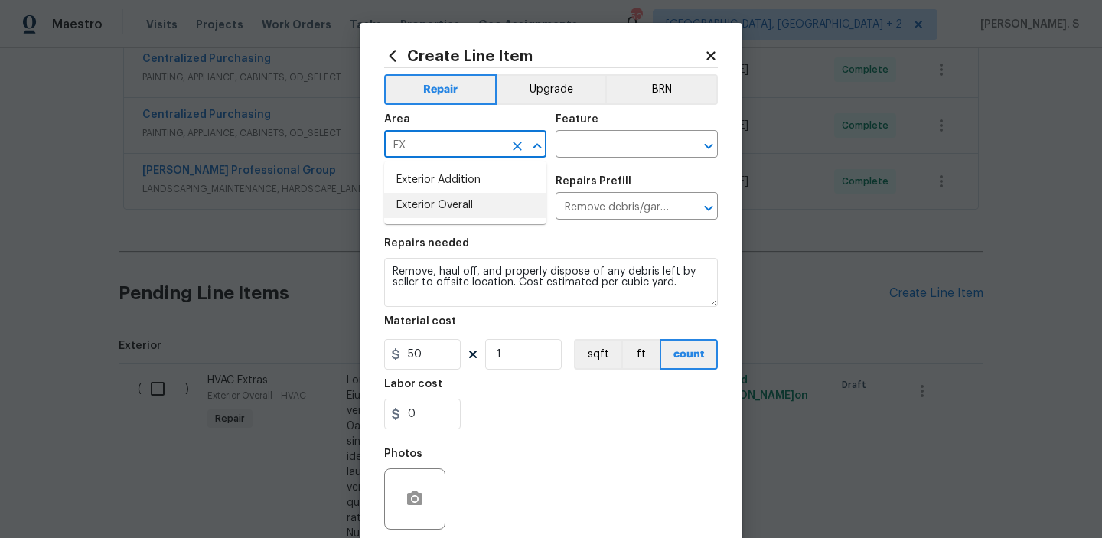
click at [493, 202] on li "Exterior Overall" at bounding box center [465, 205] width 162 height 25
click at [708, 145] on icon "Open" at bounding box center [708, 146] width 18 height 18
type input "Exterior Overall"
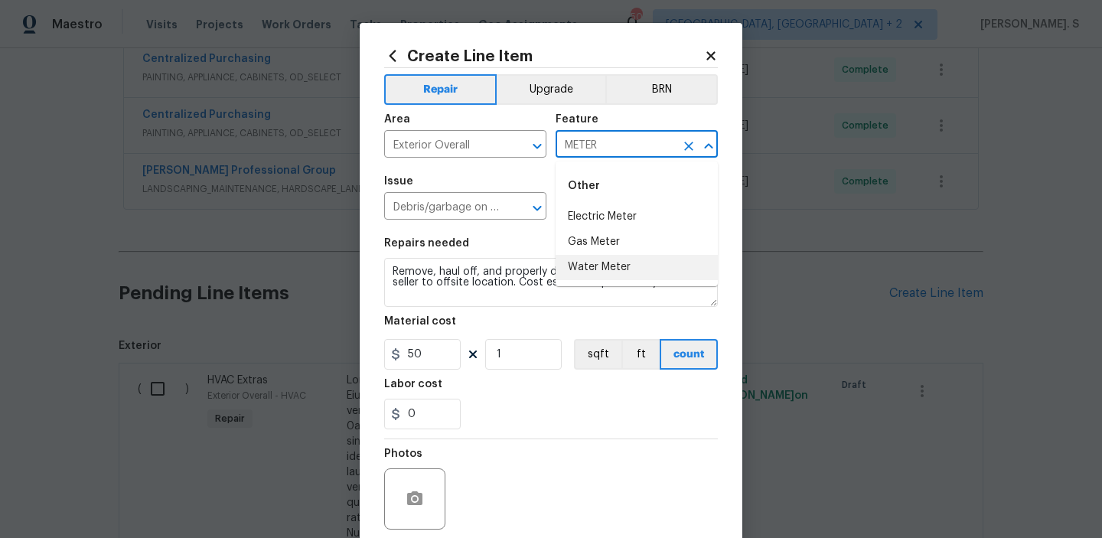
click at [677, 272] on li "Water Meter" at bounding box center [636, 267] width 162 height 25
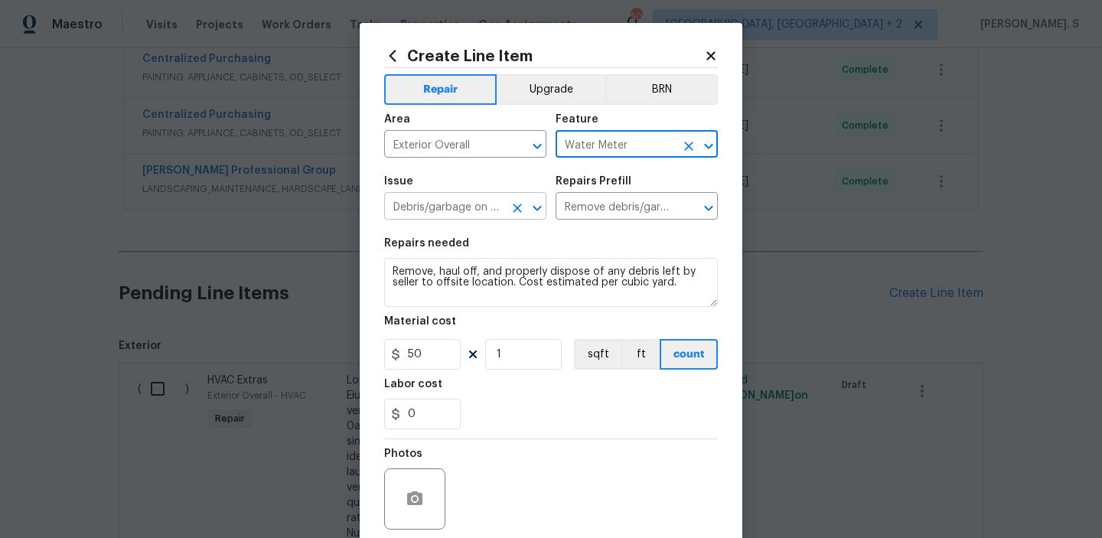
click at [526, 206] on button "Open" at bounding box center [536, 207] width 21 height 21
type input "Water Meter"
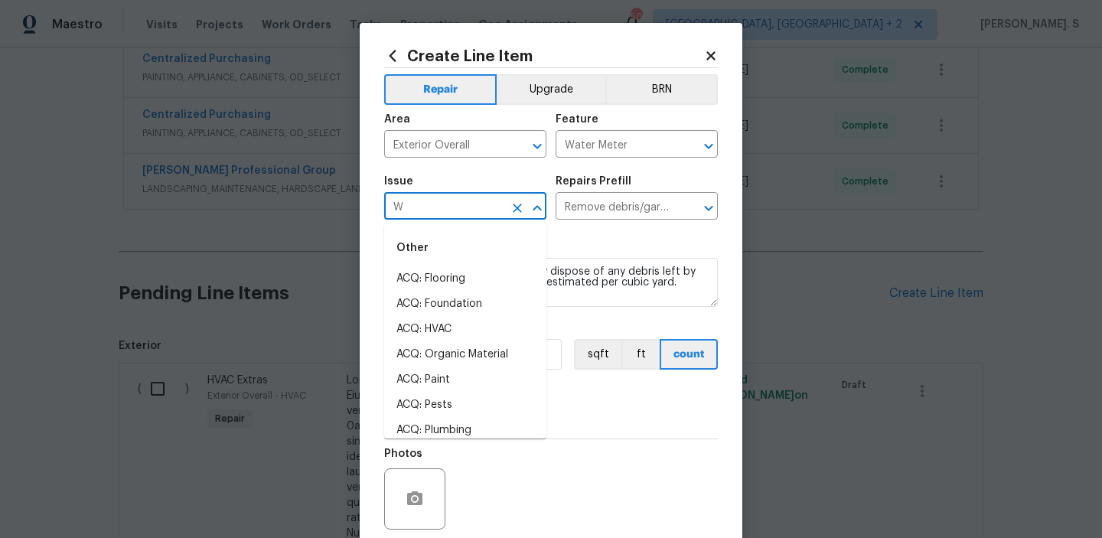
scroll to position [0, 0]
type input "W"
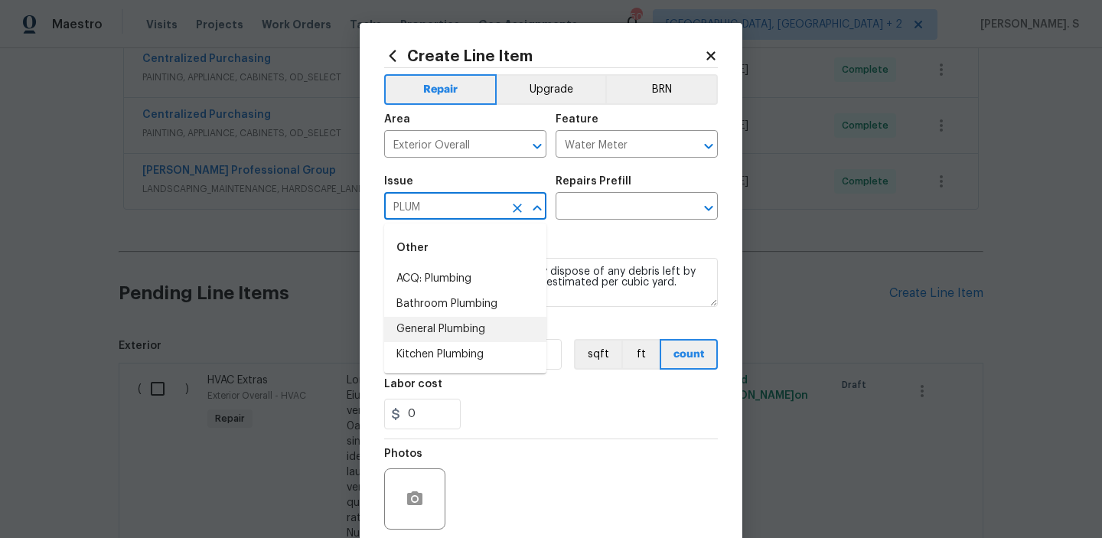
click at [489, 331] on li "General Plumbing" at bounding box center [465, 329] width 162 height 25
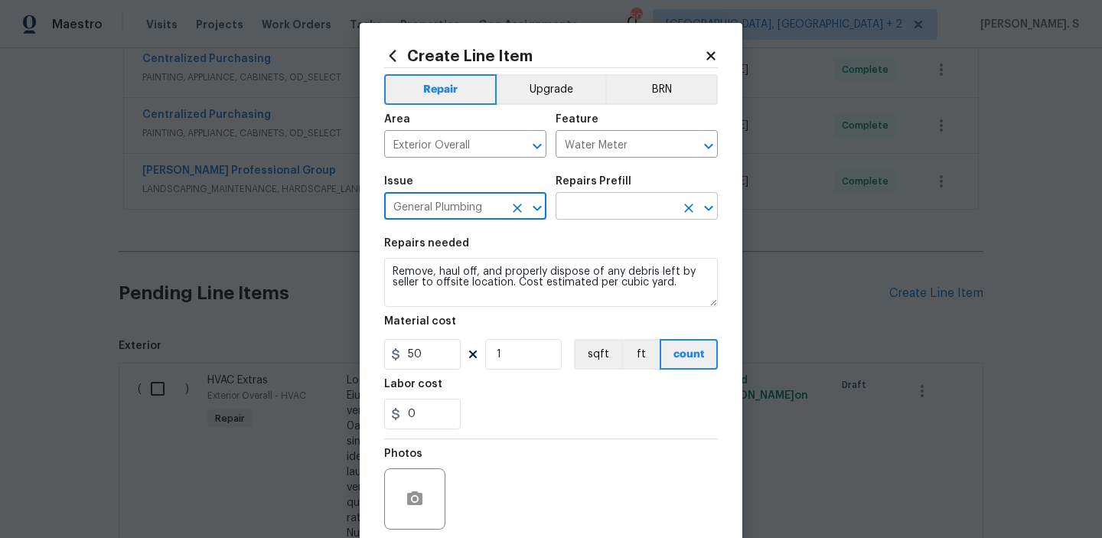
click at [716, 204] on icon "Open" at bounding box center [708, 208] width 18 height 18
type input "General Plumbing"
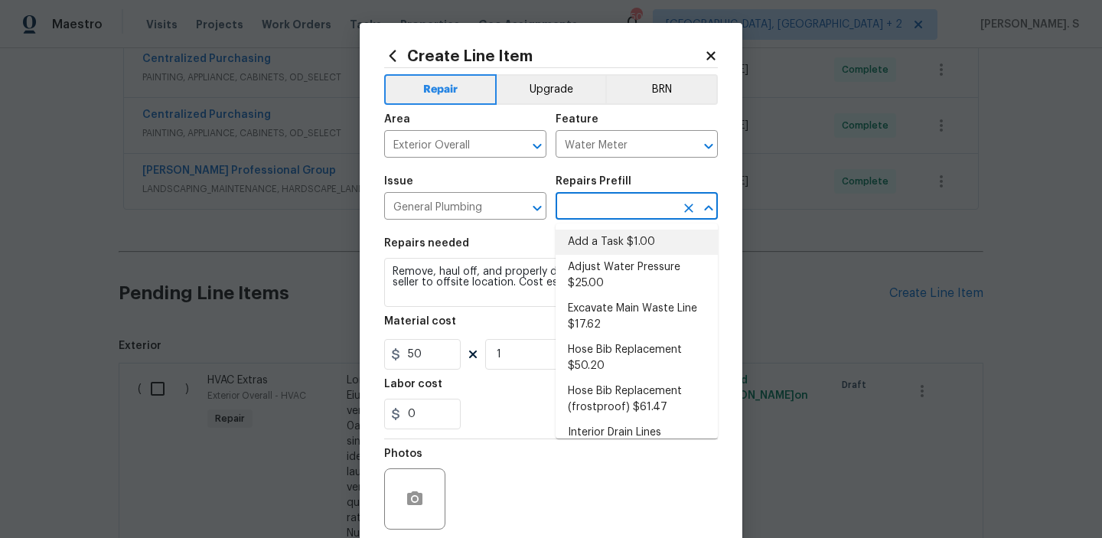
click at [612, 240] on li "Add a Task $1.00" at bounding box center [636, 241] width 162 height 25
type input "Plumbing"
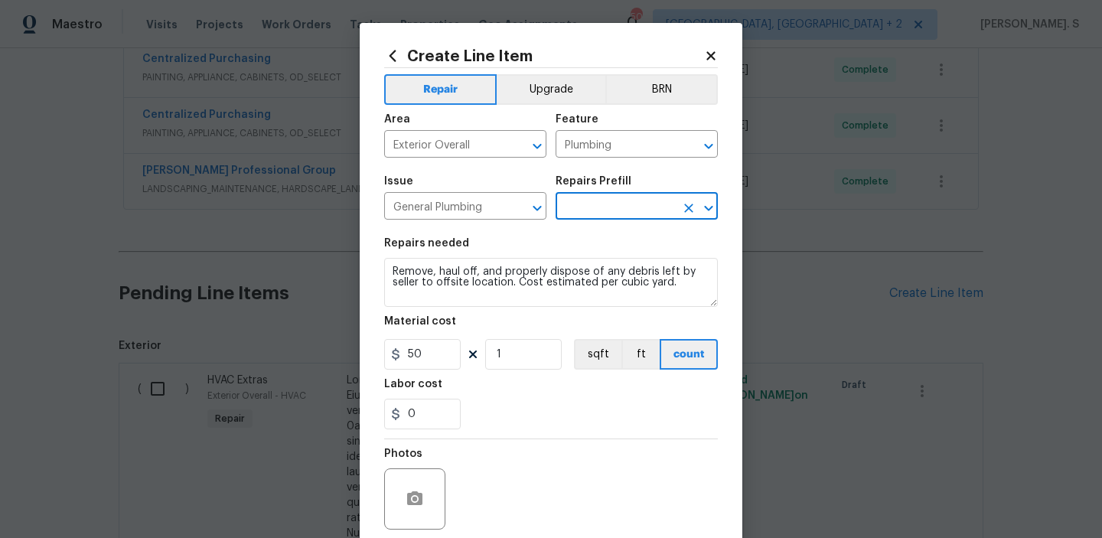
type input "Add a Task $1.00"
type textarea "HPM to detail"
type input "1"
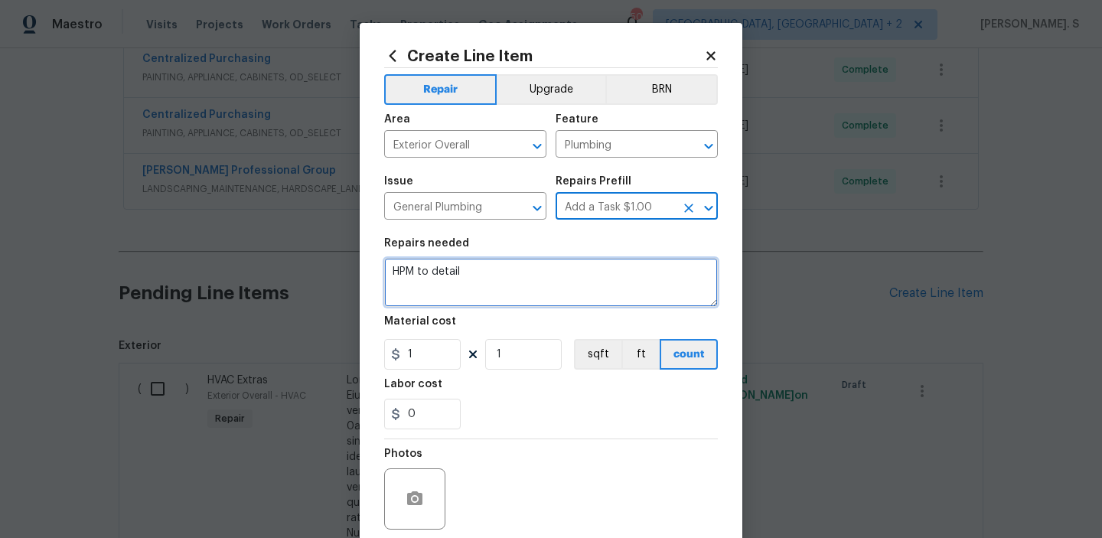
click at [515, 278] on textarea "Remove, haul off, and properly dispose of any debris left by seller to offsite …" at bounding box center [551, 282] width 334 height 49
click at [515, 278] on textarea "HPM to detail" at bounding box center [551, 282] width 334 height 49
paste textarea "Need clear picture of water meter. Service Provider needs to check the water me…"
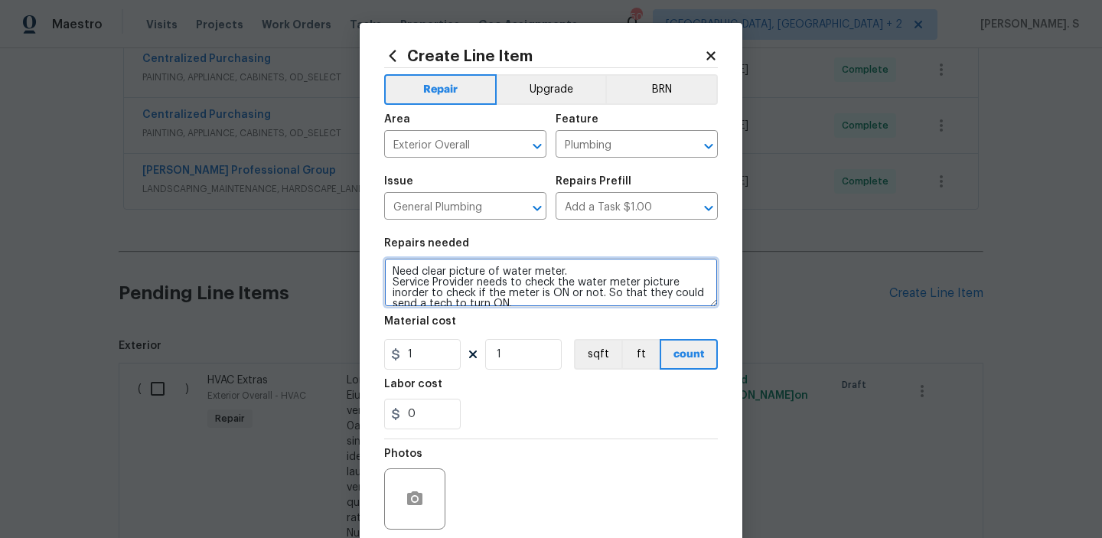
scroll to position [3, 0]
type textarea "Need clear picture of water meter. Service Provider needs to check the water me…"
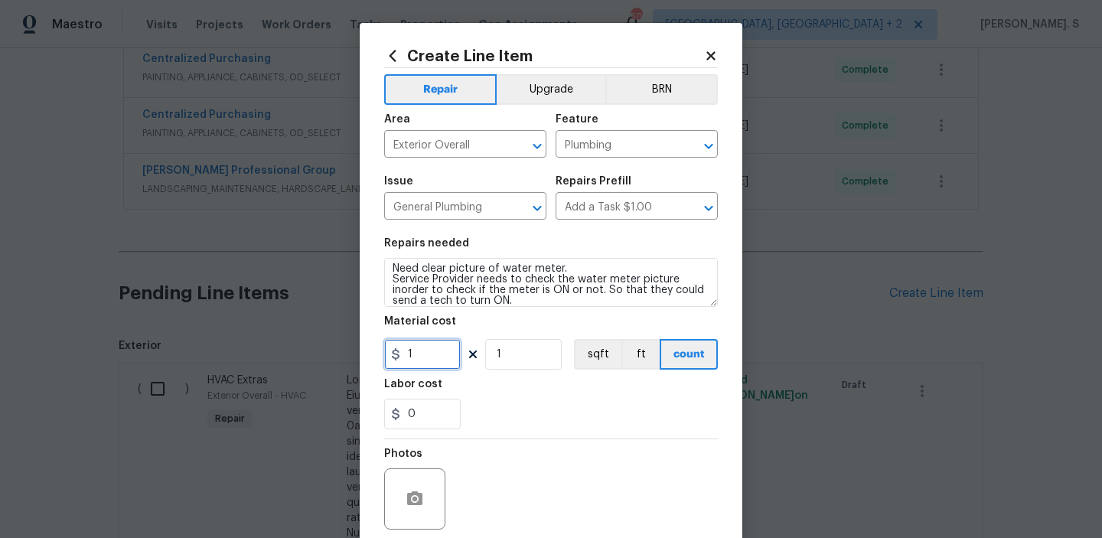
click at [441, 347] on input "1" at bounding box center [422, 354] width 76 height 31
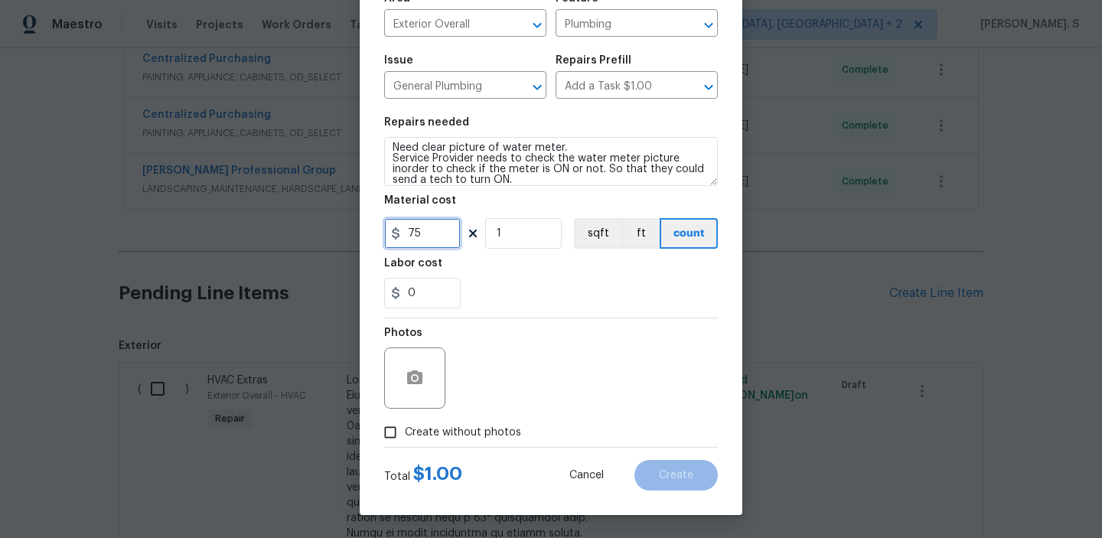
type input "75"
click at [438, 434] on span "Create without photos" at bounding box center [463, 433] width 116 height 16
click at [405, 434] on input "Create without photos" at bounding box center [390, 432] width 29 height 29
checkbox input "true"
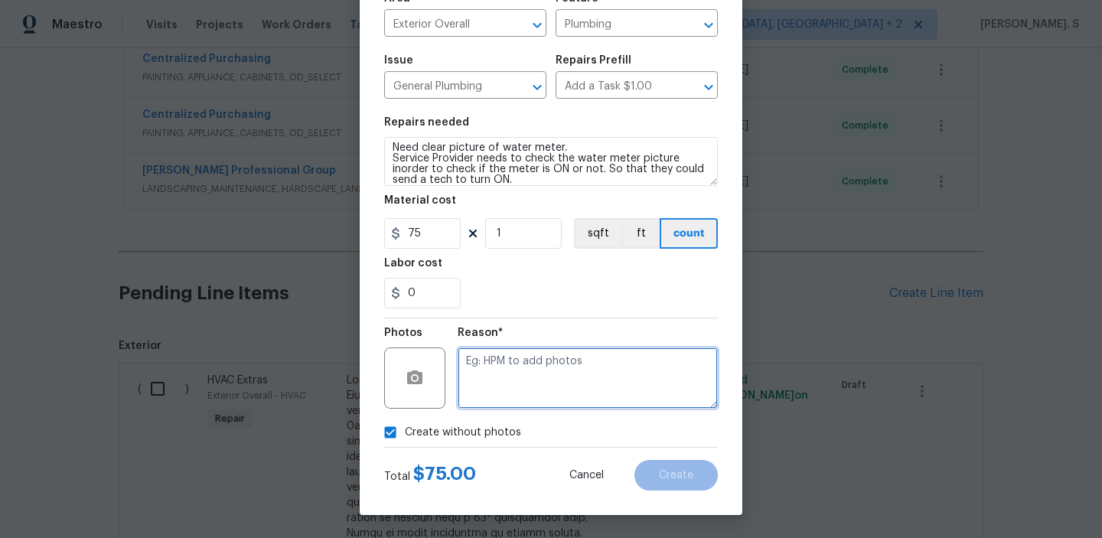
click at [526, 373] on textarea at bounding box center [587, 377] width 260 height 61
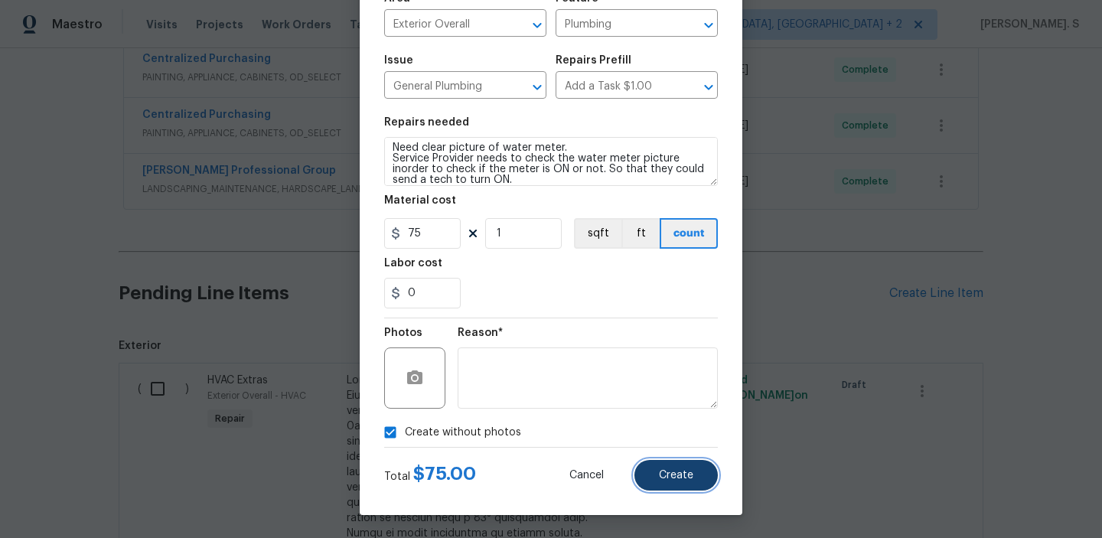
click at [689, 483] on button "Create" at bounding box center [675, 475] width 83 height 31
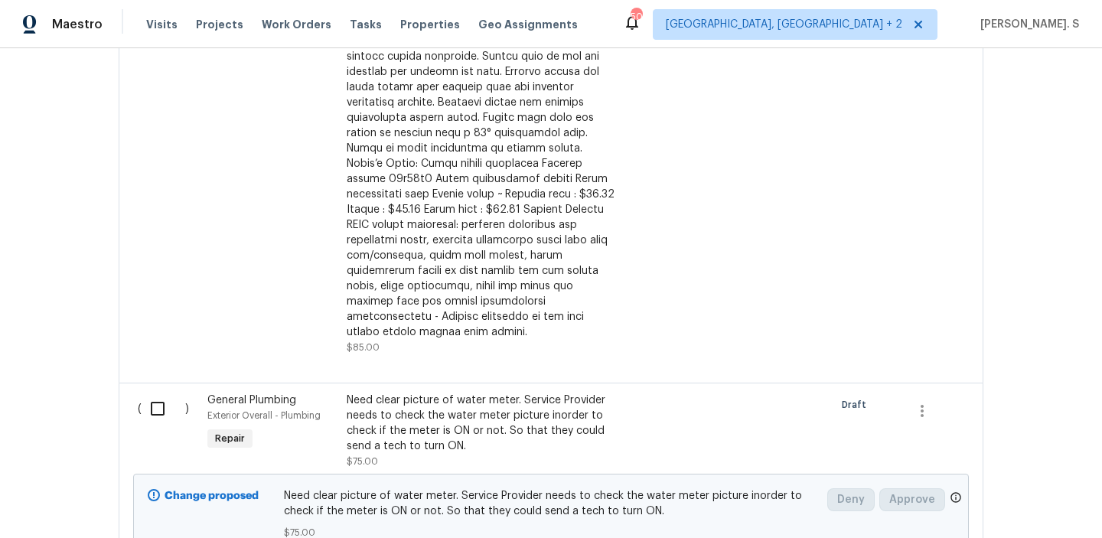
scroll to position [975, 0]
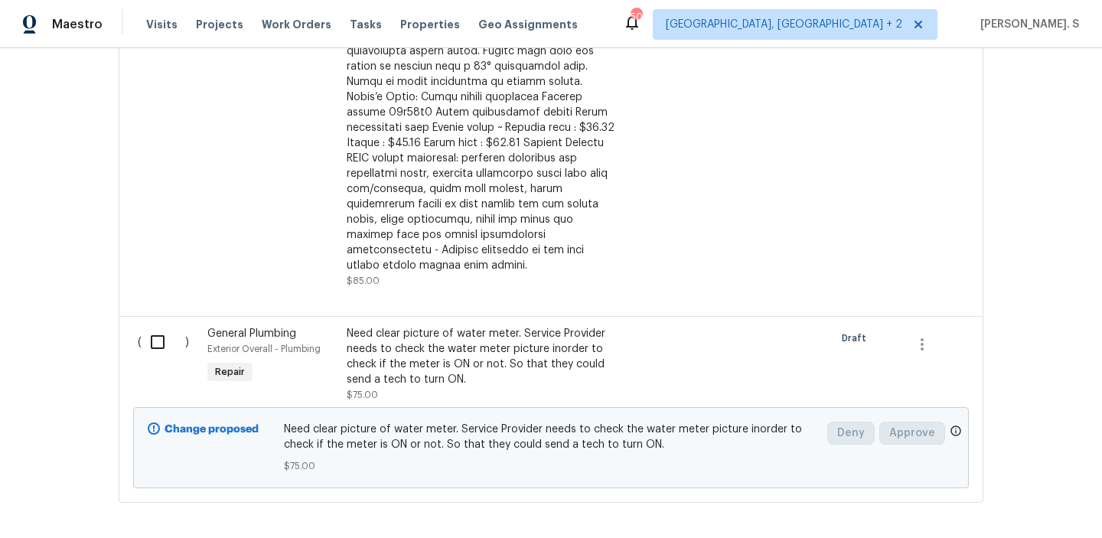
click at [158, 326] on input "checkbox" at bounding box center [164, 342] width 44 height 32
checkbox input "true"
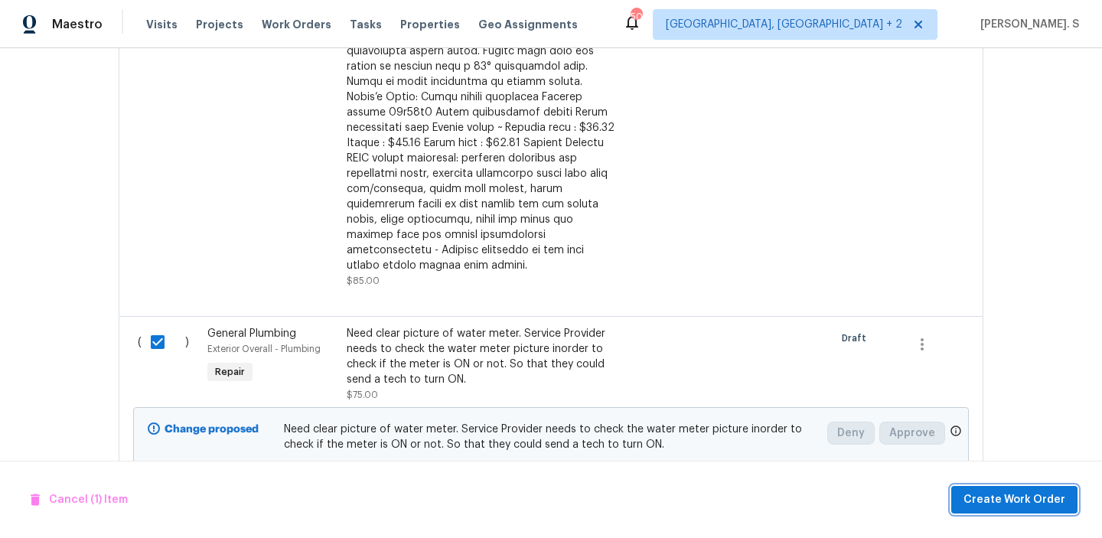
click at [1033, 489] on button "Create Work Order" at bounding box center [1014, 500] width 126 height 28
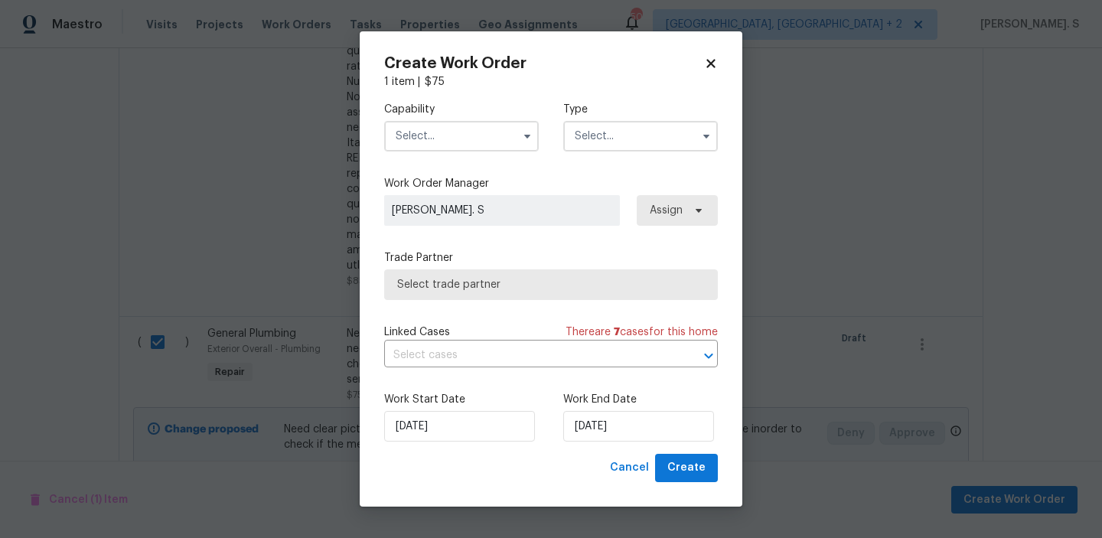
click at [494, 142] on input "text" at bounding box center [461, 136] width 155 height 31
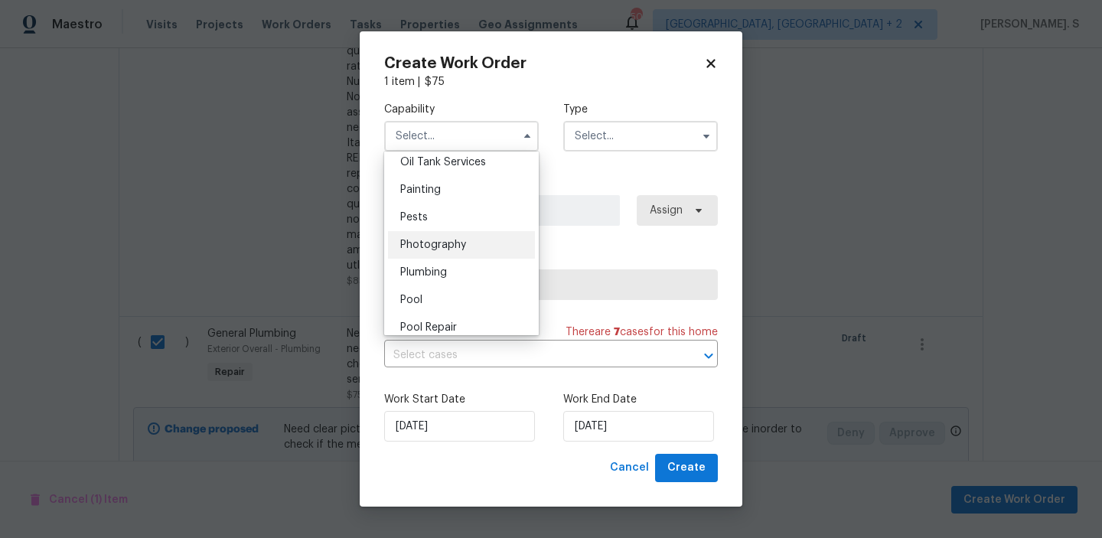
scroll to position [1273, 0]
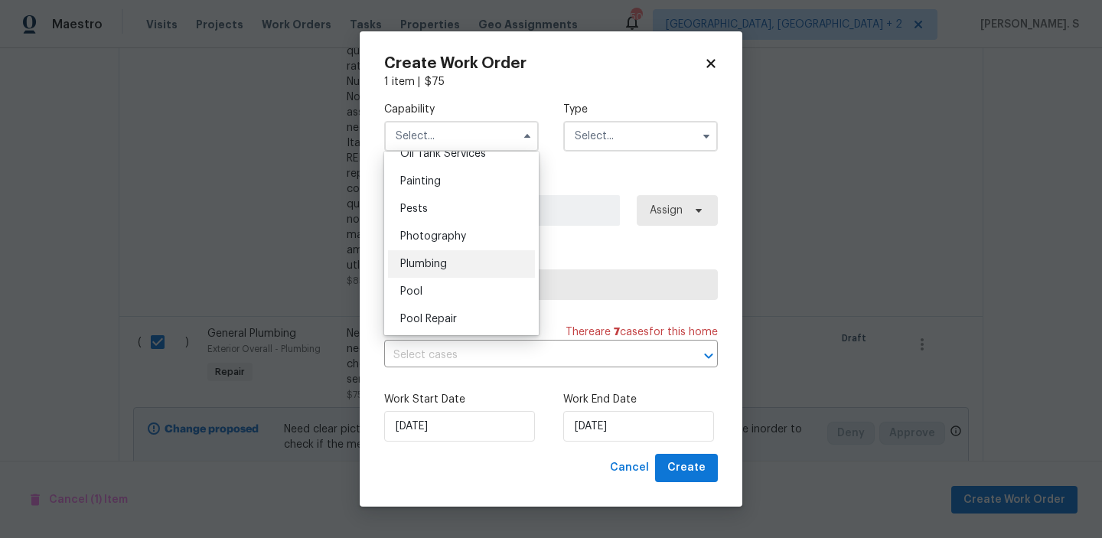
click at [462, 257] on div "Plumbing" at bounding box center [461, 264] width 147 height 28
type input "Plumbing"
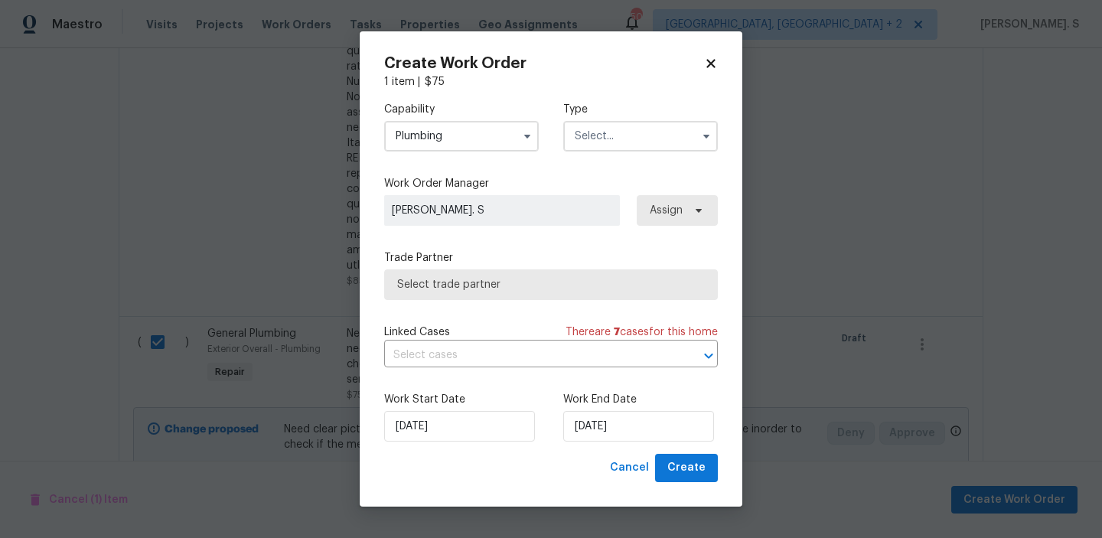
click at [661, 132] on input "text" at bounding box center [640, 136] width 155 height 31
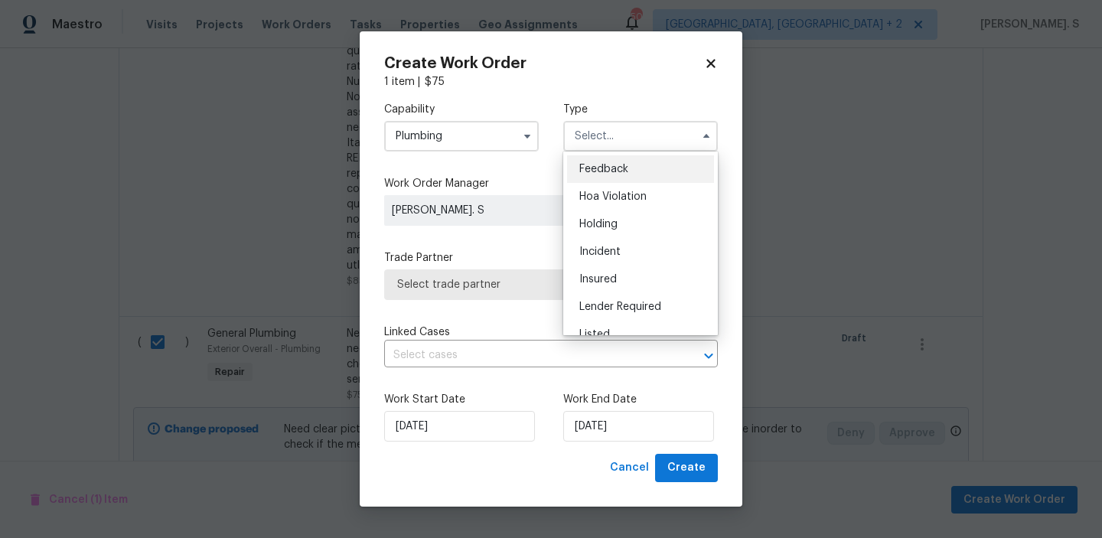
click at [654, 174] on div "Feedback" at bounding box center [640, 169] width 147 height 28
type input "Feedback"
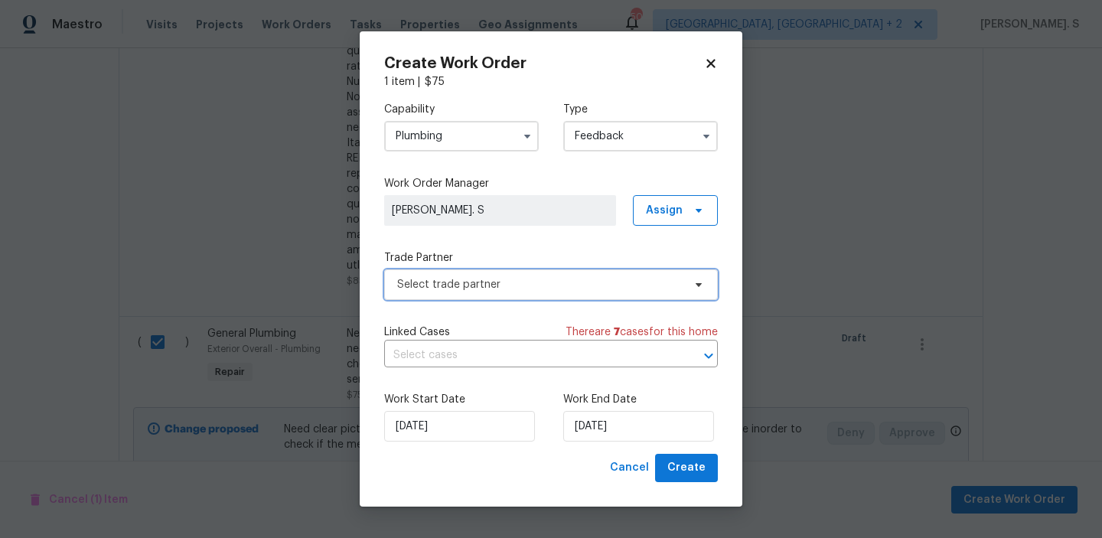
click at [617, 290] on span "Select trade partner" at bounding box center [539, 284] width 285 height 15
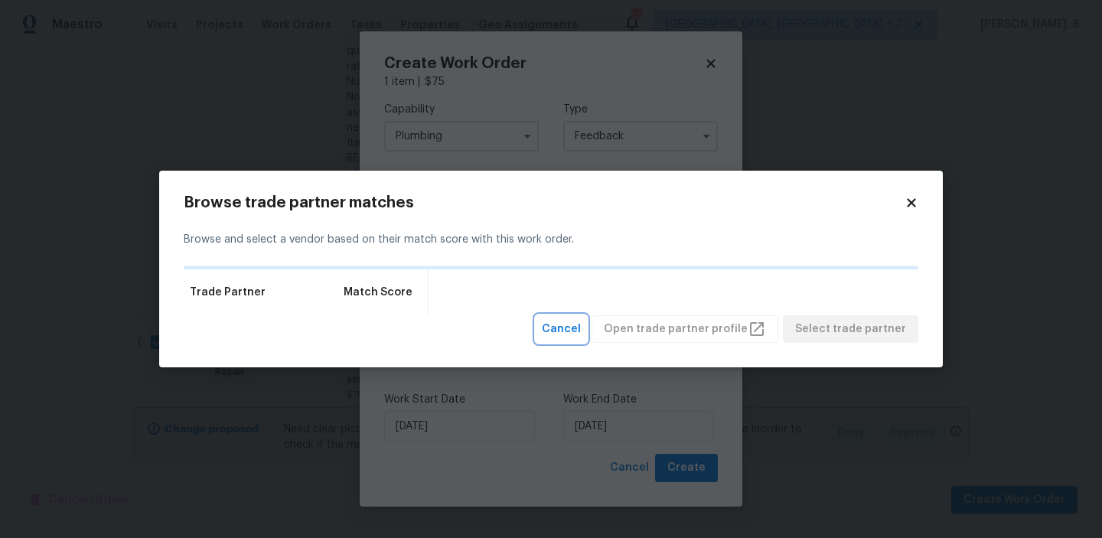
click at [561, 334] on button "Cancel" at bounding box center [560, 329] width 51 height 28
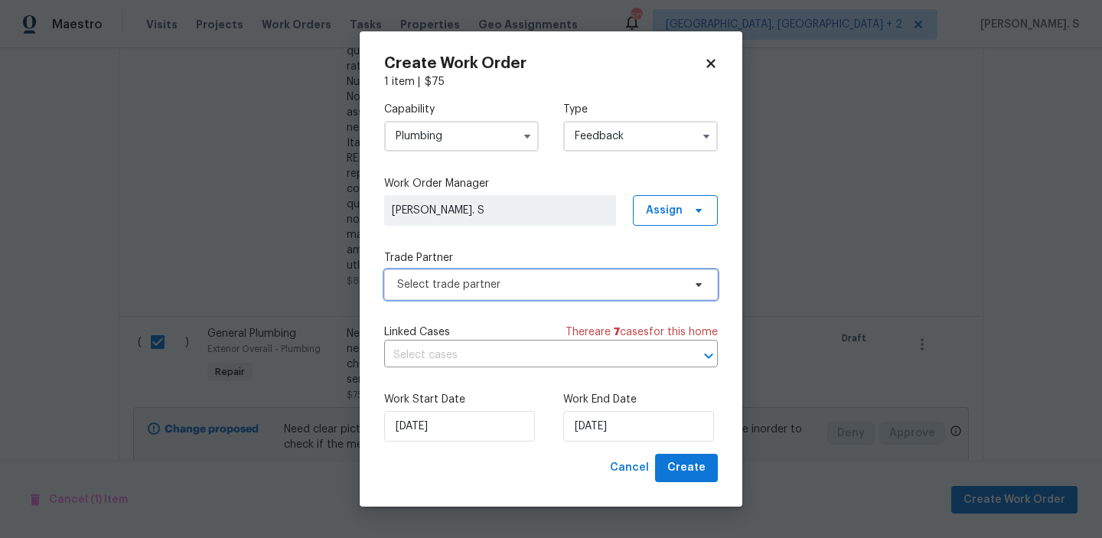
click at [531, 282] on span "Select trade partner" at bounding box center [539, 284] width 285 height 15
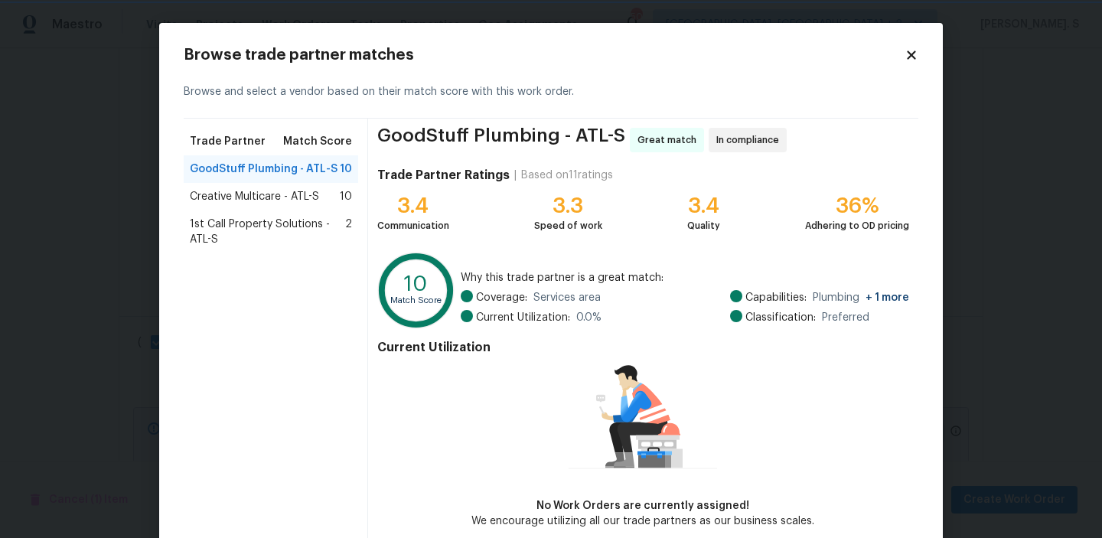
scroll to position [74, 0]
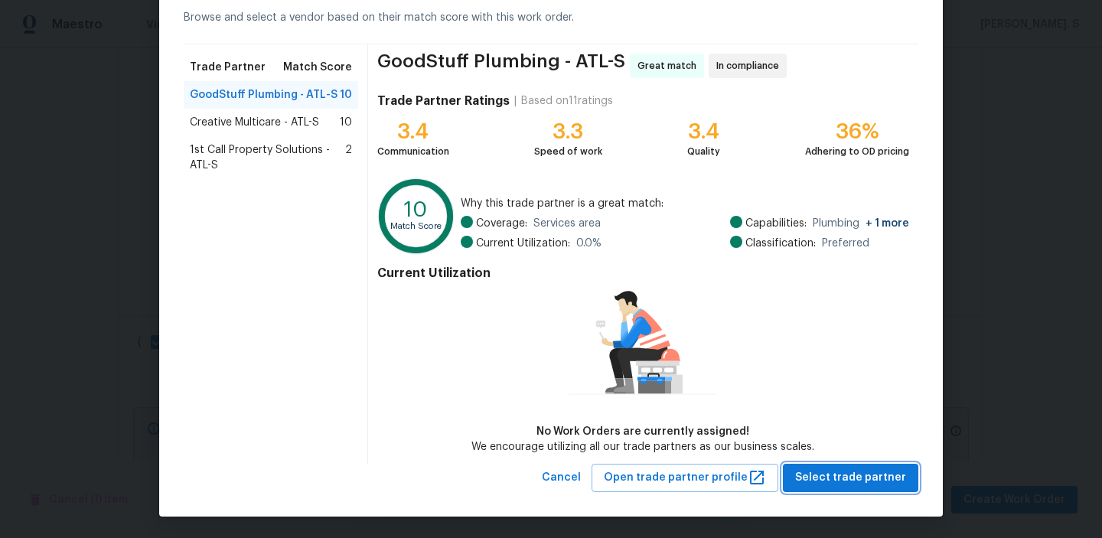
click at [844, 464] on button "Select trade partner" at bounding box center [850, 478] width 135 height 28
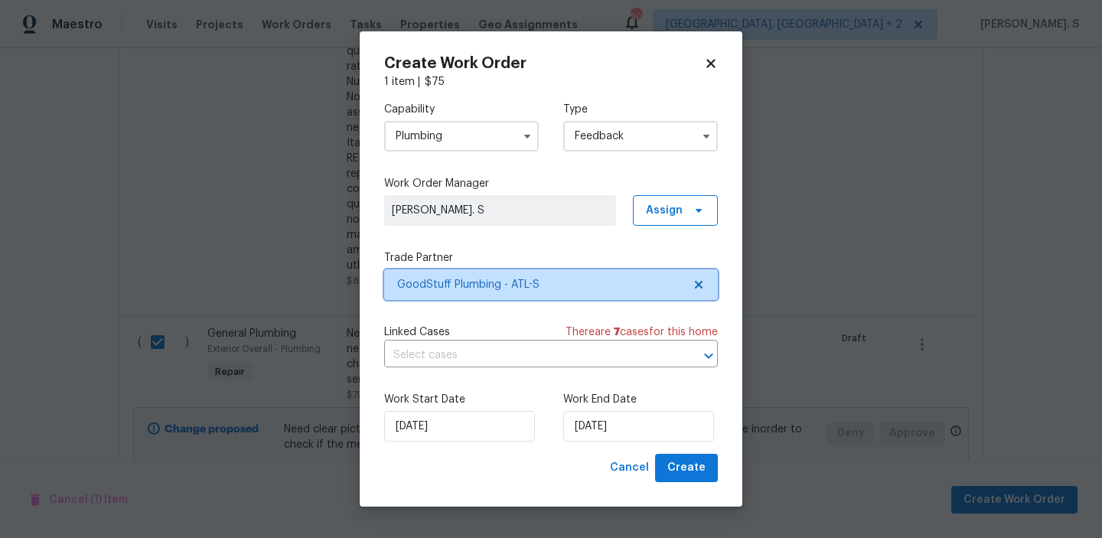
scroll to position [0, 0]
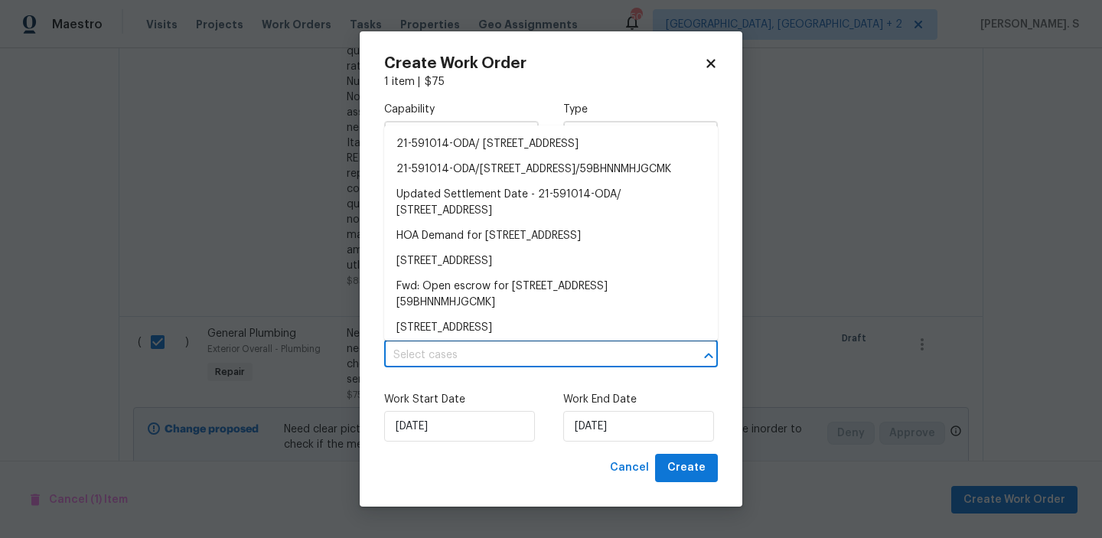
click at [508, 356] on input "text" at bounding box center [529, 355] width 291 height 24
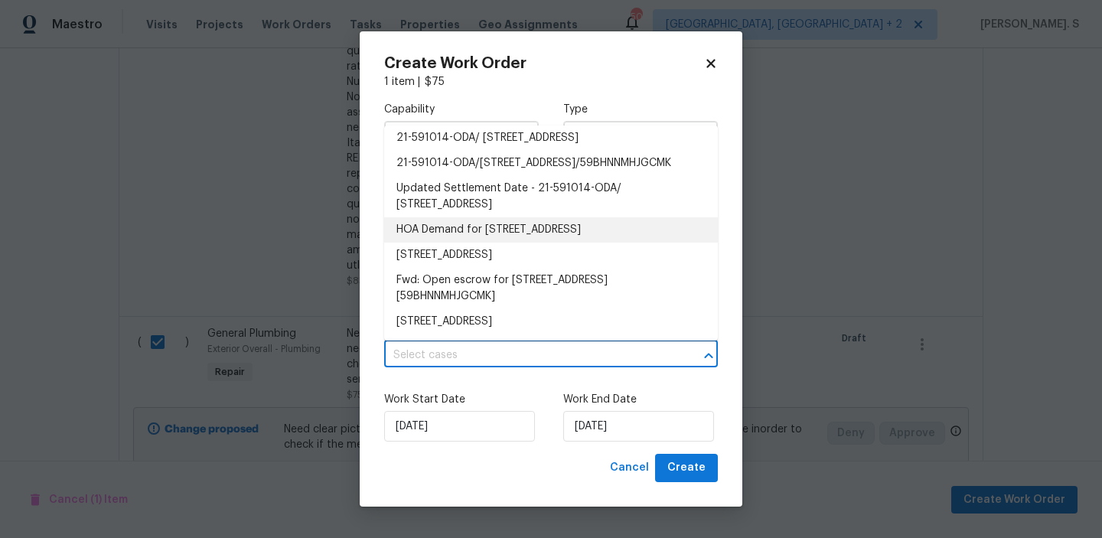
scroll to position [38, 0]
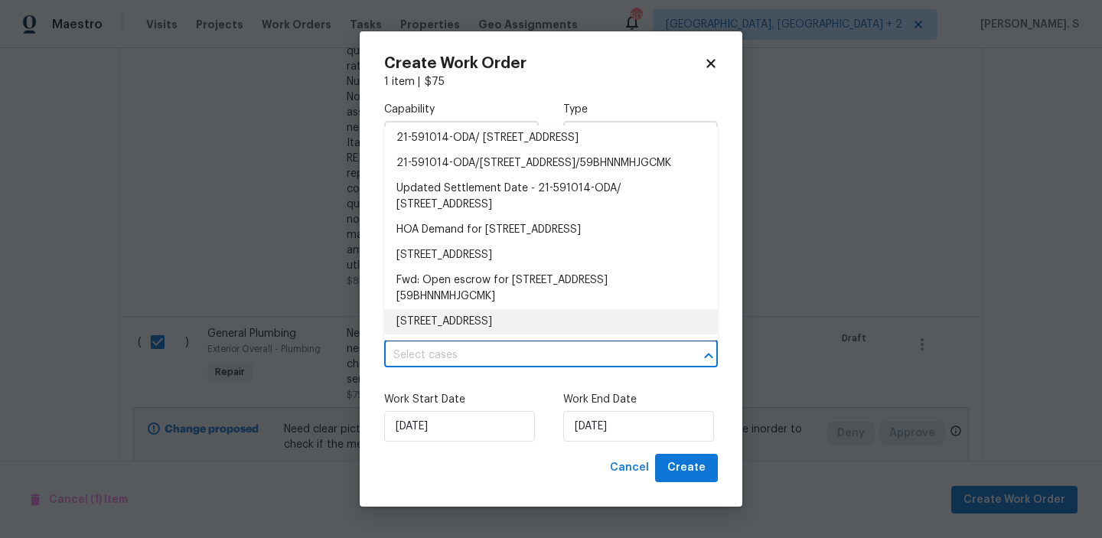
click at [522, 330] on li "922 Park Pl NE, Conyers, GA 30012" at bounding box center [551, 321] width 334 height 25
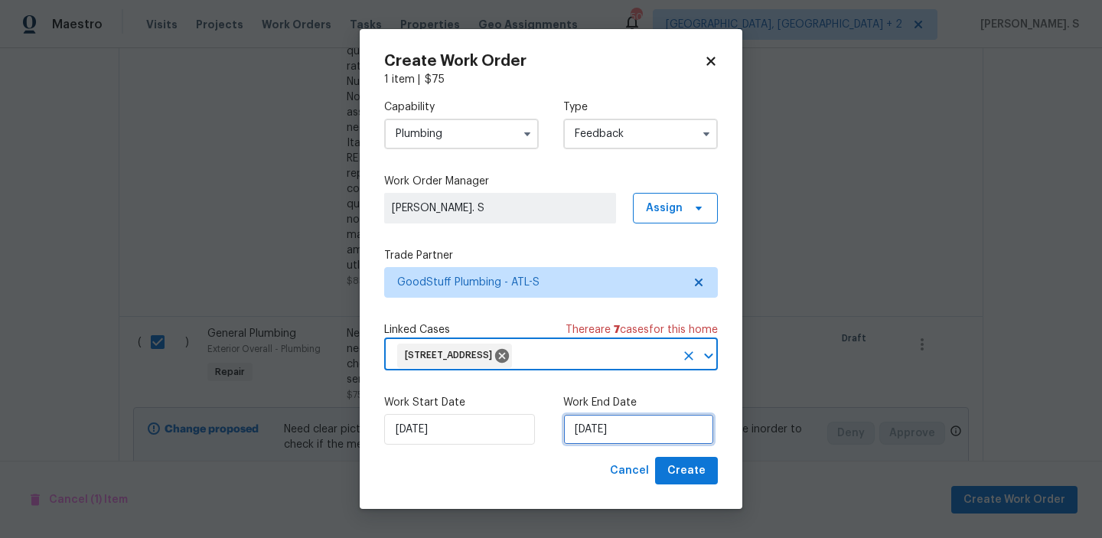
click at [577, 437] on input "8/21/2025" at bounding box center [638, 429] width 151 height 31
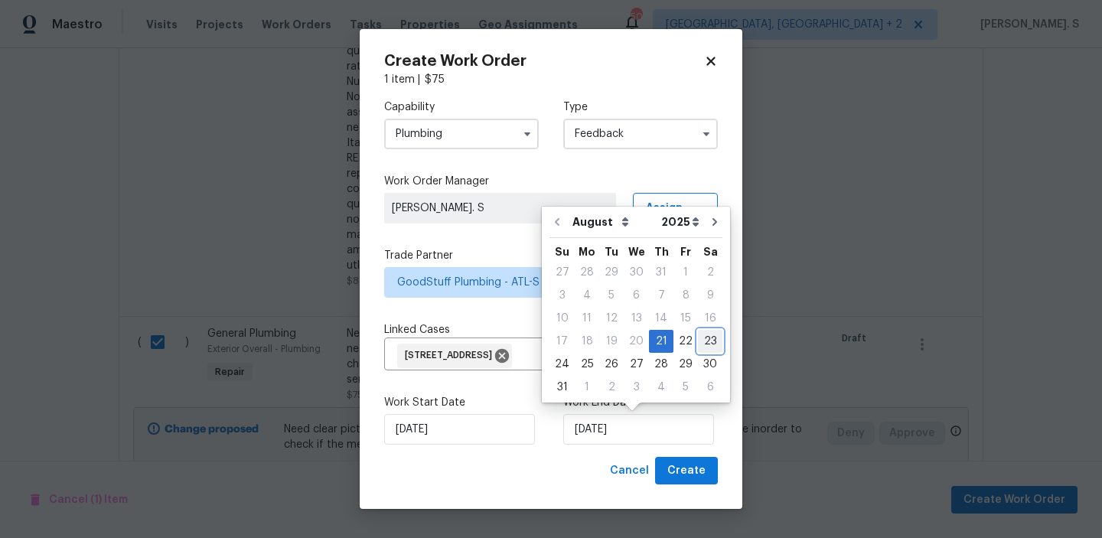
click at [698, 340] on div "23" at bounding box center [710, 340] width 24 height 21
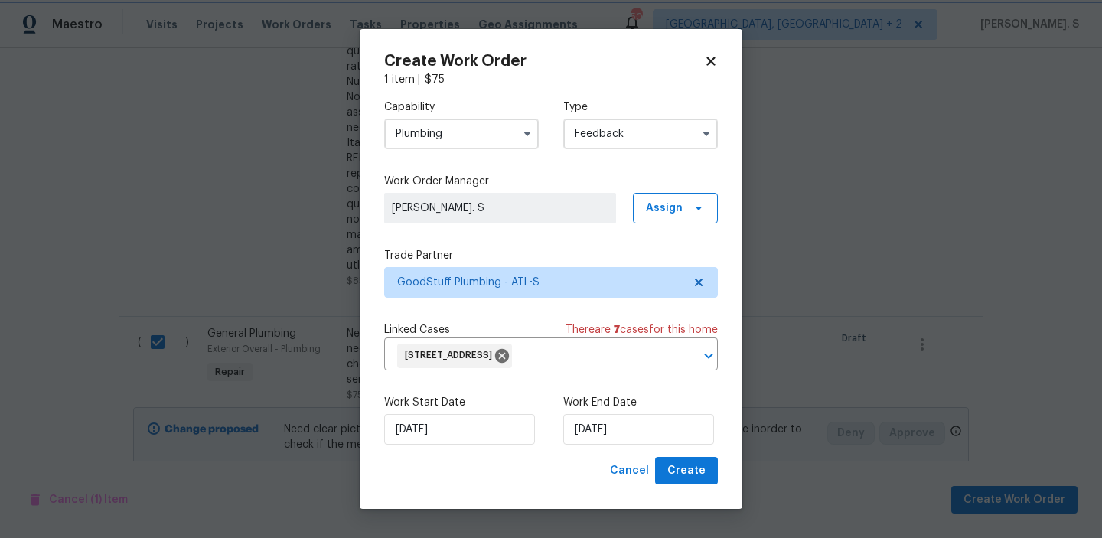
type input "8/23/2025"
click at [685, 483] on button "Create" at bounding box center [686, 471] width 63 height 28
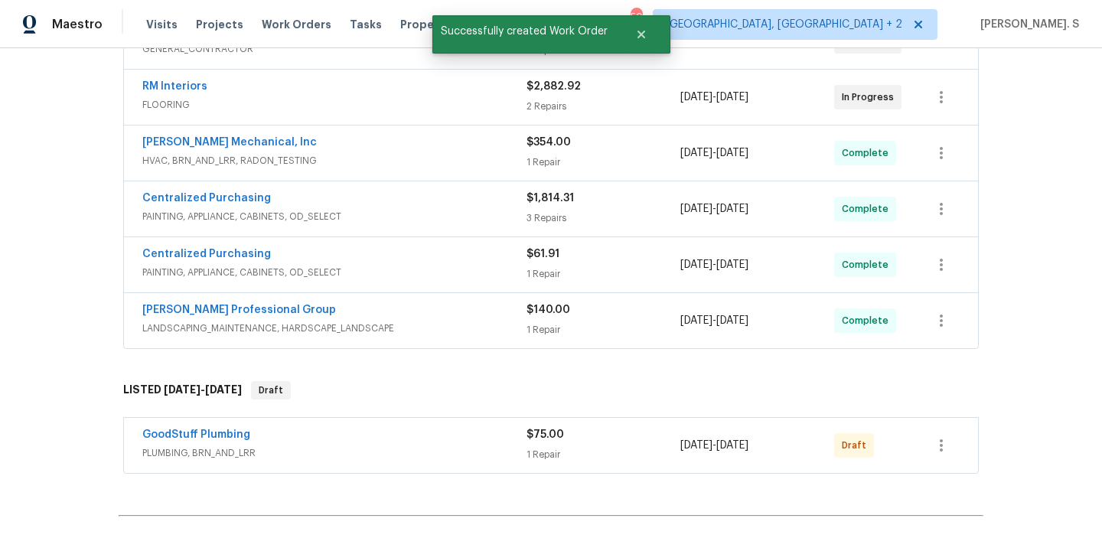
scroll to position [387, 0]
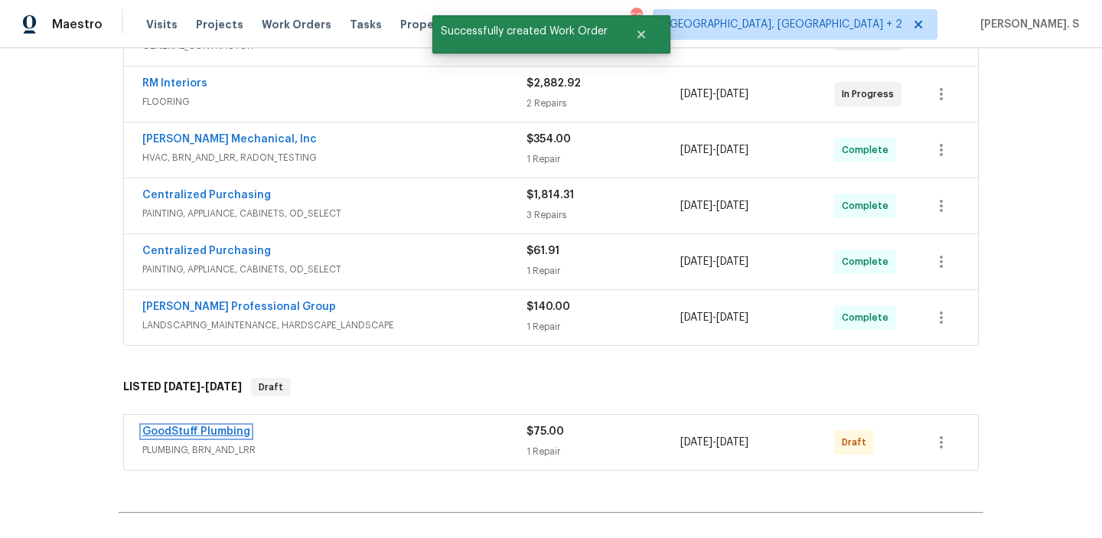
click at [210, 428] on link "GoodStuff Plumbing" at bounding box center [196, 431] width 108 height 11
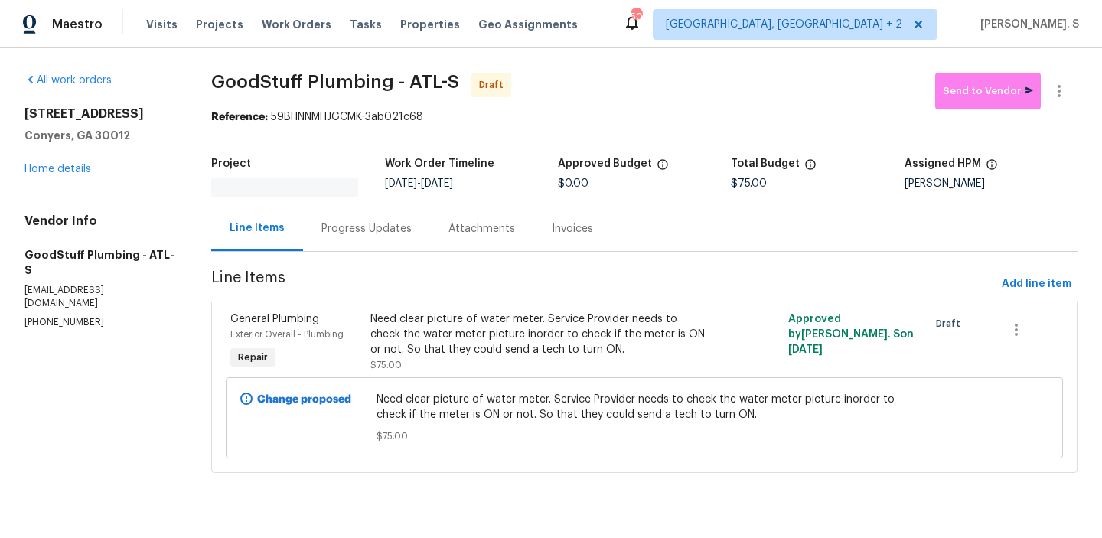
click at [402, 247] on section "GoodStuff Plumbing - ATL-S Draft Send to Vendor Reference: 59BHNNMHJGCMK-3ab021…" at bounding box center [644, 282] width 866 height 418
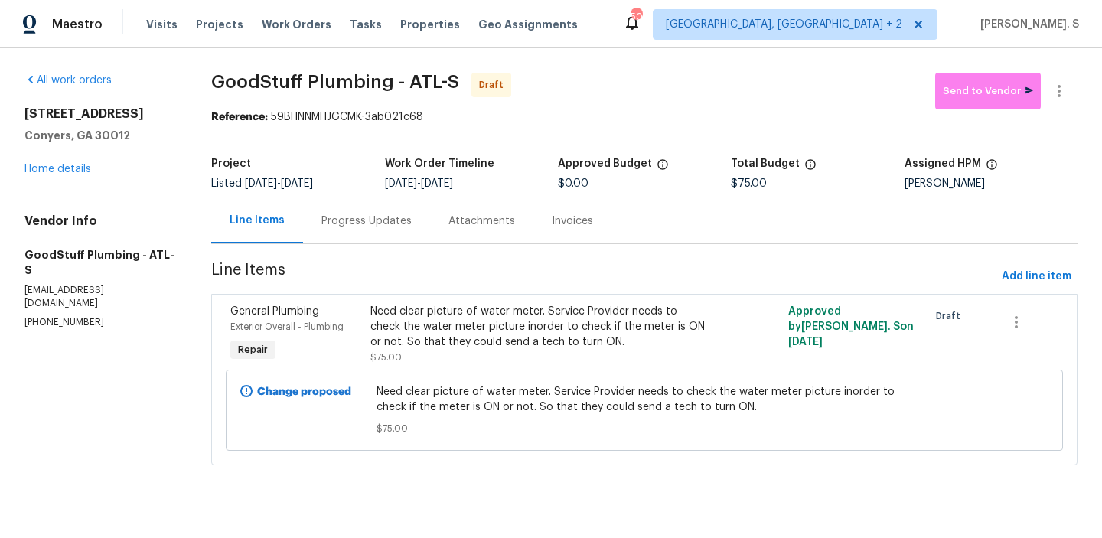
click at [383, 192] on div "Project Listed 8/21/2025 - 8/23/2025 Work Order Timeline 8/21/2025 - 8/23/2025 …" at bounding box center [644, 173] width 866 height 49
click at [383, 226] on div "Progress Updates" at bounding box center [366, 220] width 90 height 15
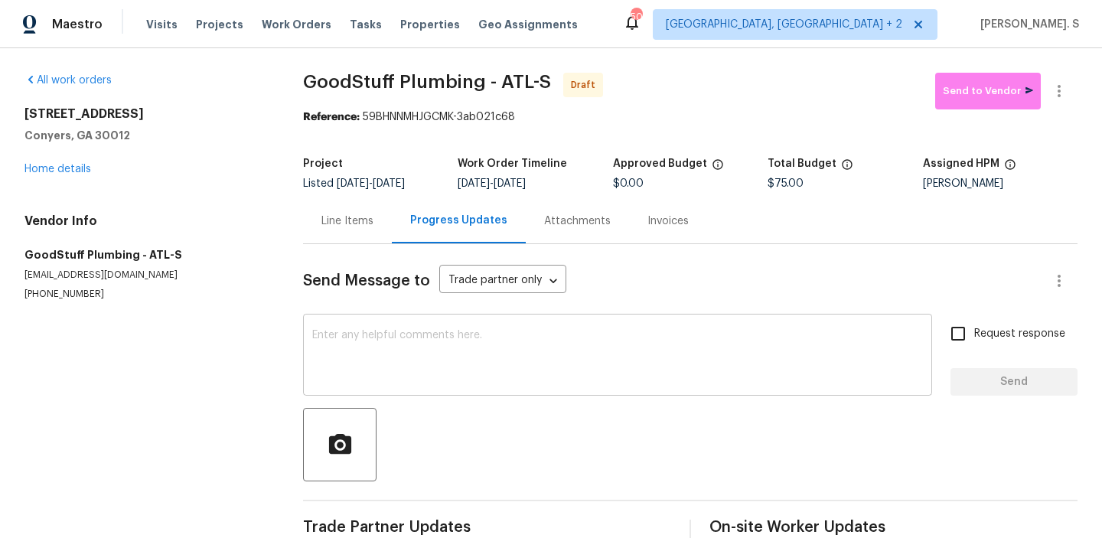
click at [461, 353] on textarea at bounding box center [617, 357] width 610 height 54
paste textarea "Hi, this is Glory with Opendoor. I’m confirming you received the WO for the pro…"
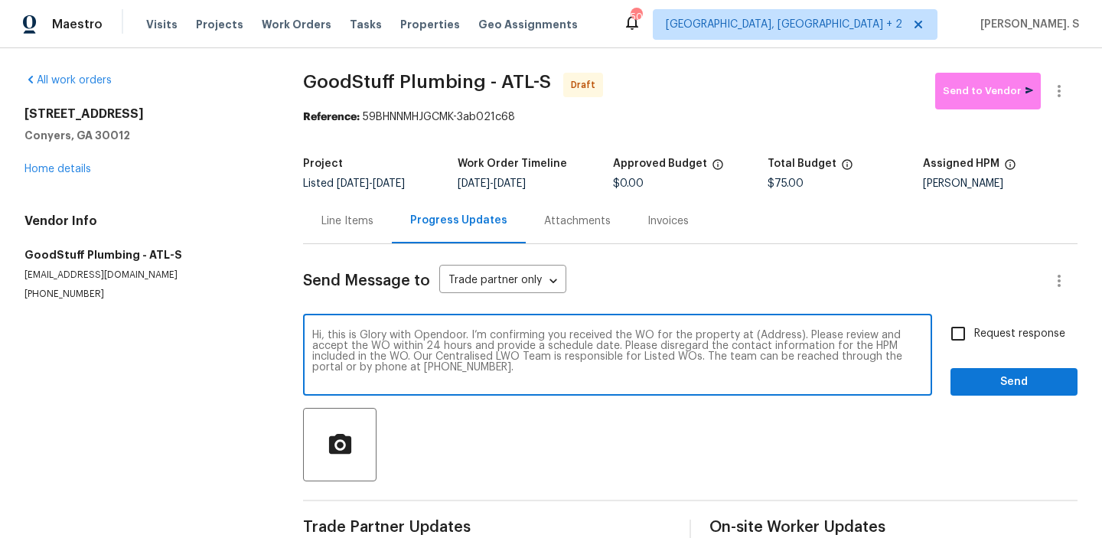
click at [776, 335] on textarea "Hi, this is Glory with Opendoor. I’m confirming you received the WO for the pro…" at bounding box center [617, 357] width 610 height 54
paste textarea "922 Park Pl NE, Conyers, GA 30012"
type textarea "Hi, this is Glory with Opendoor. I’m confirming you received the WO for the pro…"
click at [1055, 103] on button "button" at bounding box center [1058, 91] width 37 height 37
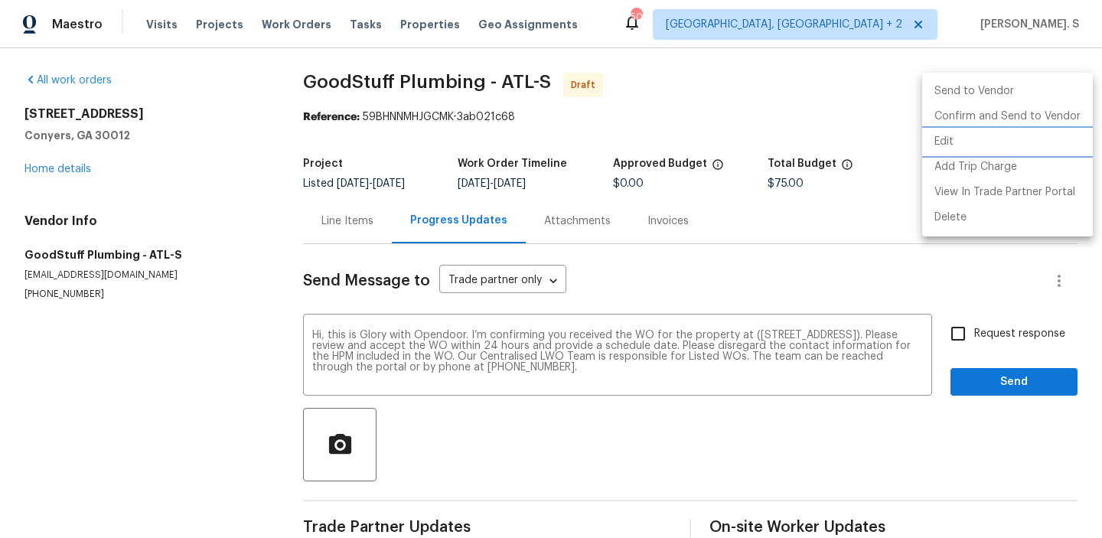
click at [954, 132] on li "Edit" at bounding box center [1007, 141] width 171 height 25
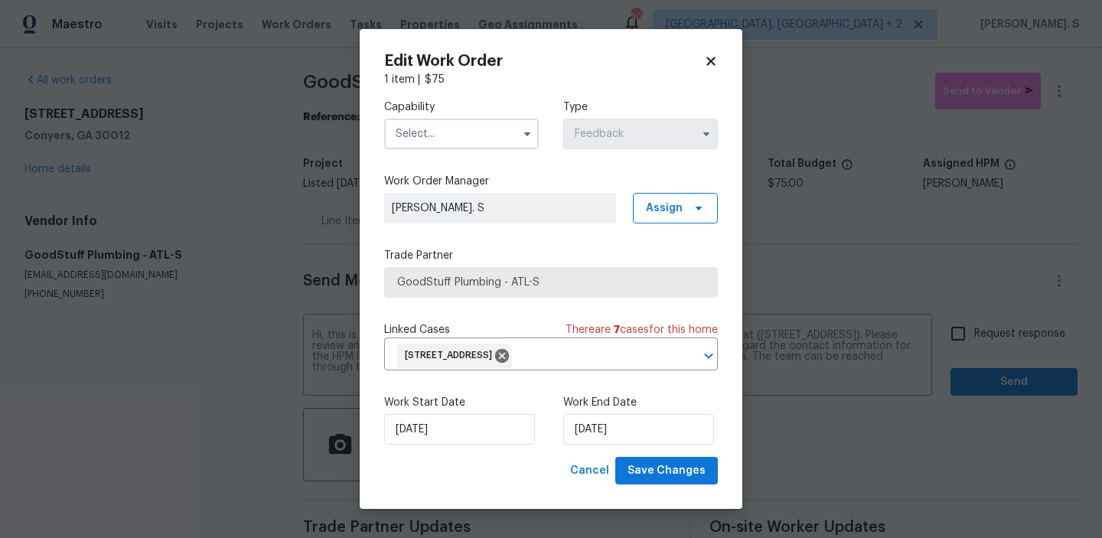
click at [490, 130] on input "text" at bounding box center [461, 134] width 155 height 31
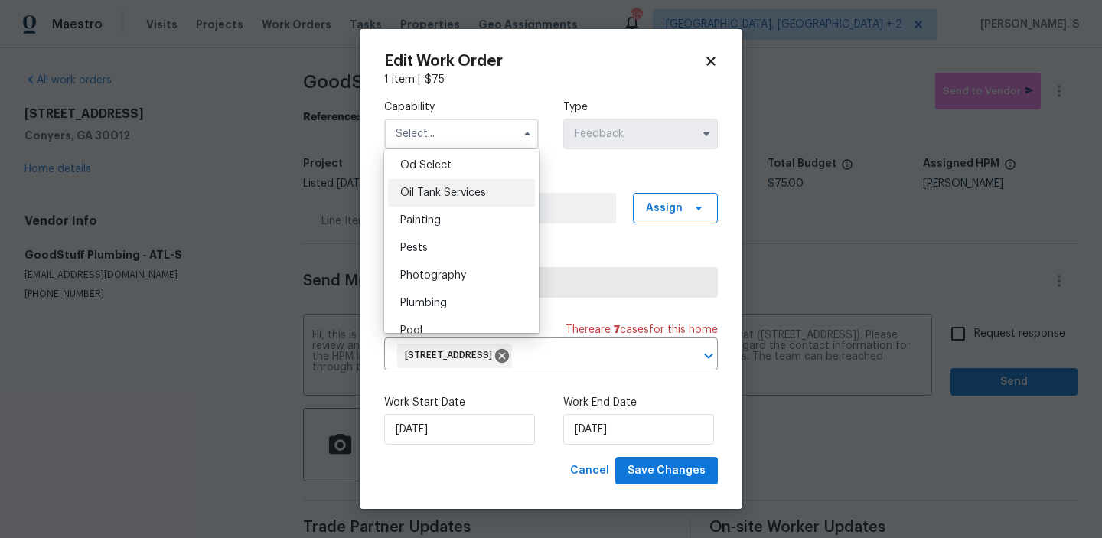
scroll to position [1246, 0]
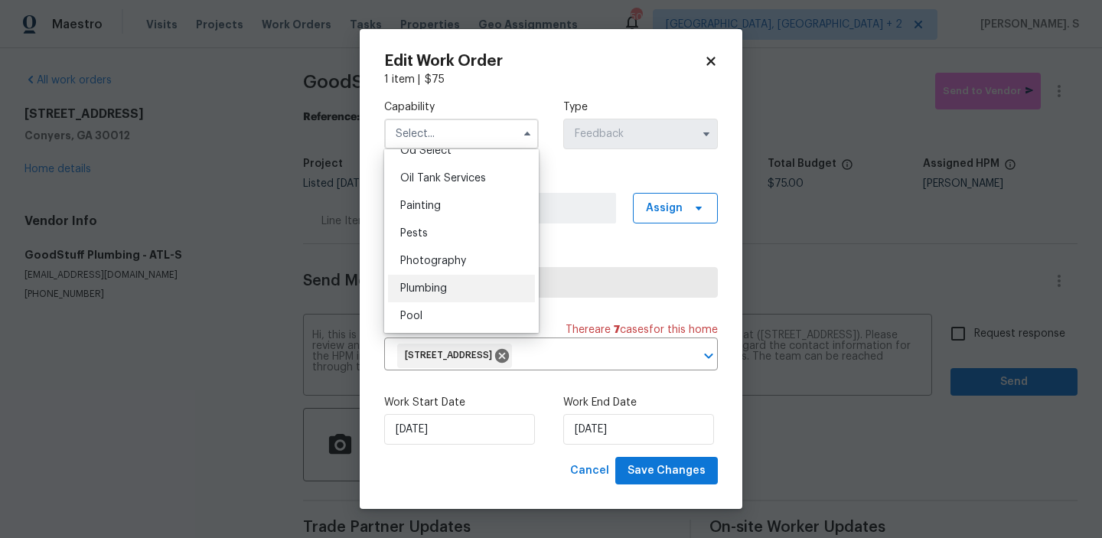
click at [446, 283] on span "Plumbing" at bounding box center [423, 288] width 47 height 11
type input "Plumbing"
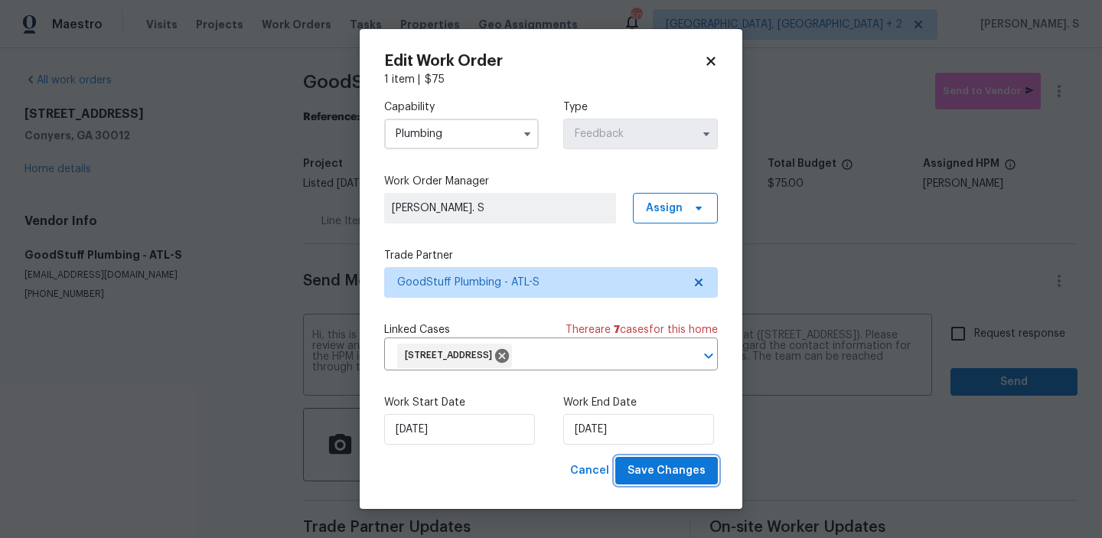
click at [663, 469] on span "Save Changes" at bounding box center [666, 470] width 78 height 19
click at [963, 334] on body "Maestro Visits Projects Work Orders Tasks Properties Geo Assignments 50 Albuque…" at bounding box center [551, 269] width 1102 height 538
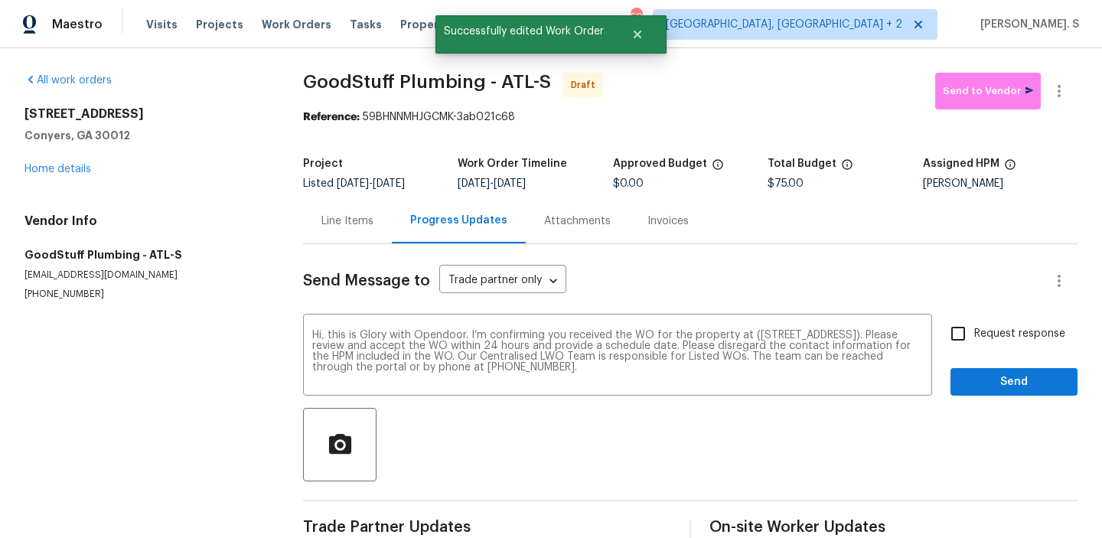
click at [963, 334] on input "Request response" at bounding box center [958, 333] width 32 height 32
checkbox input "true"
click at [975, 389] on span "Send" at bounding box center [1013, 382] width 103 height 19
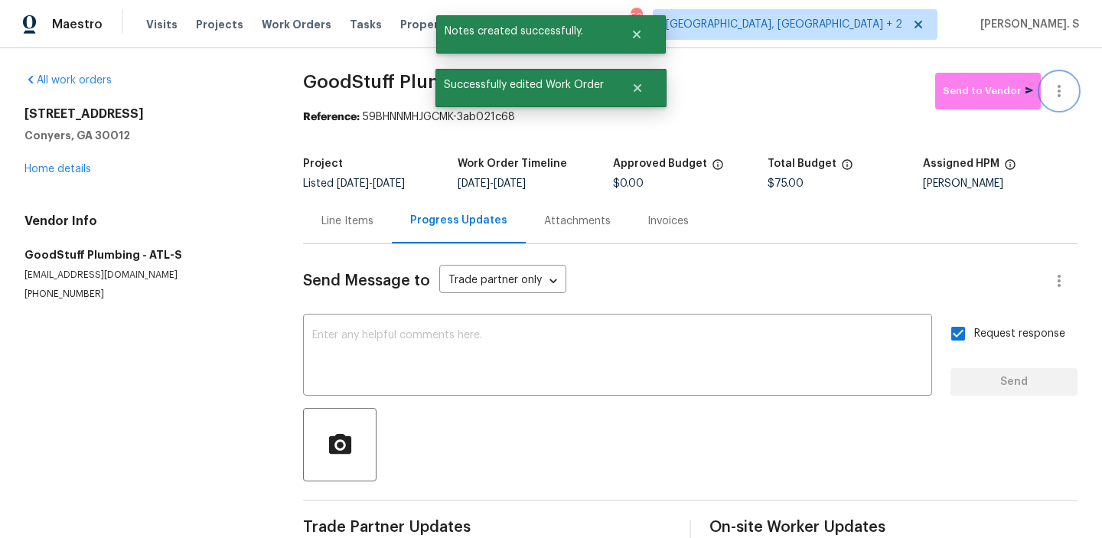
click at [1053, 99] on icon "button" at bounding box center [1059, 91] width 18 height 18
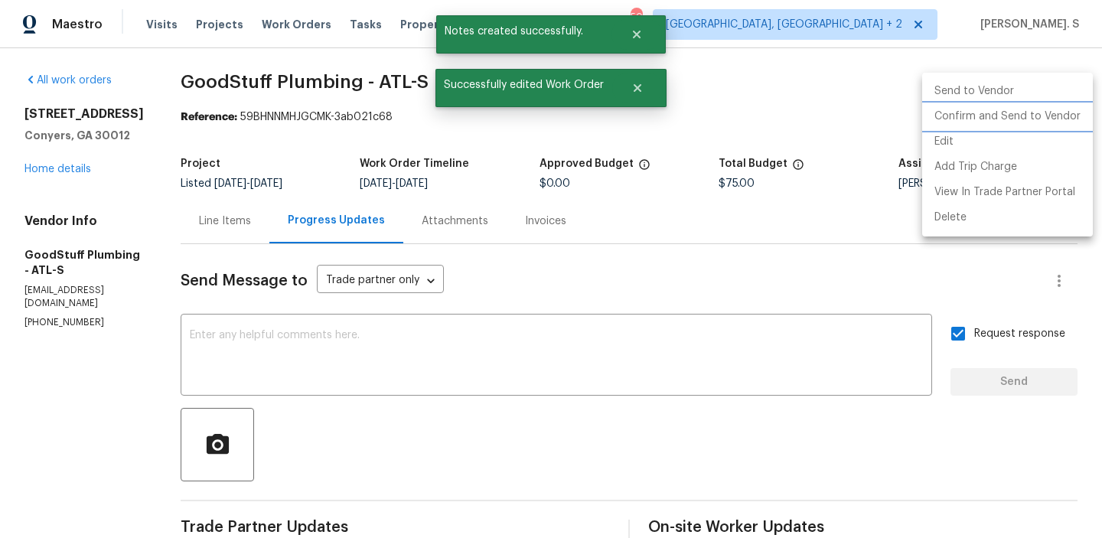
click at [1007, 125] on li "Confirm and Send to Vendor" at bounding box center [1007, 116] width 171 height 25
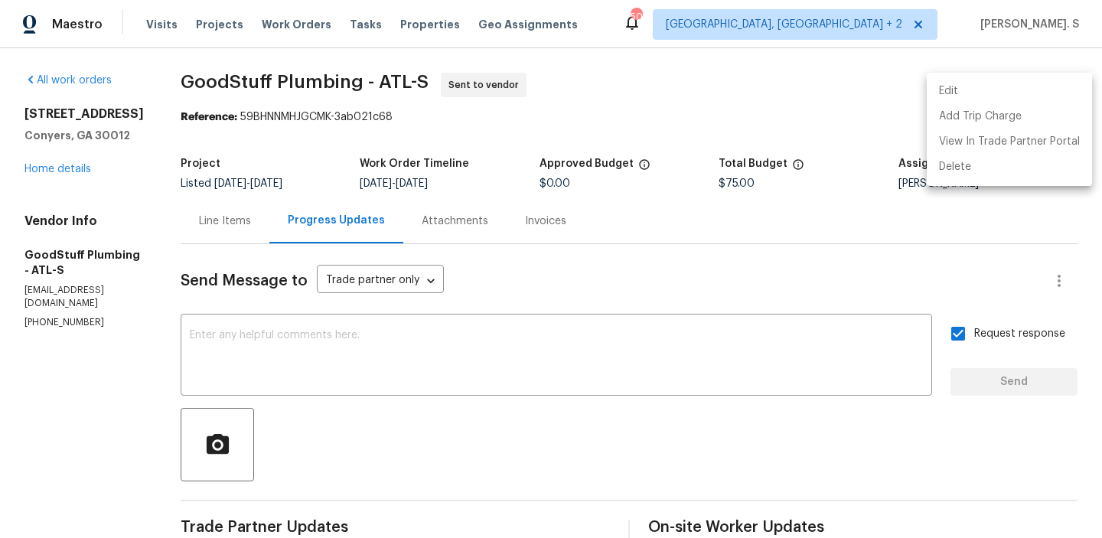
click at [434, 76] on div at bounding box center [551, 269] width 1102 height 538
click at [434, 76] on div "Edit Add Trip Charge View In Trade Partner Portal Delete" at bounding box center [551, 269] width 1102 height 538
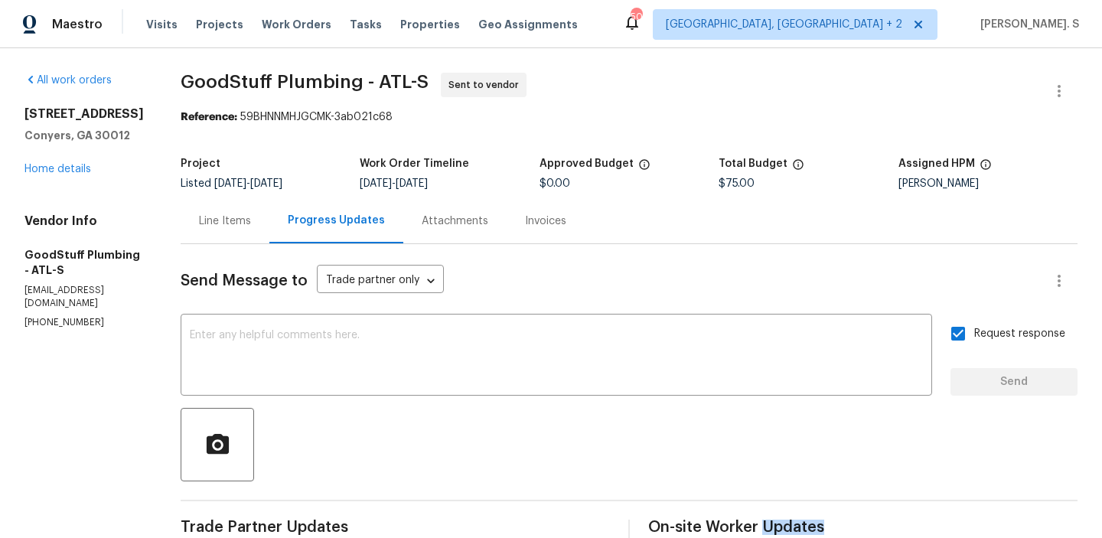
click at [428, 76] on span "GoodStuff Plumbing - ATL-S" at bounding box center [305, 82] width 248 height 18
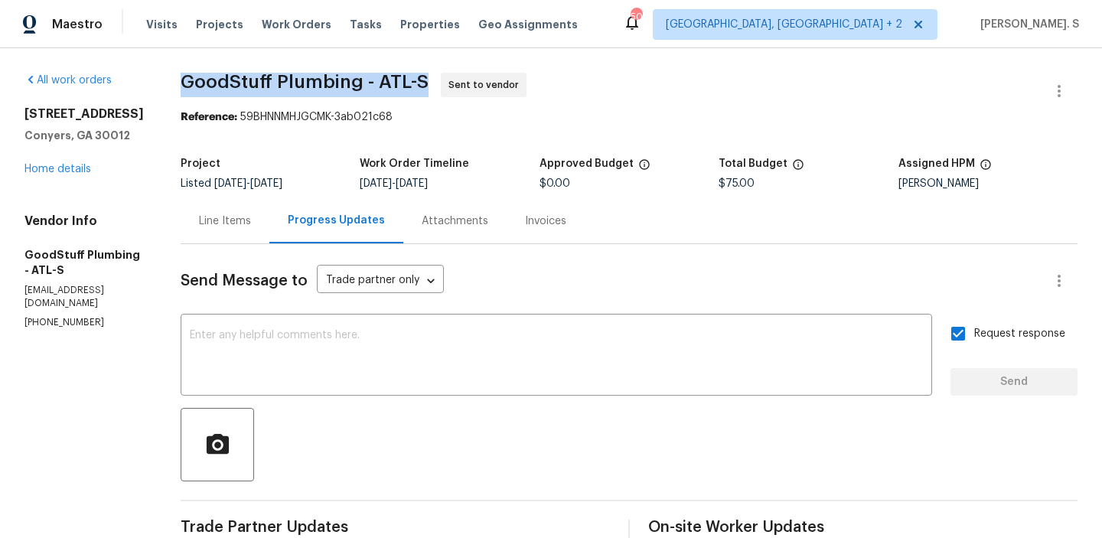
copy span "GoodStuff Plumbing - ATL-S"
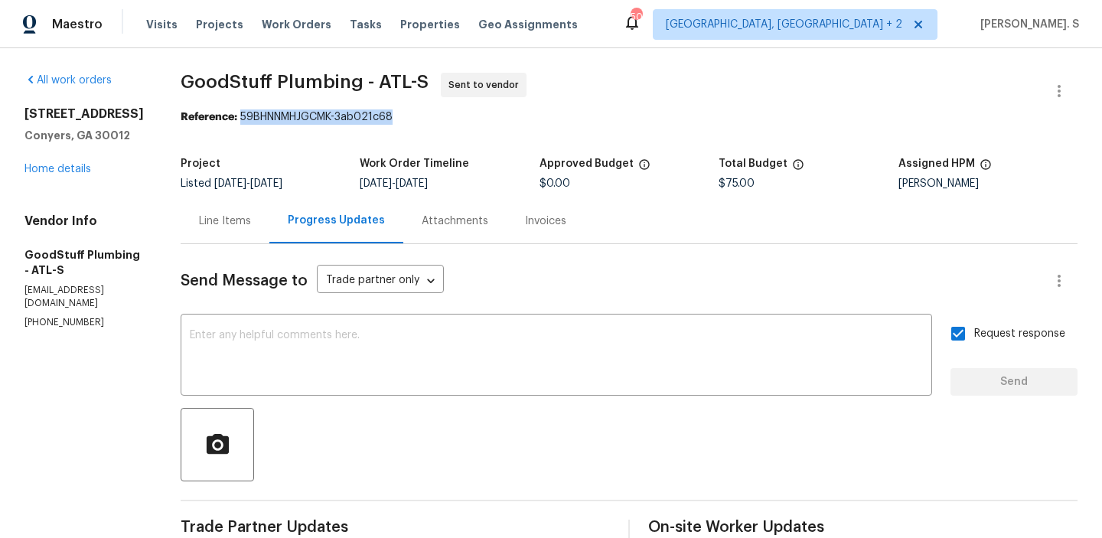
drag, startPoint x: 277, startPoint y: 118, endPoint x: 591, endPoint y: 118, distance: 314.4
click at [591, 118] on div "Reference: 59BHNNMHJGCMK-3ab021c68" at bounding box center [629, 116] width 897 height 15
copy div "59BHNNMHJGCMK-3ab021c68"
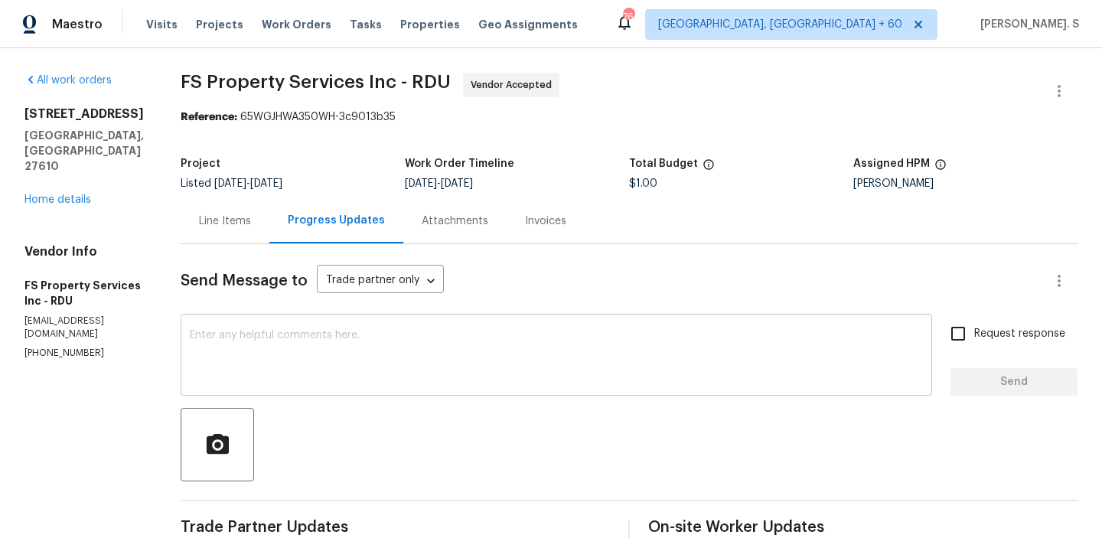
click at [293, 350] on textarea at bounding box center [556, 357] width 733 height 54
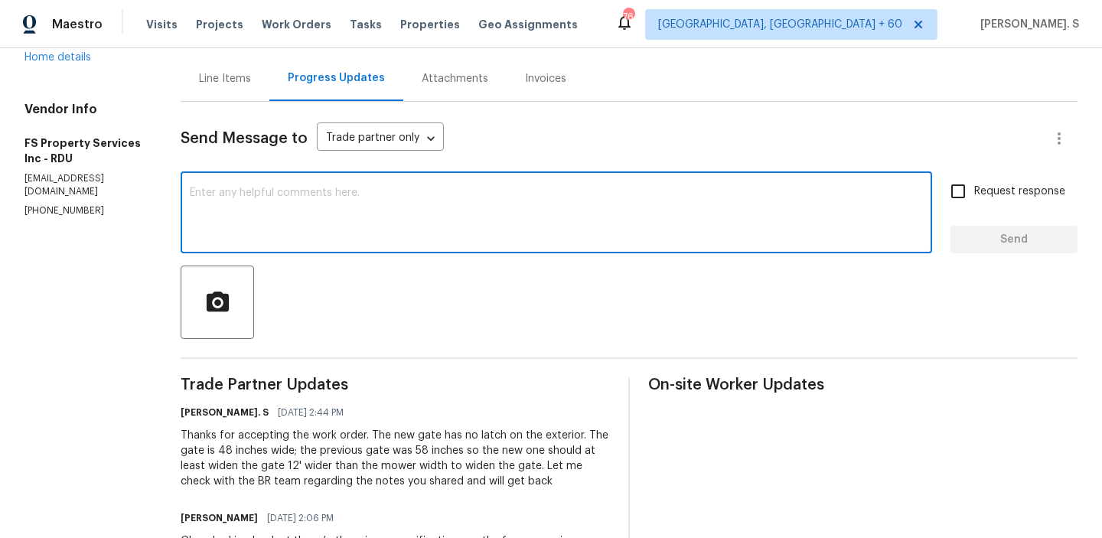
scroll to position [149, 0]
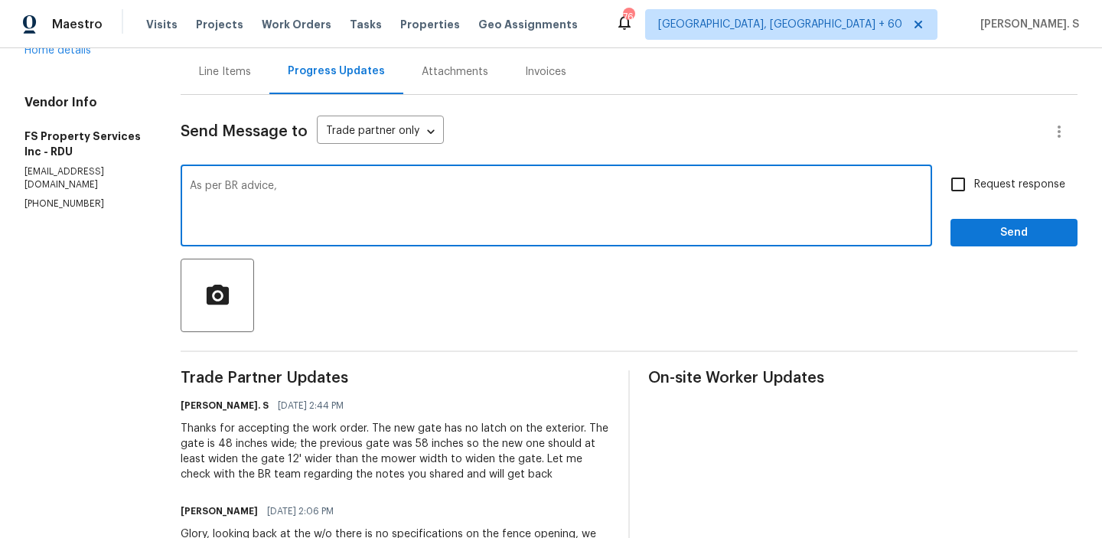
paste textarea "Please ask create a WO for TP to widen gate to 50", and install the locking lat…"
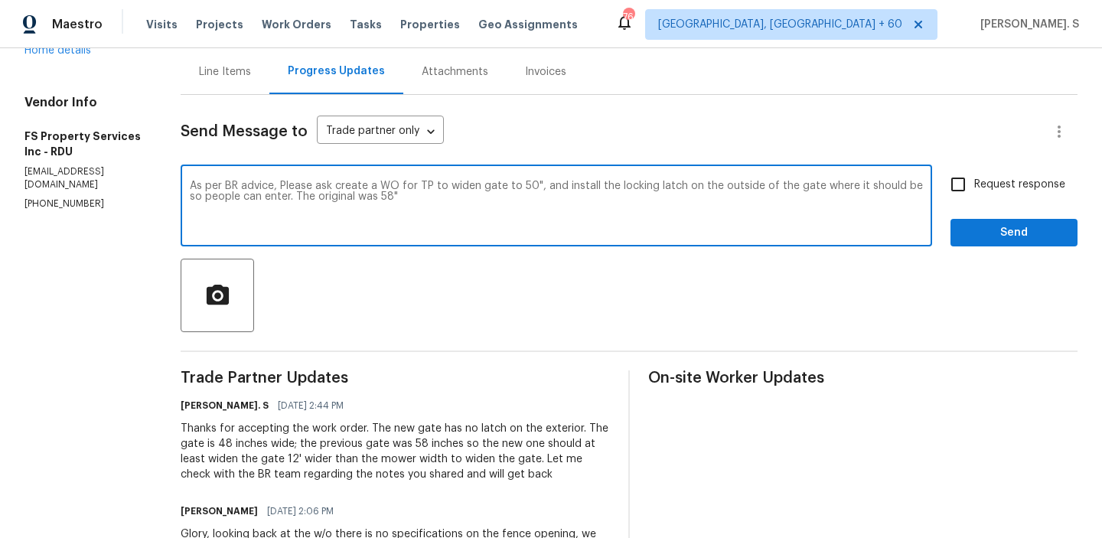
drag, startPoint x: 343, startPoint y: 184, endPoint x: 469, endPoint y: 187, distance: 126.2
click at [469, 187] on textarea "As per BR advice, Please ask create a WO for TP to widen gate to 50", and insta…" at bounding box center [556, 208] width 733 height 54
click at [0, 0] on span "gate" at bounding box center [0, 0] width 0 height 0
click at [458, 231] on textarea "As per BR advice, Please widen the gate to 50", and install the locking latch o…" at bounding box center [556, 208] width 733 height 54
click at [0, 0] on span at bounding box center [0, 0] width 0 height 0
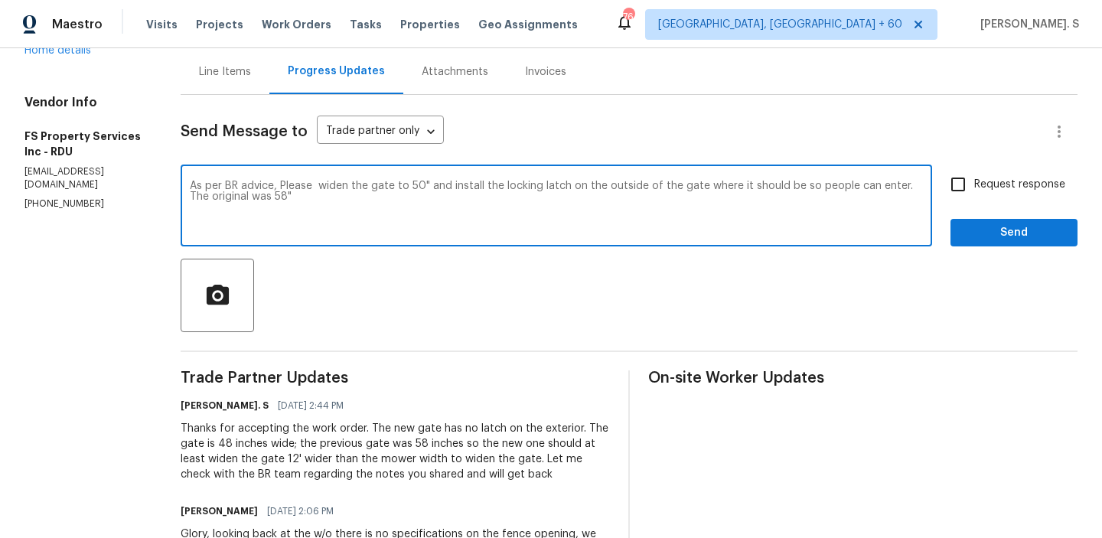
click at [564, 217] on textarea "As per BR advice, Please widen the gate to 50" and install the locking latch on…" at bounding box center [556, 208] width 733 height 54
click at [451, 197] on textarea "As per BR advice, Please widen the gate to 50" and install the locking latch on…" at bounding box center [556, 208] width 733 height 54
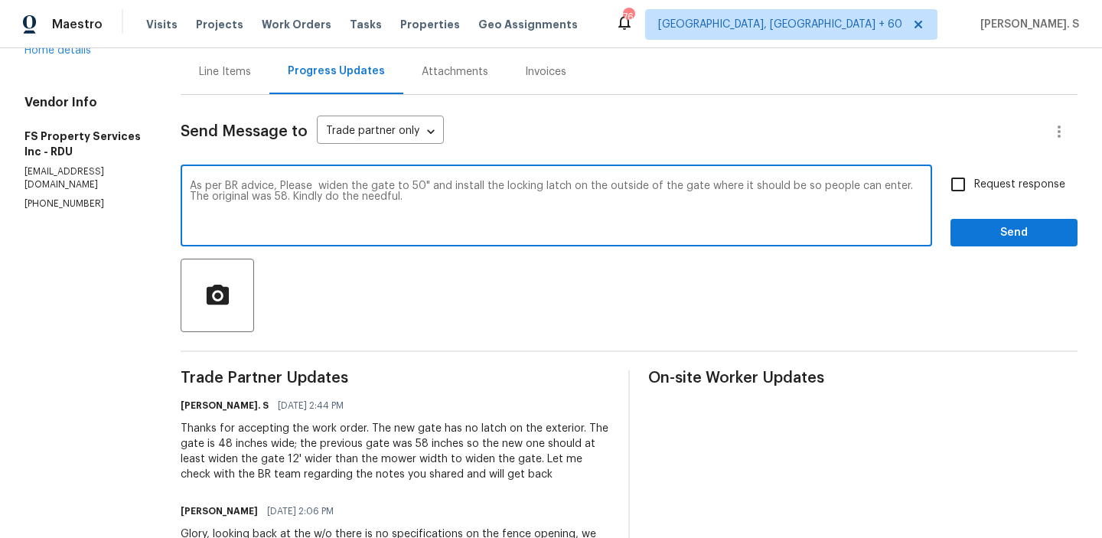
type textarea "As per BR advice, Please widen the gate to 50" and install the locking latch on…"
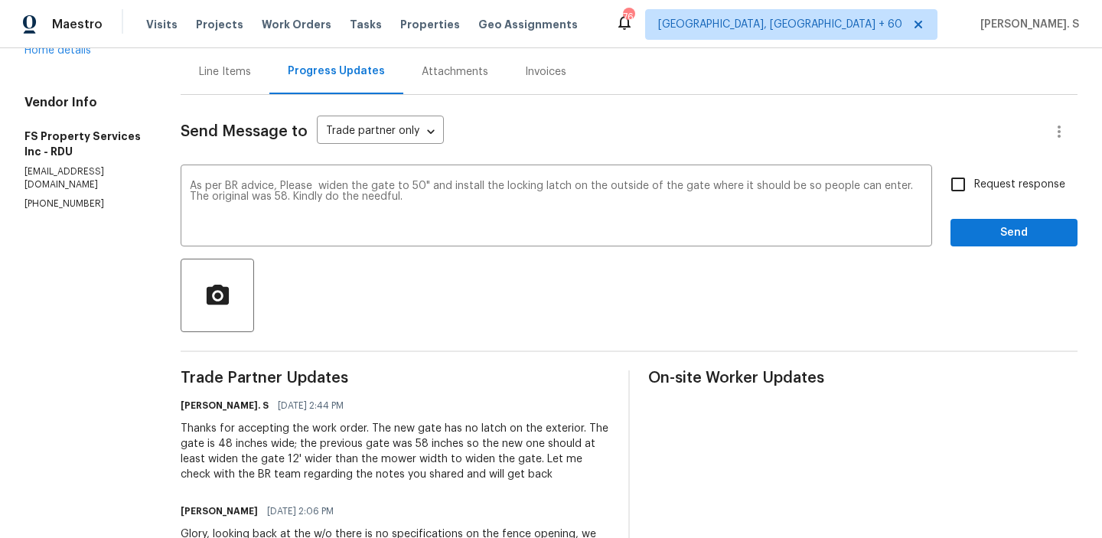
click at [986, 196] on label "Request response" at bounding box center [1003, 184] width 123 height 32
click at [974, 196] on input "Request response" at bounding box center [958, 184] width 32 height 32
checkbox input "true"
click at [984, 250] on div "Send Message to Trade partner only Trade partner only ​ As per BR advice, Pleas…" at bounding box center [629, 403] width 897 height 617
click at [984, 217] on div "Request response Send" at bounding box center [1013, 207] width 127 height 78
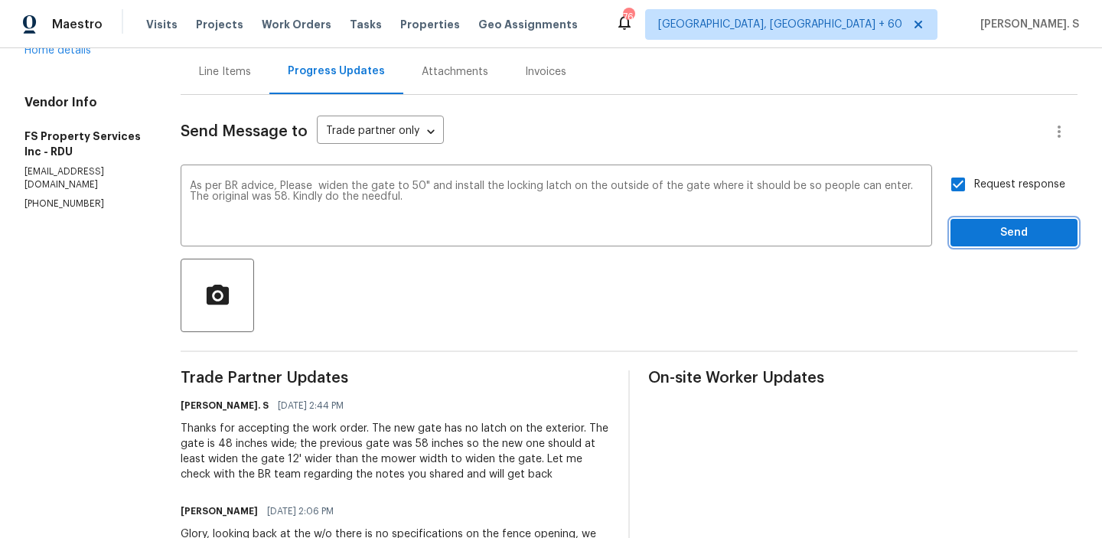
click at [1019, 238] on span "Send" at bounding box center [1013, 232] width 103 height 19
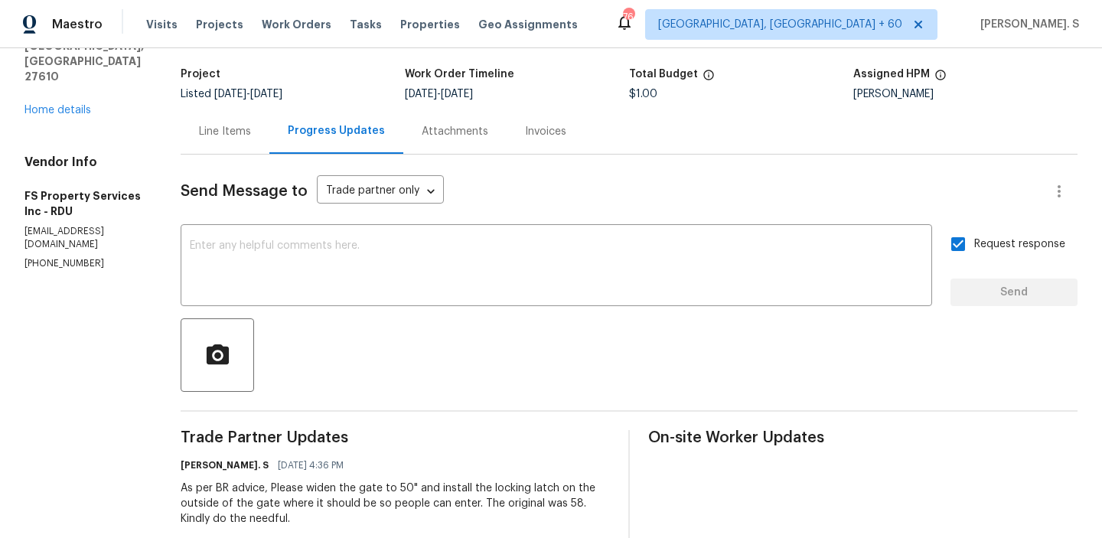
scroll to position [0, 0]
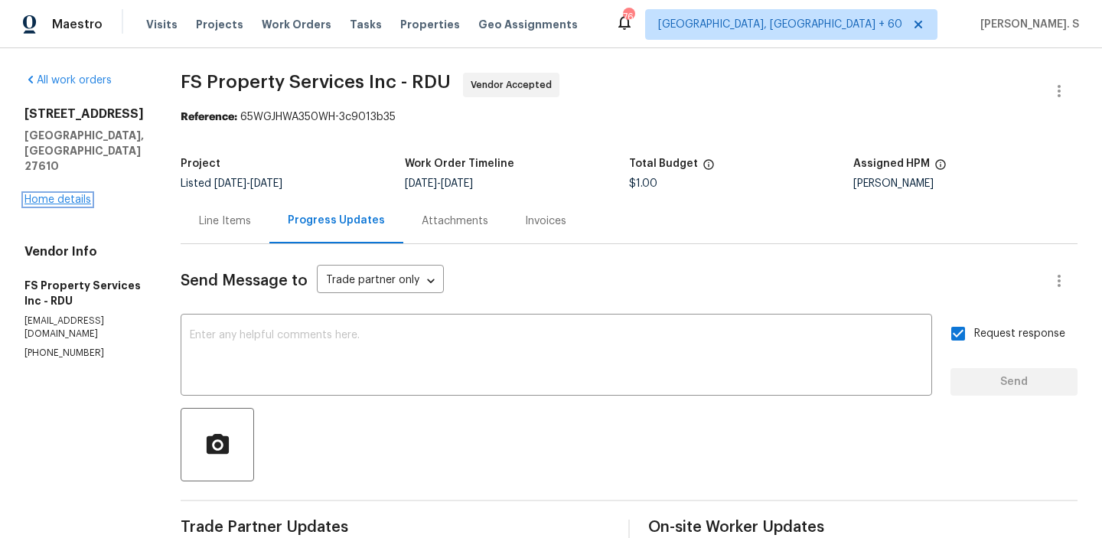
click at [72, 194] on link "Home details" at bounding box center [57, 199] width 67 height 11
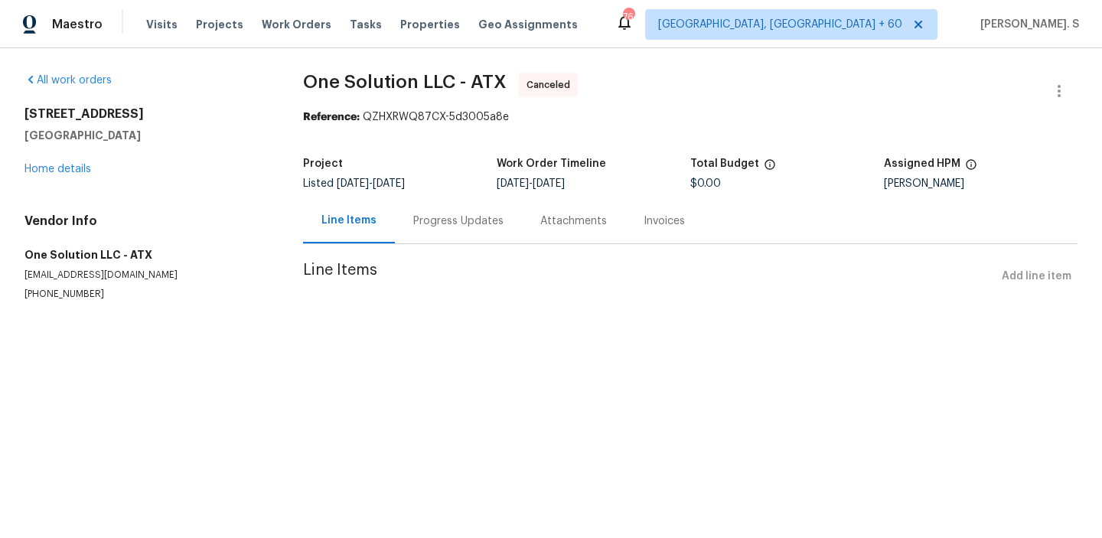
click at [402, 223] on div "Progress Updates" at bounding box center [458, 220] width 127 height 45
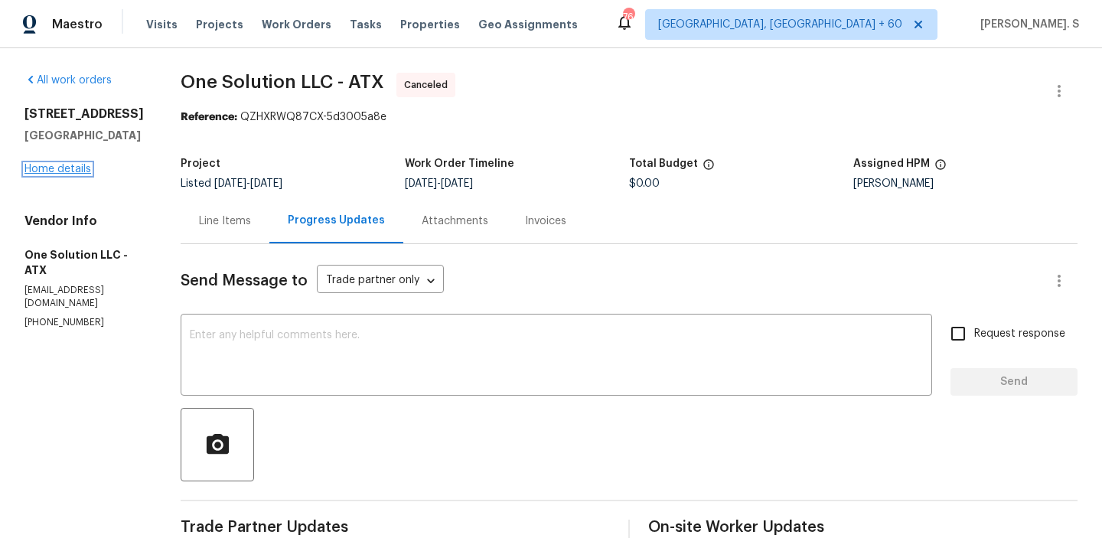
click at [41, 174] on link "Home details" at bounding box center [57, 169] width 67 height 11
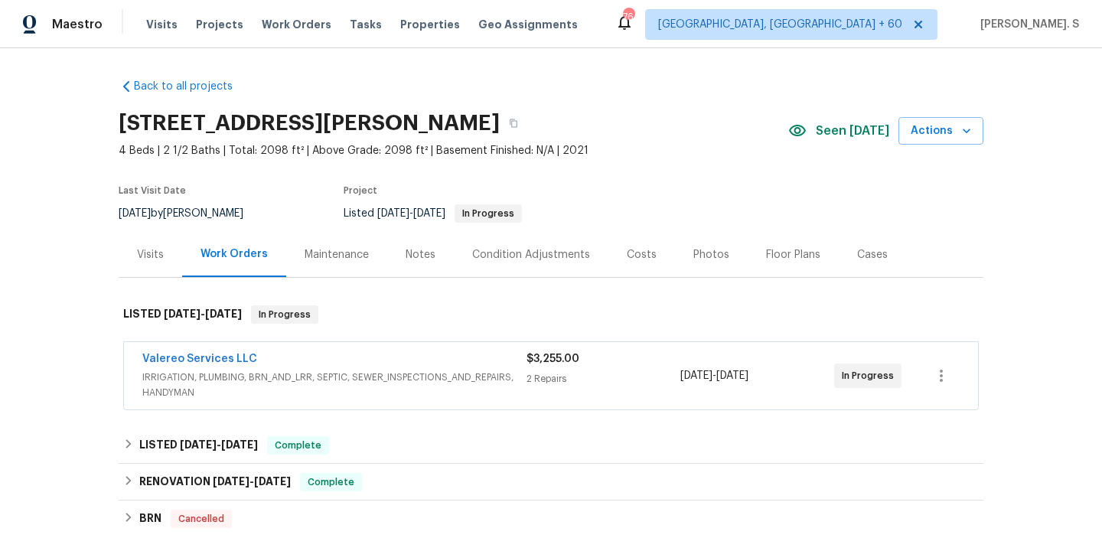
click at [216, 353] on span "Valereo Services LLC" at bounding box center [199, 358] width 115 height 15
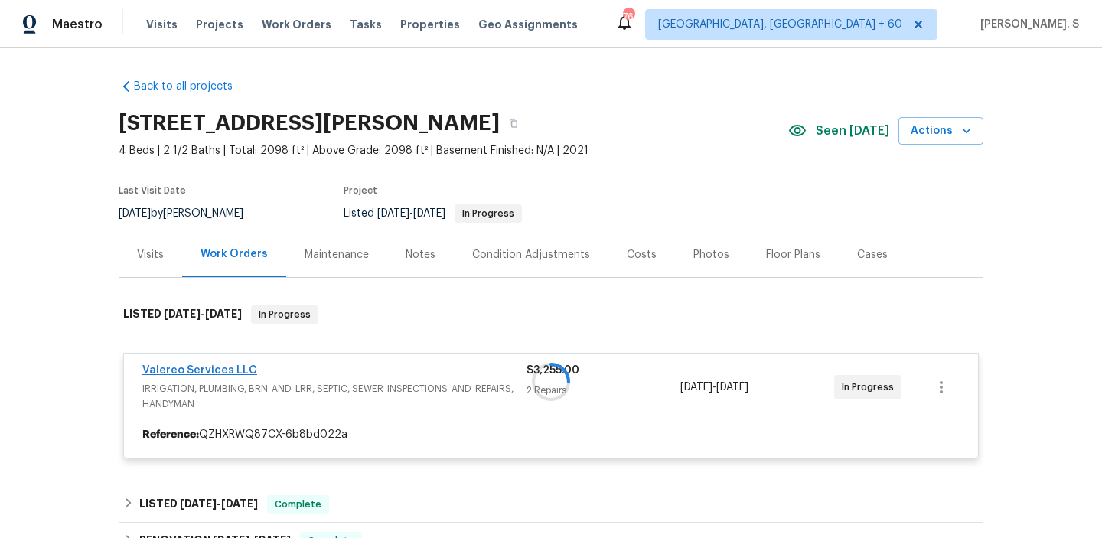
click at [216, 368] on div at bounding box center [551, 382] width 864 height 184
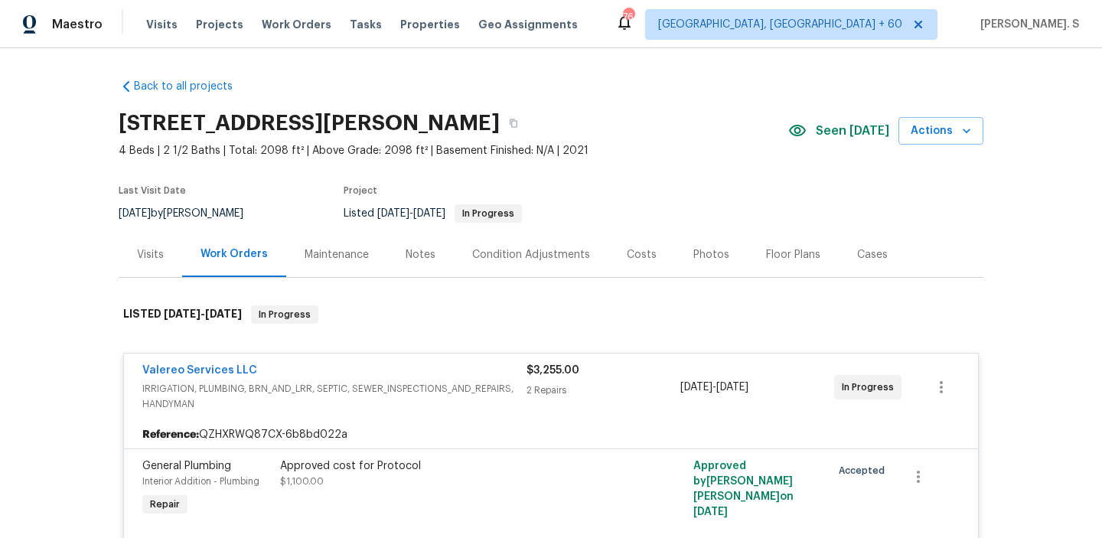
click at [151, 363] on span "Valereo Services LLC" at bounding box center [199, 370] width 115 height 15
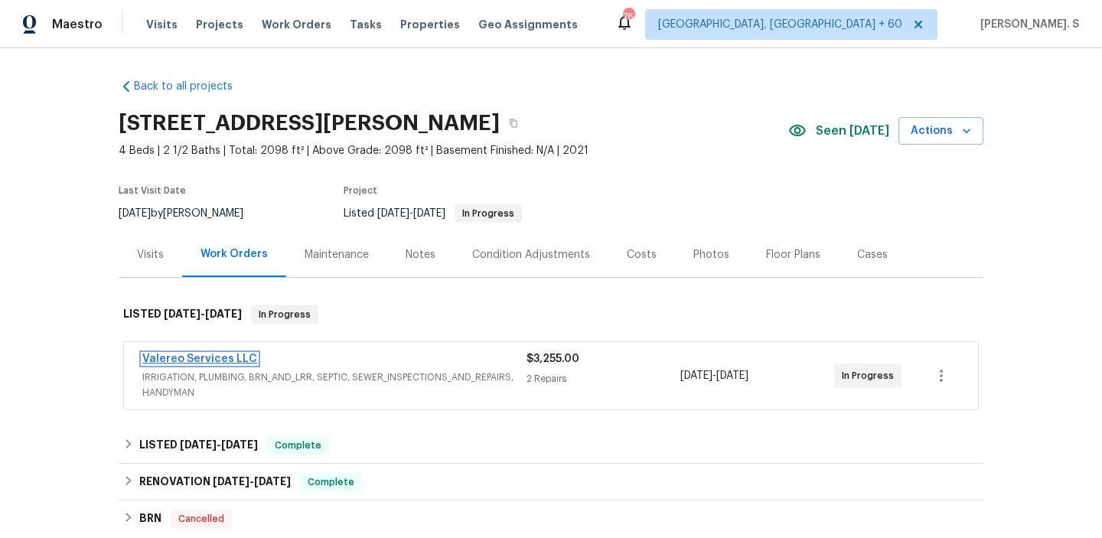
click at [220, 358] on link "Valereo Services LLC" at bounding box center [199, 358] width 115 height 11
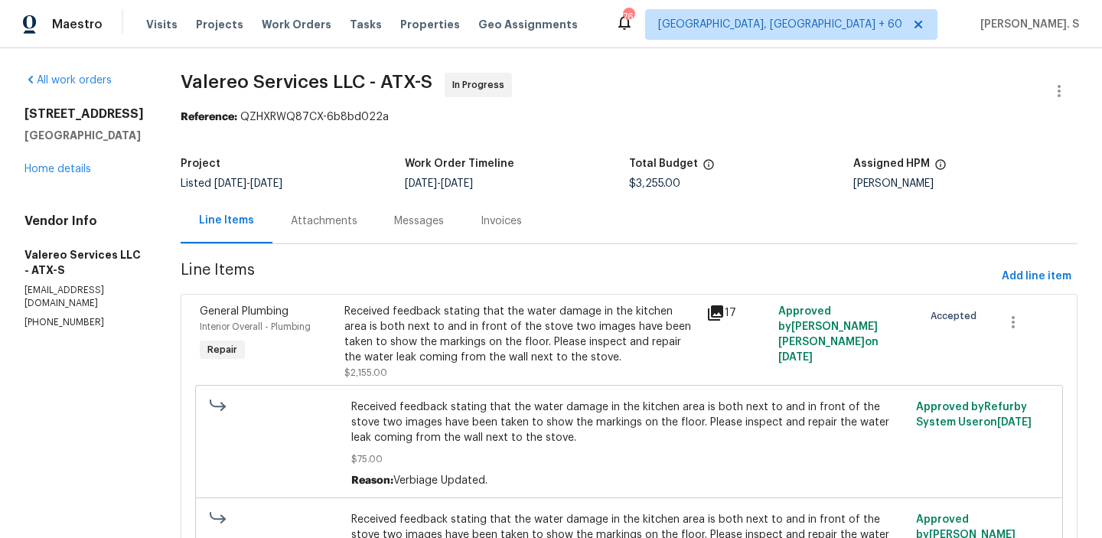
click at [376, 223] on div "Attachments" at bounding box center [323, 220] width 103 height 45
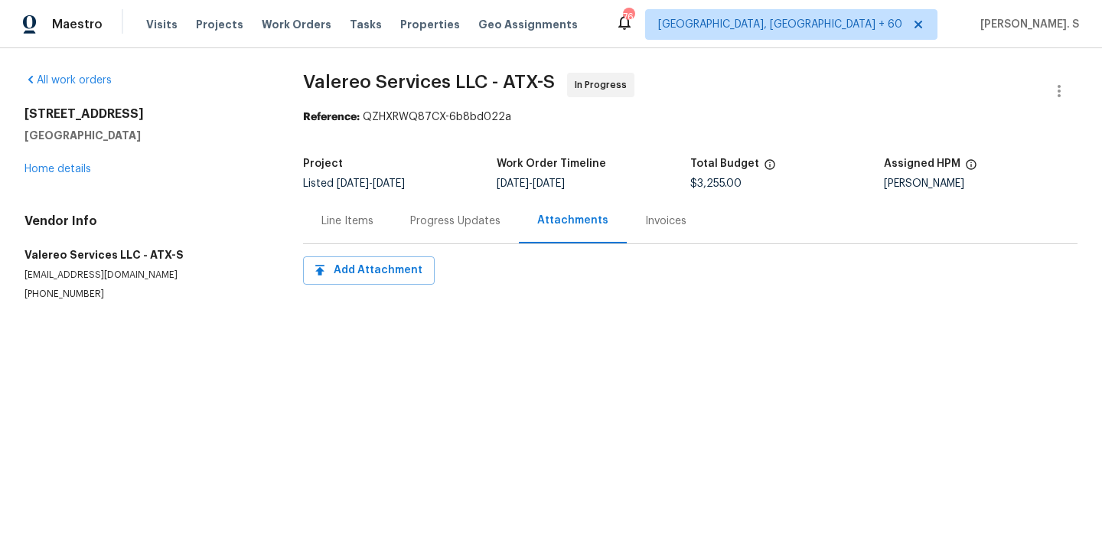
click at [399, 221] on div "Progress Updates" at bounding box center [455, 220] width 127 height 45
